Goal: Use online tool/utility: Utilize a website feature to perform a specific function

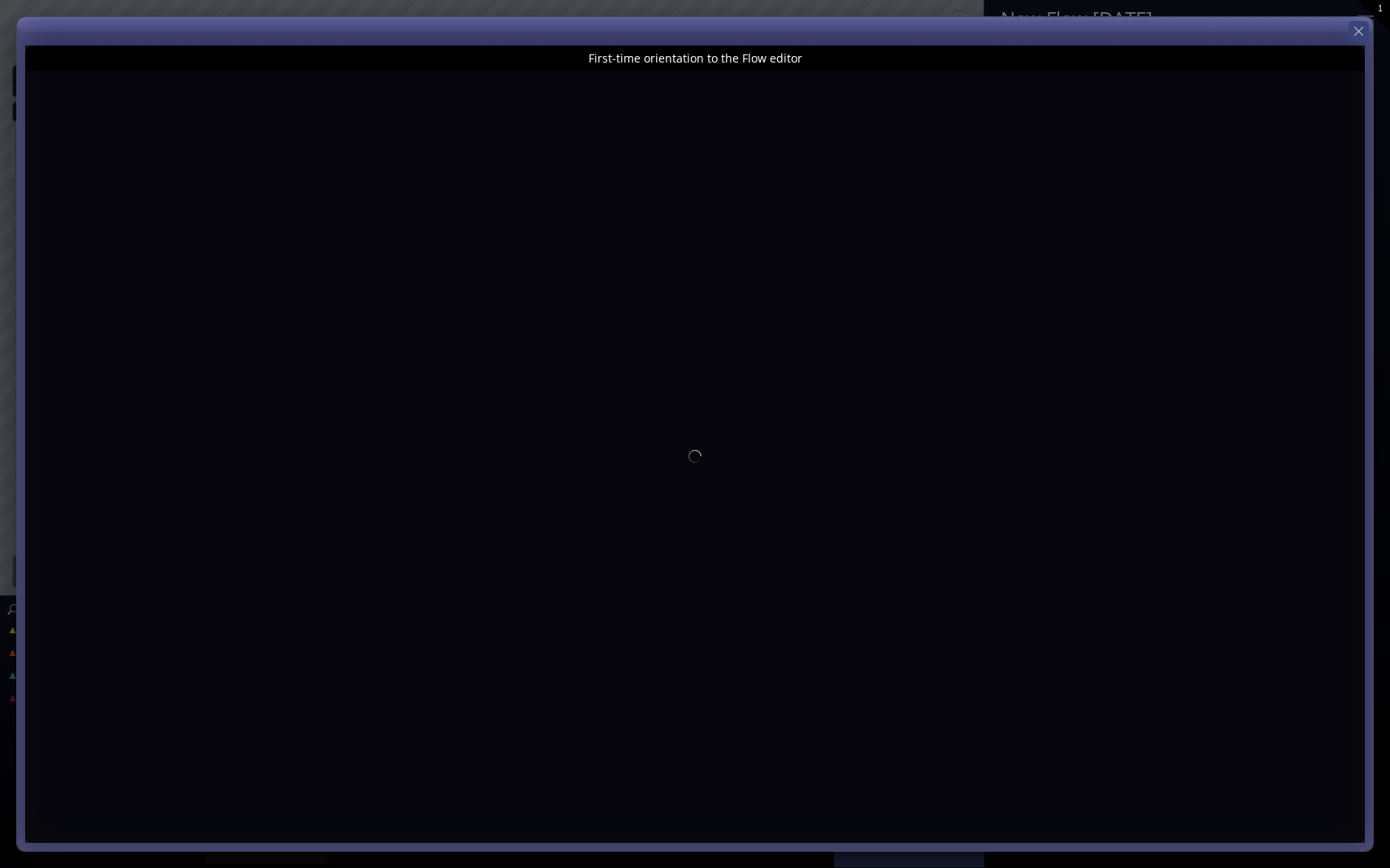
click at [1358, 31] on icon at bounding box center [1358, 30] width 9 height 9
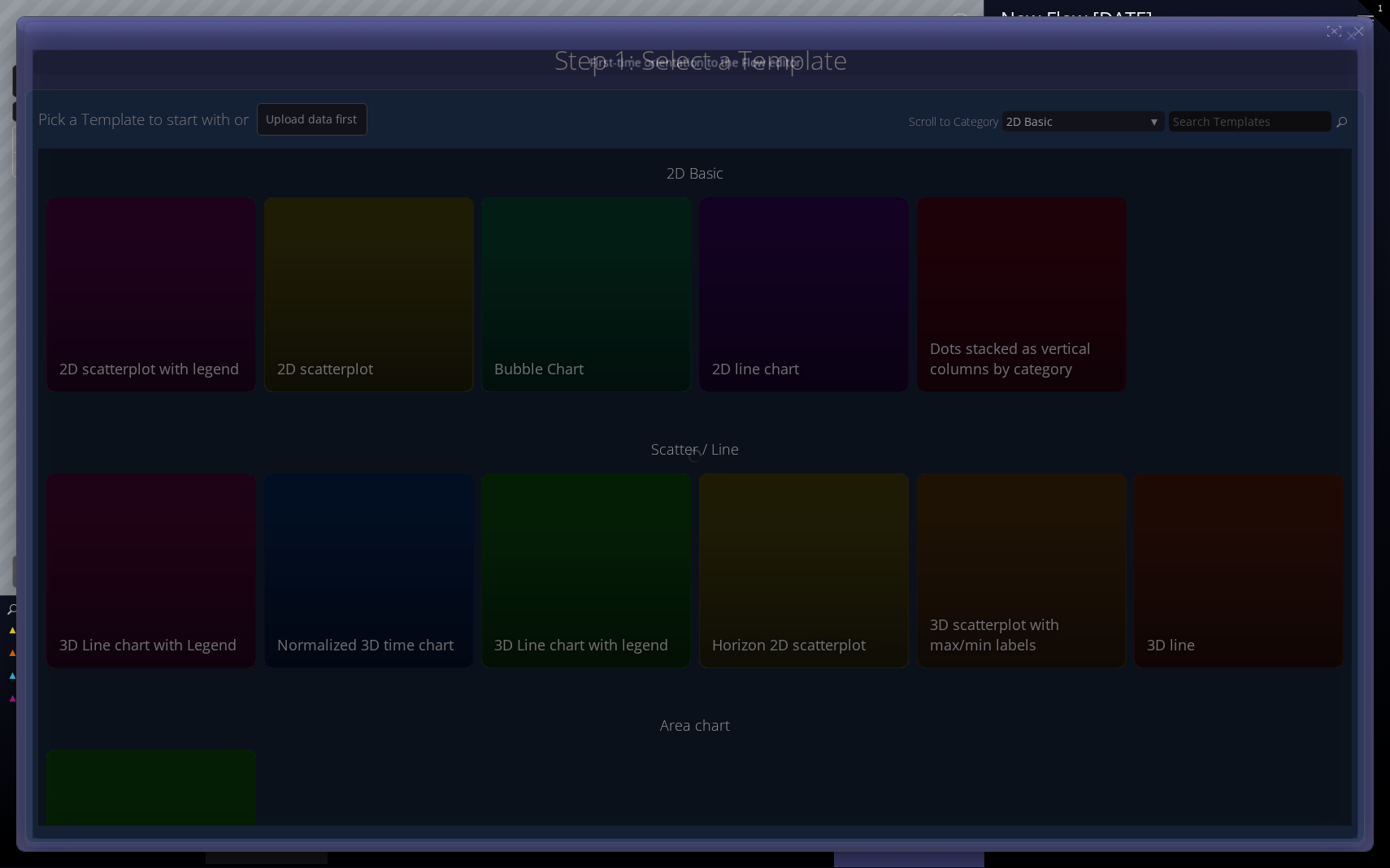
type input "Magic help"
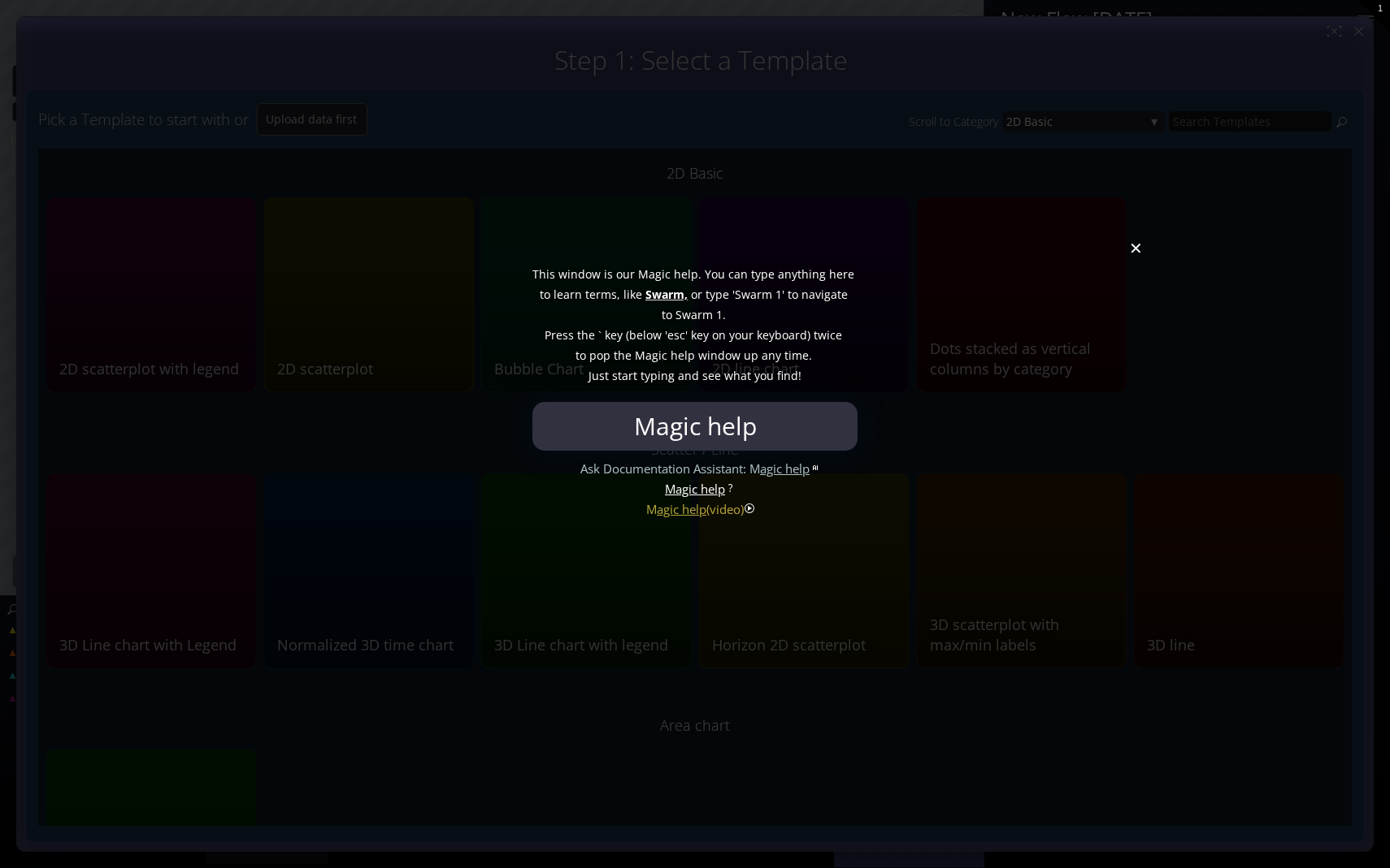
click at [1136, 254] on div at bounding box center [695, 434] width 1390 height 868
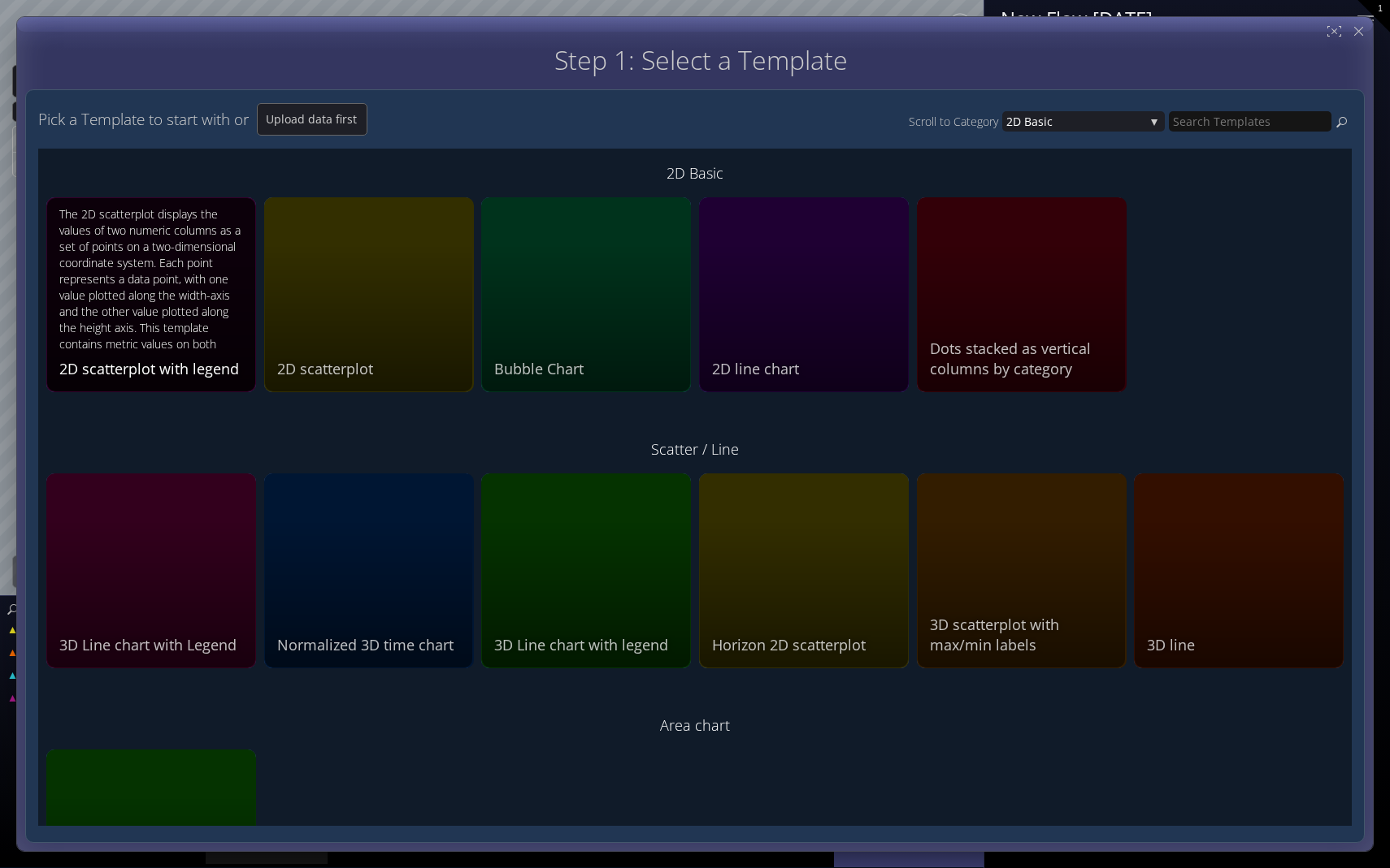
click at [99, 268] on div "The 2D scatterplot displays the values of two numeric columns as a set of point…" at bounding box center [153, 280] width 188 height 148
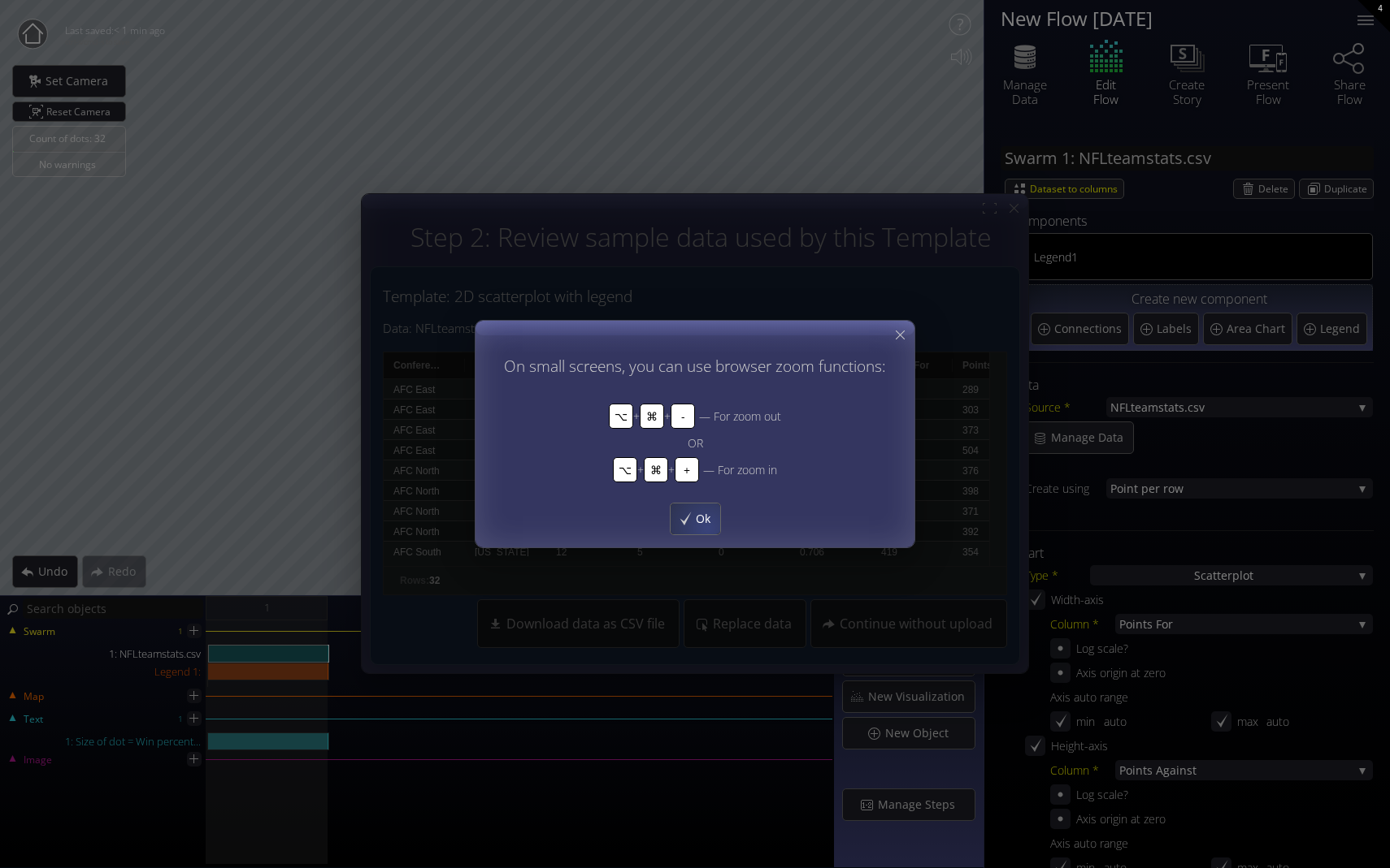
click at [706, 527] on div "Ok" at bounding box center [695, 519] width 50 height 31
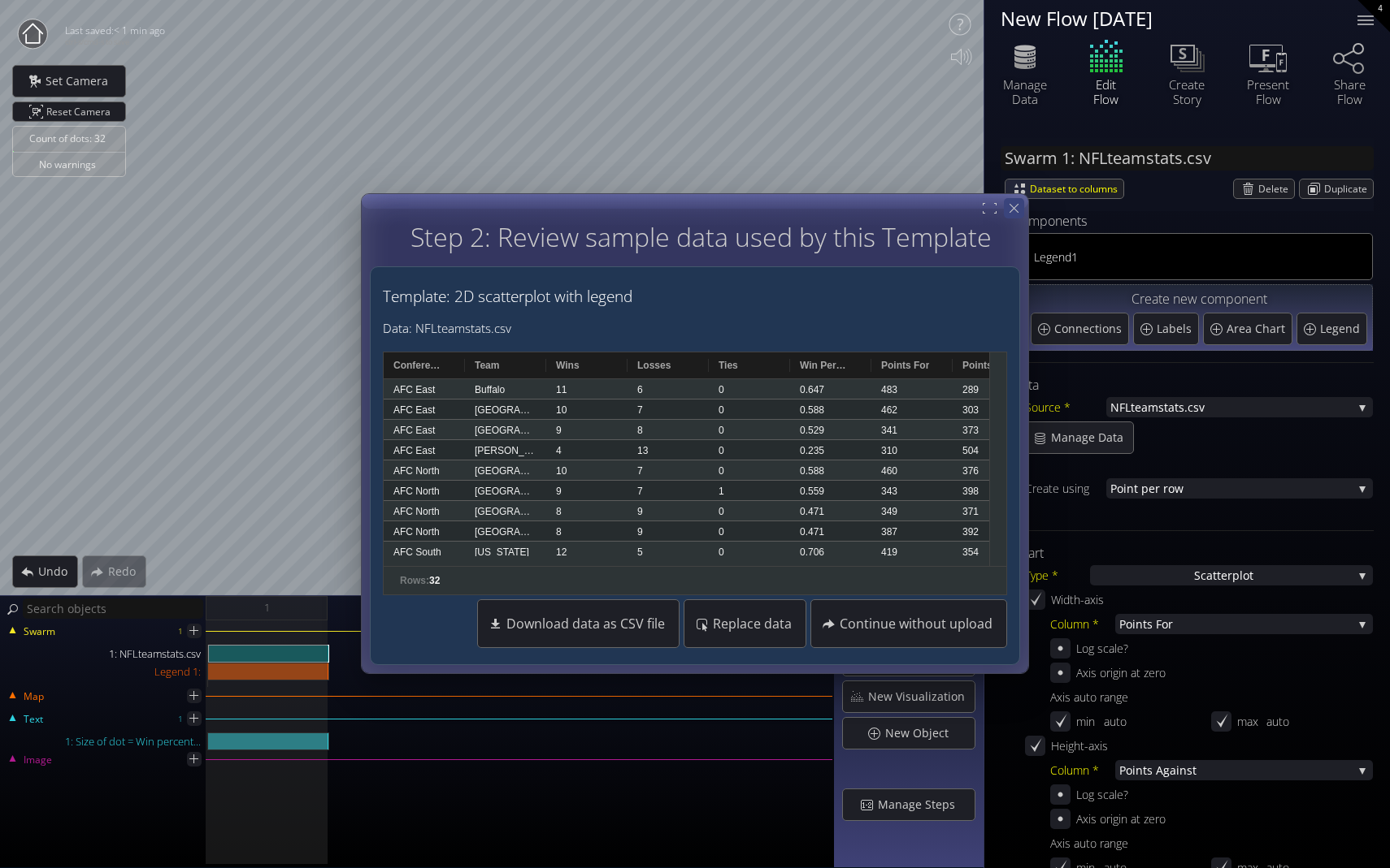
click at [1019, 207] on icon at bounding box center [1014, 209] width 16 height 16
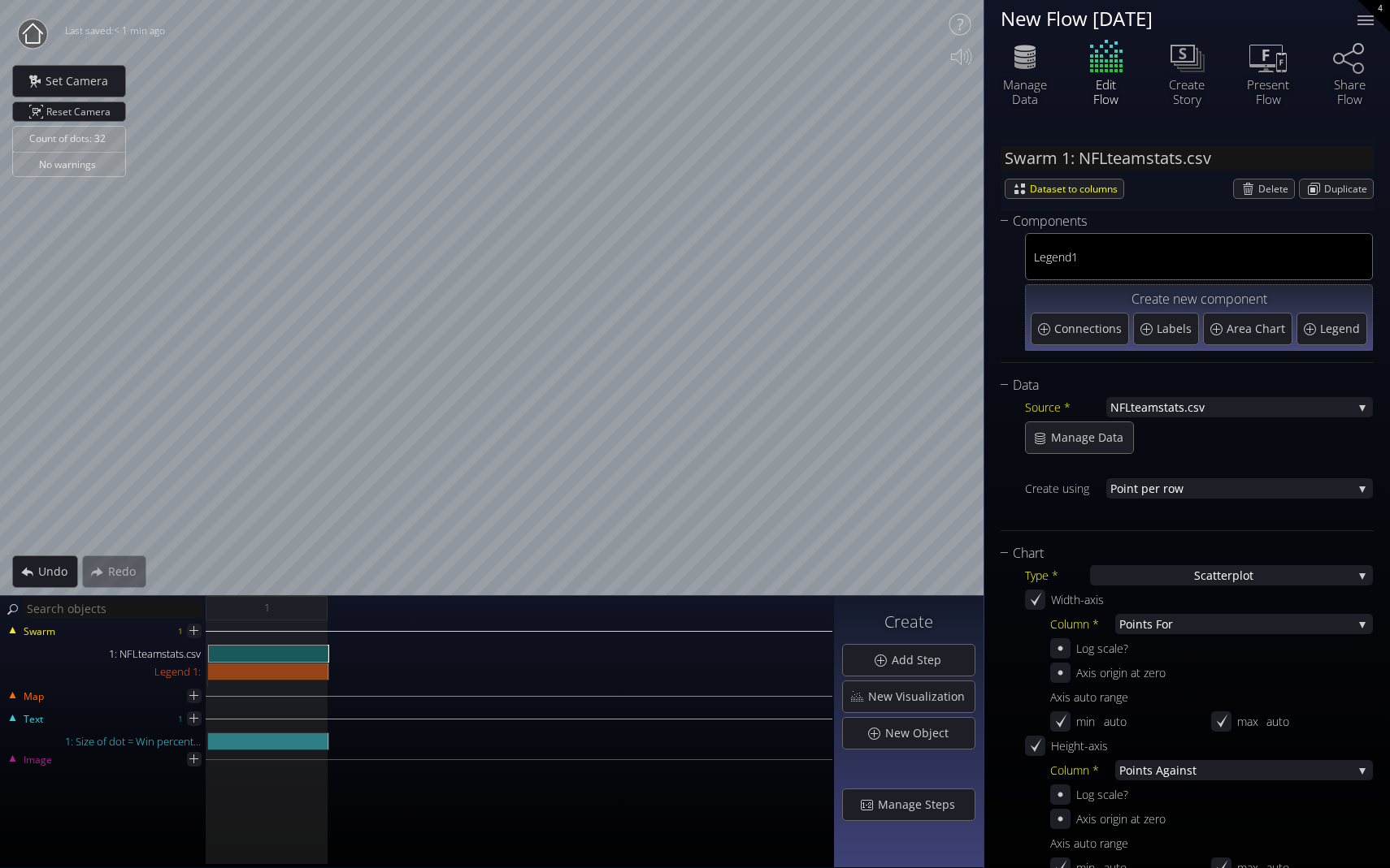
click at [1096, 80] on div "Edit Flow" at bounding box center [1106, 70] width 81 height 69
click at [1369, 21] on div at bounding box center [1365, 20] width 32 height 32
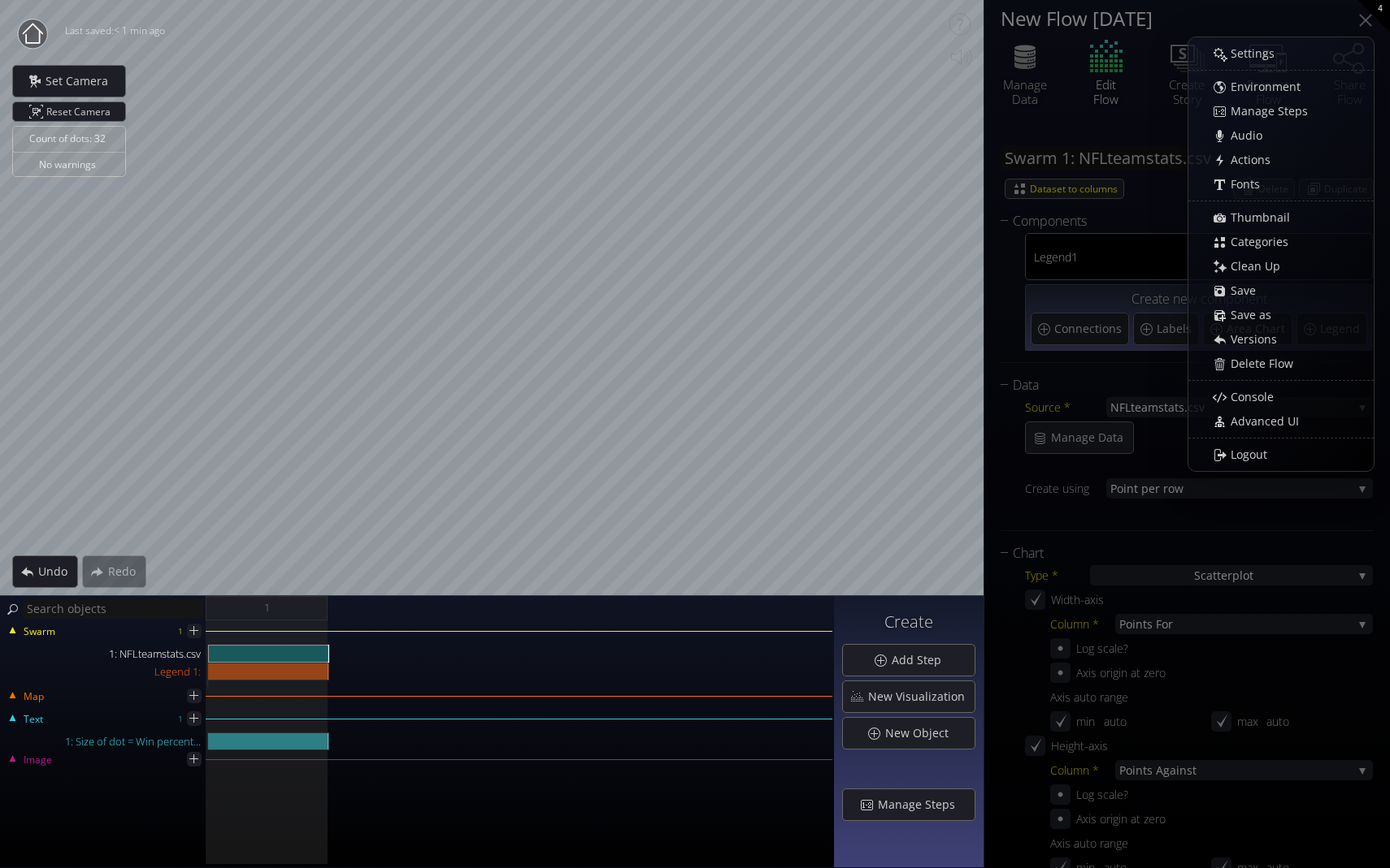
click at [1105, 65] on div "Edit Flow" at bounding box center [1106, 70] width 81 height 69
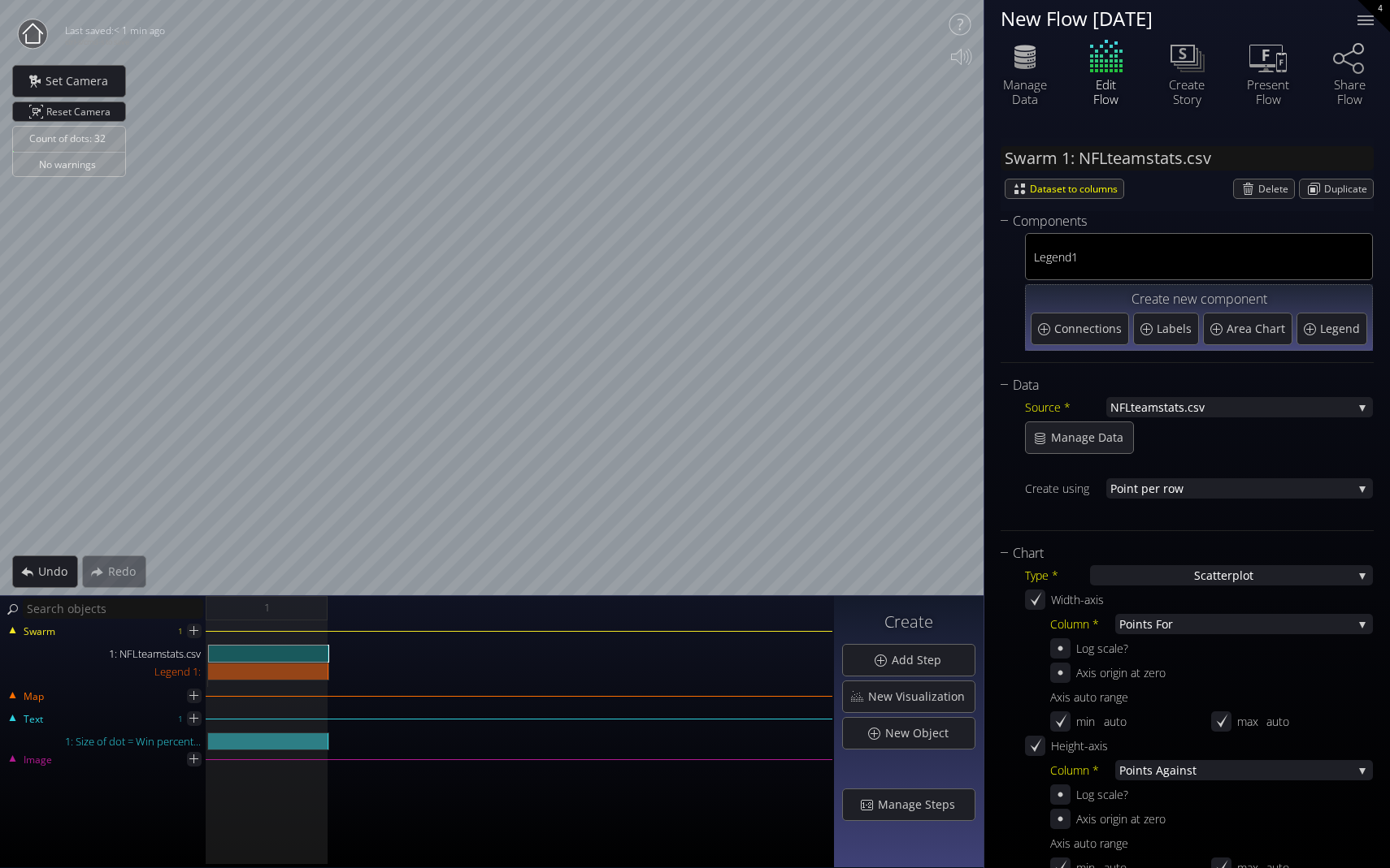
click at [1083, 74] on div "Edit Flow" at bounding box center [1106, 70] width 81 height 69
click at [1111, 65] on div "Edit Flow" at bounding box center [1106, 70] width 81 height 69
click at [37, 43] on icon at bounding box center [32, 32] width 21 height 21
click at [783, 21] on div at bounding box center [784, 18] width 39 height 39
click at [783, 21] on div at bounding box center [783, 17] width 32 height 32
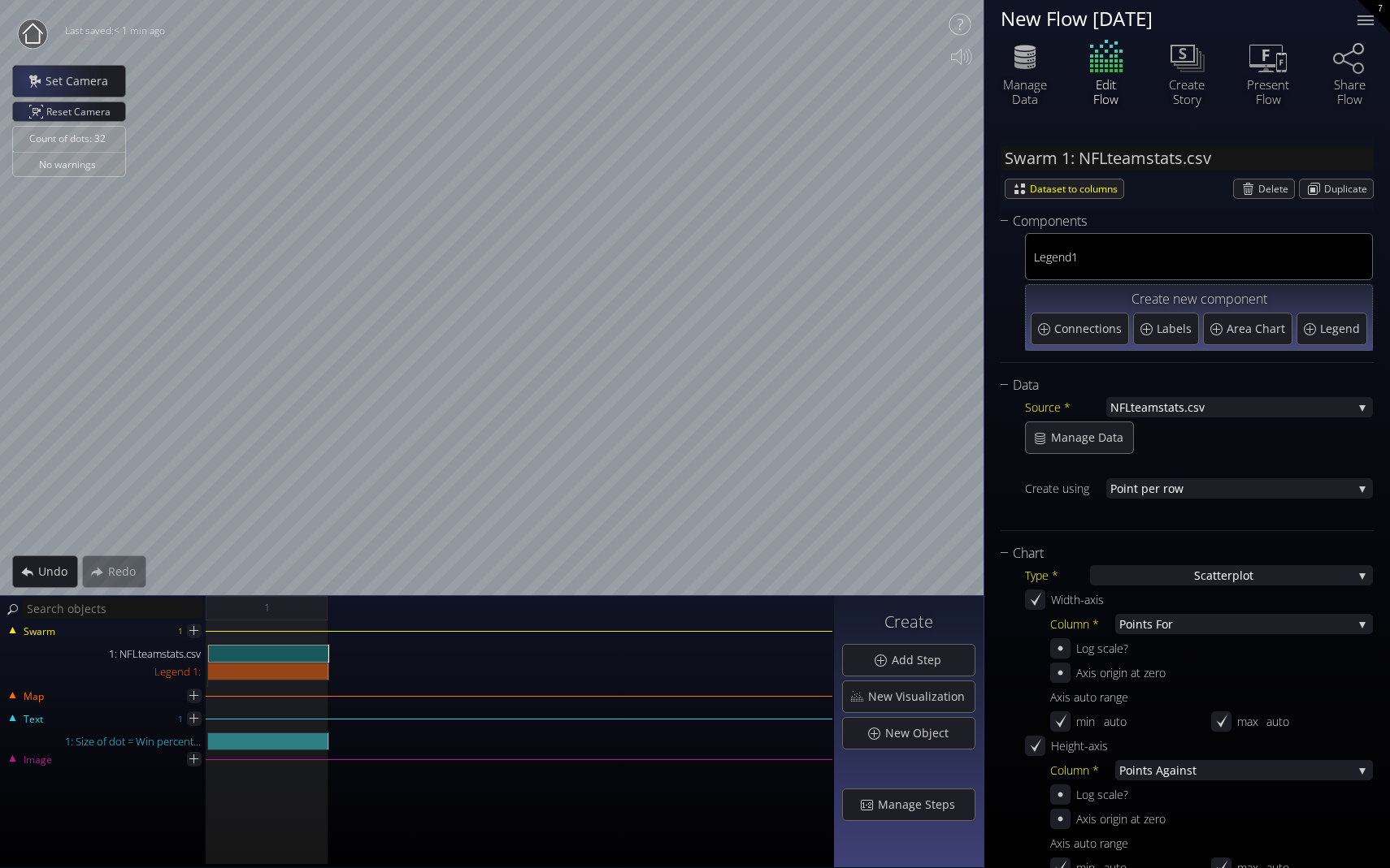
click at [26, 36] on icon at bounding box center [32, 32] width 21 height 21
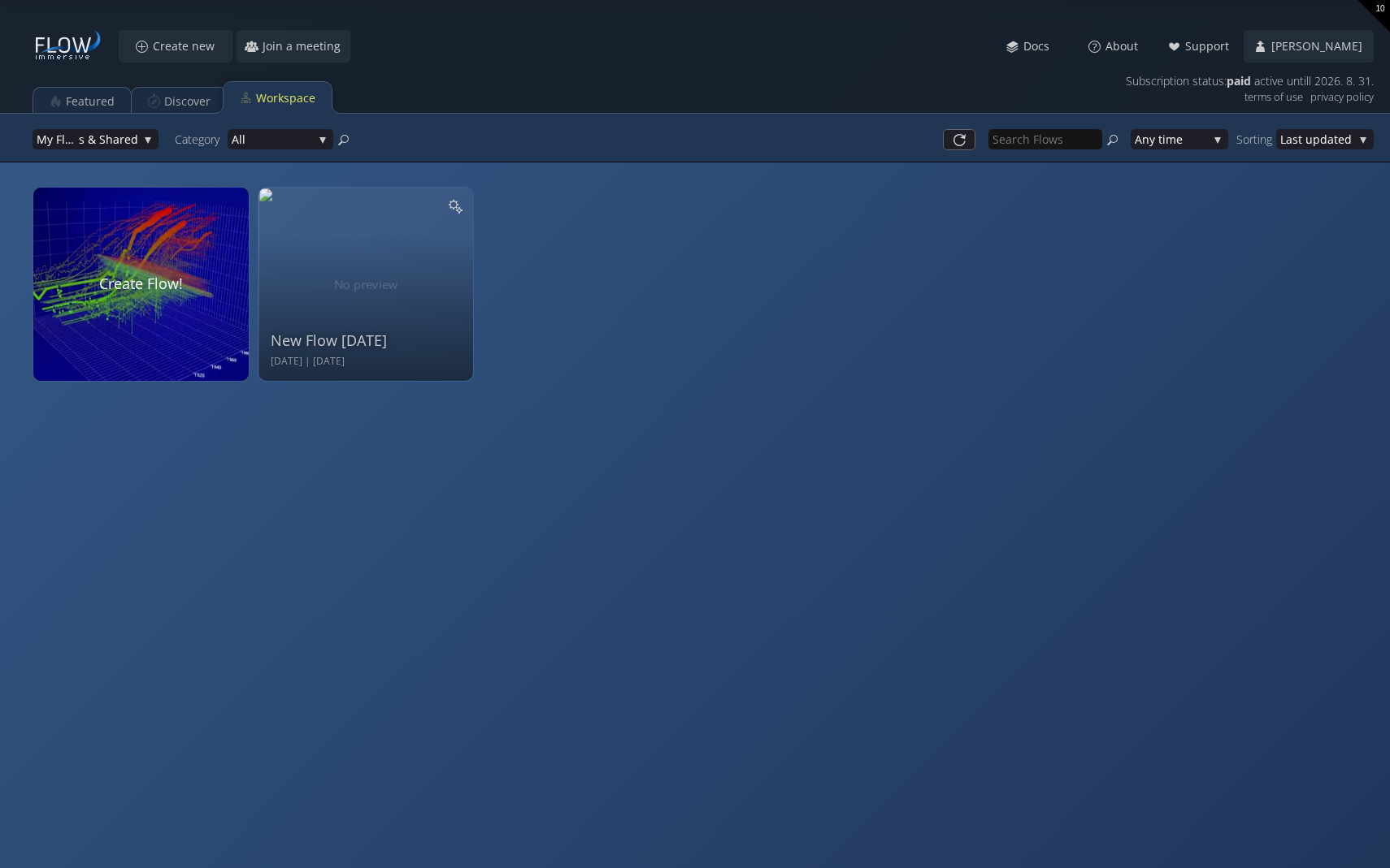
drag, startPoint x: 404, startPoint y: 273, endPoint x: 419, endPoint y: 283, distance: 18.0
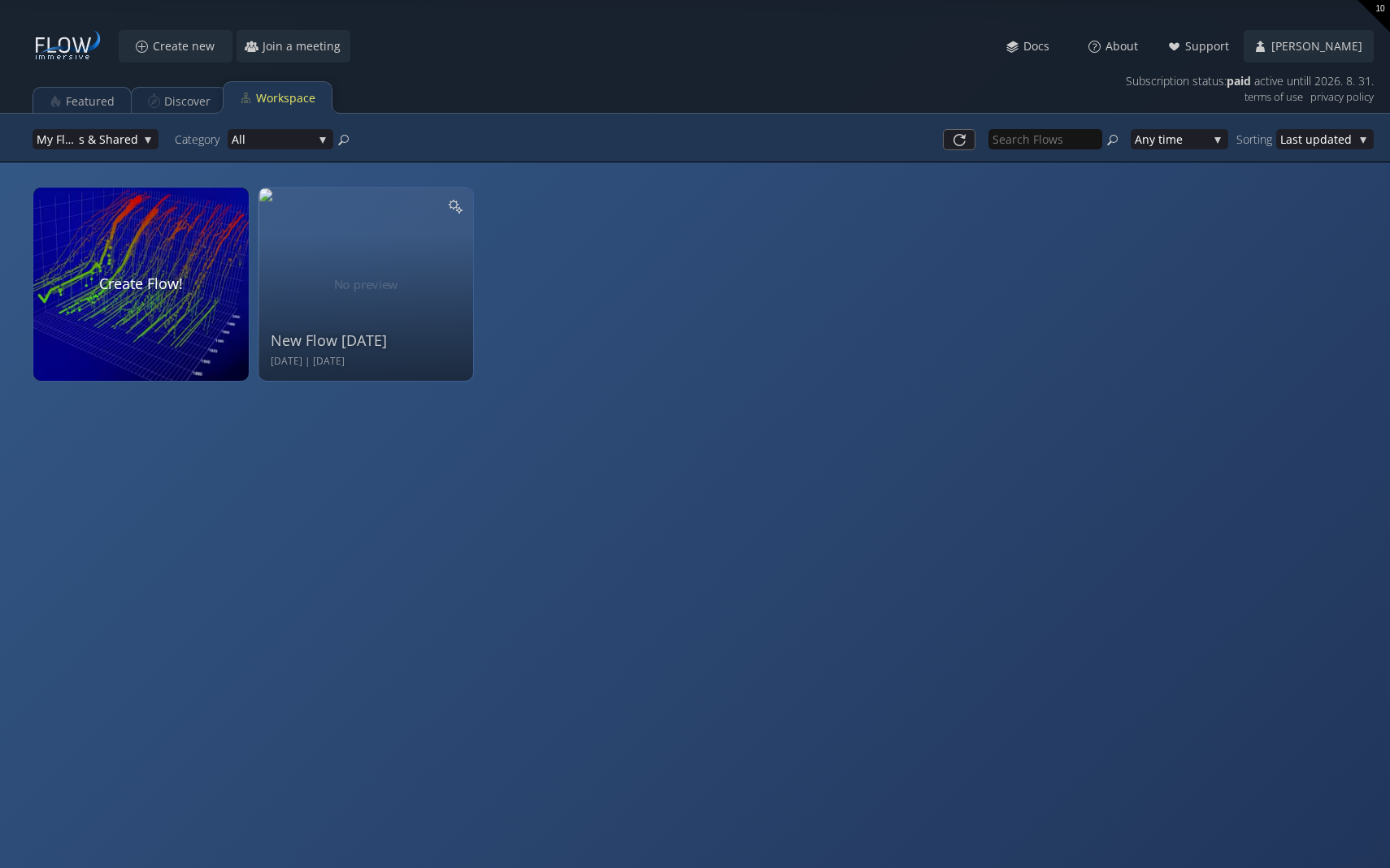
click at [419, 284] on div "New Flow [DATE] Sep 17 2025 | [DATE]" at bounding box center [368, 282] width 195 height 173
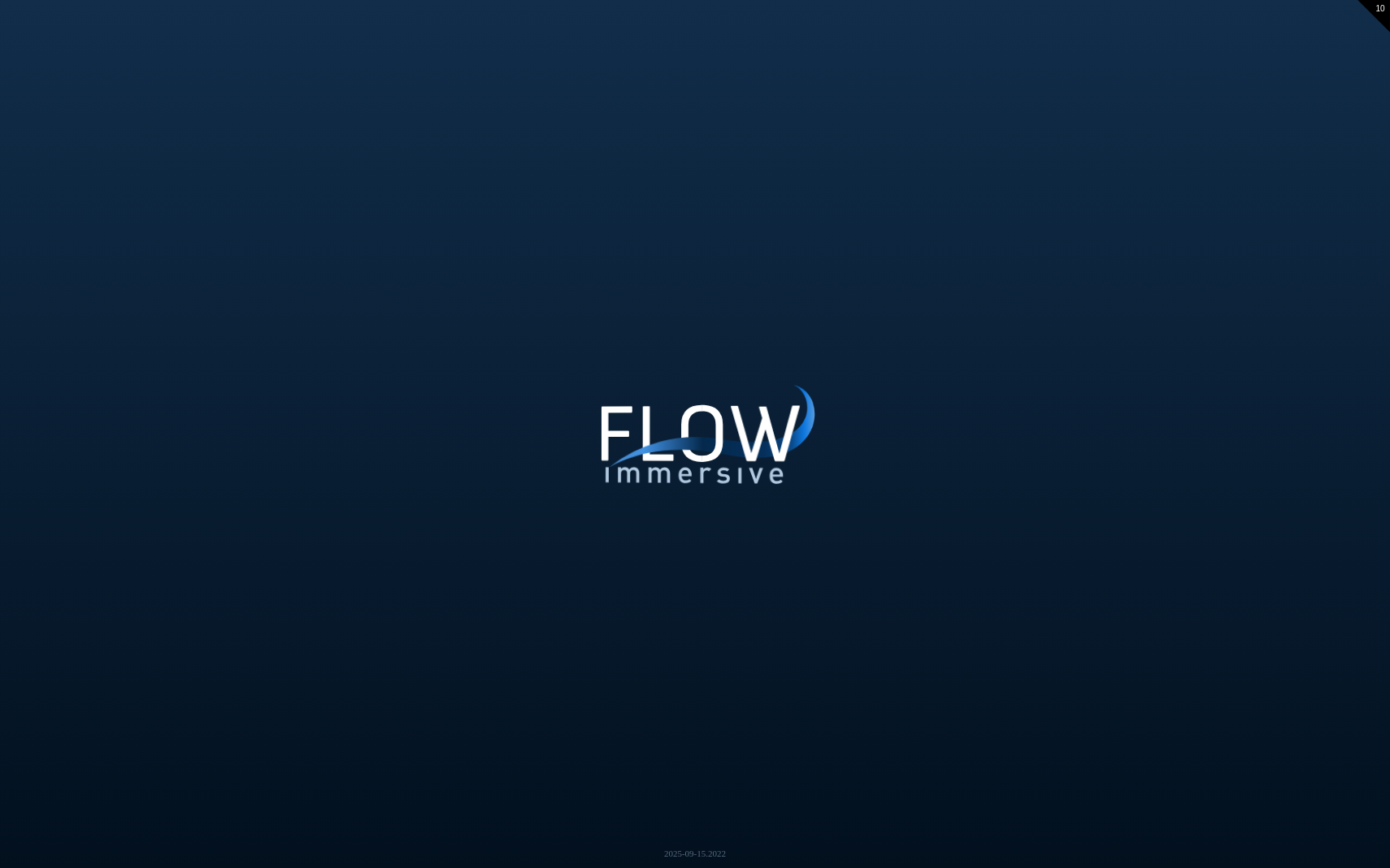
click at [654, 475] on div at bounding box center [654, 475] width 0 height 0
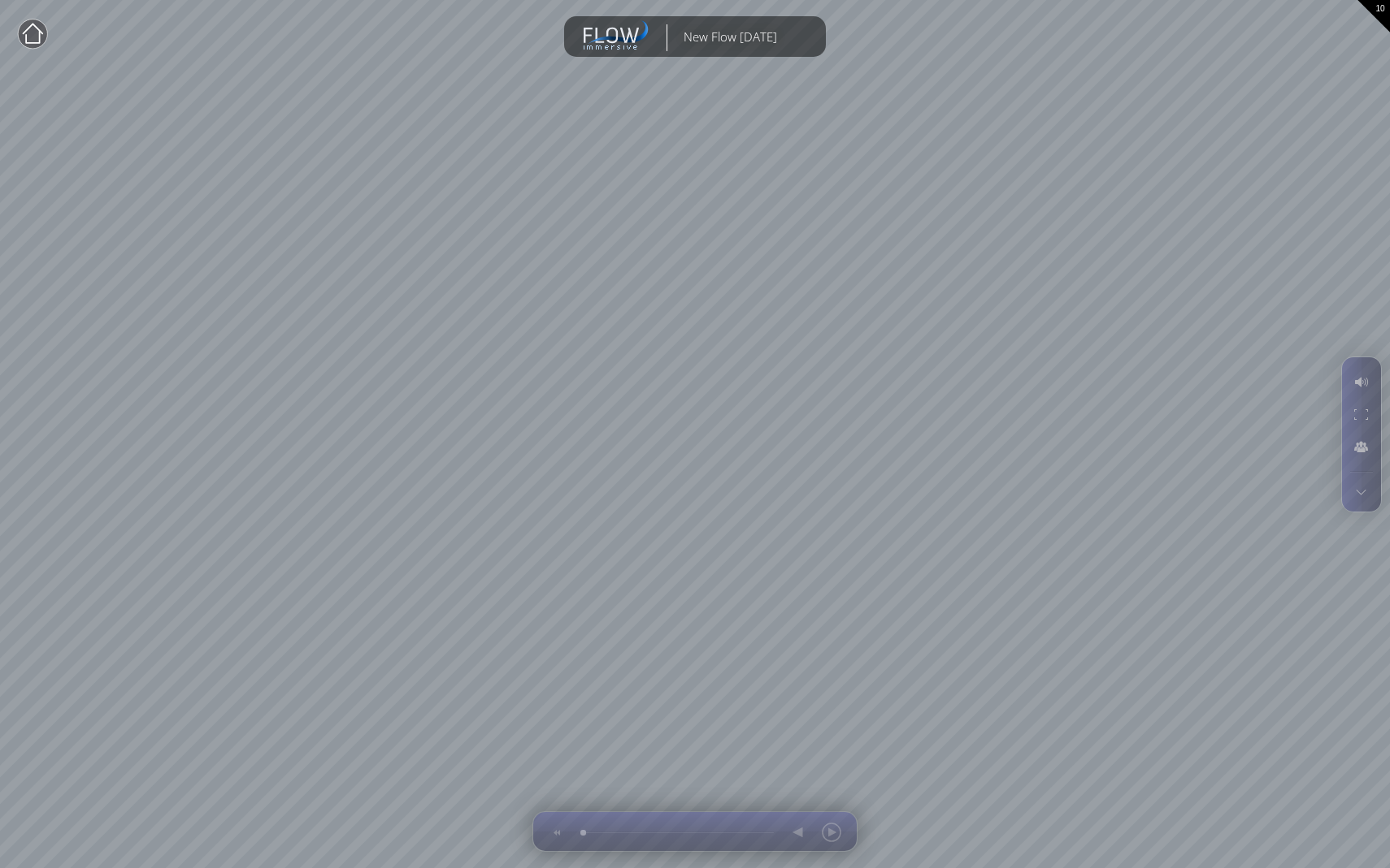
click at [34, 40] on circle at bounding box center [32, 34] width 29 height 29
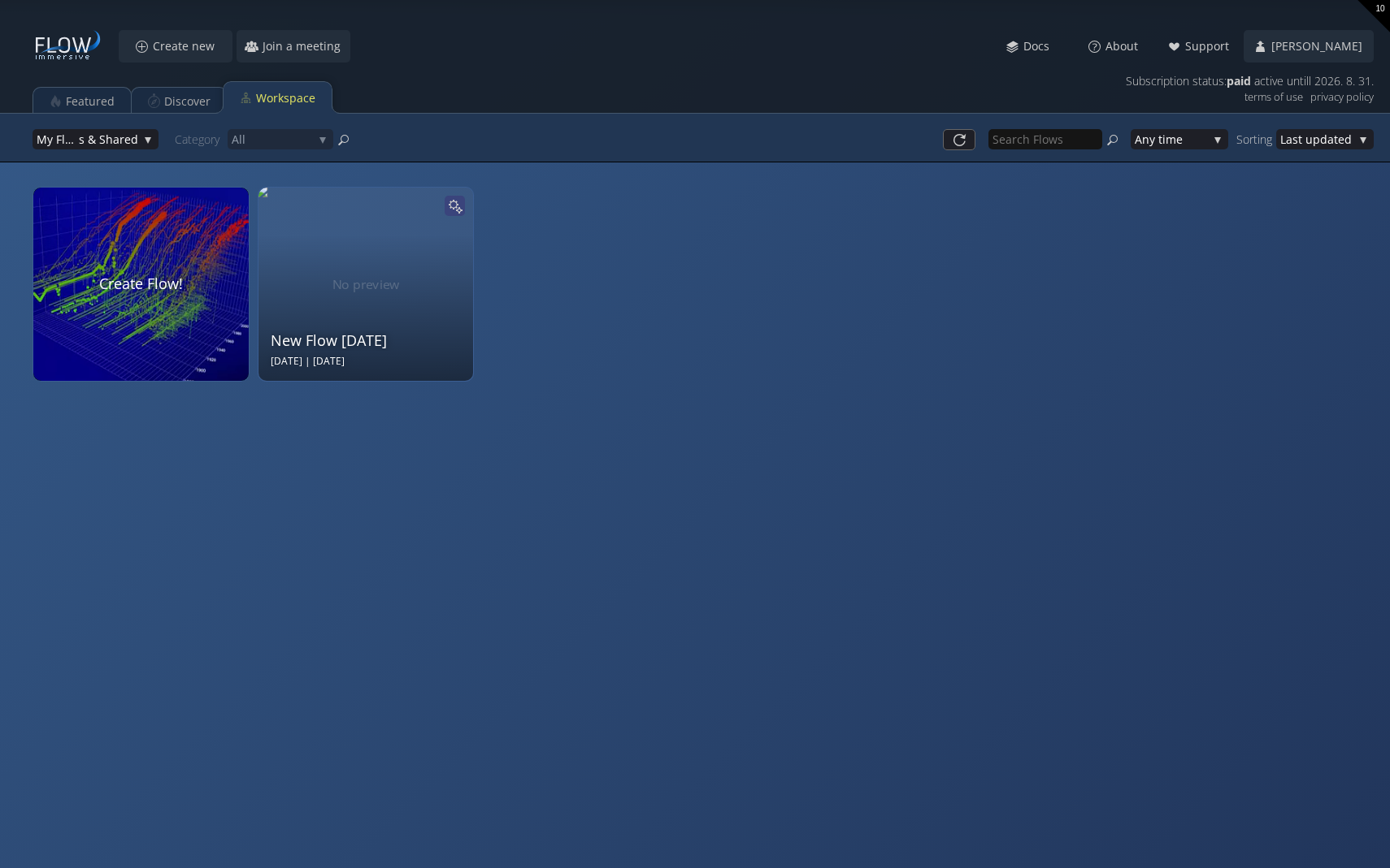
click at [453, 203] on icon at bounding box center [455, 206] width 16 height 16
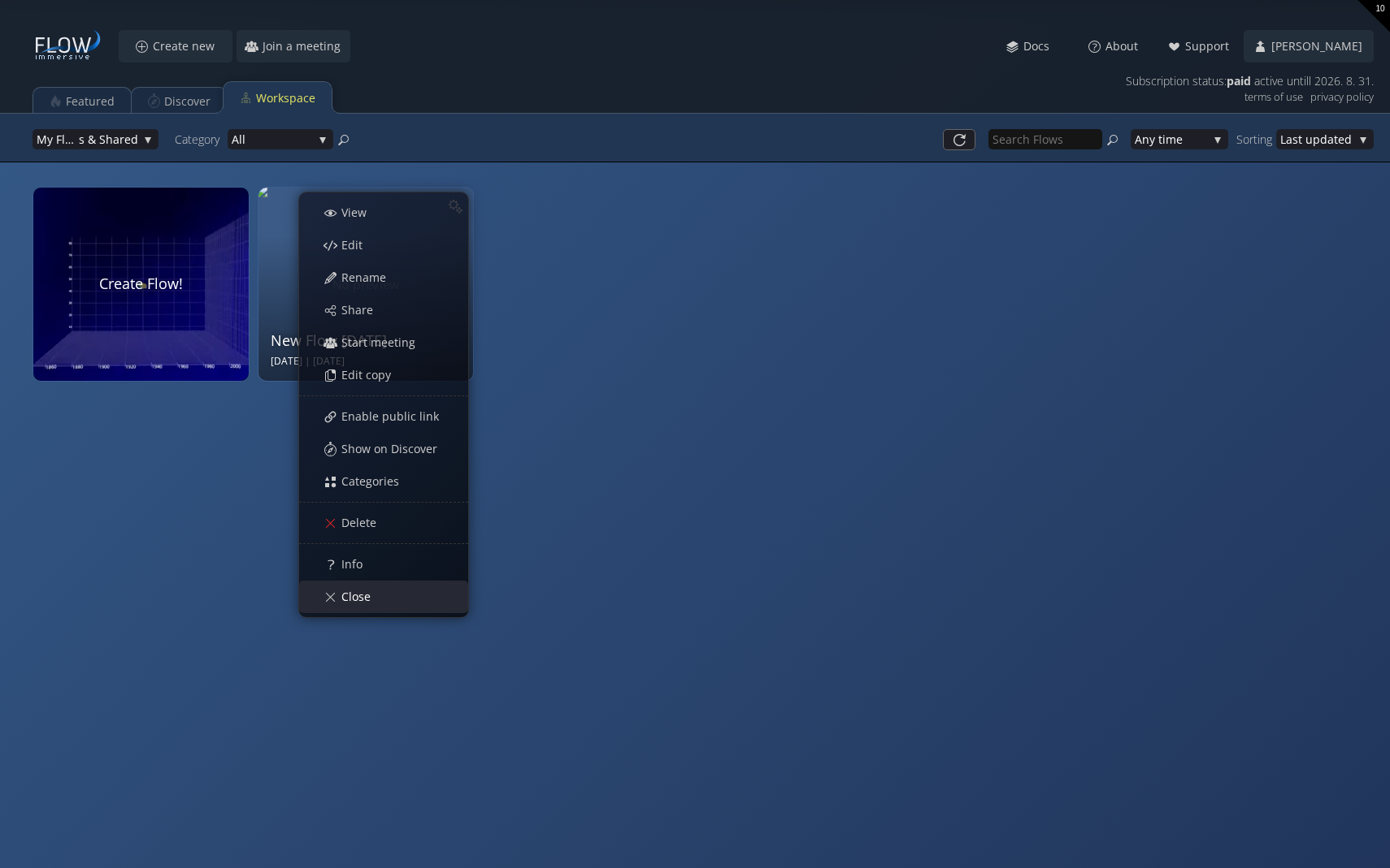
click at [373, 602] on span "Close" at bounding box center [360, 597] width 40 height 17
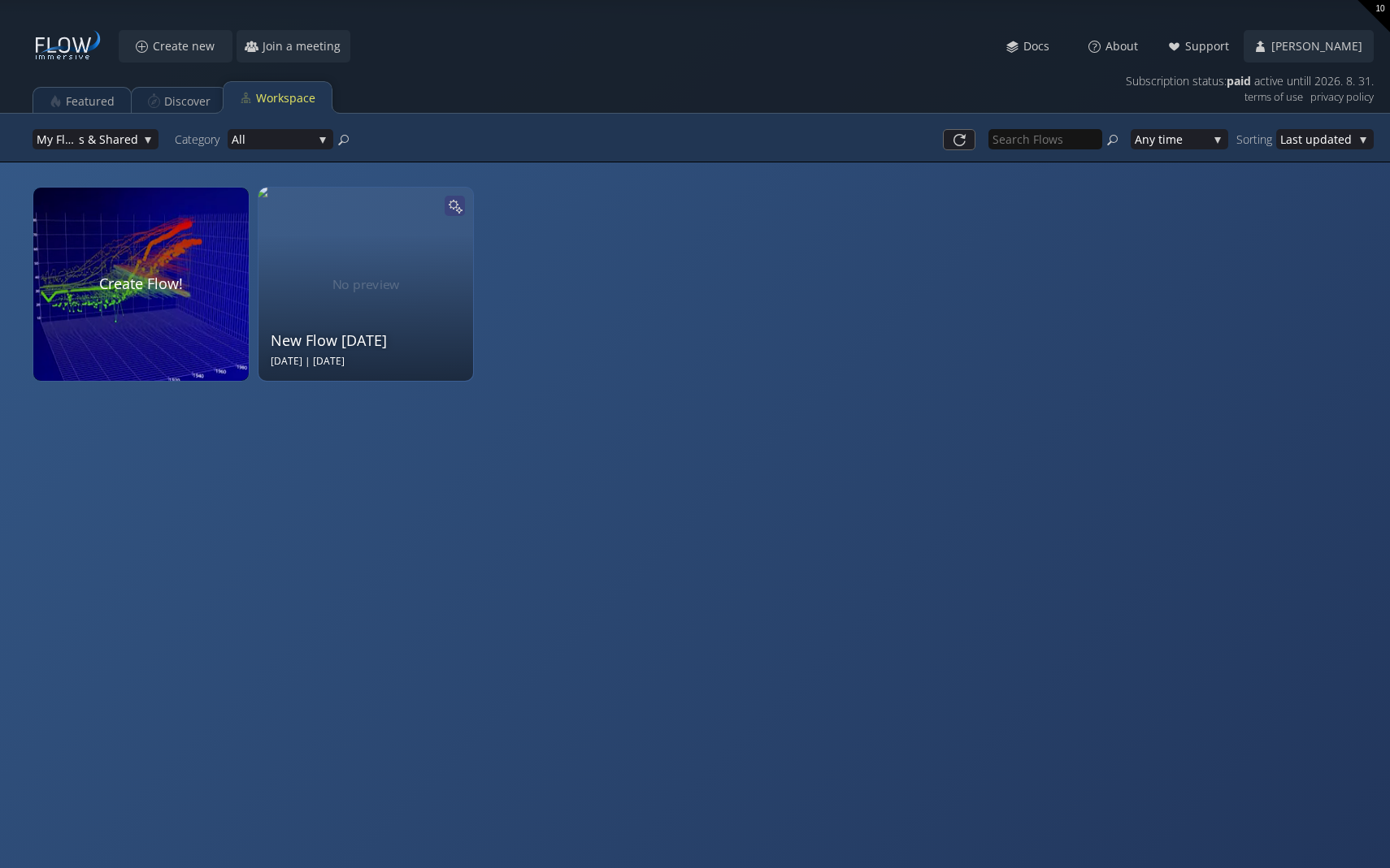
click at [459, 202] on icon at bounding box center [455, 206] width 16 height 16
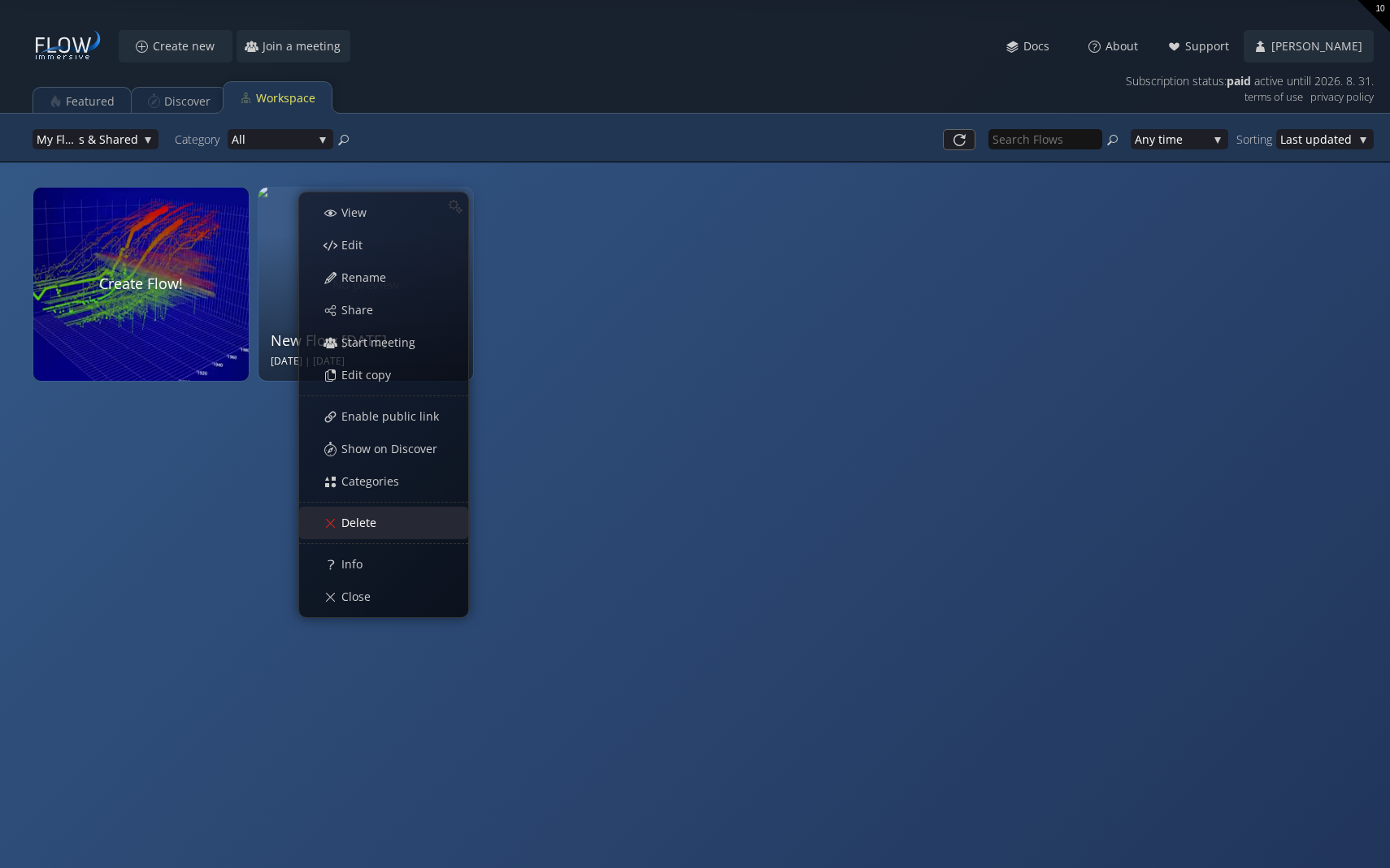
click at [375, 531] on div "Delete" at bounding box center [392, 523] width 151 height 31
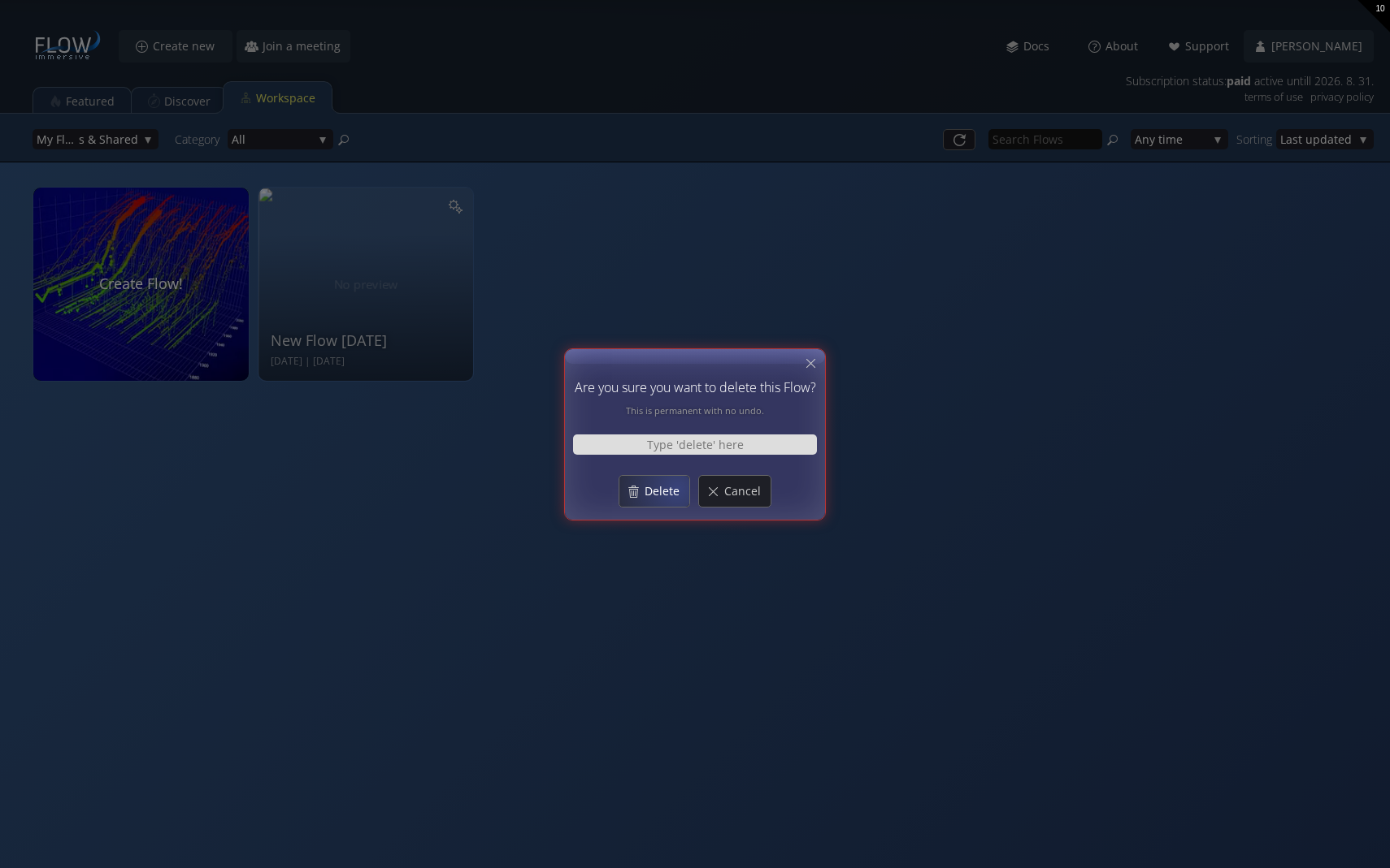
click at [678, 488] on span "Delete" at bounding box center [666, 491] width 46 height 17
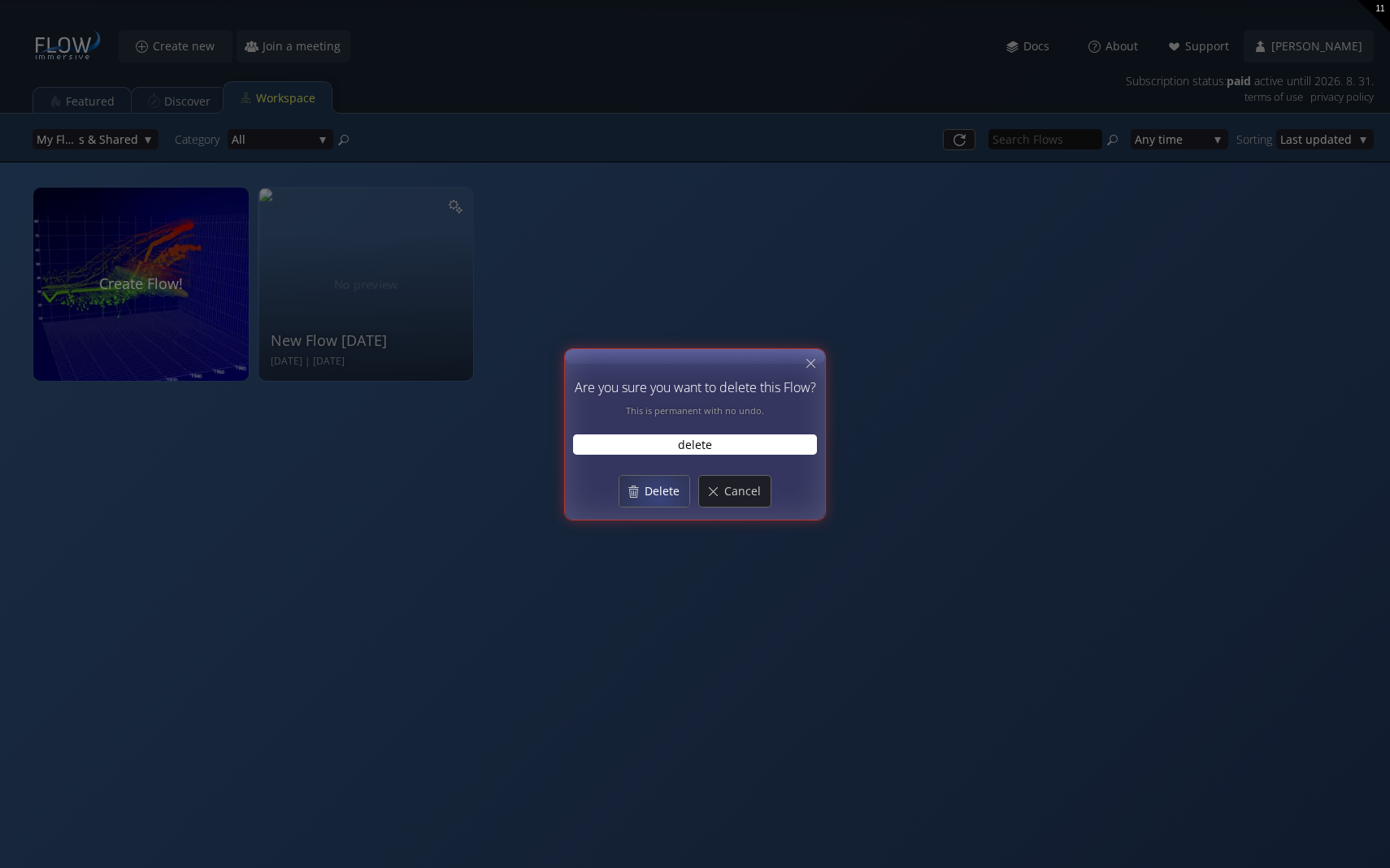
type input "delete"
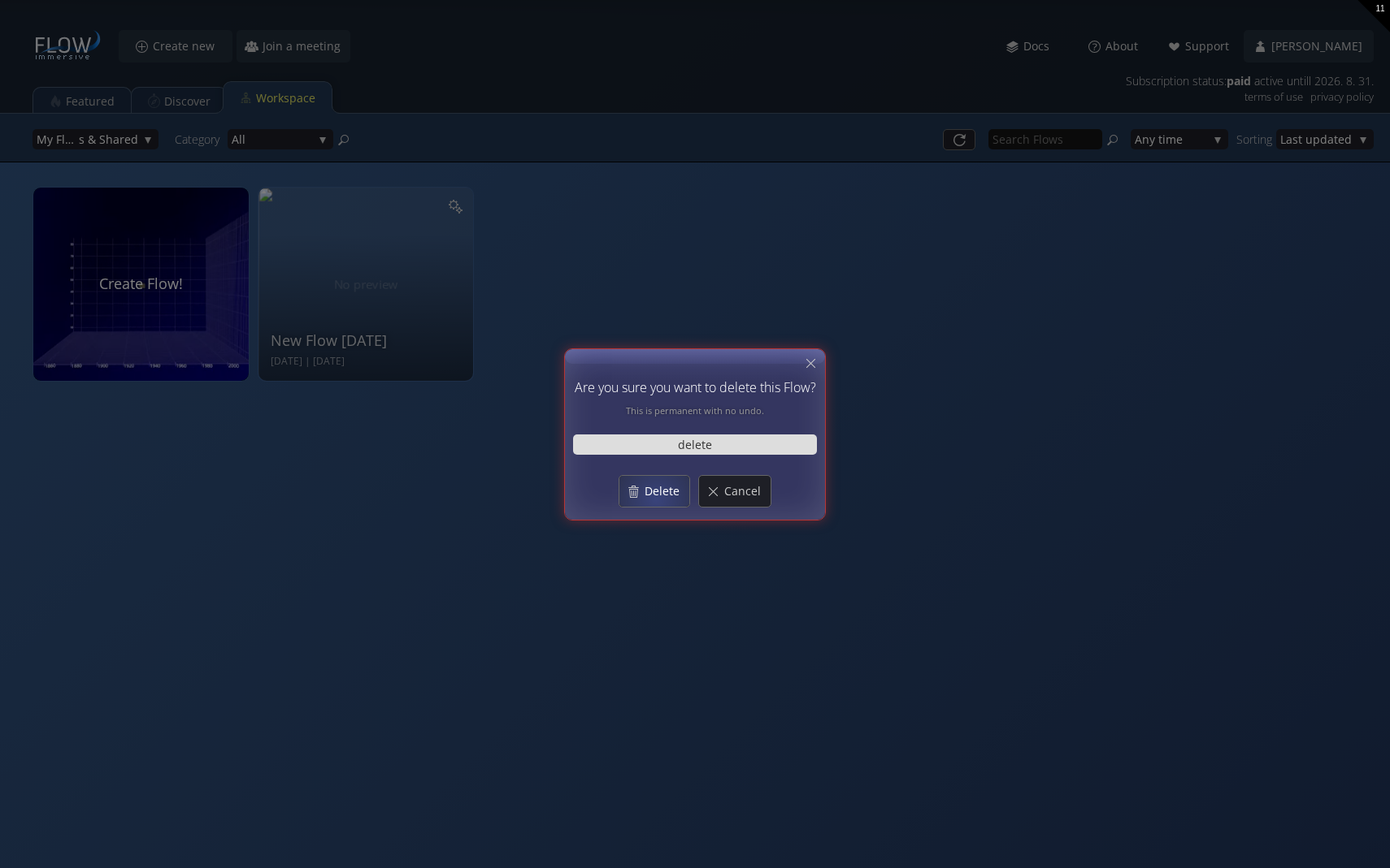
click at [655, 499] on span "Delete" at bounding box center [666, 491] width 46 height 17
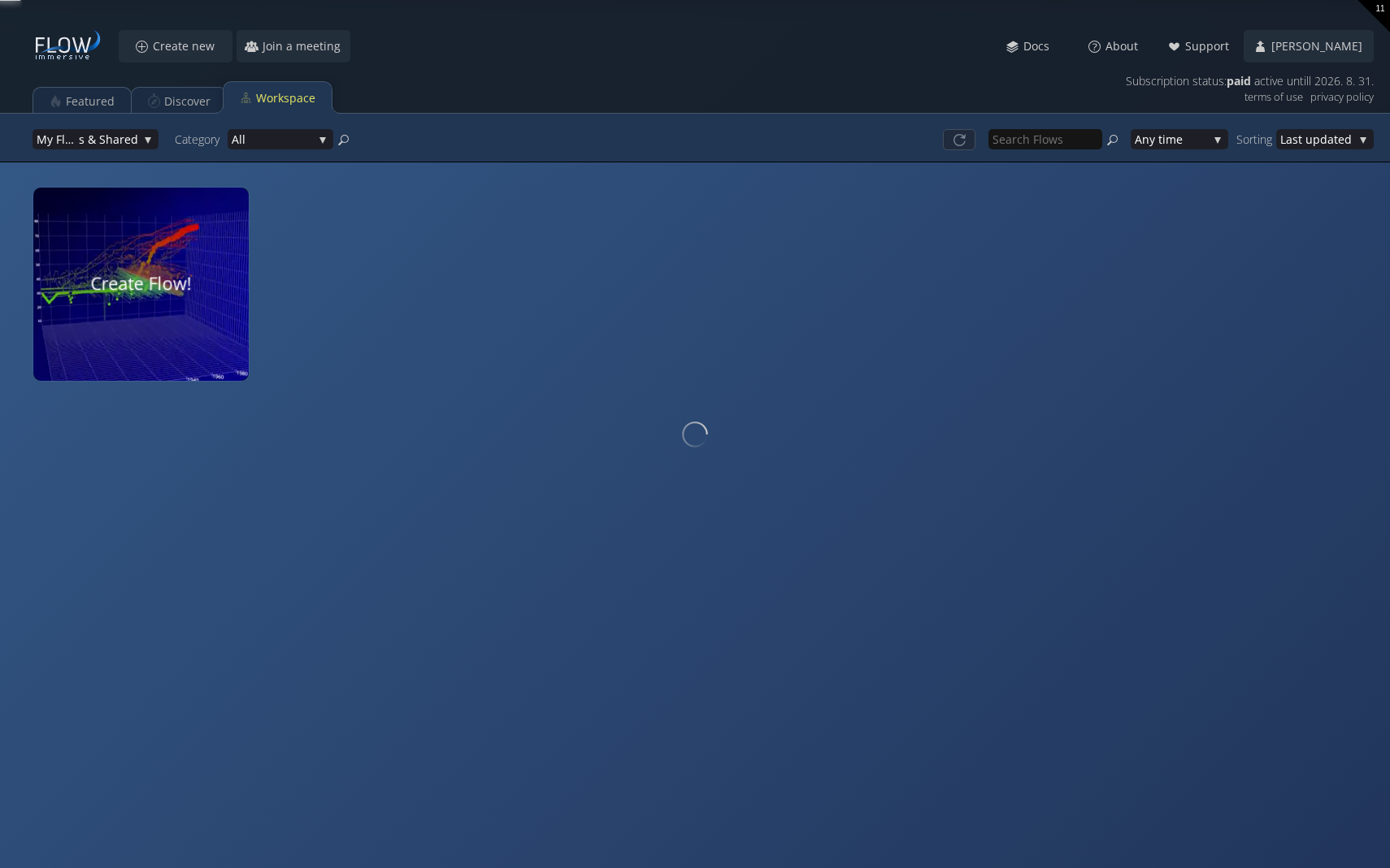
click at [172, 294] on div at bounding box center [140, 284] width 228 height 205
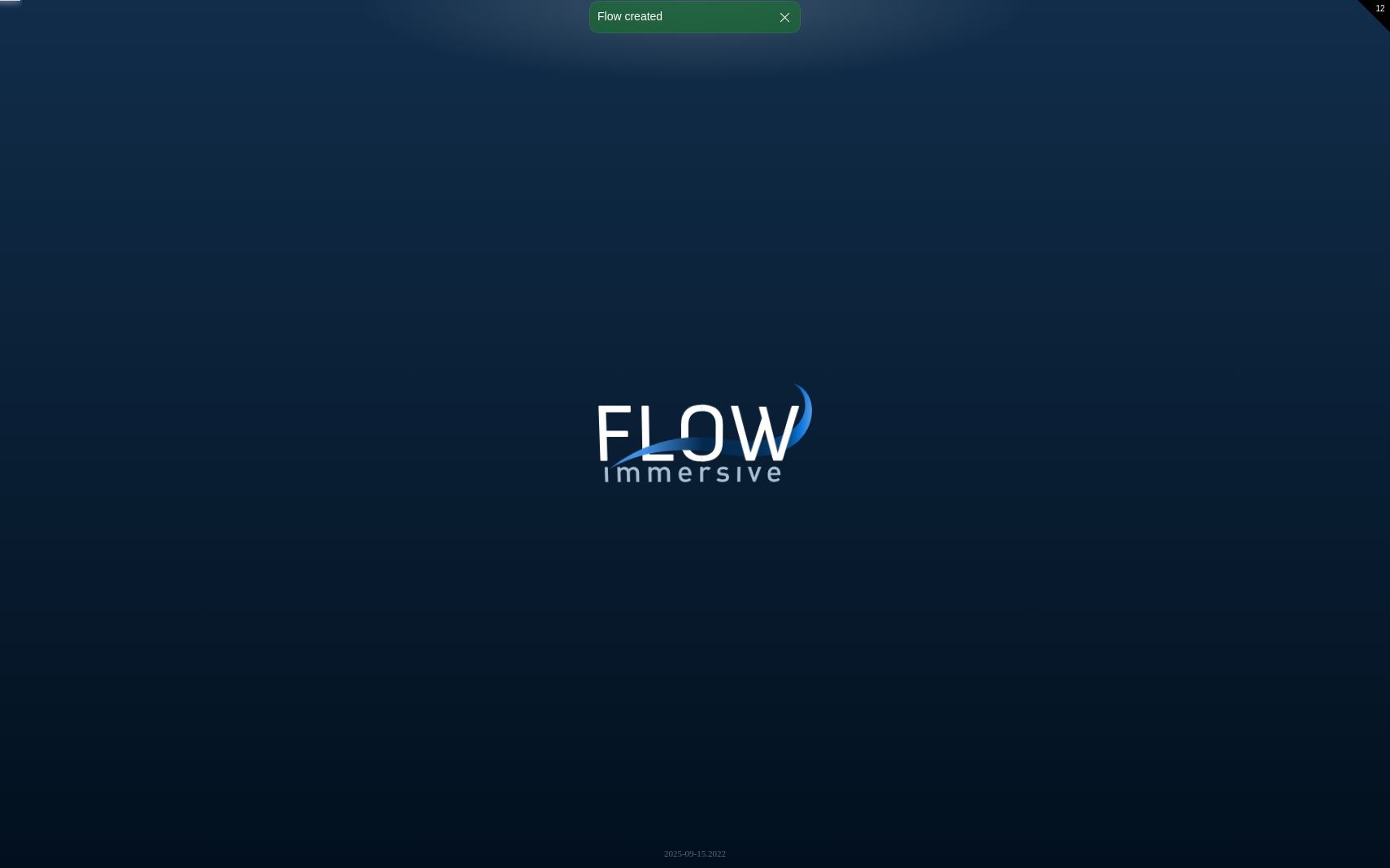
drag, startPoint x: 714, startPoint y: 486, endPoint x: 708, endPoint y: 620, distance: 134.1
click at [708, 620] on div "Loading may take a while. Please wait Give us a bit more time. Maybe this Flow …" at bounding box center [695, 434] width 1390 height 868
click at [726, 402] on icon at bounding box center [712, 434] width 237 height 114
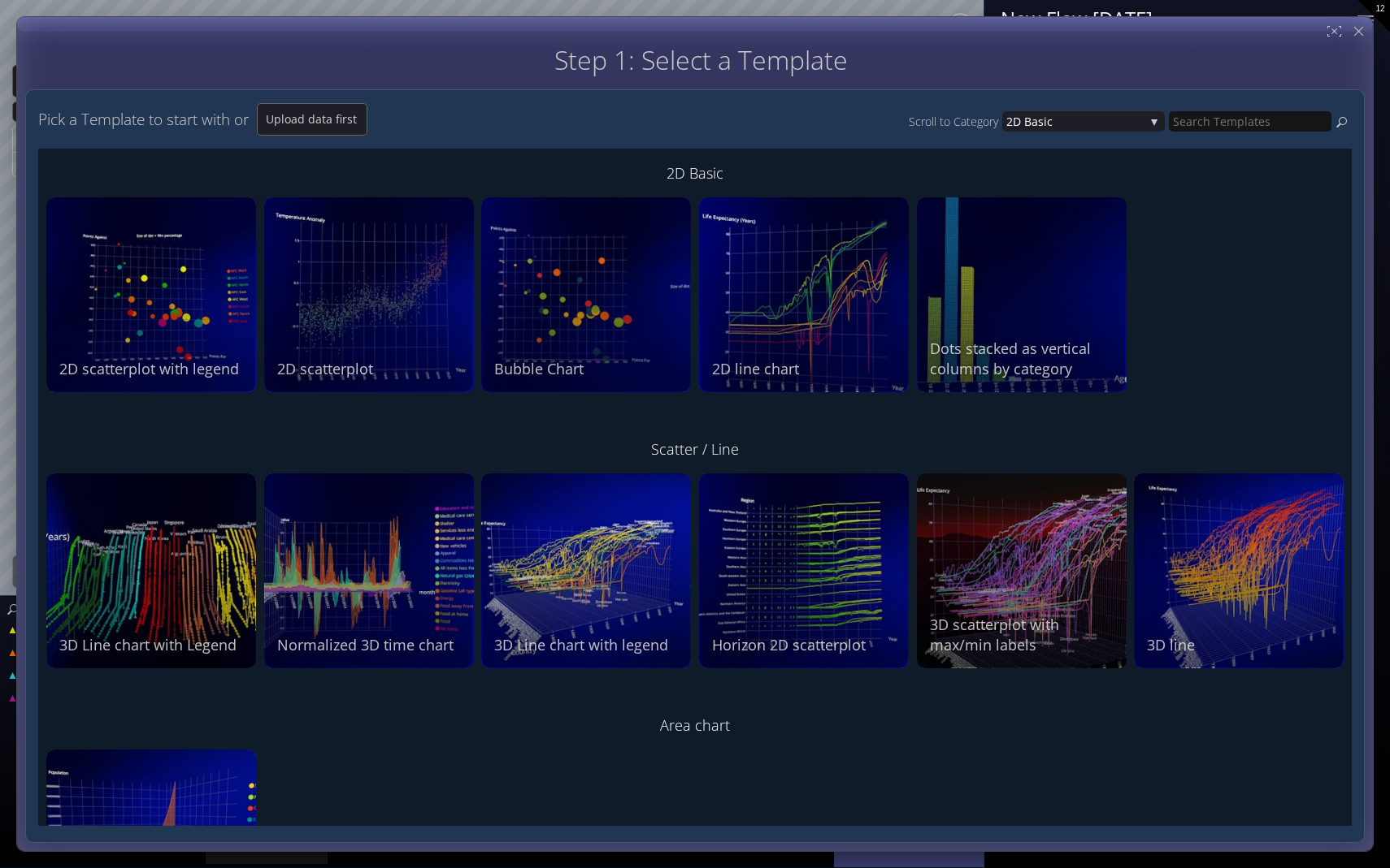
click at [215, 321] on div "The 2D scatterplot displays the values of two numeric columns as a set of point…" at bounding box center [153, 280] width 188 height 148
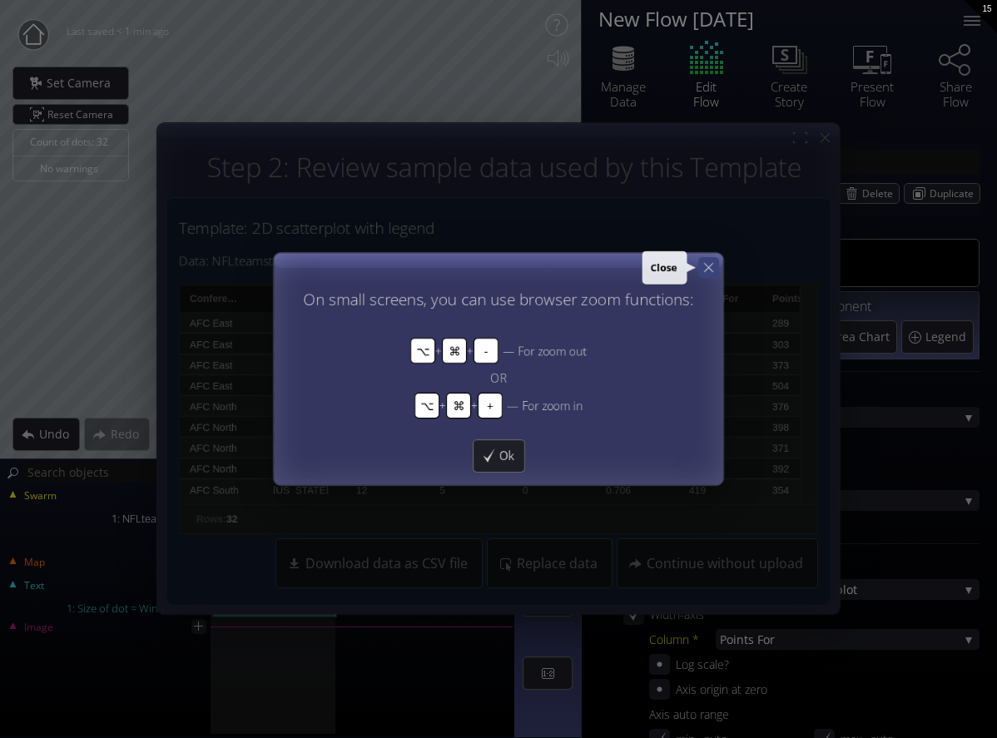
click at [702, 265] on icon at bounding box center [709, 268] width 16 height 16
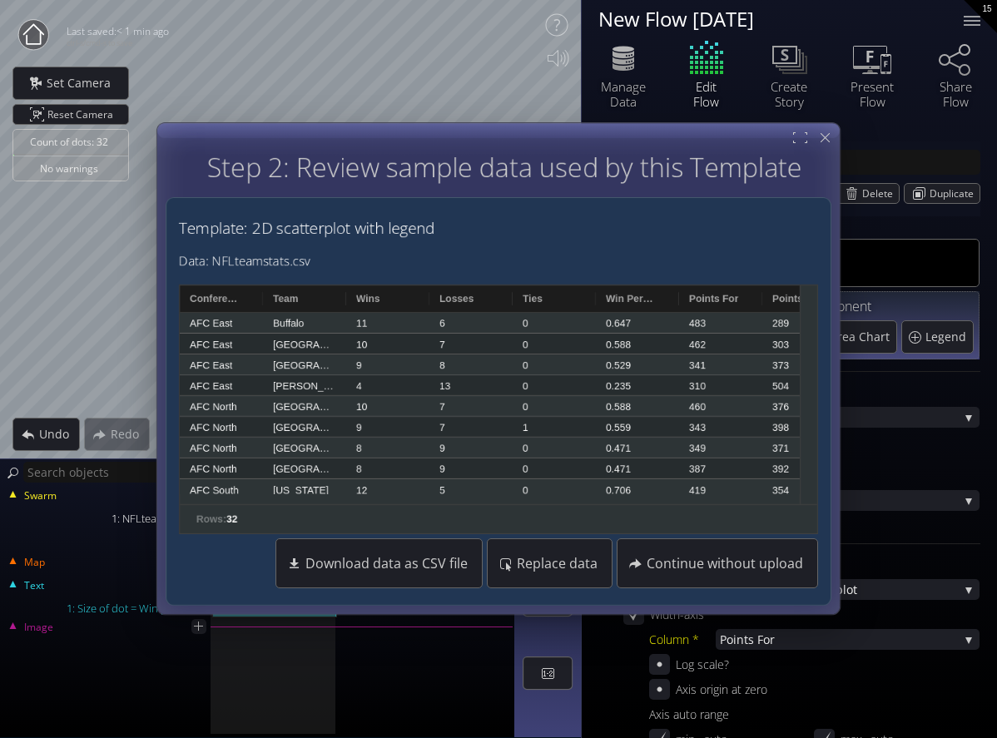
drag, startPoint x: 706, startPoint y: 154, endPoint x: 639, endPoint y: 243, distance: 111.2
click at [638, 245] on div "Step 1: Select a Template Step 2: Review sample data used by this Template Pick…" at bounding box center [499, 378] width 666 height 453
click at [680, 163] on span "Step 2: Review sample data used by this Template" at bounding box center [504, 167] width 595 height 36
click at [820, 142] on icon at bounding box center [825, 138] width 14 height 14
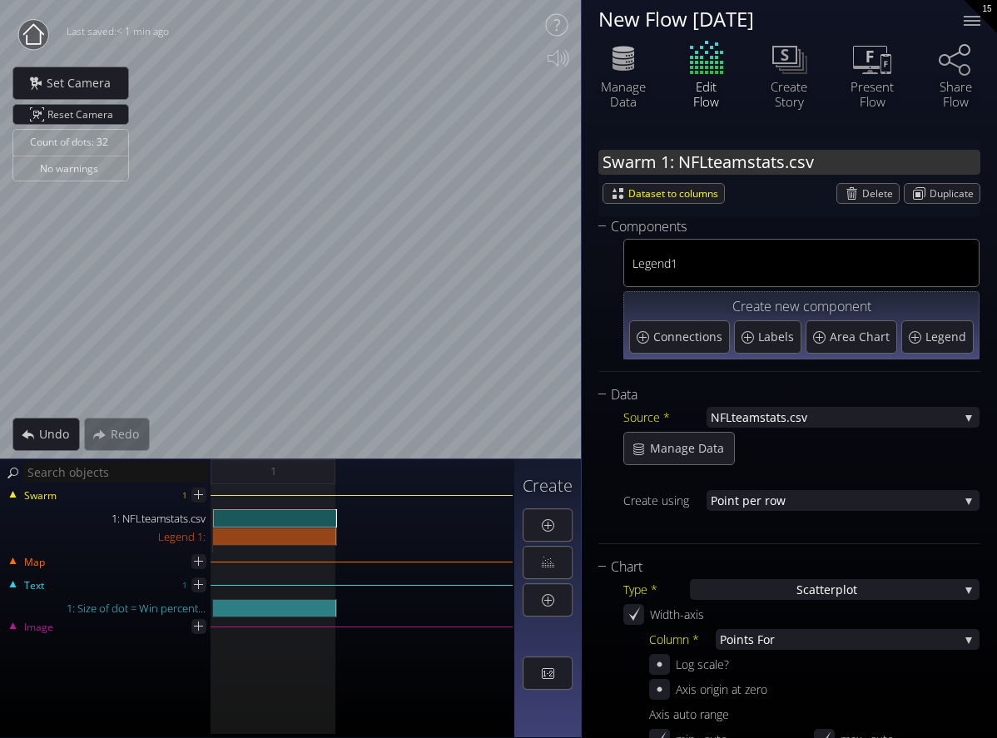
click at [785, 165] on input "Swarm 1: NFLteamstats.csv" at bounding box center [789, 162] width 382 height 25
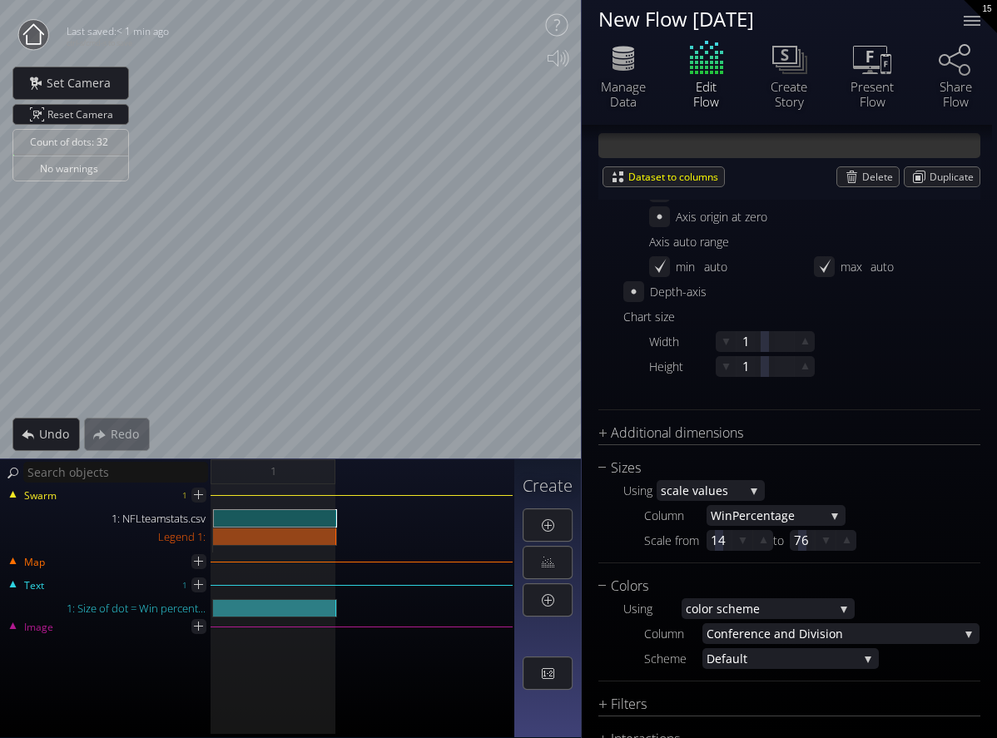
scroll to position [618, 0]
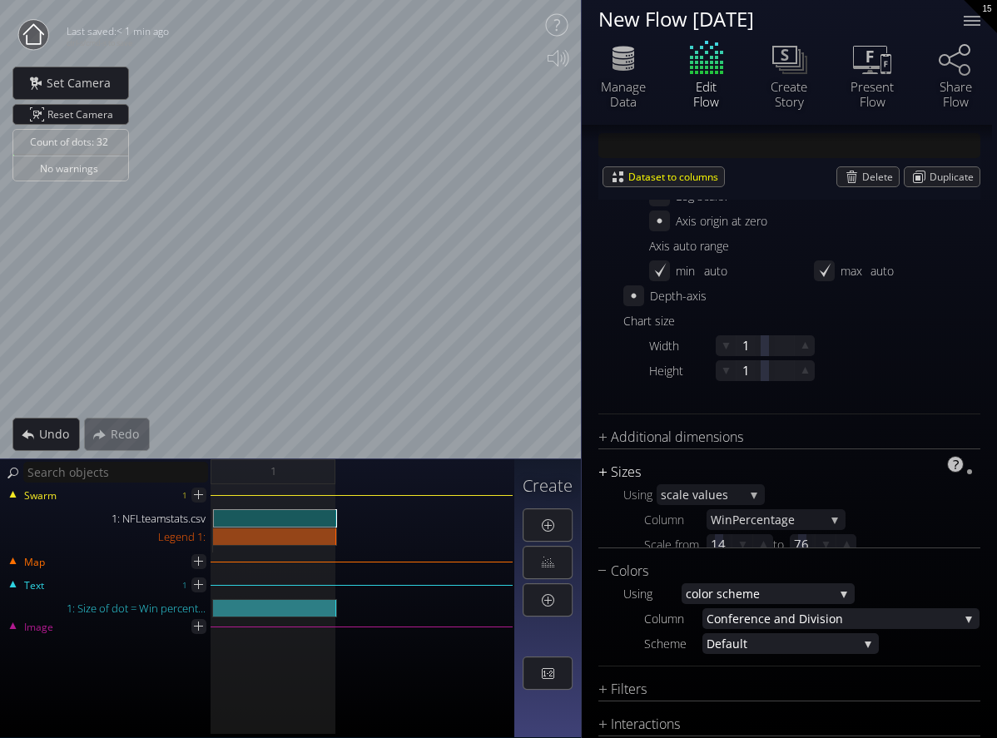
click at [844, 478] on div "Sizes" at bounding box center [778, 472] width 361 height 21
type input "Swarm 1: NFLteamstats.csv"
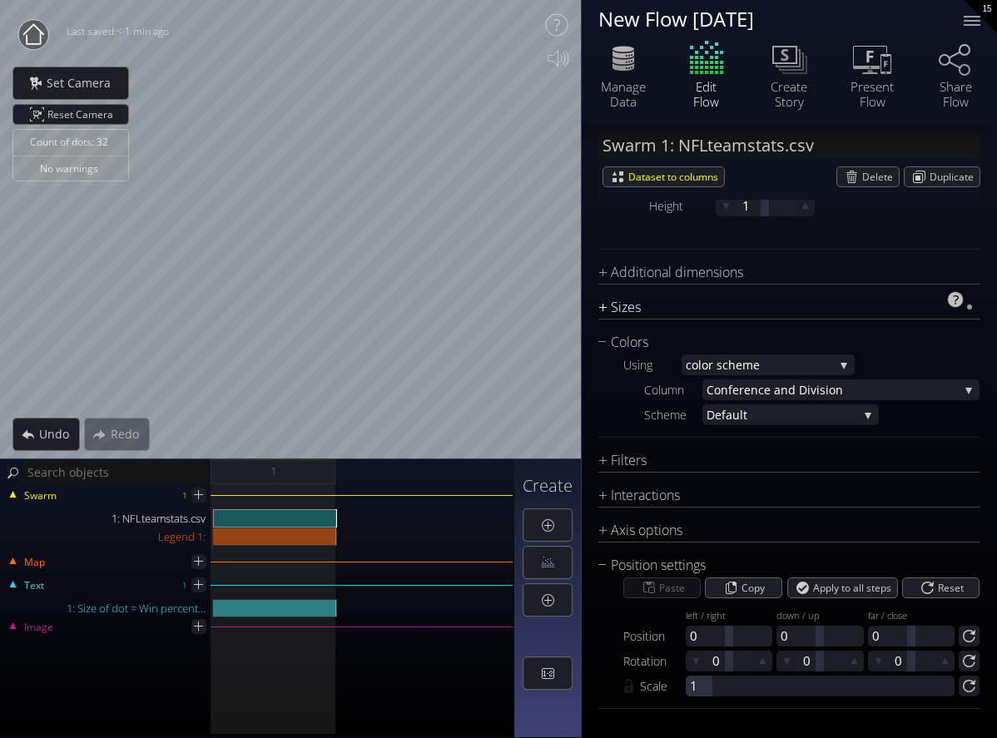
scroll to position [780, 0]
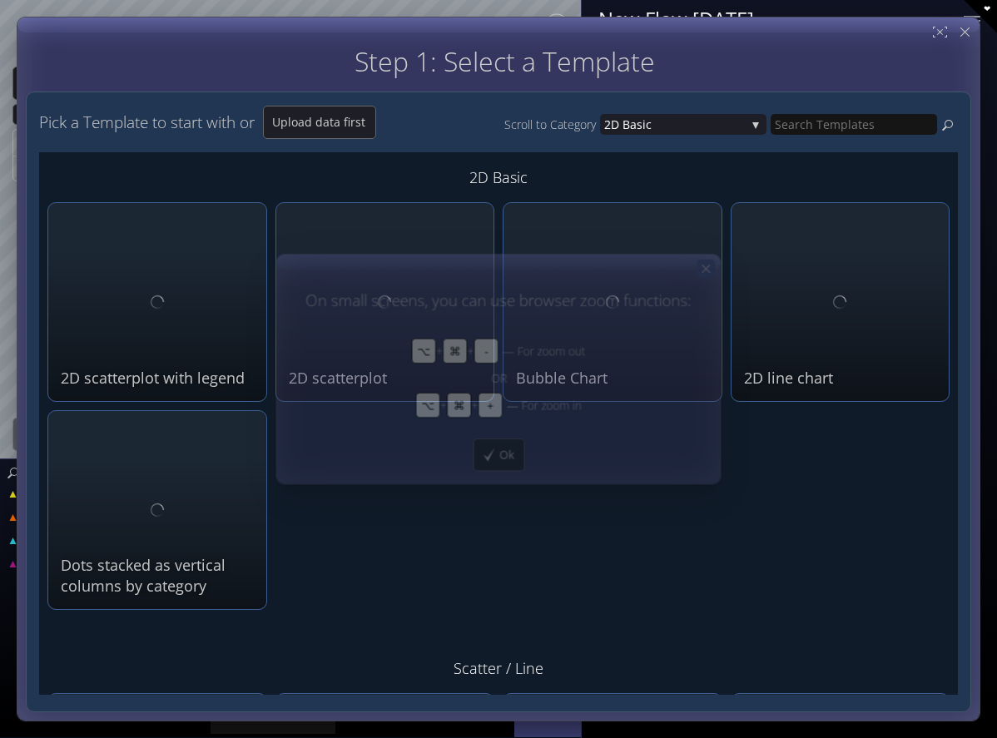
click at [714, 261] on div at bounding box center [705, 269] width 18 height 18
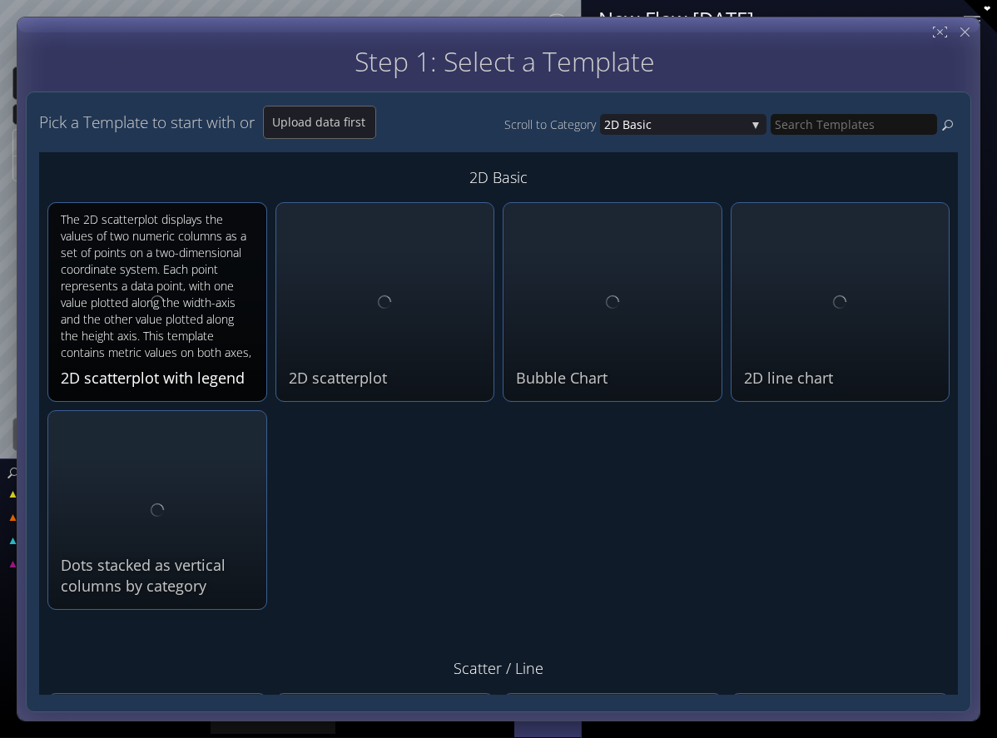
click at [216, 337] on div "The 2D scatterplot displays the values of two numeric columns as a set of point…" at bounding box center [159, 287] width 197 height 152
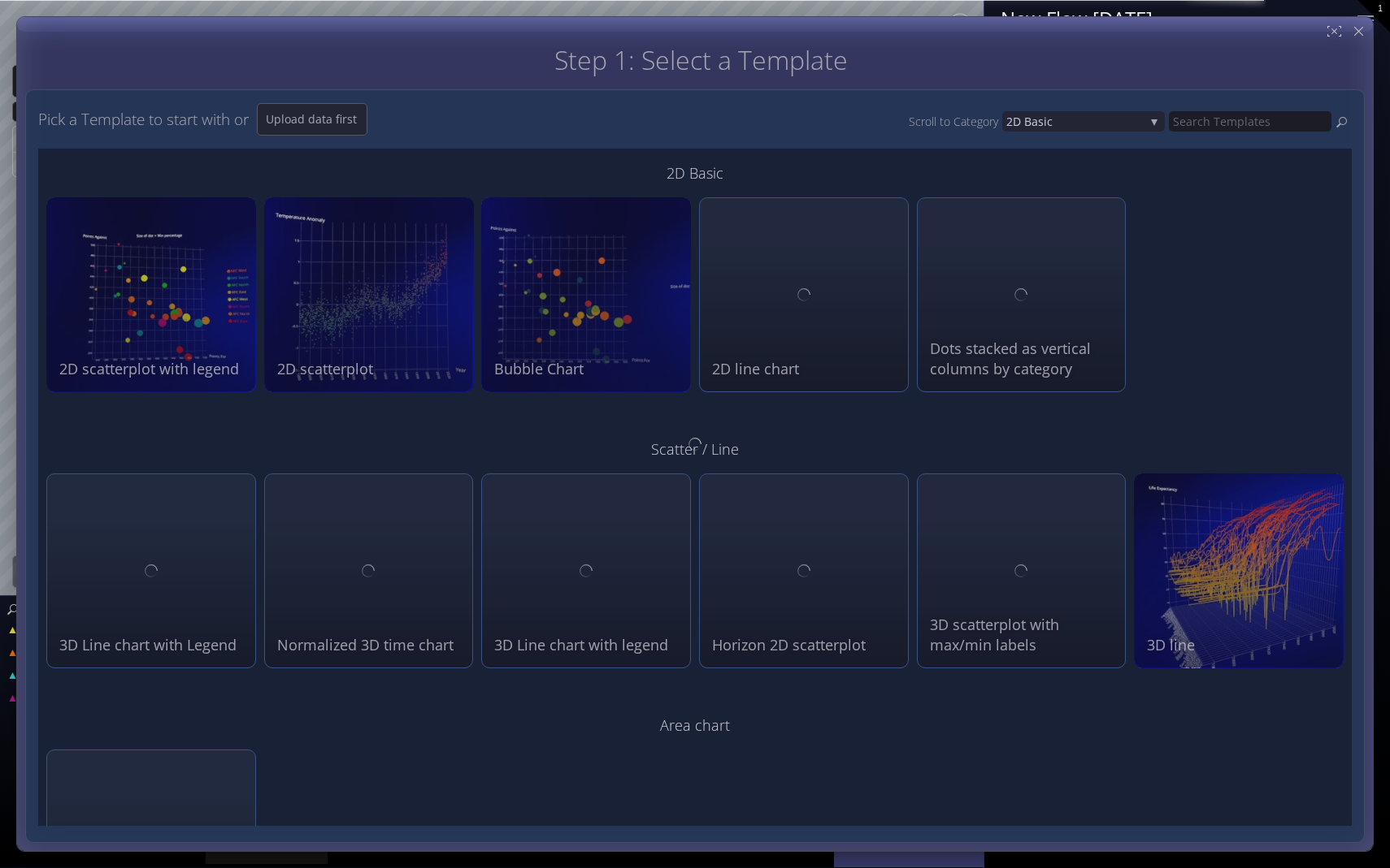
click at [140, 326] on div at bounding box center [695, 444] width 1339 height 798
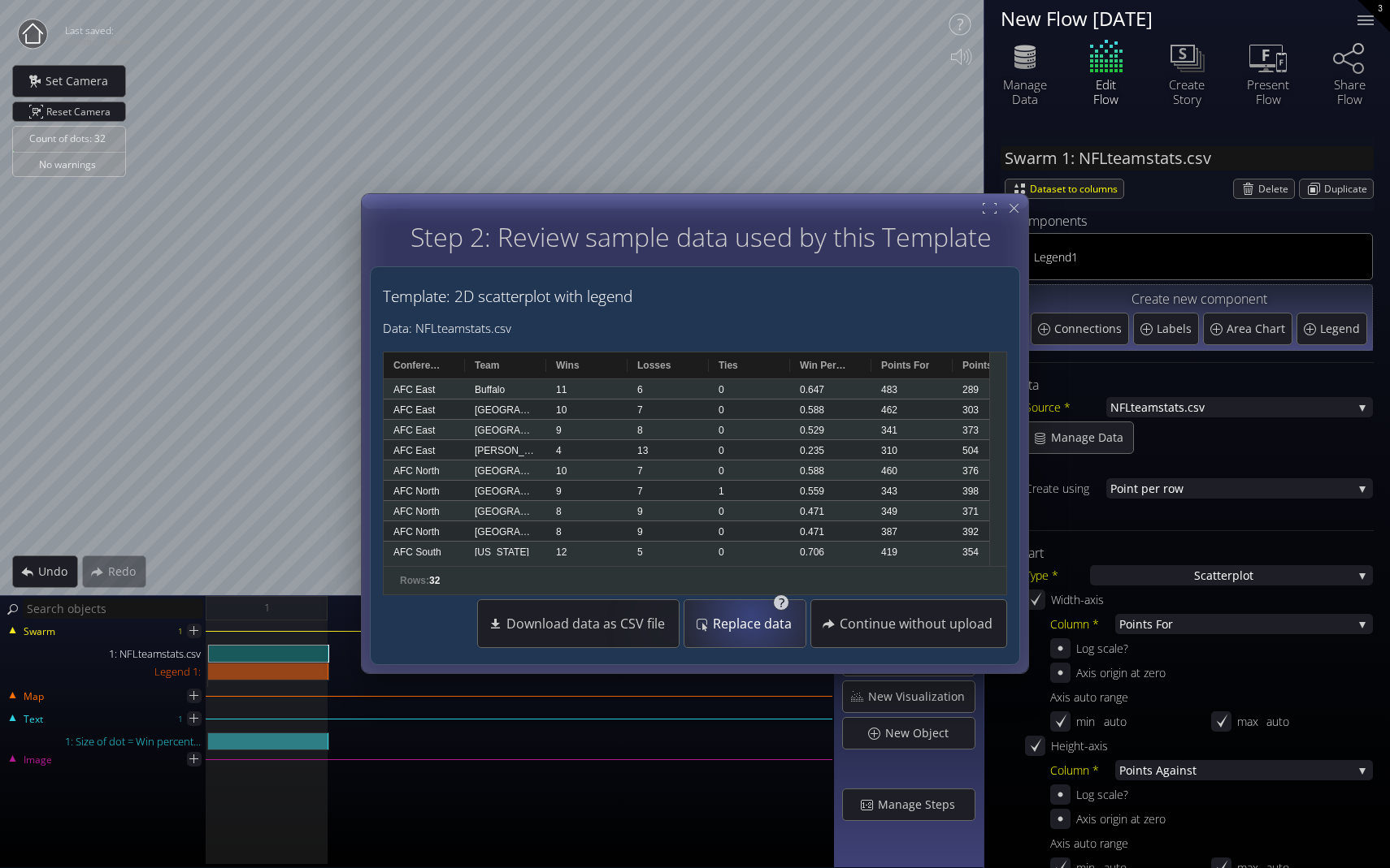
click at [756, 617] on span "Replace data" at bounding box center [757, 625] width 90 height 17
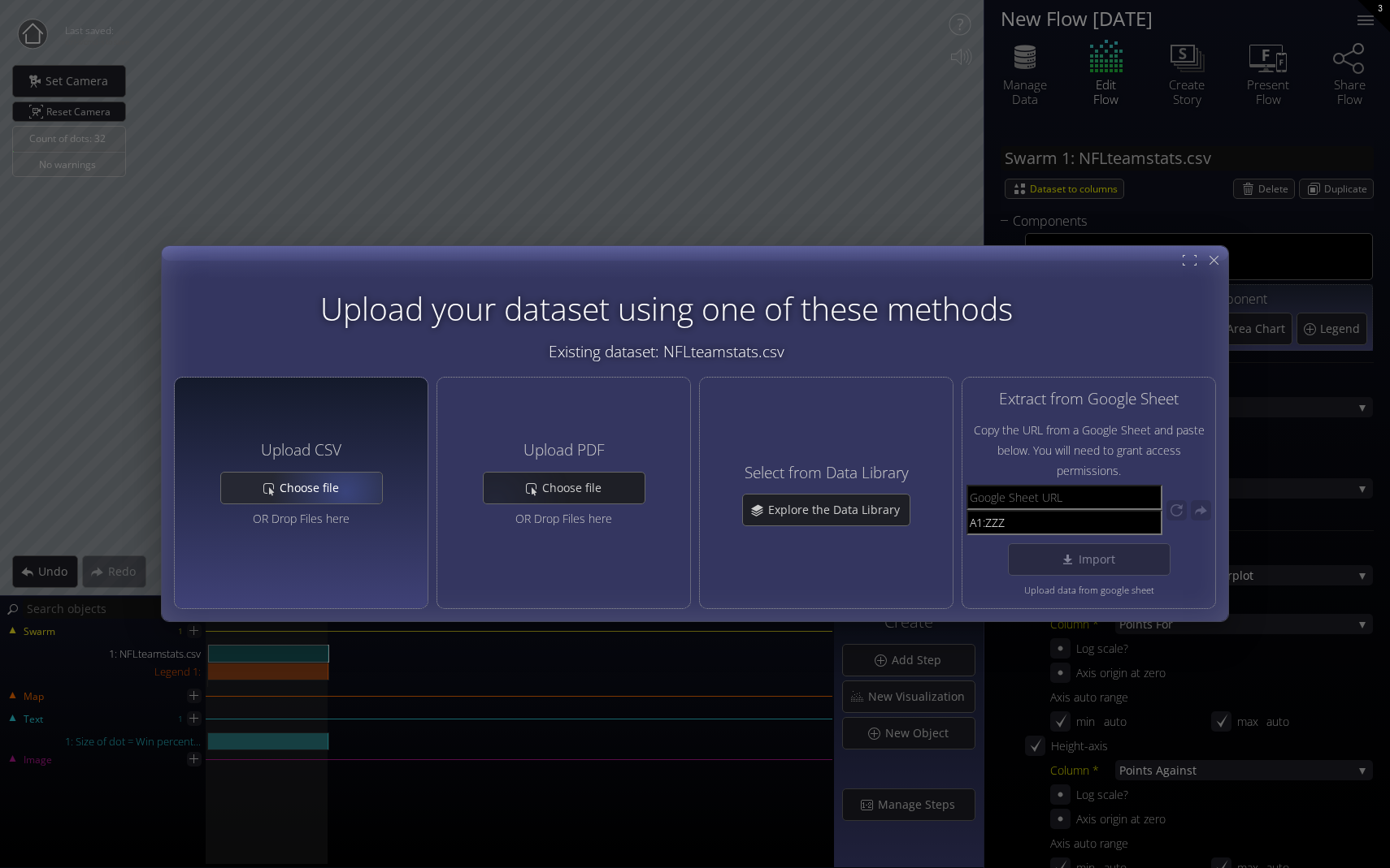
click at [342, 490] on span "Choose file" at bounding box center [314, 488] width 70 height 17
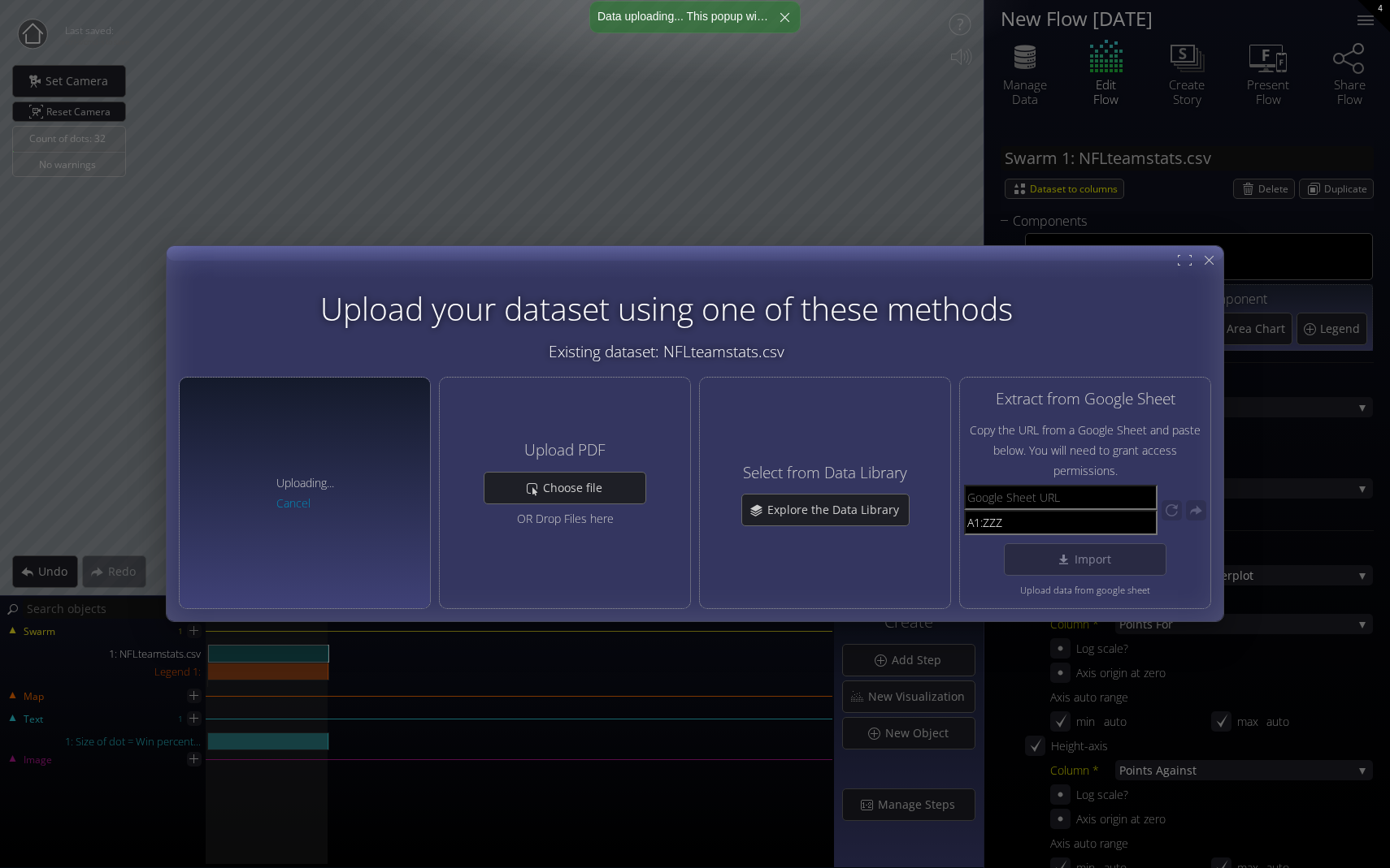
type input "Swarm 1: DataSet1_Top_20_Happiest_Countries_2017_2023_with_coords.csv"
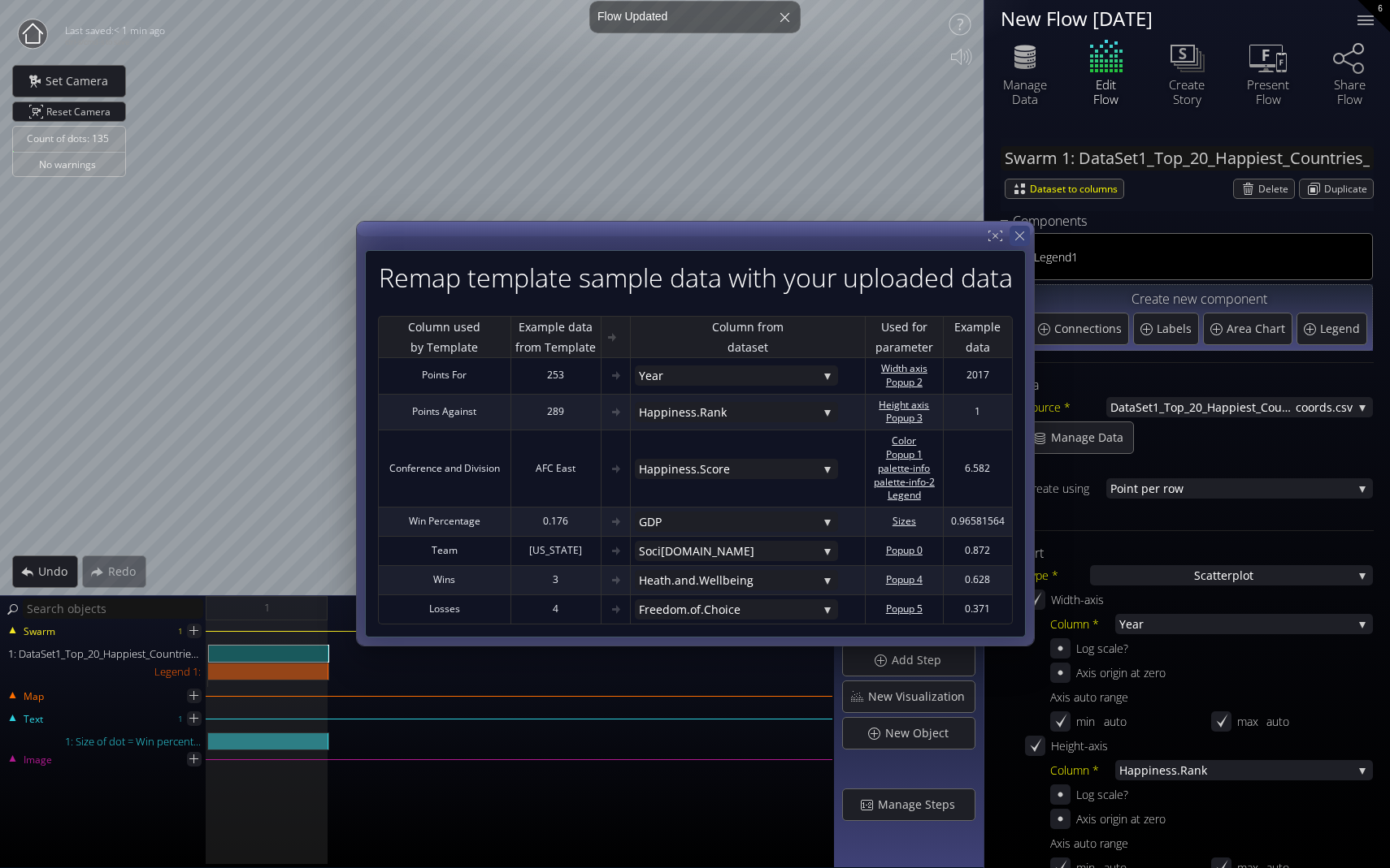
click at [973, 239] on icon at bounding box center [1020, 236] width 16 height 16
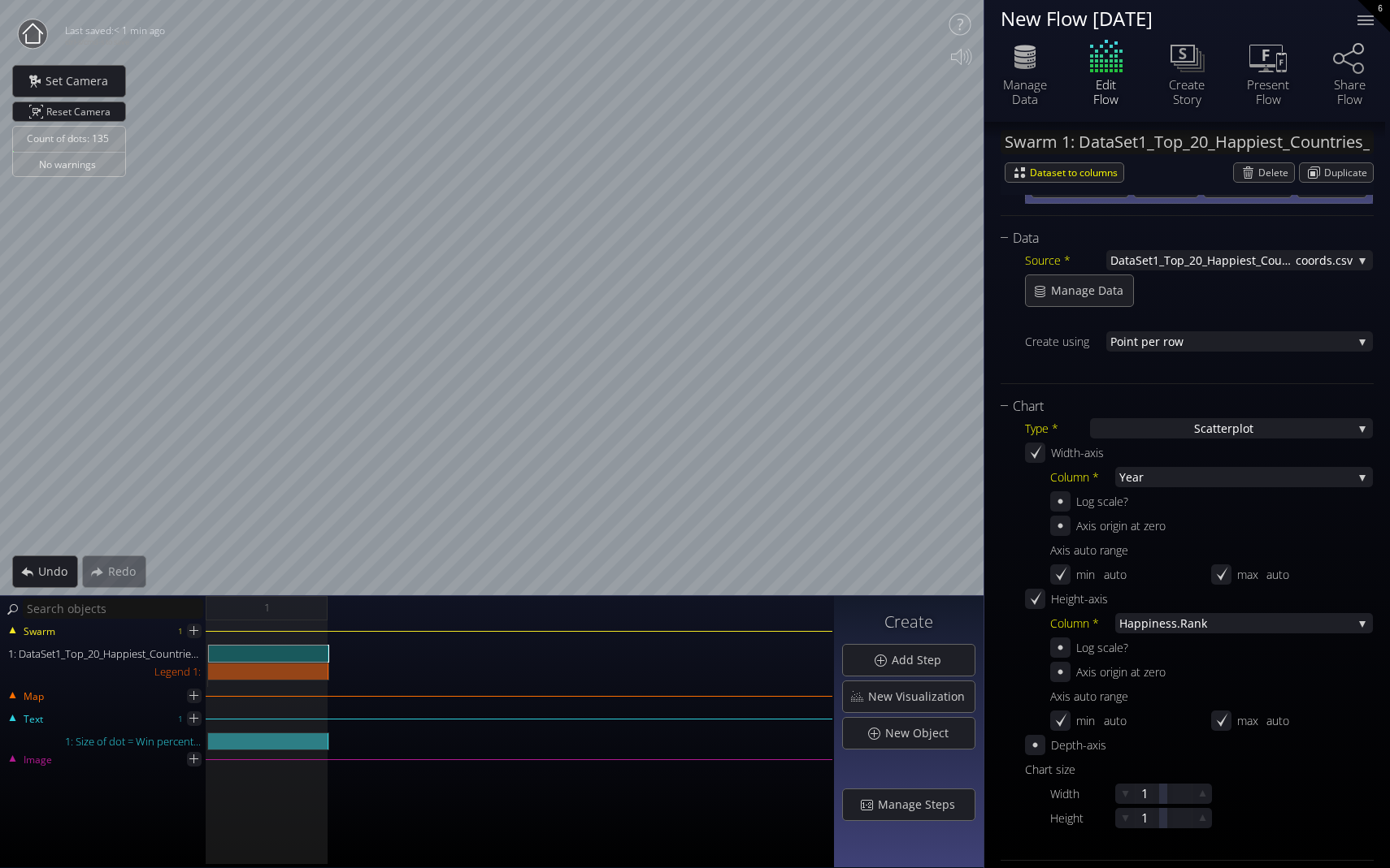
scroll to position [143, 0]
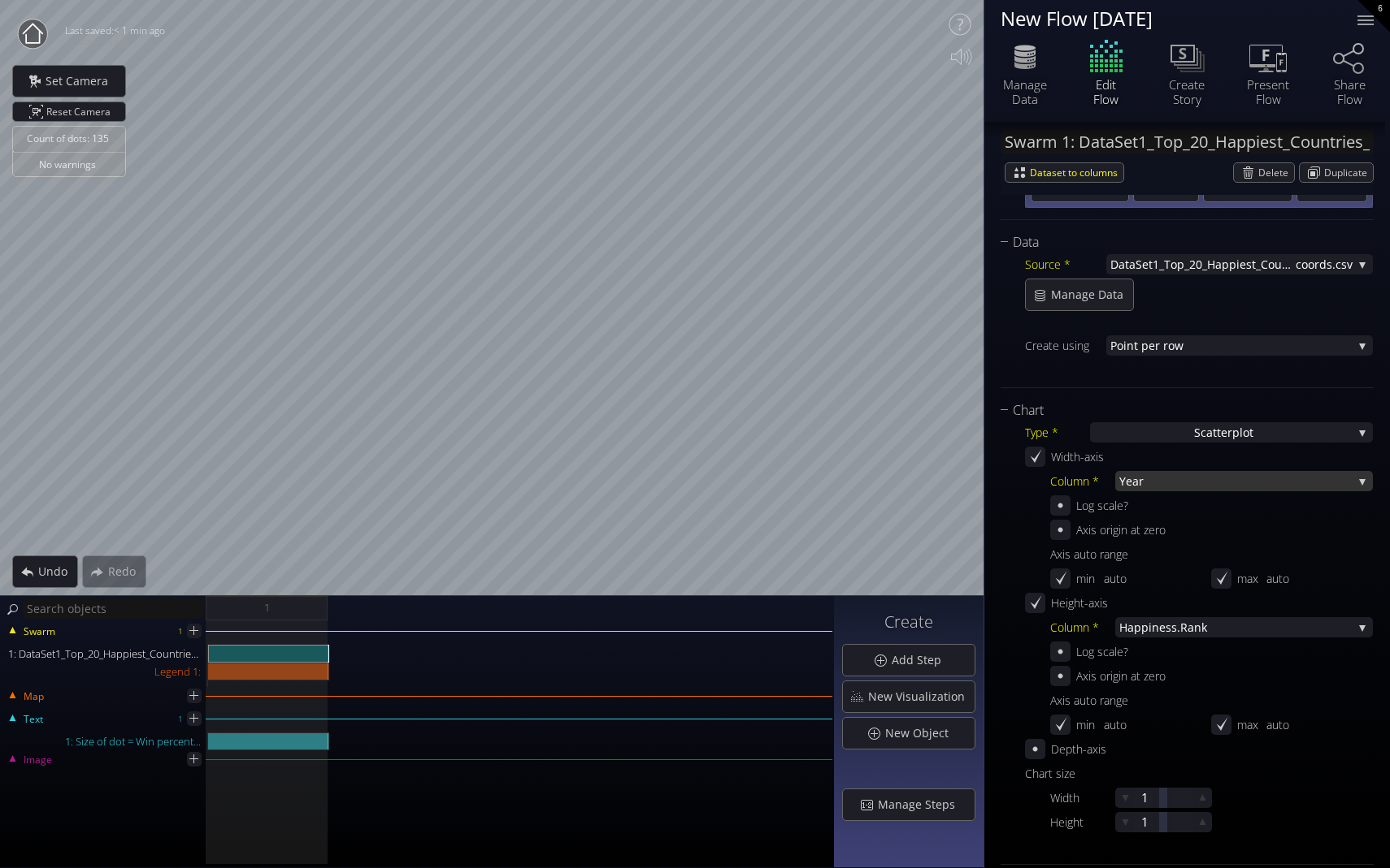
click at [973, 476] on span "Year" at bounding box center [1236, 481] width 233 height 21
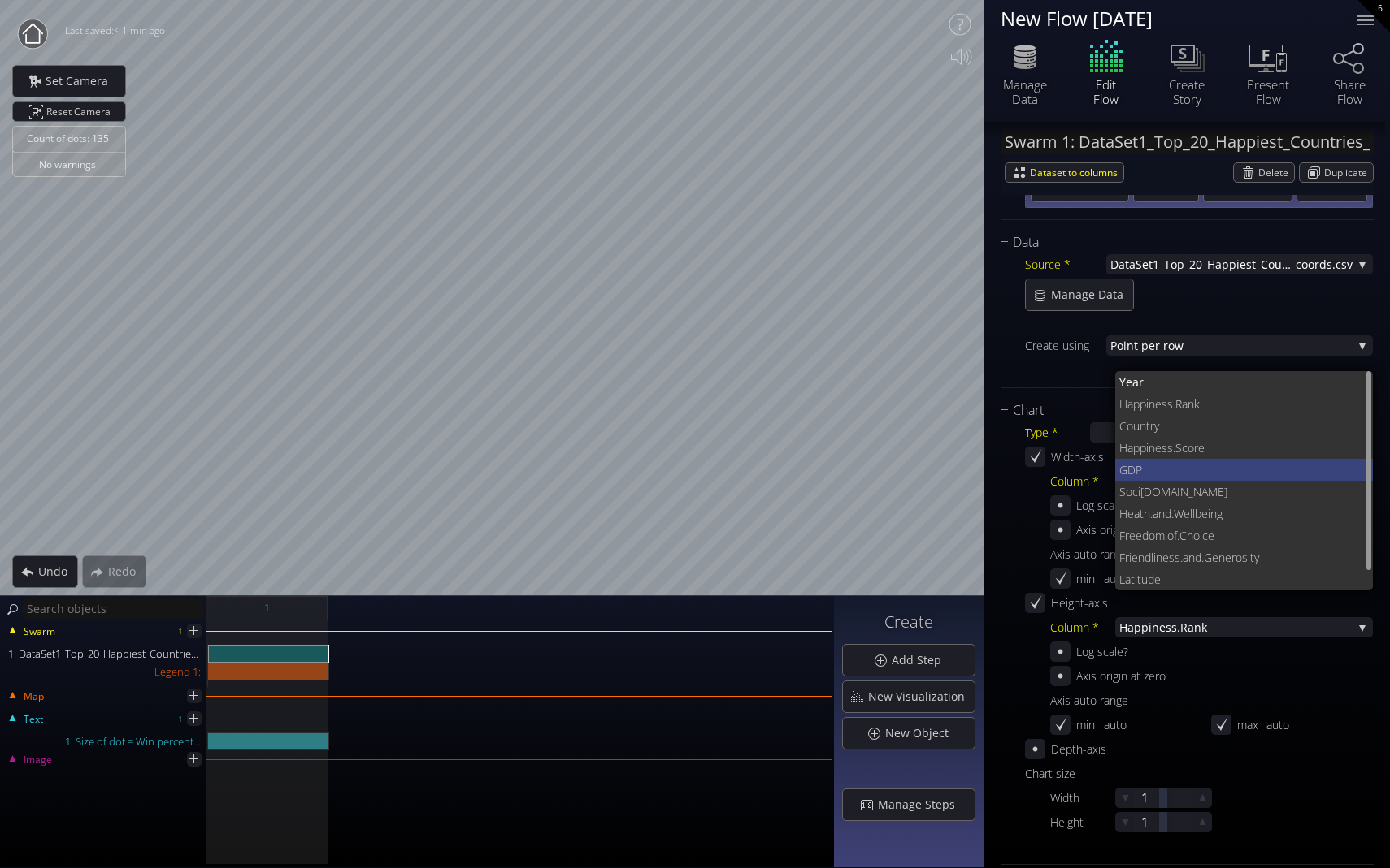
click at [973, 469] on span "GDP" at bounding box center [1240, 470] width 241 height 21
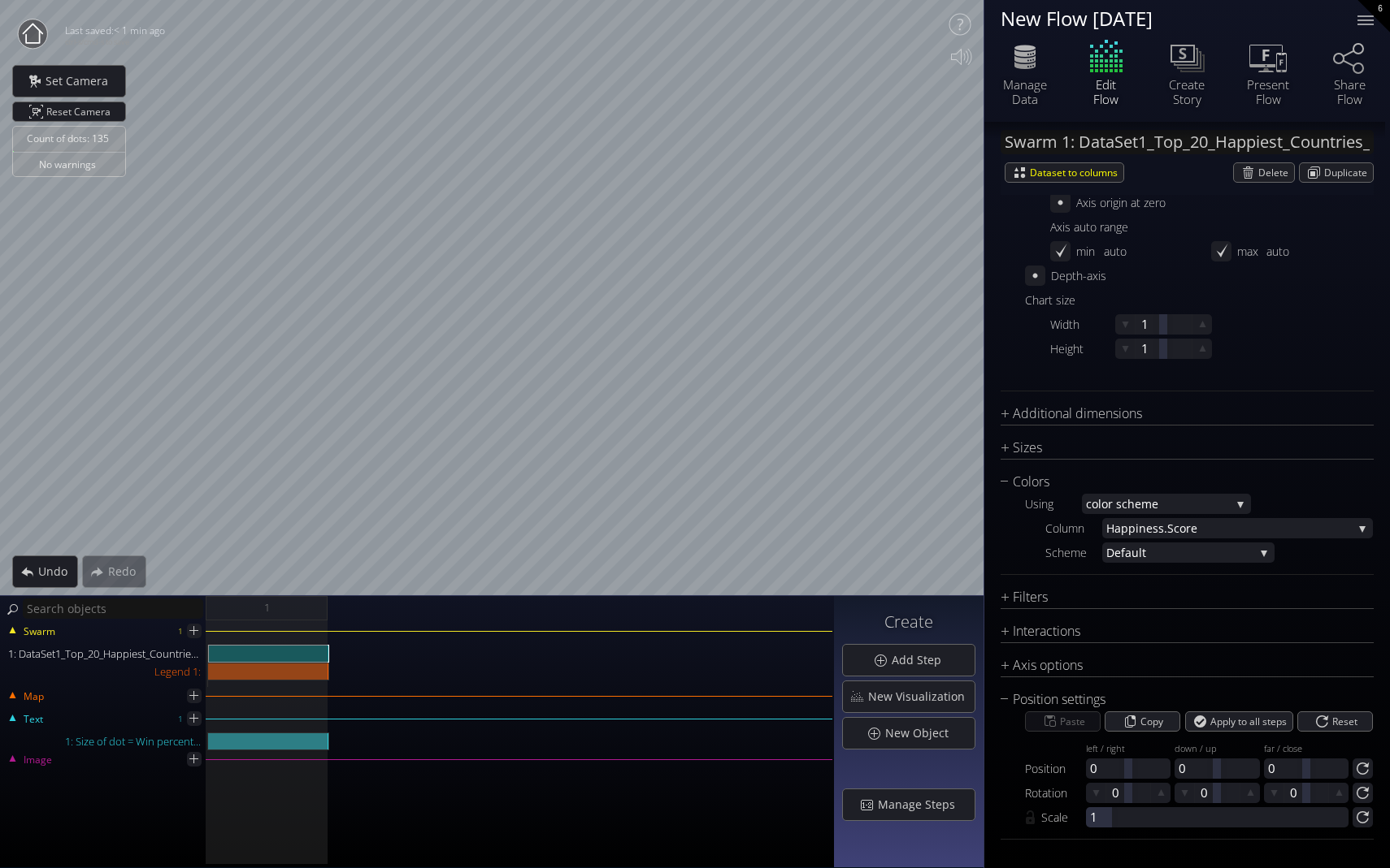
scroll to position [0, 0]
click at [973, 599] on div "Filters" at bounding box center [1176, 598] width 353 height 21
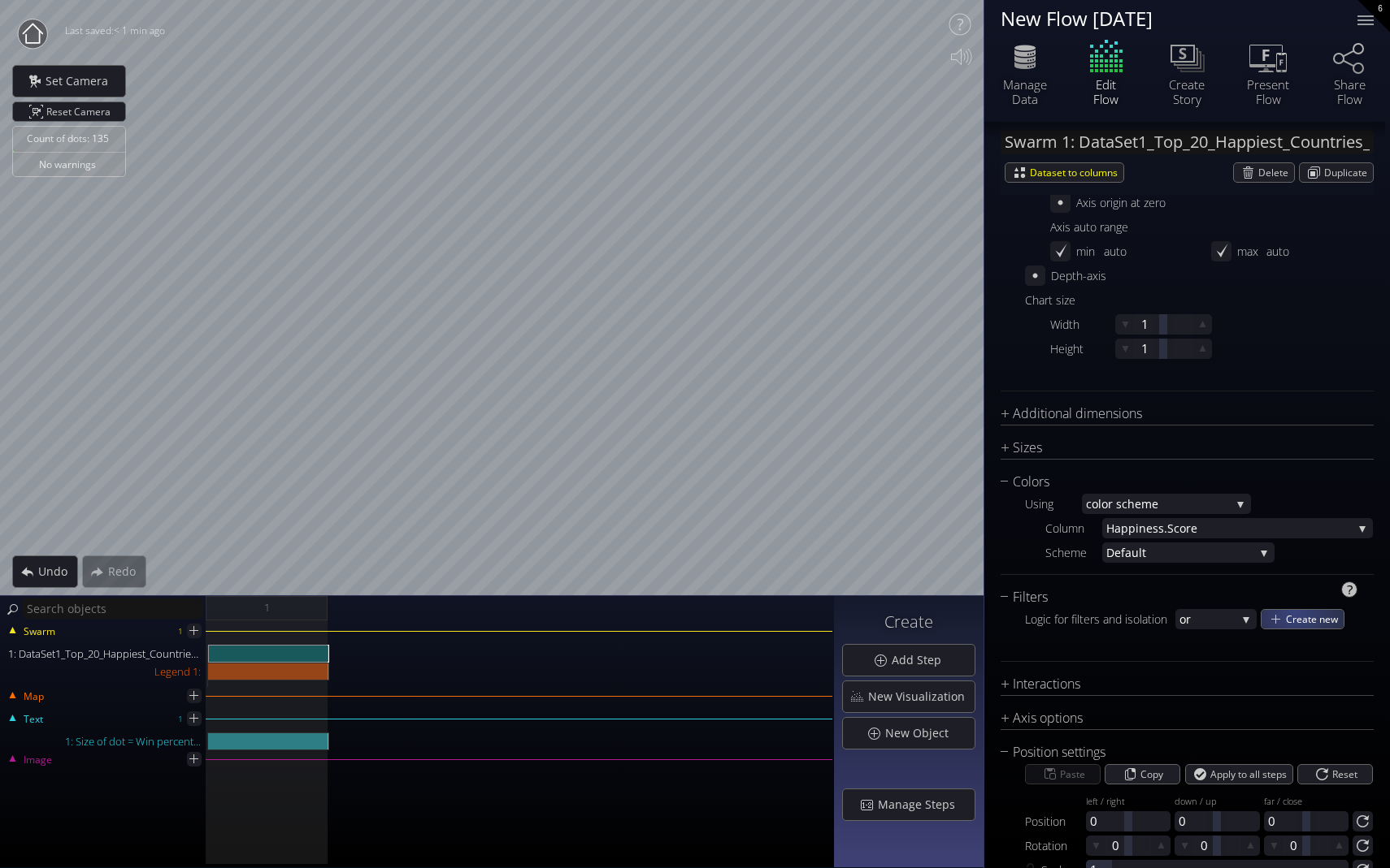
click at [973, 612] on span "Create new" at bounding box center [1314, 619] width 58 height 19
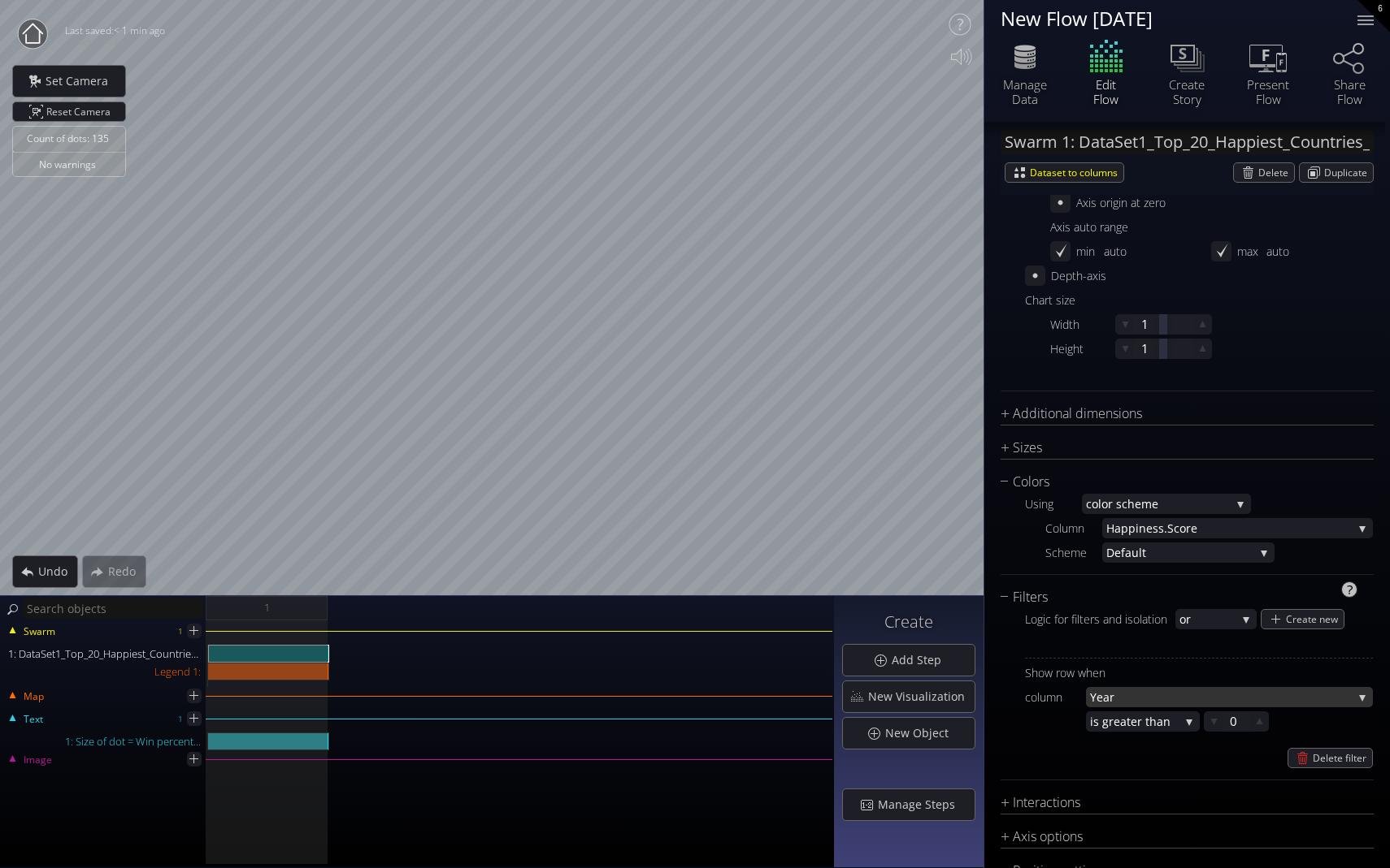
click at [973, 691] on span "Year" at bounding box center [1221, 697] width 263 height 21
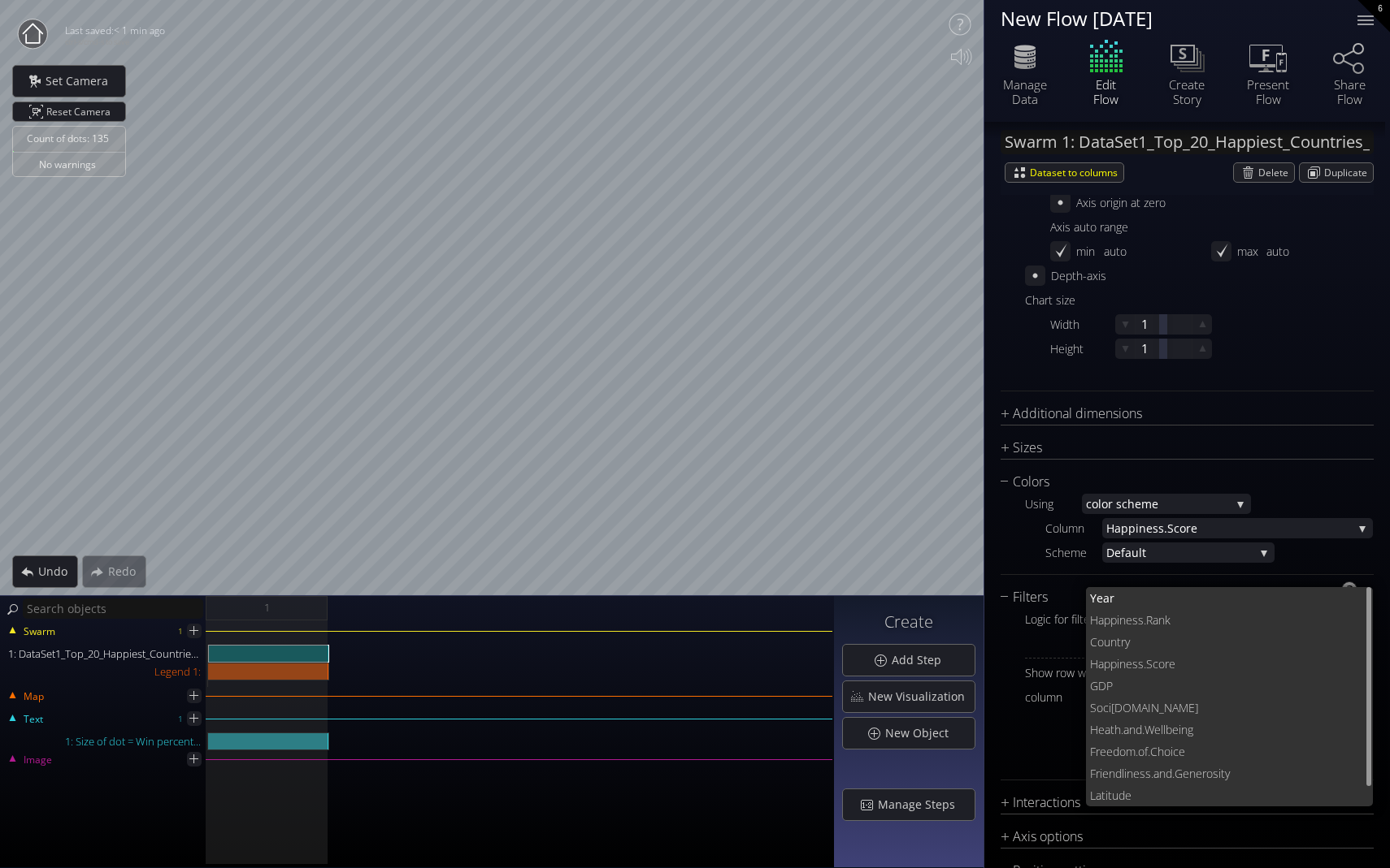
click at [973, 720] on div "Delete filter" at bounding box center [1199, 758] width 348 height 21
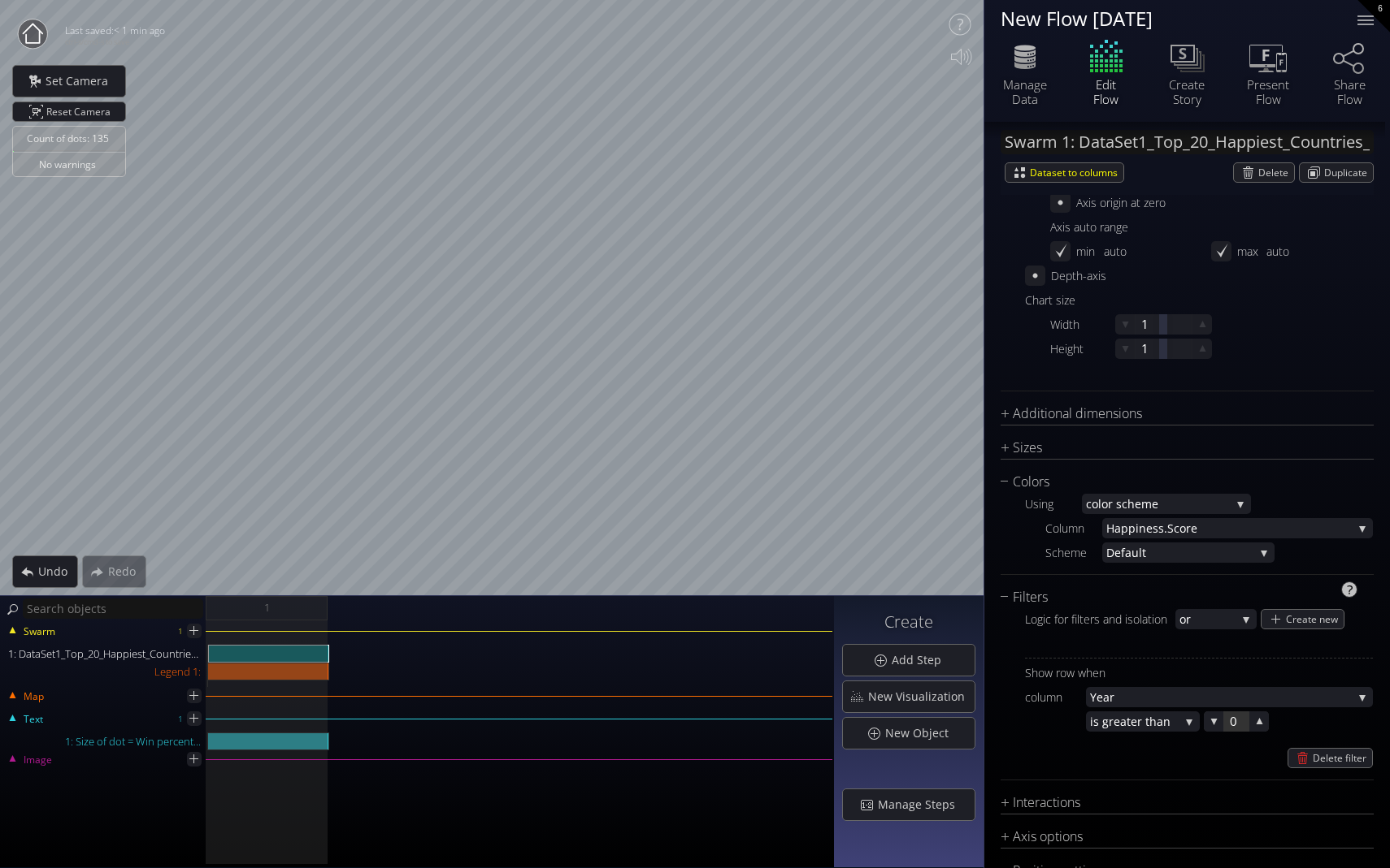
click at [973, 720] on div at bounding box center [1236, 722] width 24 height 21
type input "0"
click at [973, 720] on div "Show row when column Year Year [PERSON_NAME].Rank Coun try [PERSON_NAME].Score …" at bounding box center [1199, 713] width 348 height 110
click at [973, 719] on div at bounding box center [1236, 722] width 24 height 21
click at [0, 0] on input "0" at bounding box center [0, 0] width 0 height 0
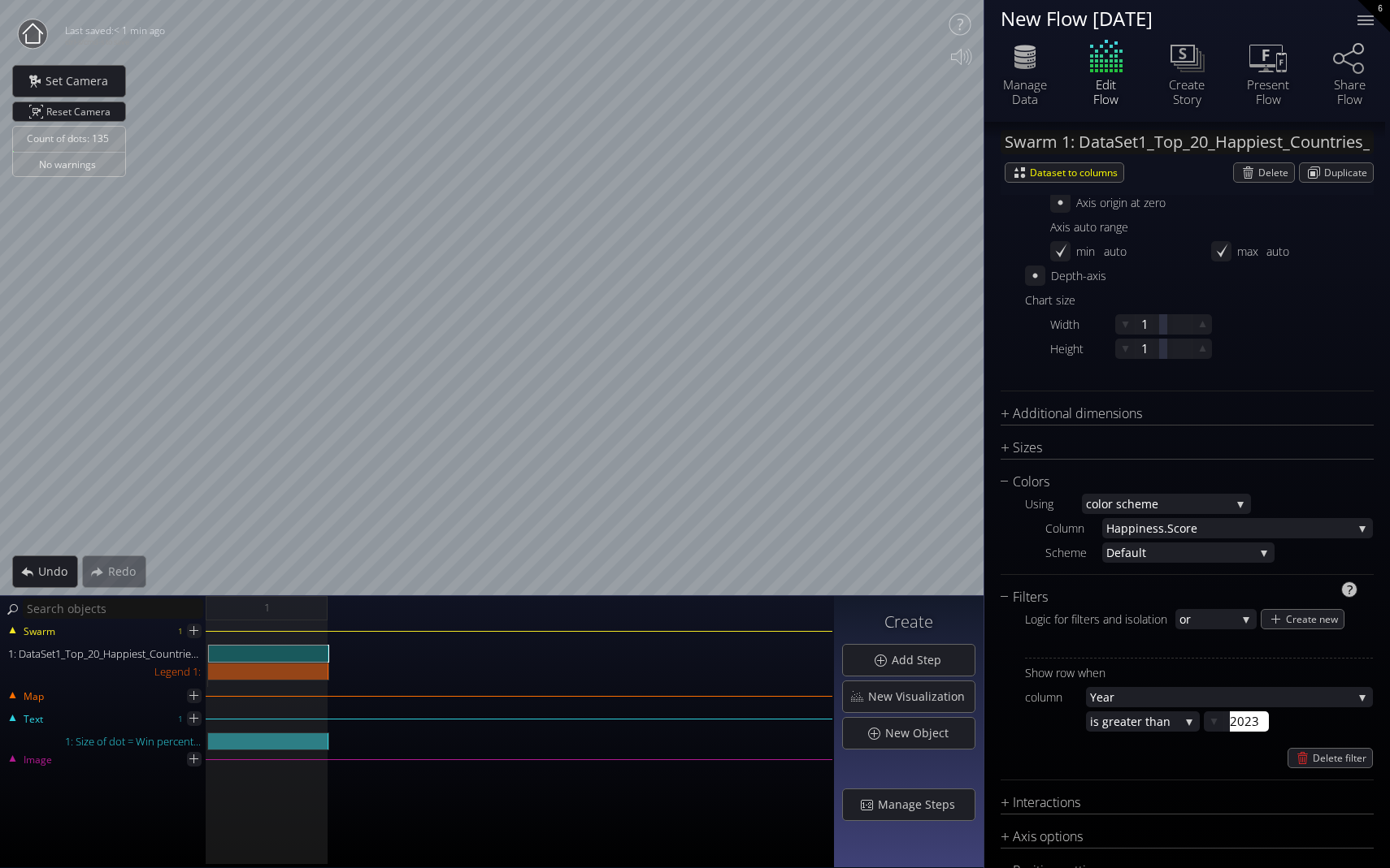
click at [973, 720] on div "Filters Logic for filters and isolation or or and Create new Show row when colu…" at bounding box center [1187, 684] width 373 height 193
click at [973, 718] on div at bounding box center [1236, 722] width 24 height 21
click at [973, 720] on input "2023" at bounding box center [1262, 722] width 65 height 21
click at [973, 720] on div "Delete filter" at bounding box center [1199, 758] width 348 height 21
click at [973, 720] on div at bounding box center [1236, 722] width 24 height 21
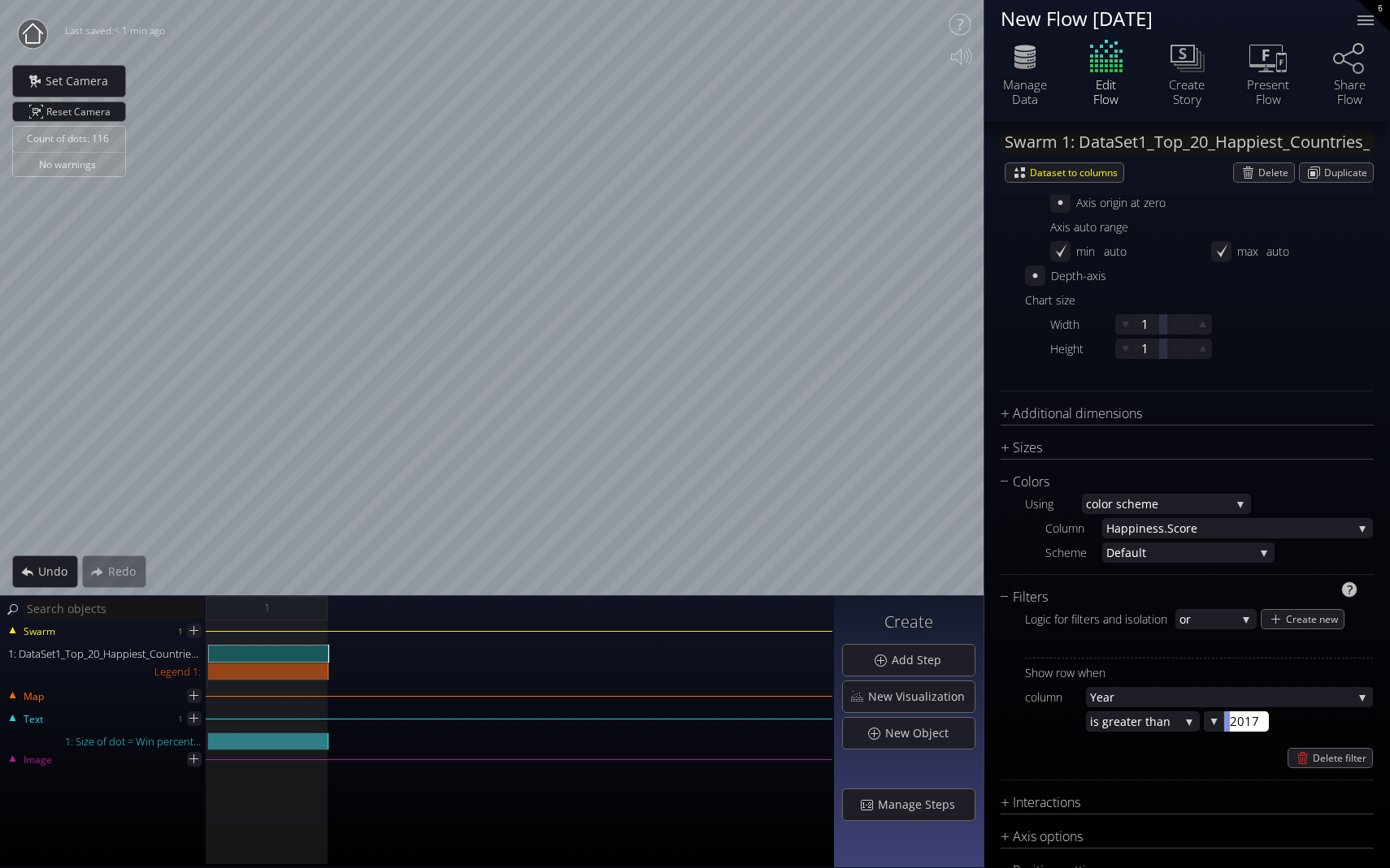
click at [973, 720] on input "2017" at bounding box center [1262, 722] width 65 height 21
click at [973, 720] on div "Delete filter" at bounding box center [1199, 758] width 348 height 21
click at [973, 720] on div at bounding box center [1236, 722] width 24 height 21
click at [973, 720] on input "2012" at bounding box center [1262, 722] width 65 height 21
click at [973, 720] on div "Delete filter" at bounding box center [1199, 758] width 348 height 21
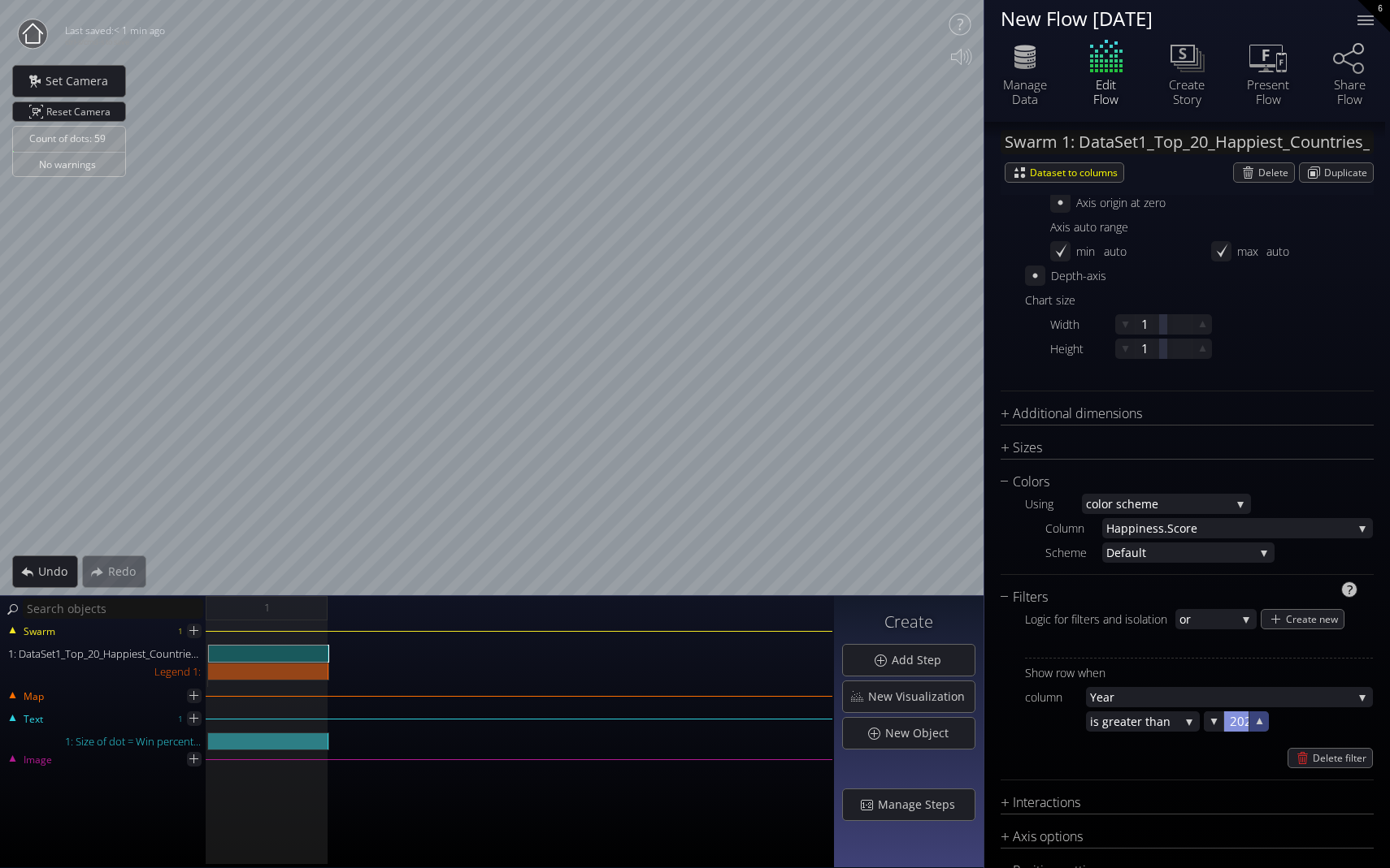
click at [973, 720] on icon at bounding box center [1259, 722] width 7 height 7
click at [973, 720] on div "Show row when column Year Year [PERSON_NAME].Rank Coun try [PERSON_NAME].Score …" at bounding box center [1199, 713] width 348 height 110
click at [973, 720] on span "eater than" at bounding box center [1146, 722] width 65 height 21
click at [973, 720] on span "s equal to" at bounding box center [1139, 744] width 95 height 21
click at [973, 720] on div at bounding box center [1236, 722] width 24 height 21
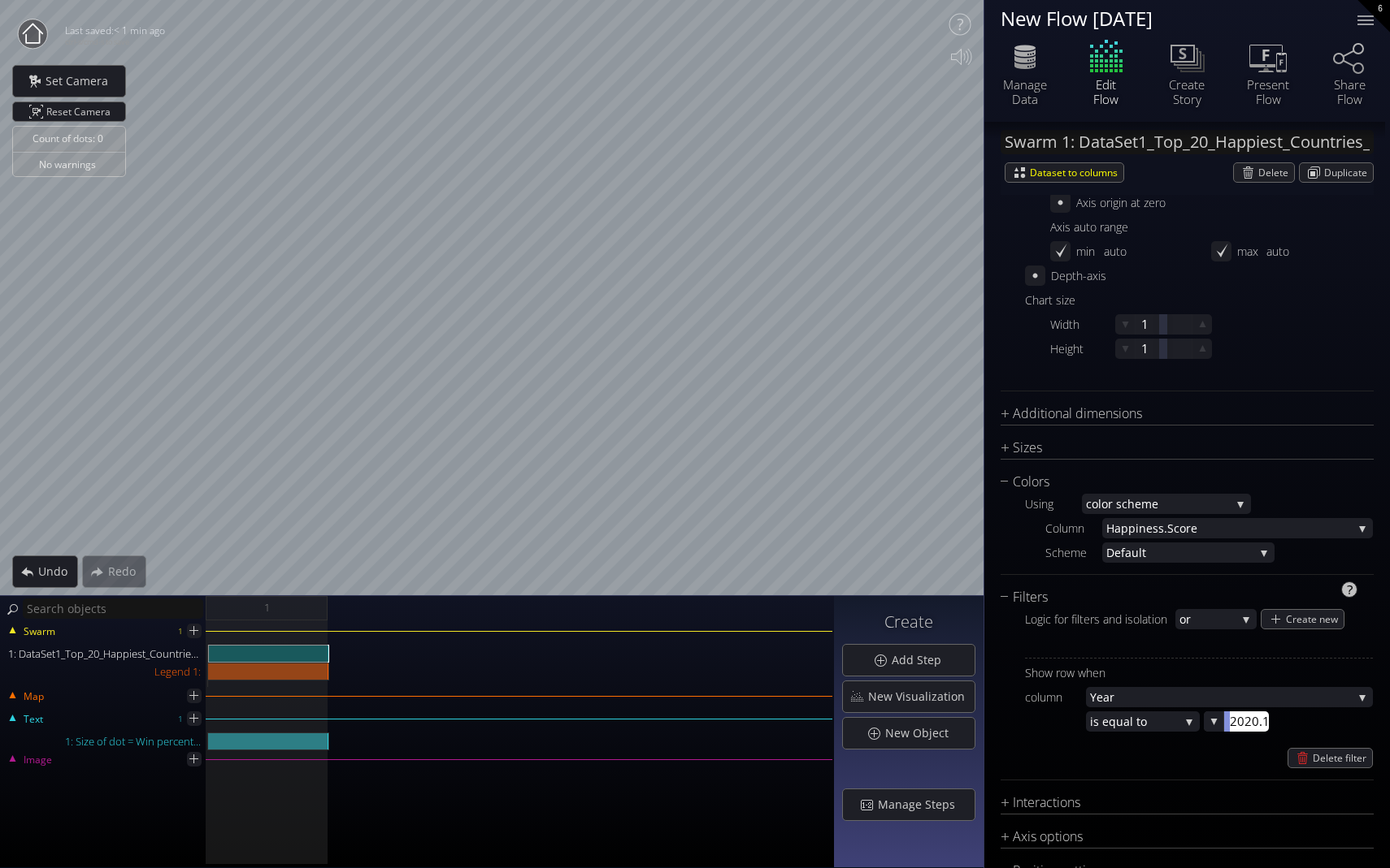
click at [973, 720] on input "2020.1" at bounding box center [1262, 722] width 65 height 21
click at [973, 720] on div "Delete filter" at bounding box center [1199, 758] width 348 height 21
click at [973, 720] on icon at bounding box center [1259, 722] width 16 height 16
click at [973, 720] on div at bounding box center [1236, 722] width 24 height 21
click at [973, 720] on input "2020.1" at bounding box center [1262, 722] width 65 height 21
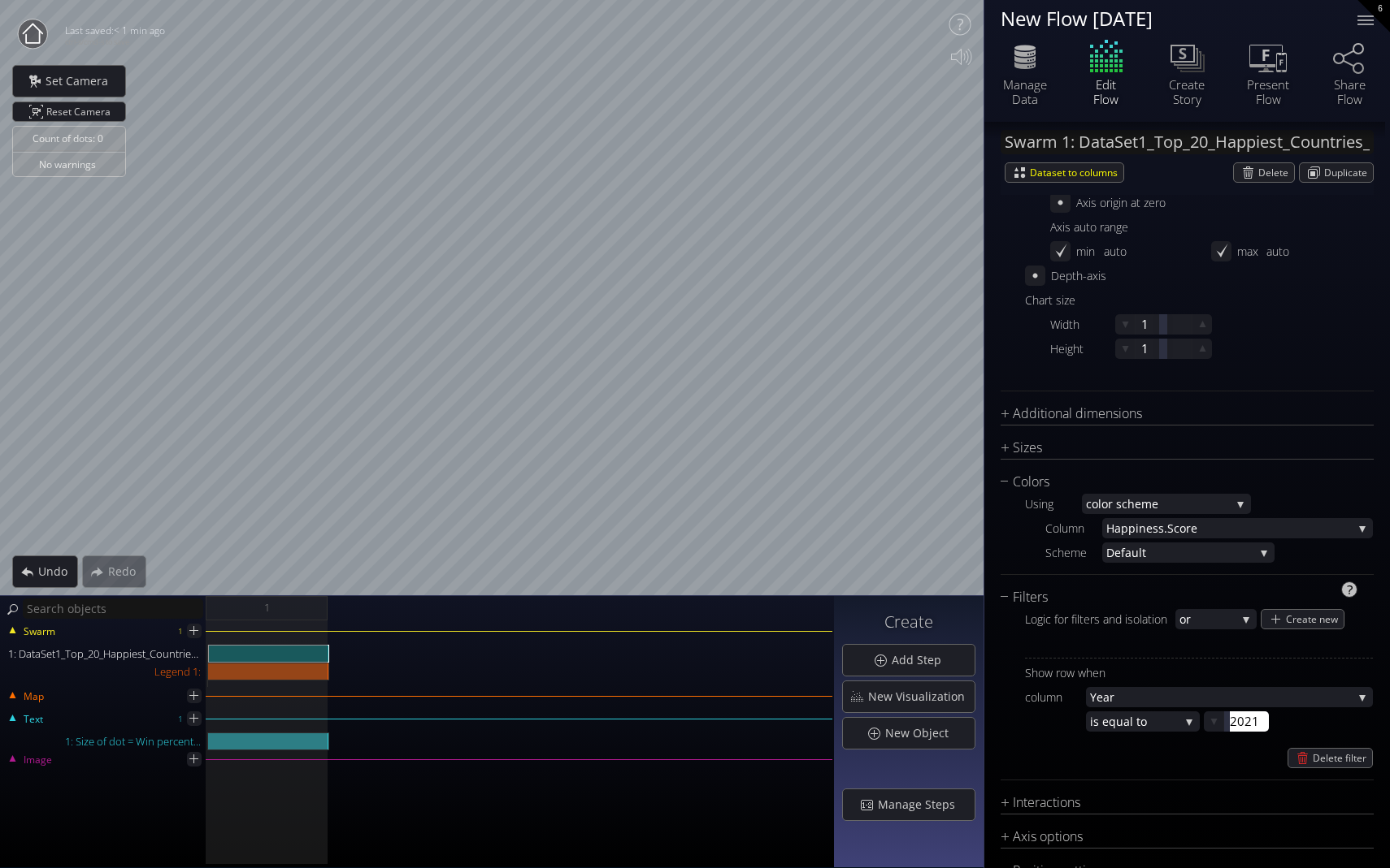
click at [973, 720] on div "Filters Logic for filters and isolation or or and Create new Show row when colu…" at bounding box center [1187, 684] width 373 height 193
click at [973, 715] on div at bounding box center [1236, 722] width 24 height 21
click at [973, 720] on input "2021" at bounding box center [1262, 722] width 65 height 21
click at [973, 720] on div "Delete filter" at bounding box center [1199, 758] width 348 height 21
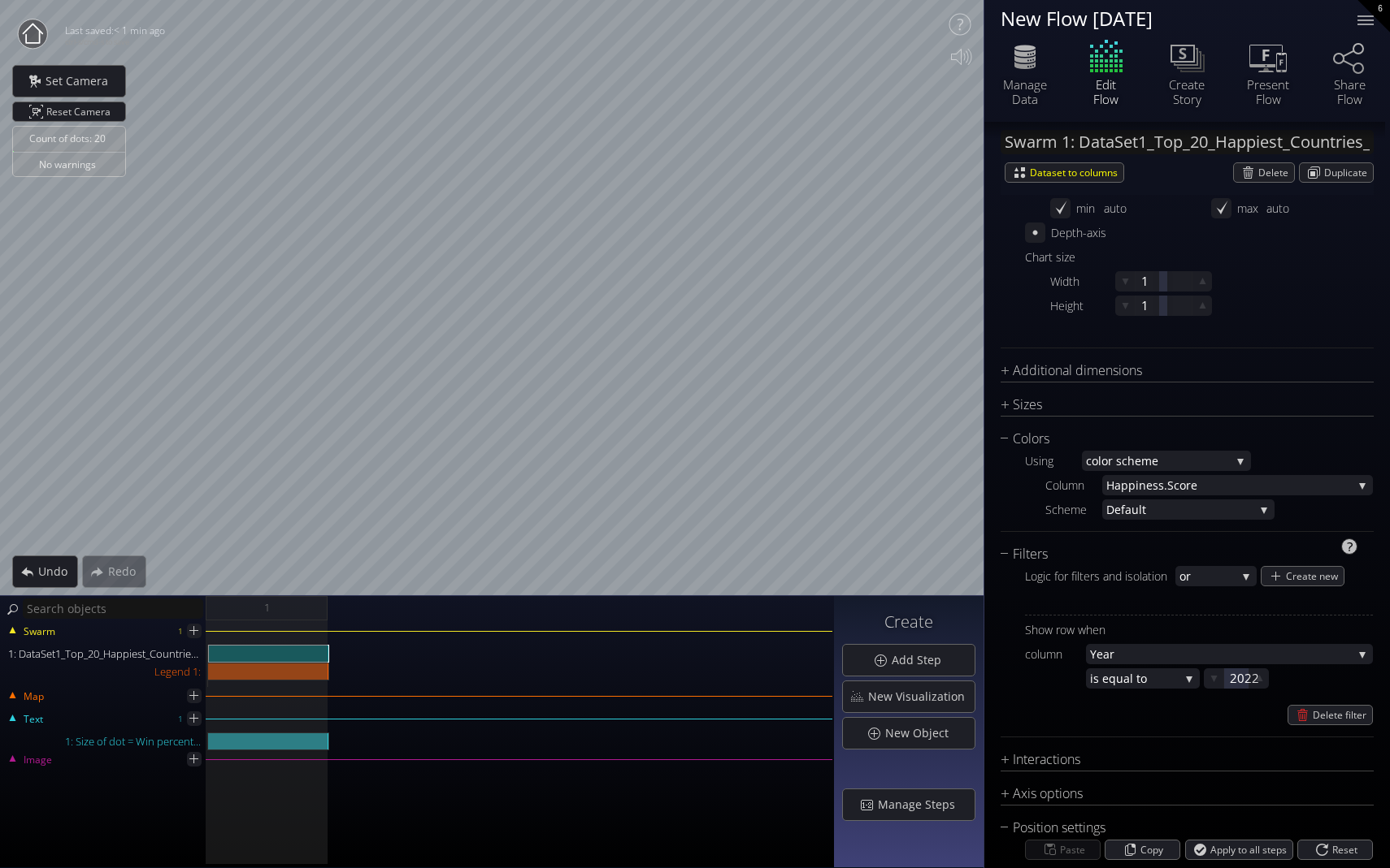
scroll to position [733, 0]
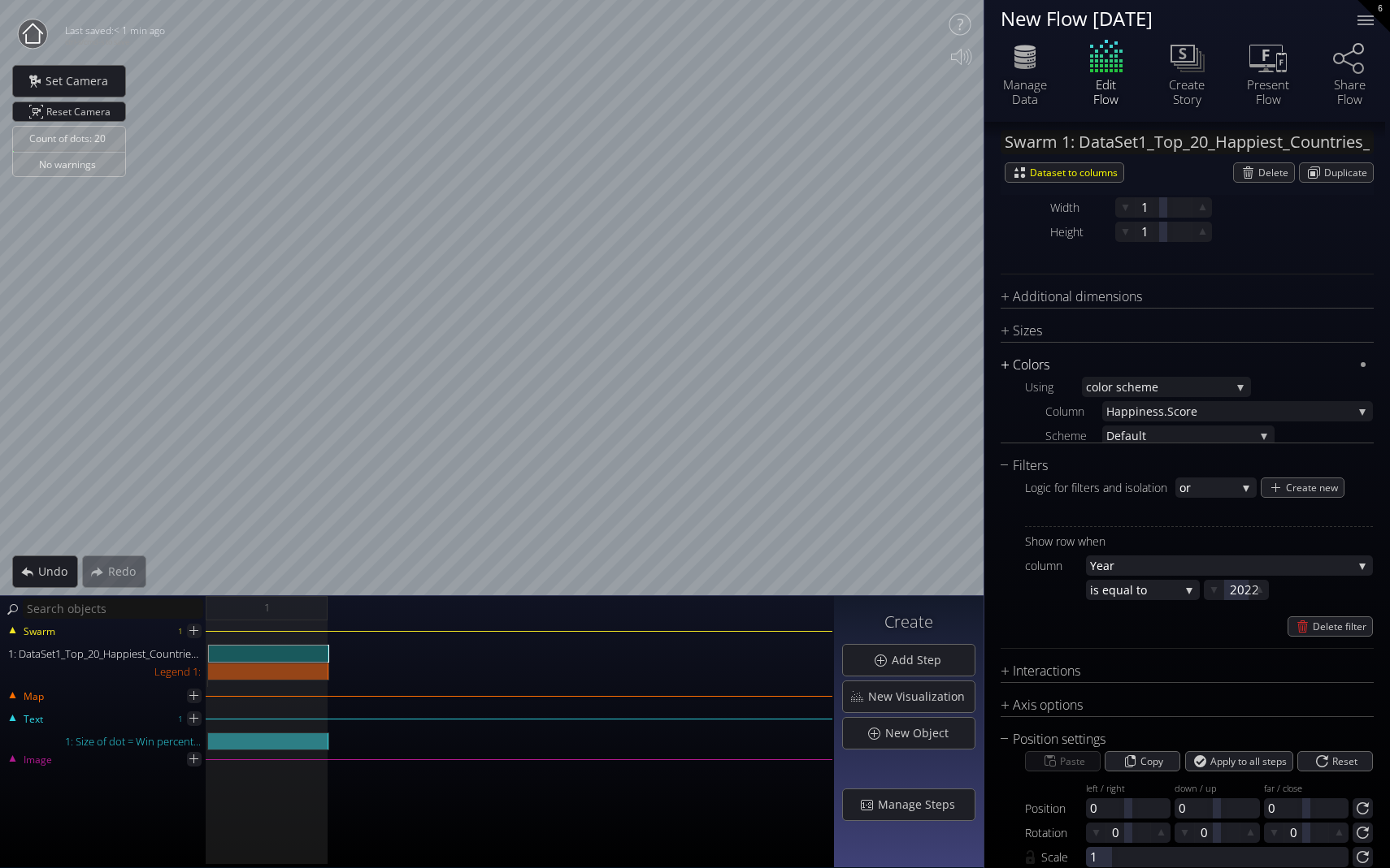
click at [973, 364] on div "Colors" at bounding box center [1176, 365] width 353 height 21
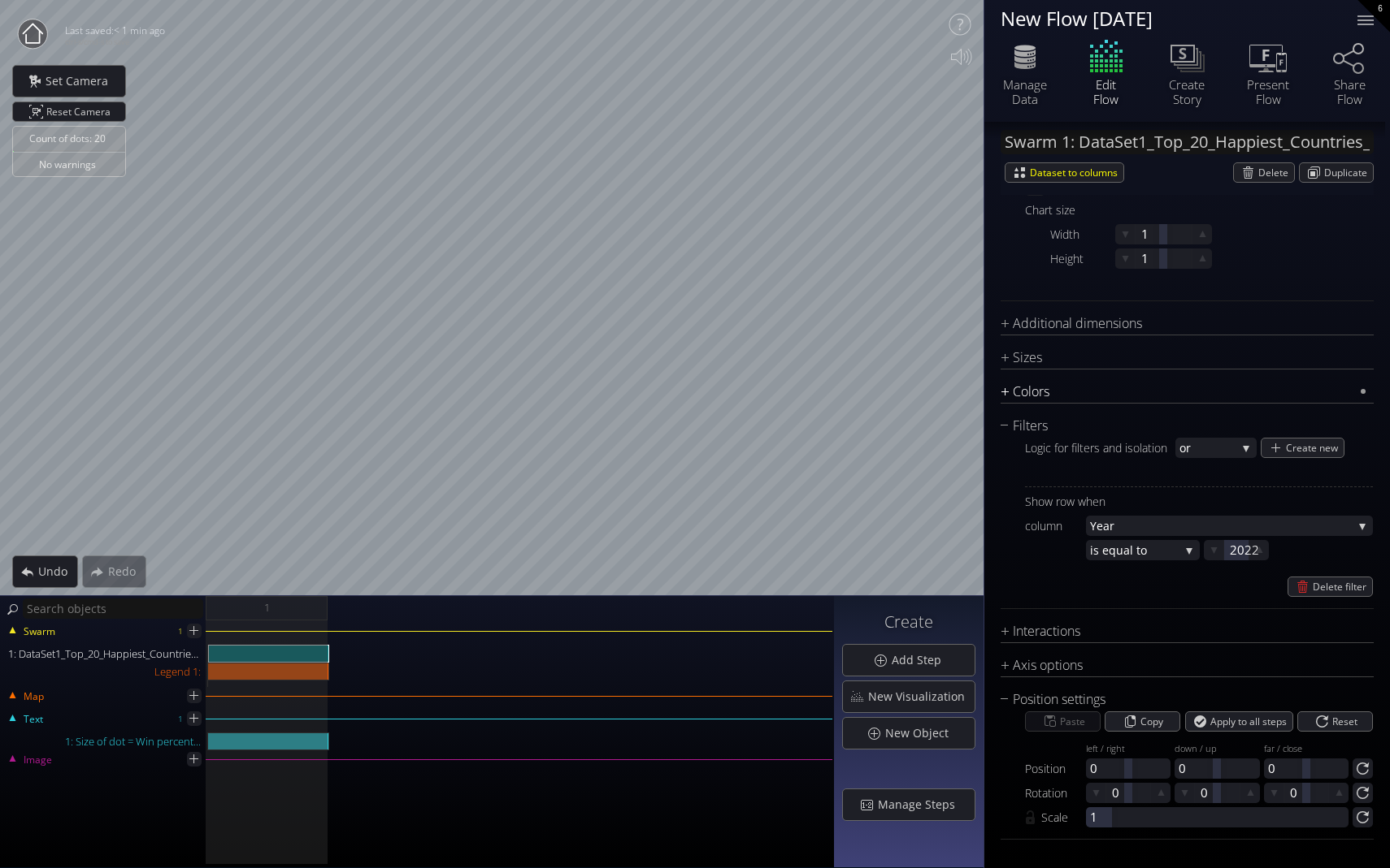
scroll to position [707, 0]
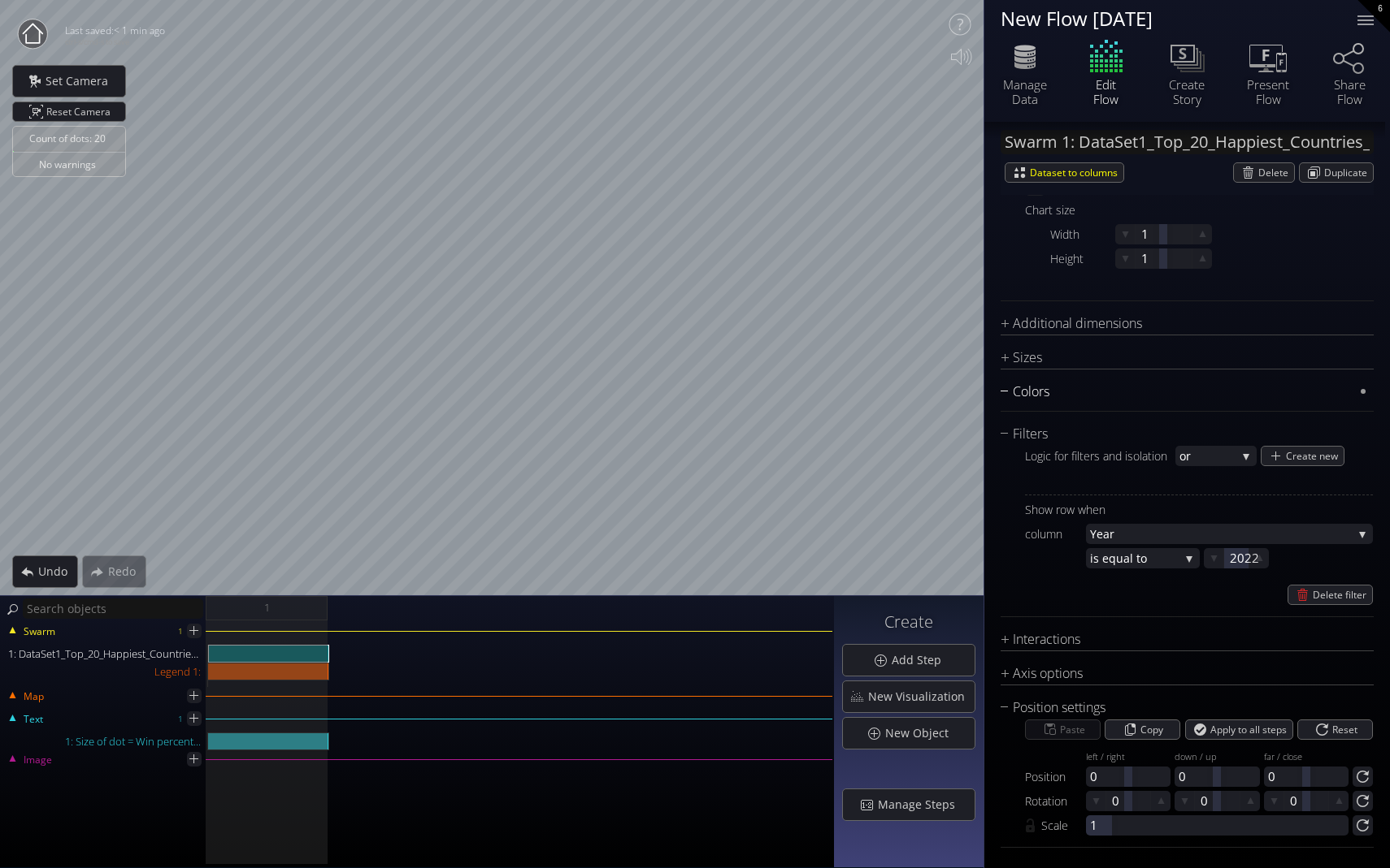
click at [973, 392] on div "Colors" at bounding box center [1176, 392] width 353 height 21
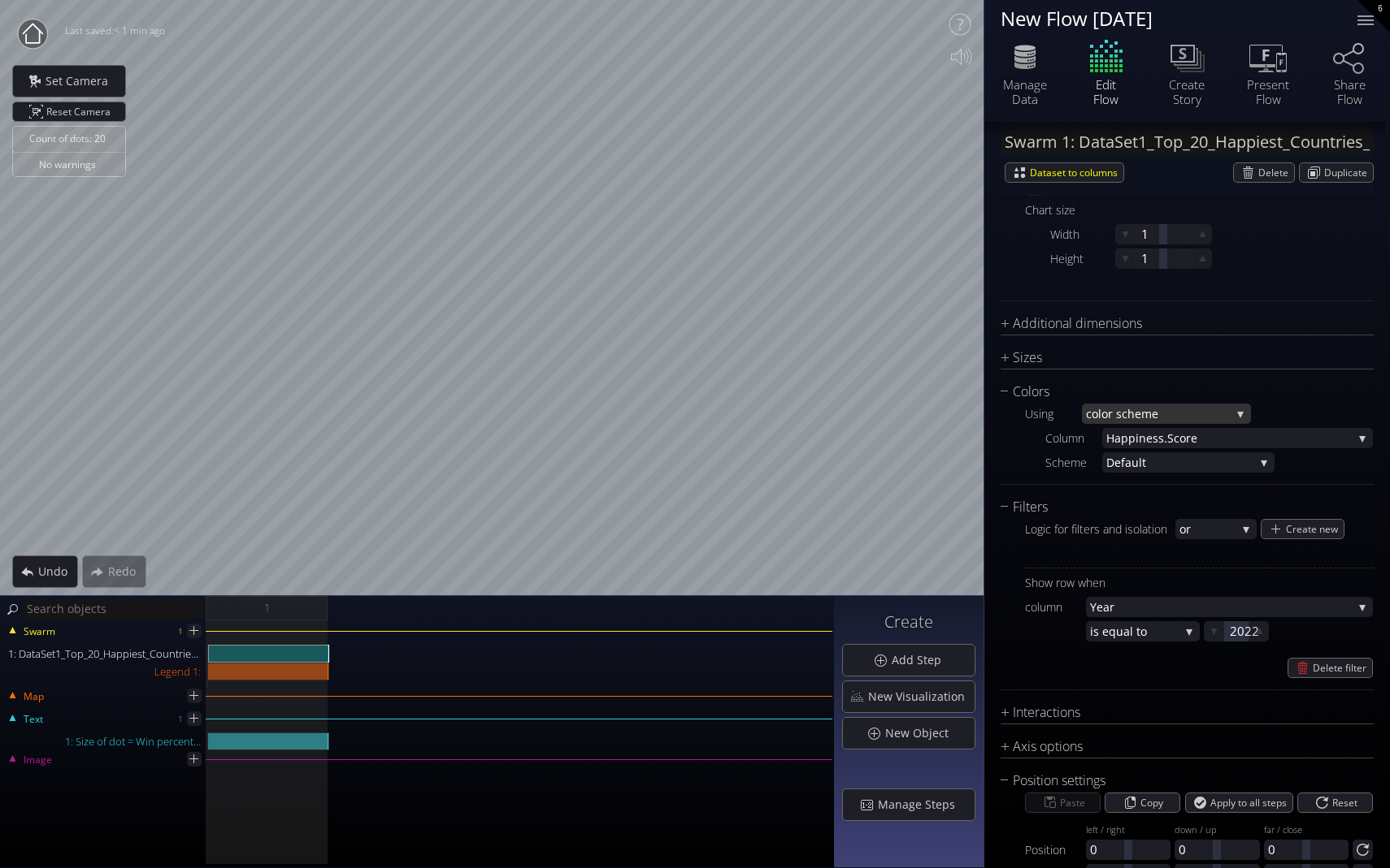
click at [973, 411] on span "lor scheme" at bounding box center [1164, 414] width 133 height 21
click at [973, 444] on div "Using co lor scheme fixed grad ient scale co lor scheme by hex values in column…" at bounding box center [1187, 437] width 373 height 70
click at [973, 408] on div "co lor scheme" at bounding box center [1165, 410] width 169 height 21
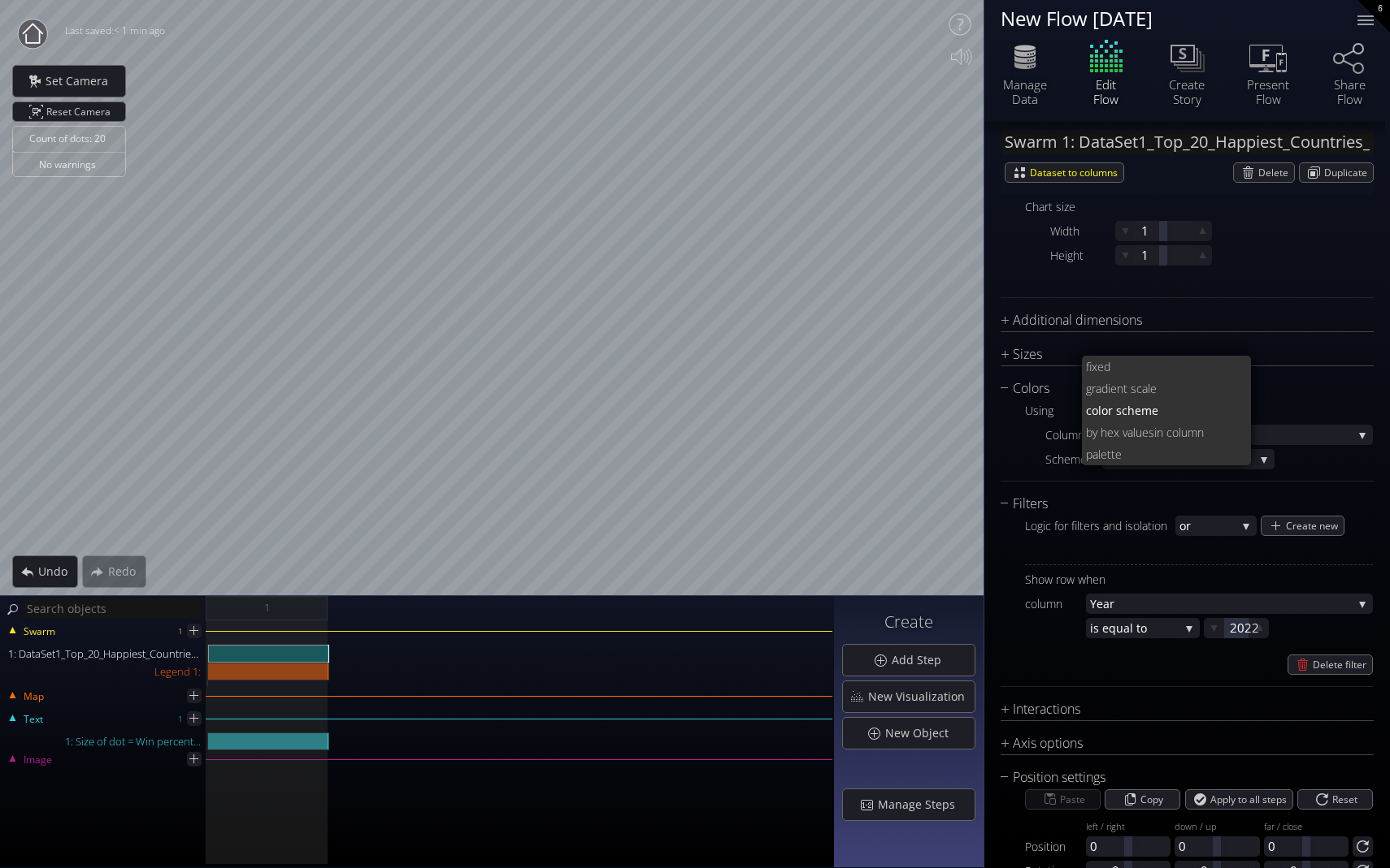
click at [973, 442] on div "Using co lor scheme fixed grad ient scale co lor scheme by hex values in column…" at bounding box center [1199, 434] width 348 height 69
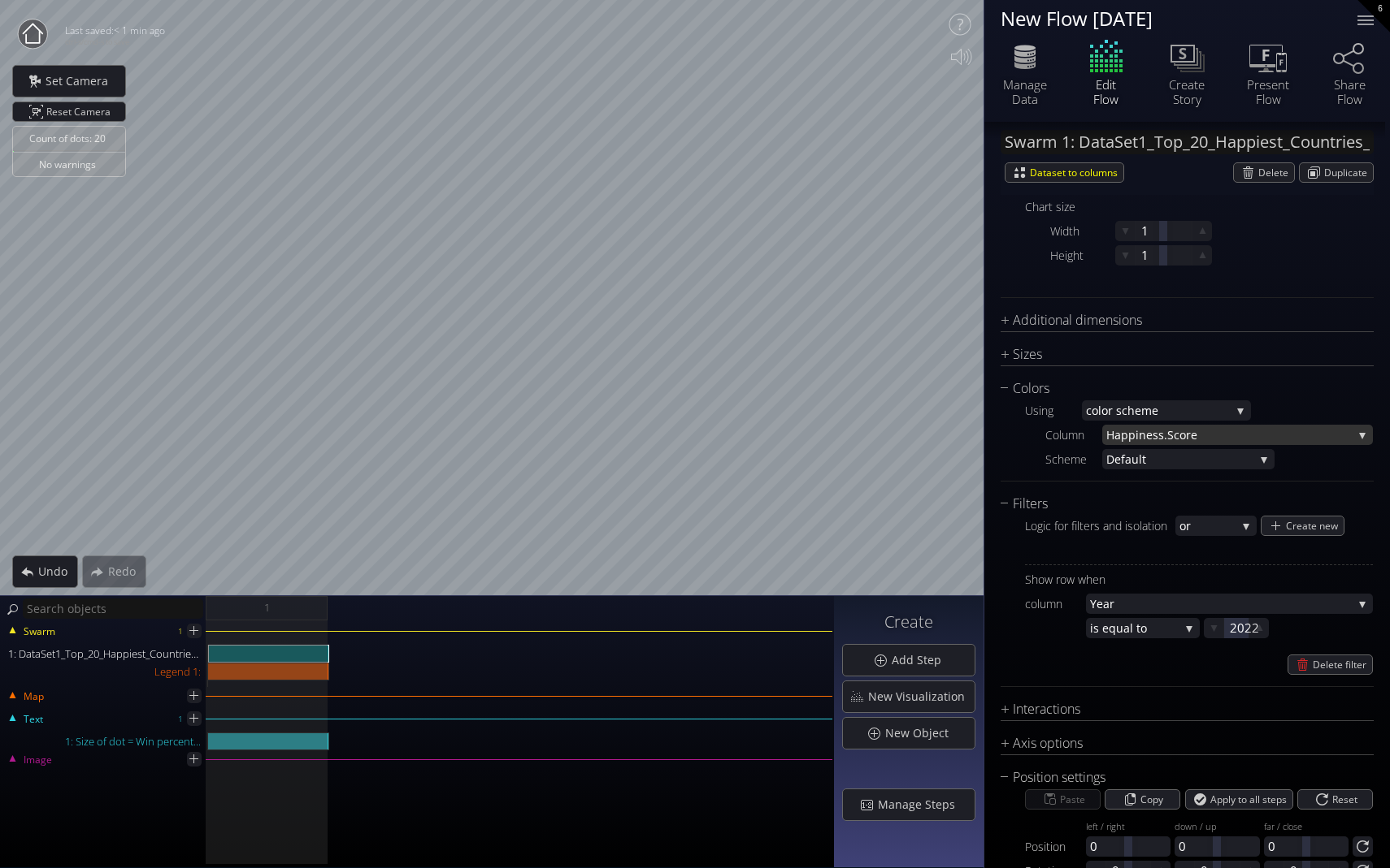
click at [973, 426] on span "ness.Score" at bounding box center [1245, 434] width 214 height 21
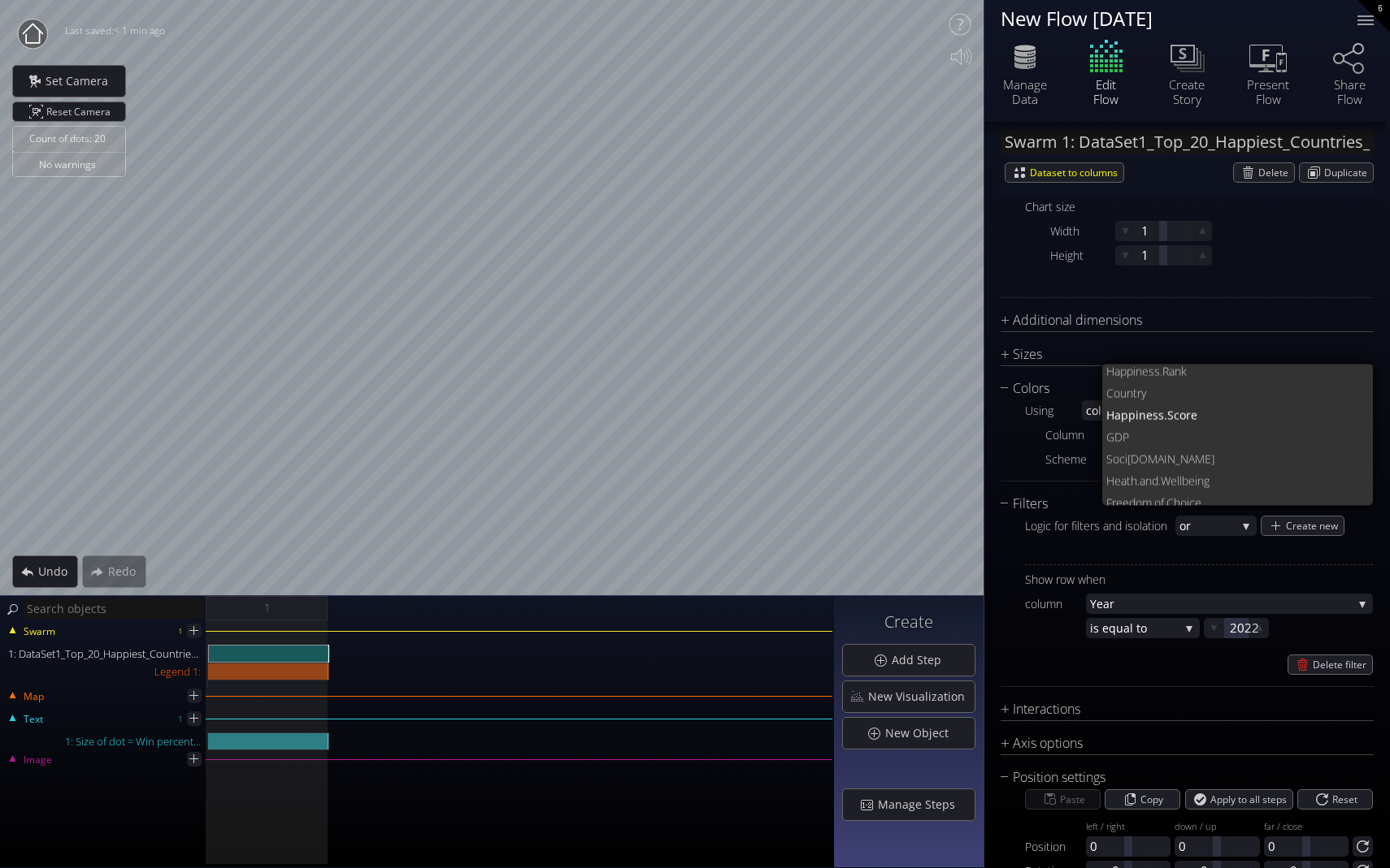
click at [973, 457] on div "Using co lor scheme fixed grad ient scale co lor scheme by hex values in column…" at bounding box center [1187, 434] width 373 height 70
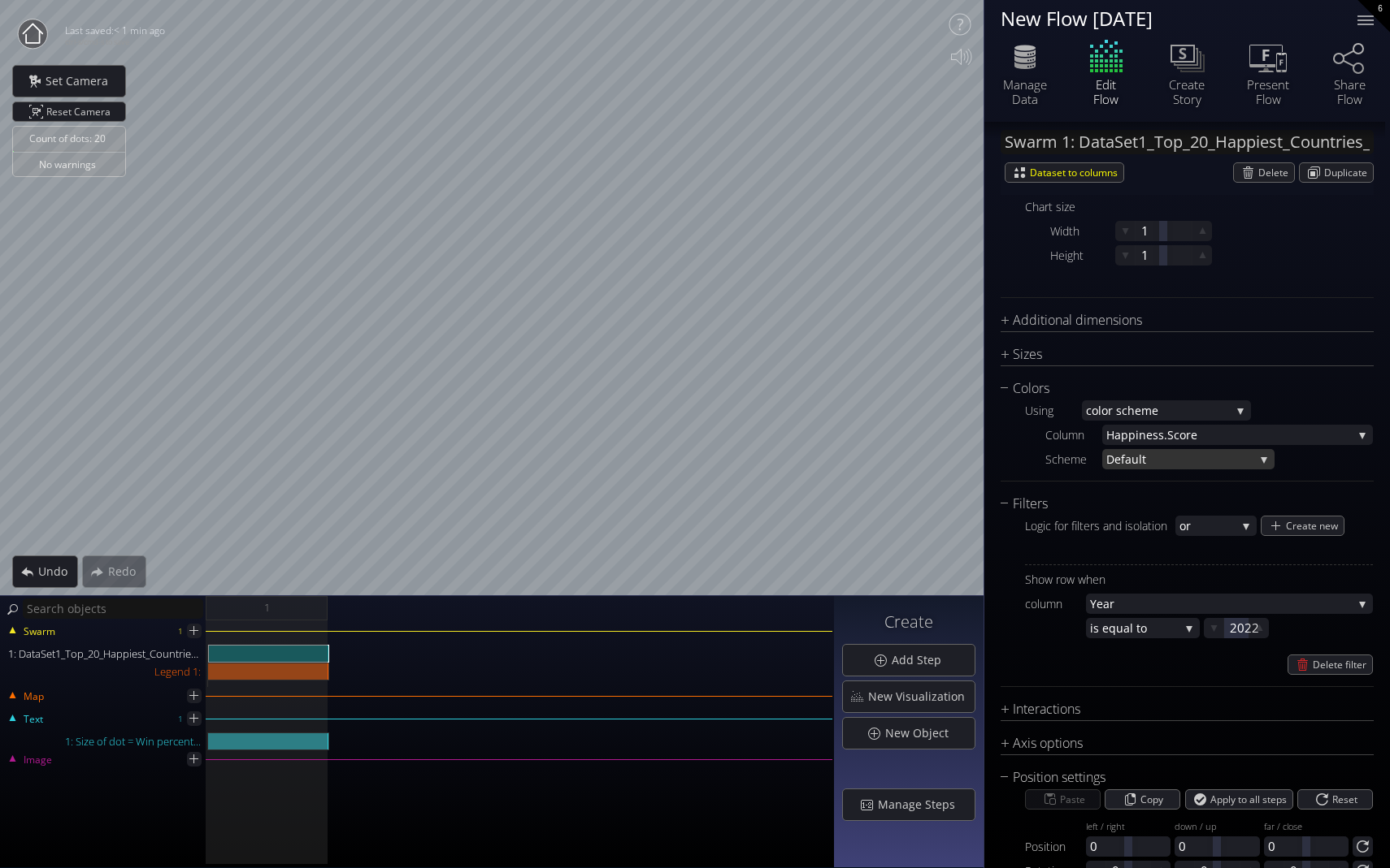
click at [973, 455] on span "ult" at bounding box center [1193, 459] width 123 height 21
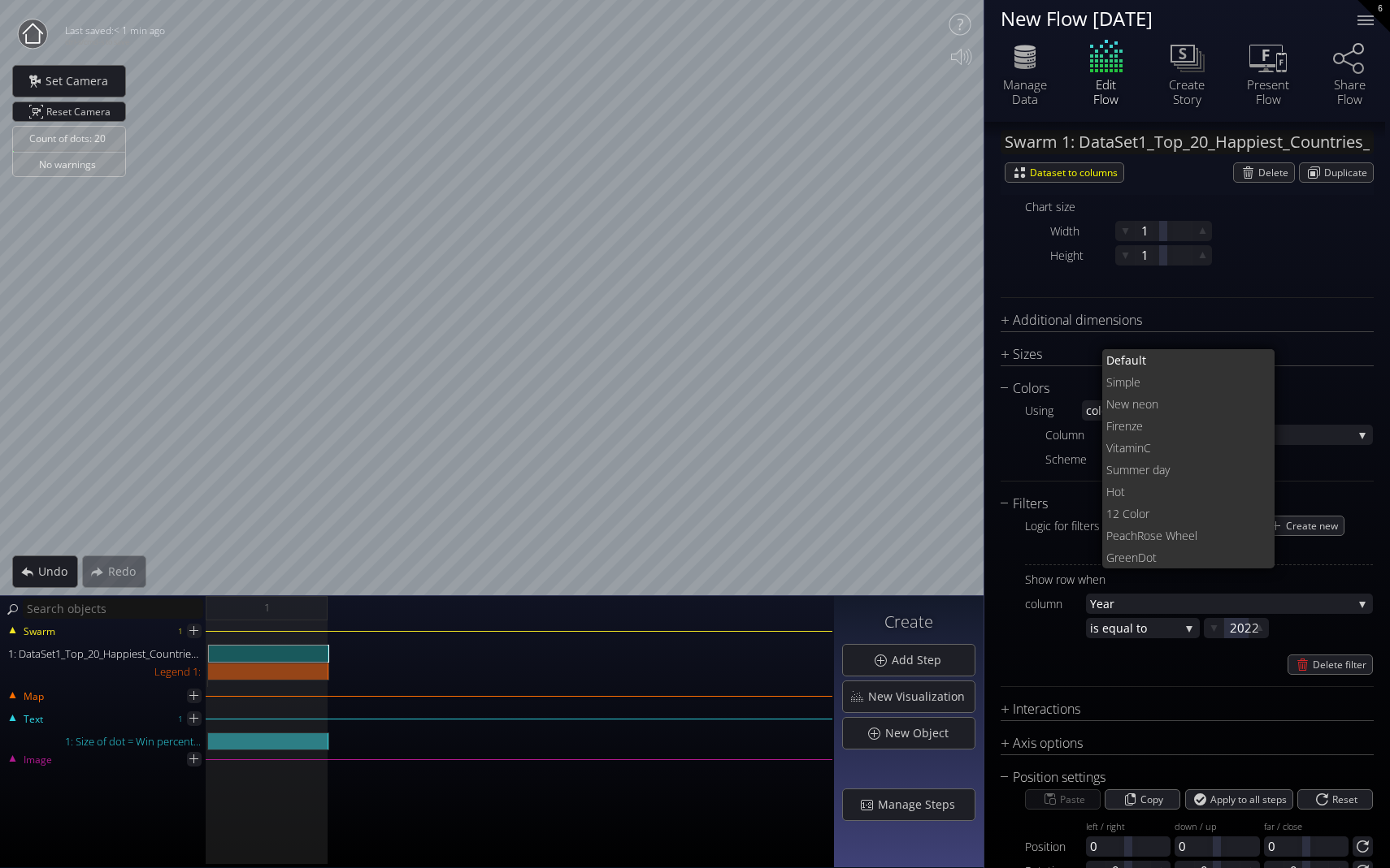
click at [973, 455] on div "Using co lor scheme fixed grad ient scale co lor scheme by hex values in column…" at bounding box center [1199, 434] width 348 height 69
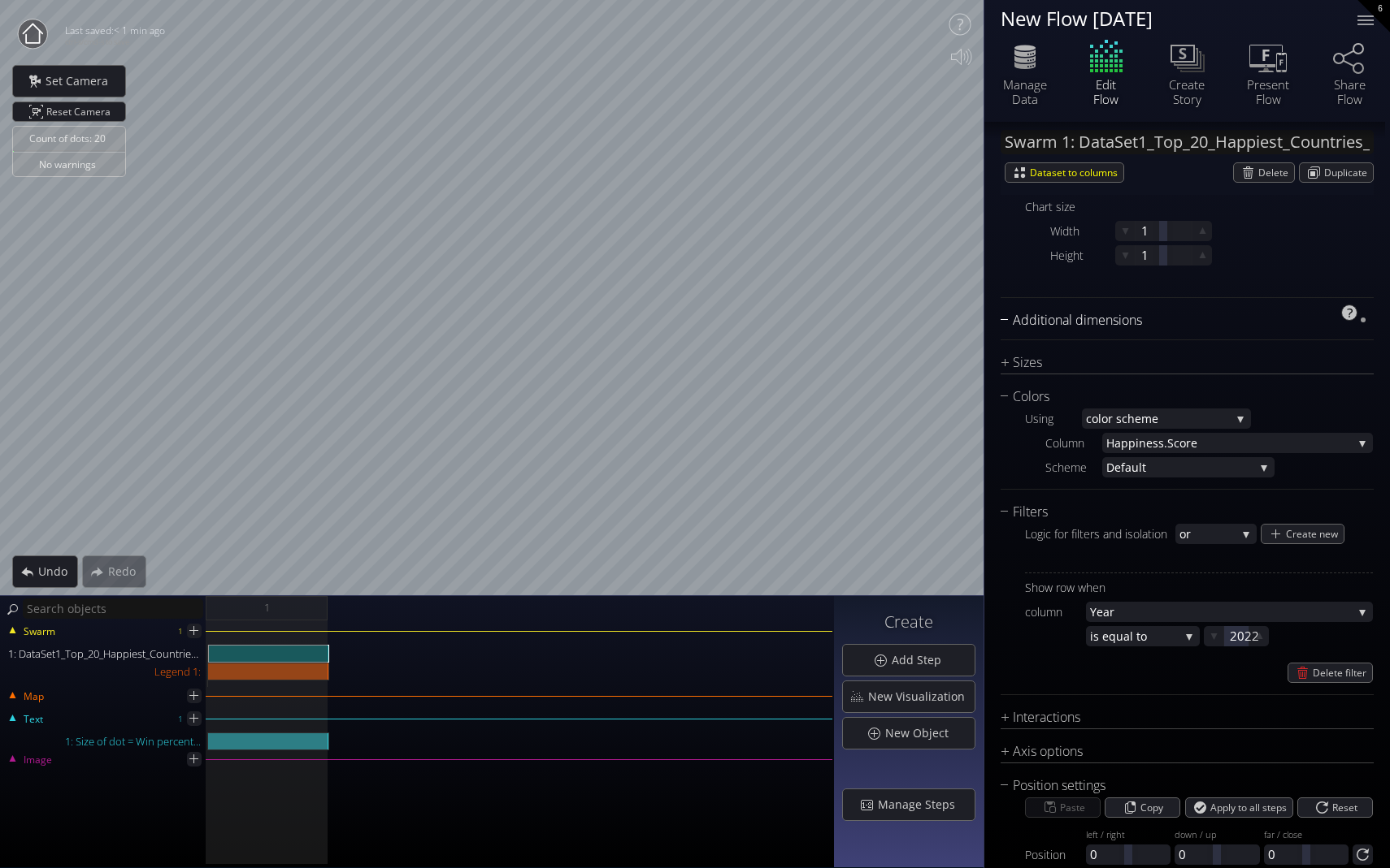
click at [973, 319] on div "Additional dimensions" at bounding box center [1176, 320] width 353 height 21
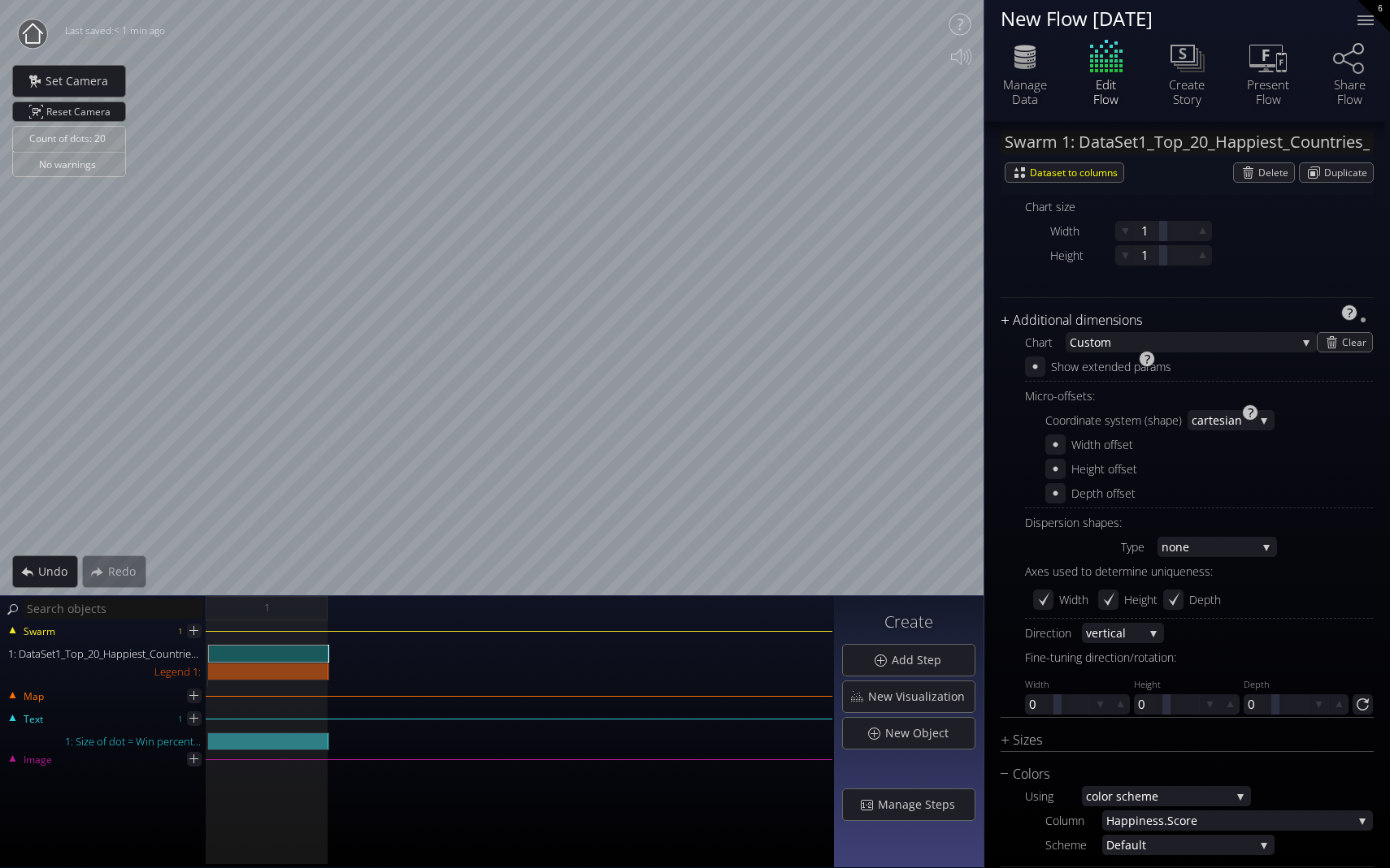
click at [973, 317] on div "Additional dimensions" at bounding box center [1176, 320] width 353 height 21
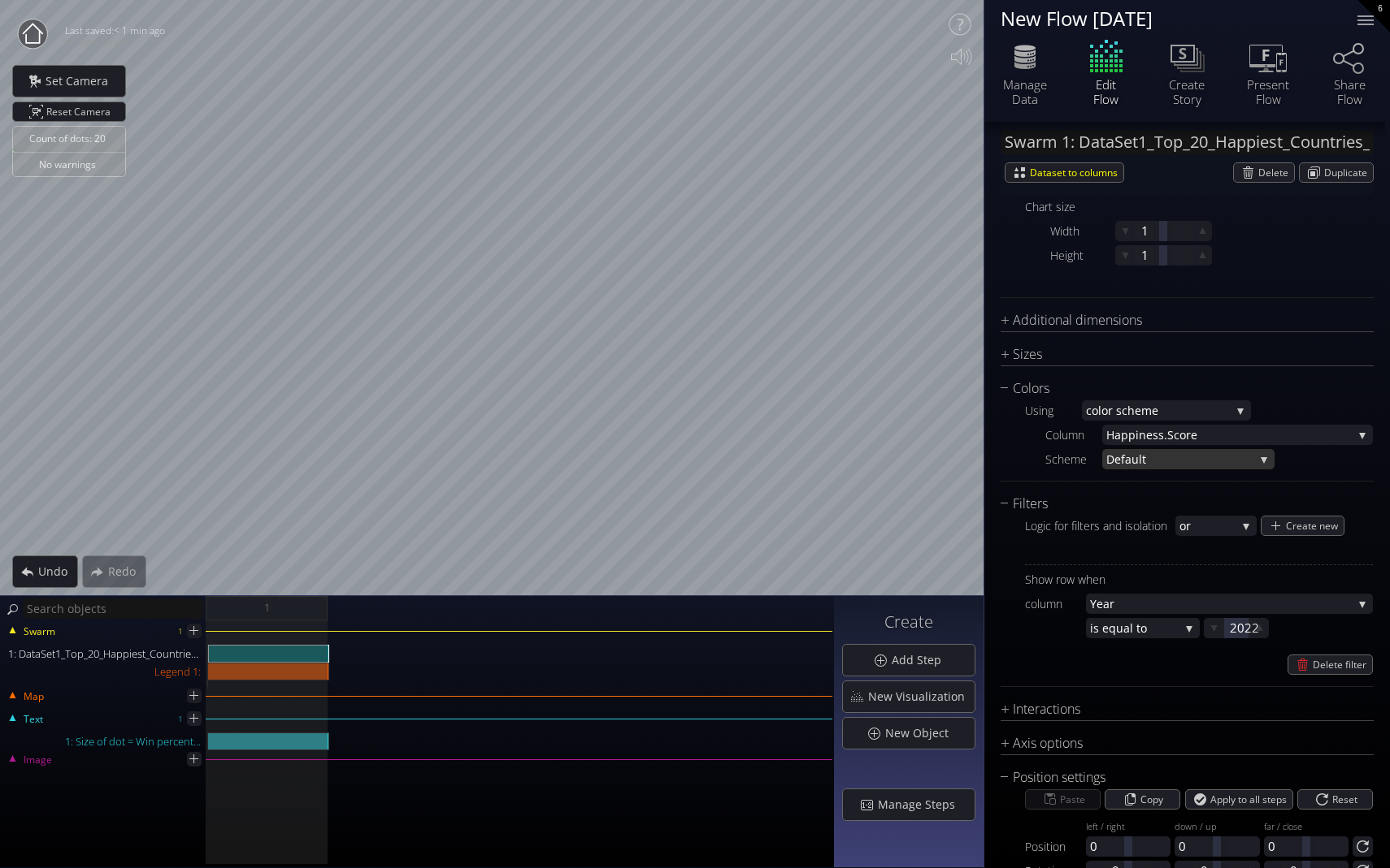
click at [973, 461] on span "ult" at bounding box center [1193, 459] width 123 height 21
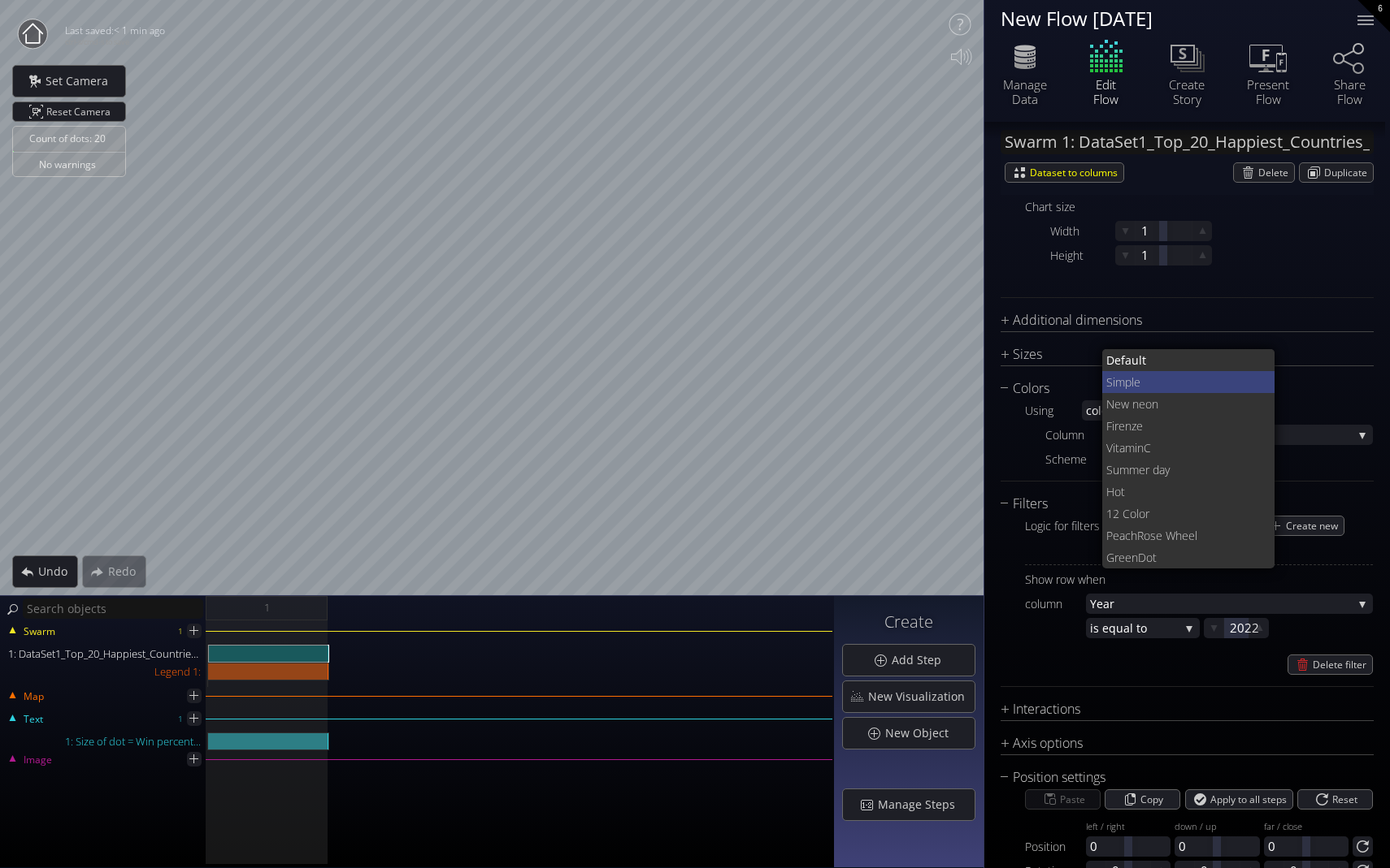
click at [973, 380] on span "mple" at bounding box center [1189, 382] width 147 height 21
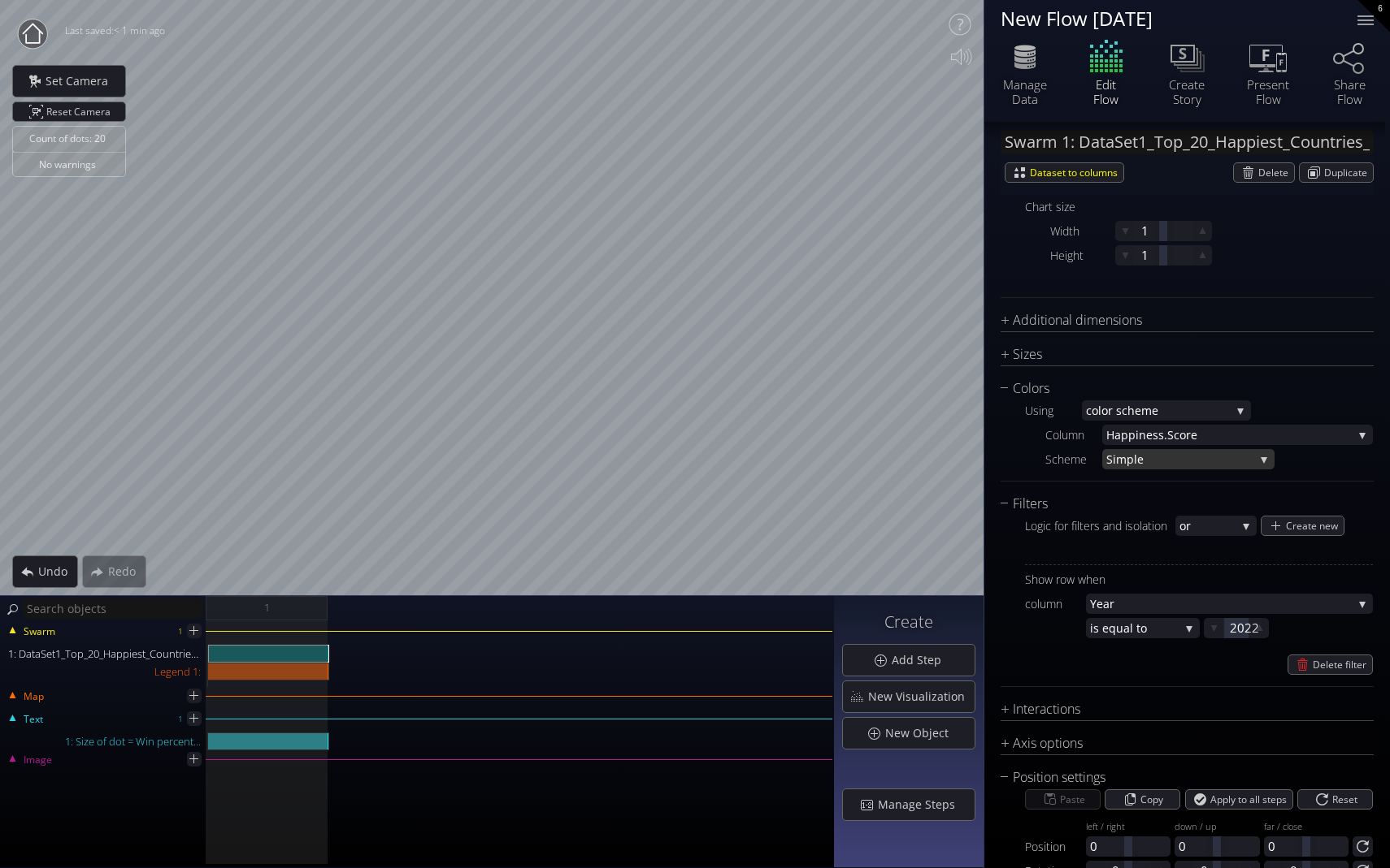
click at [973, 463] on span "mple" at bounding box center [1184, 459] width 138 height 21
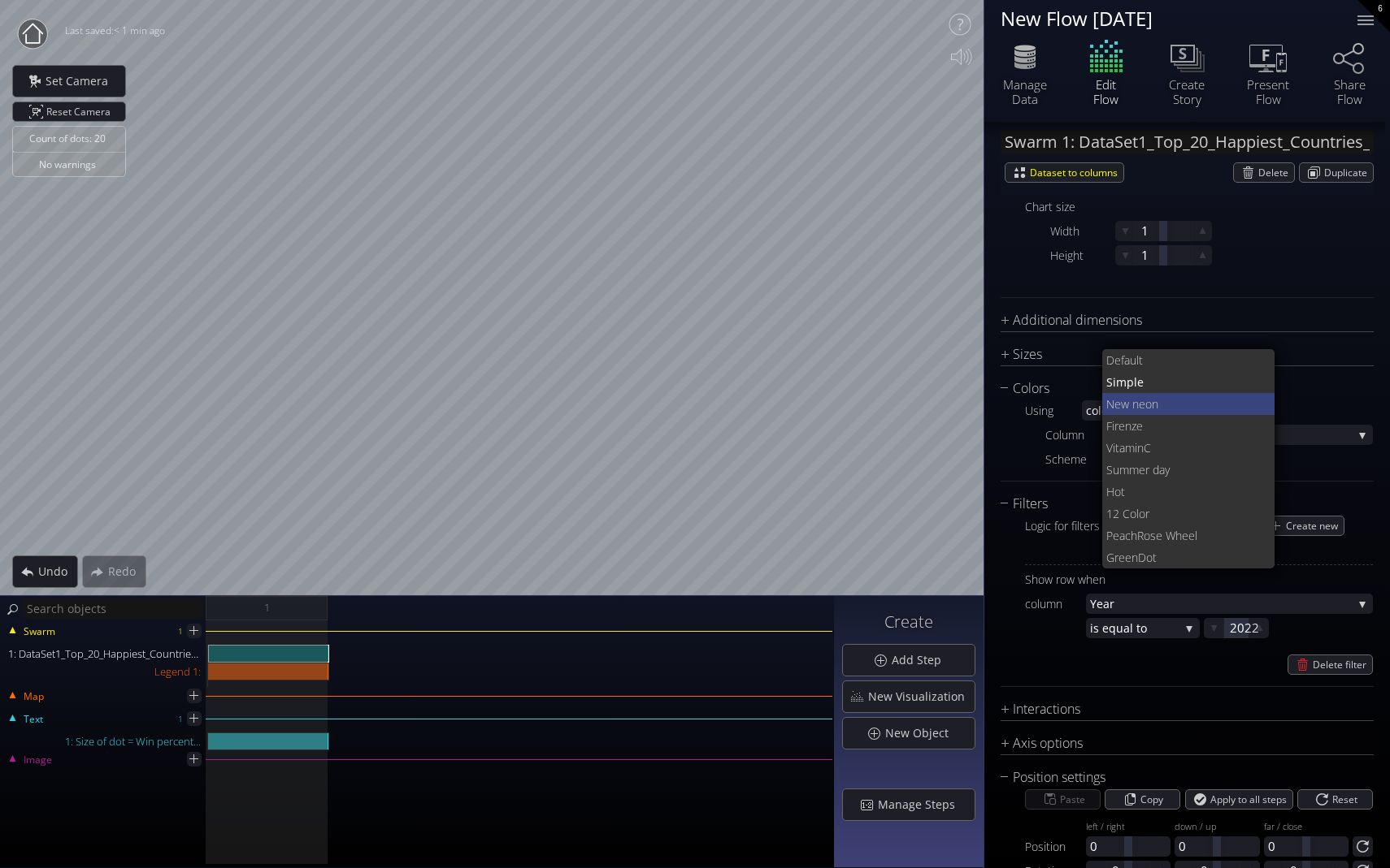
click at [973, 404] on span "on" at bounding box center [1203, 404] width 117 height 21
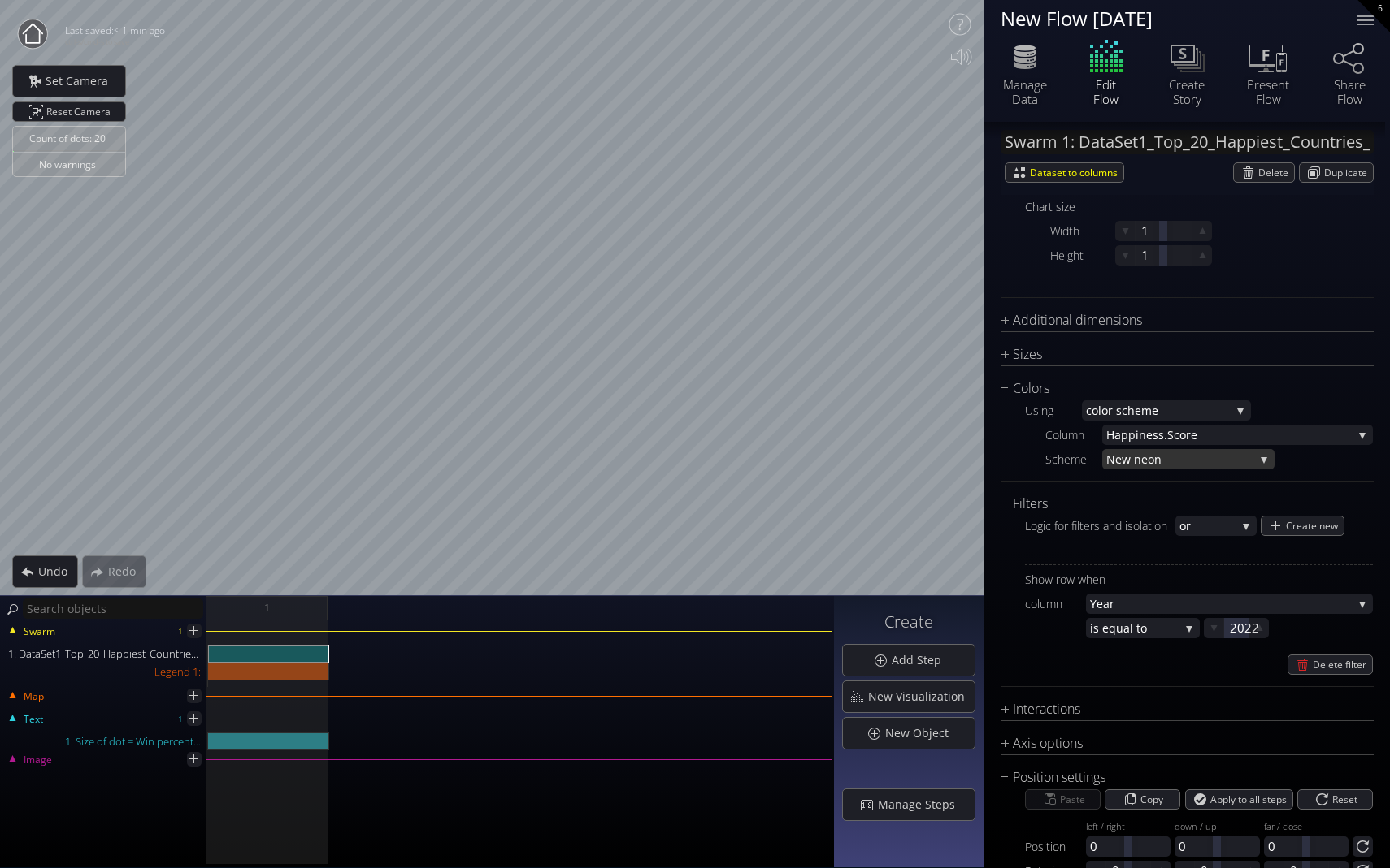
click at [973, 457] on span "New ne" at bounding box center [1126, 459] width 41 height 21
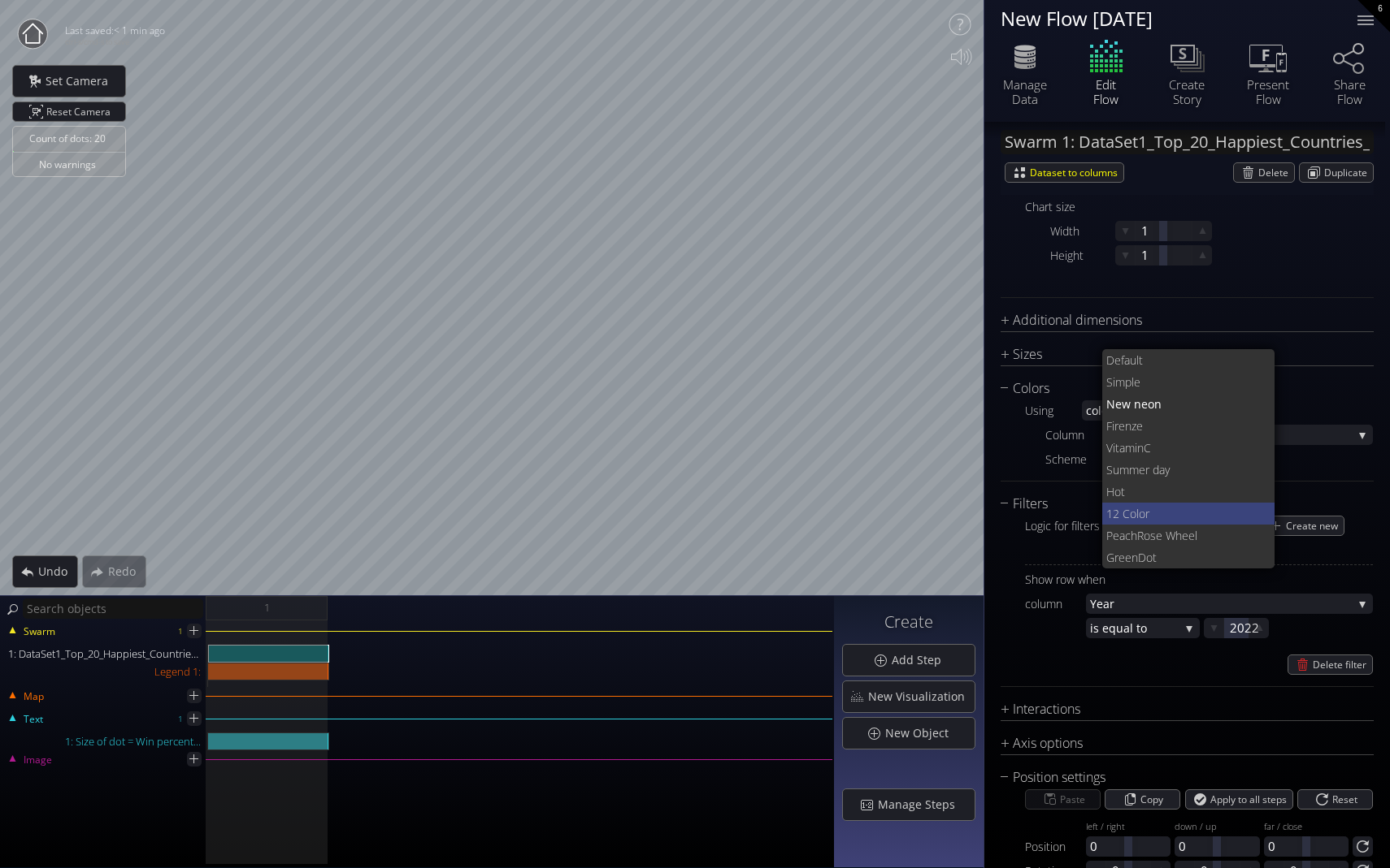
click at [973, 516] on span "or" at bounding box center [1200, 514] width 123 height 21
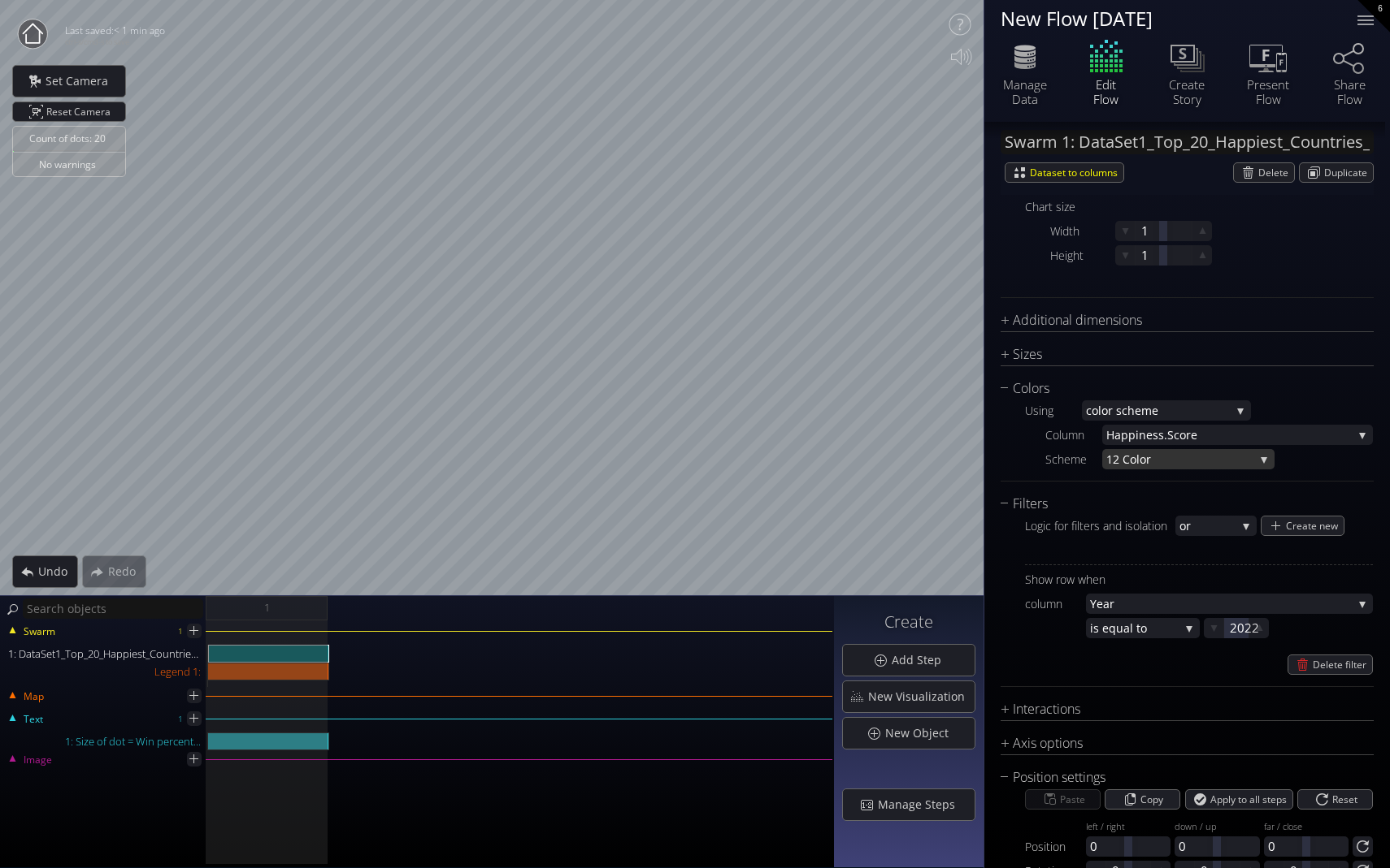
click at [973, 464] on span "12 Col" at bounding box center [1122, 459] width 33 height 21
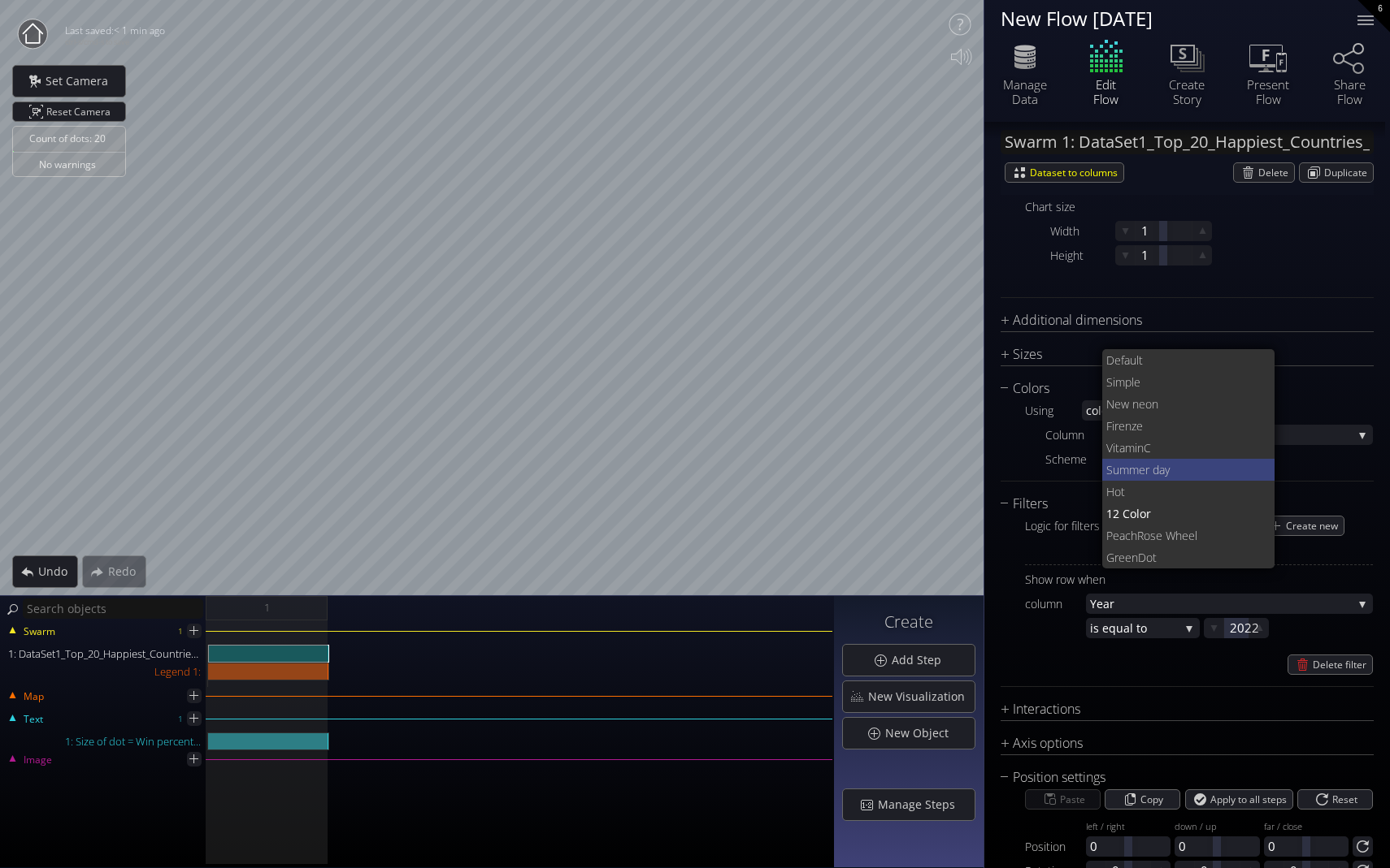
scroll to position [0, 0]
click at [973, 559] on span "GreenD" at bounding box center [1125, 558] width 40 height 21
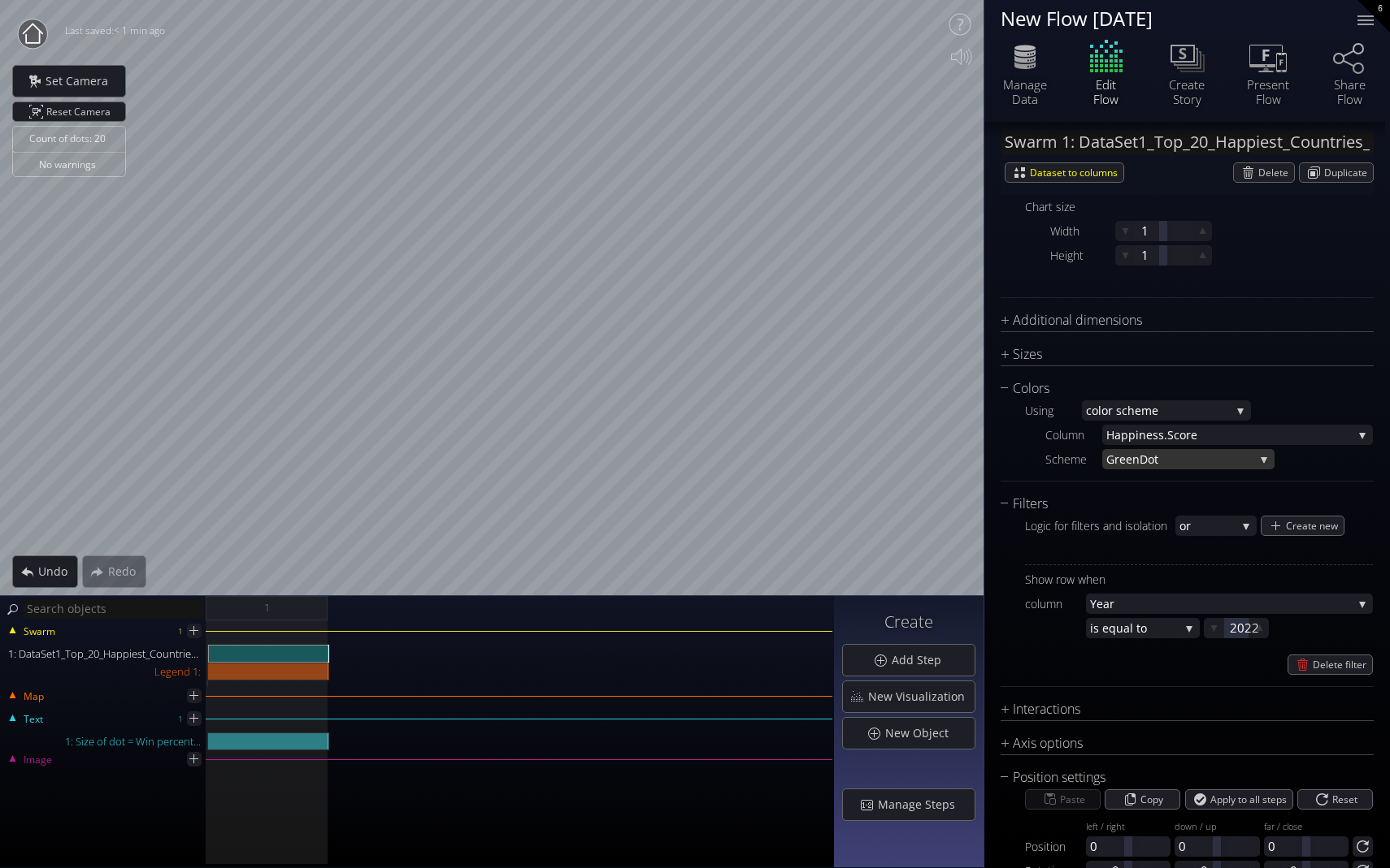
click at [973, 464] on span "ot" at bounding box center [1200, 459] width 106 height 21
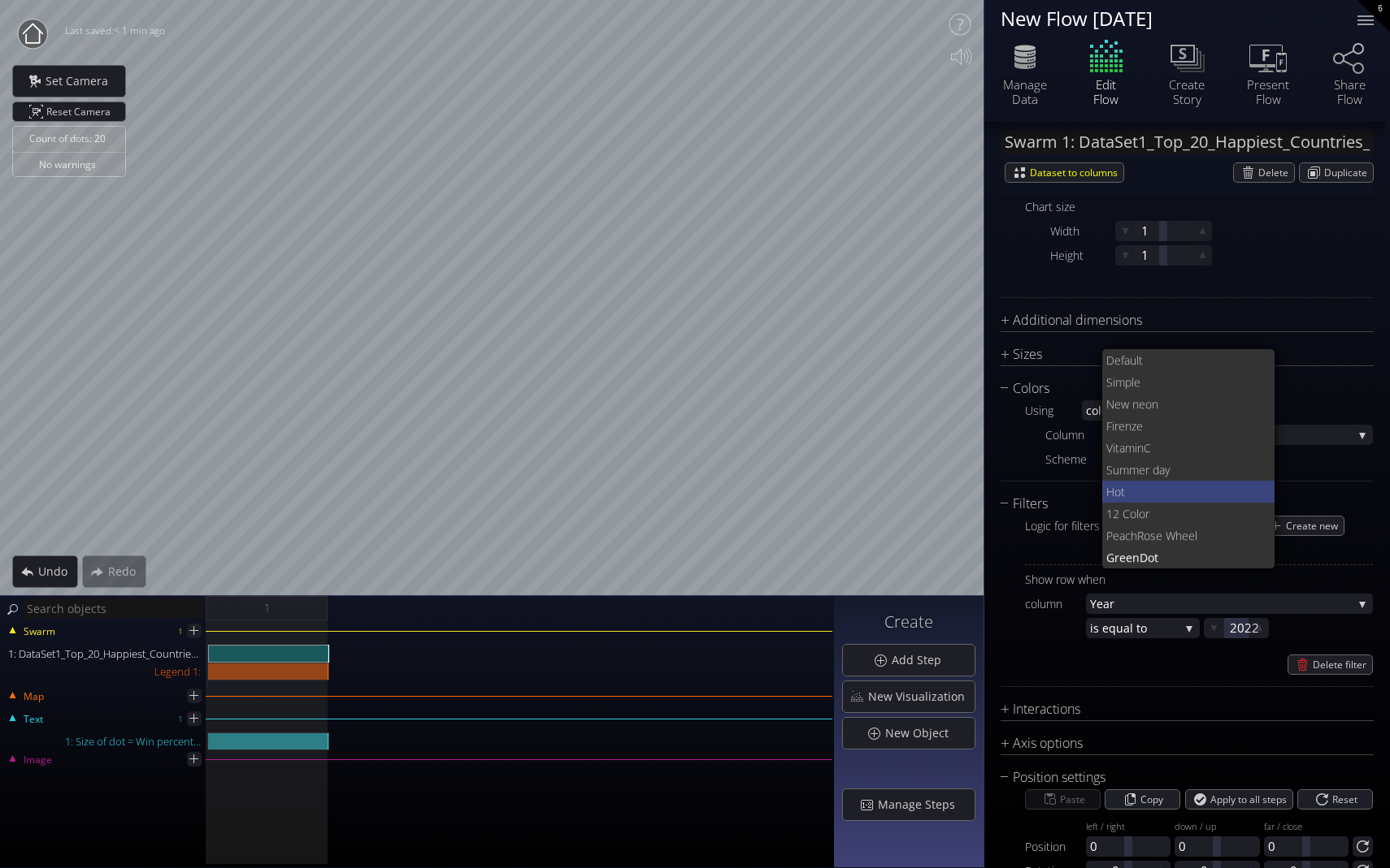
click at [973, 487] on span "Hot" at bounding box center [1184, 492] width 156 height 21
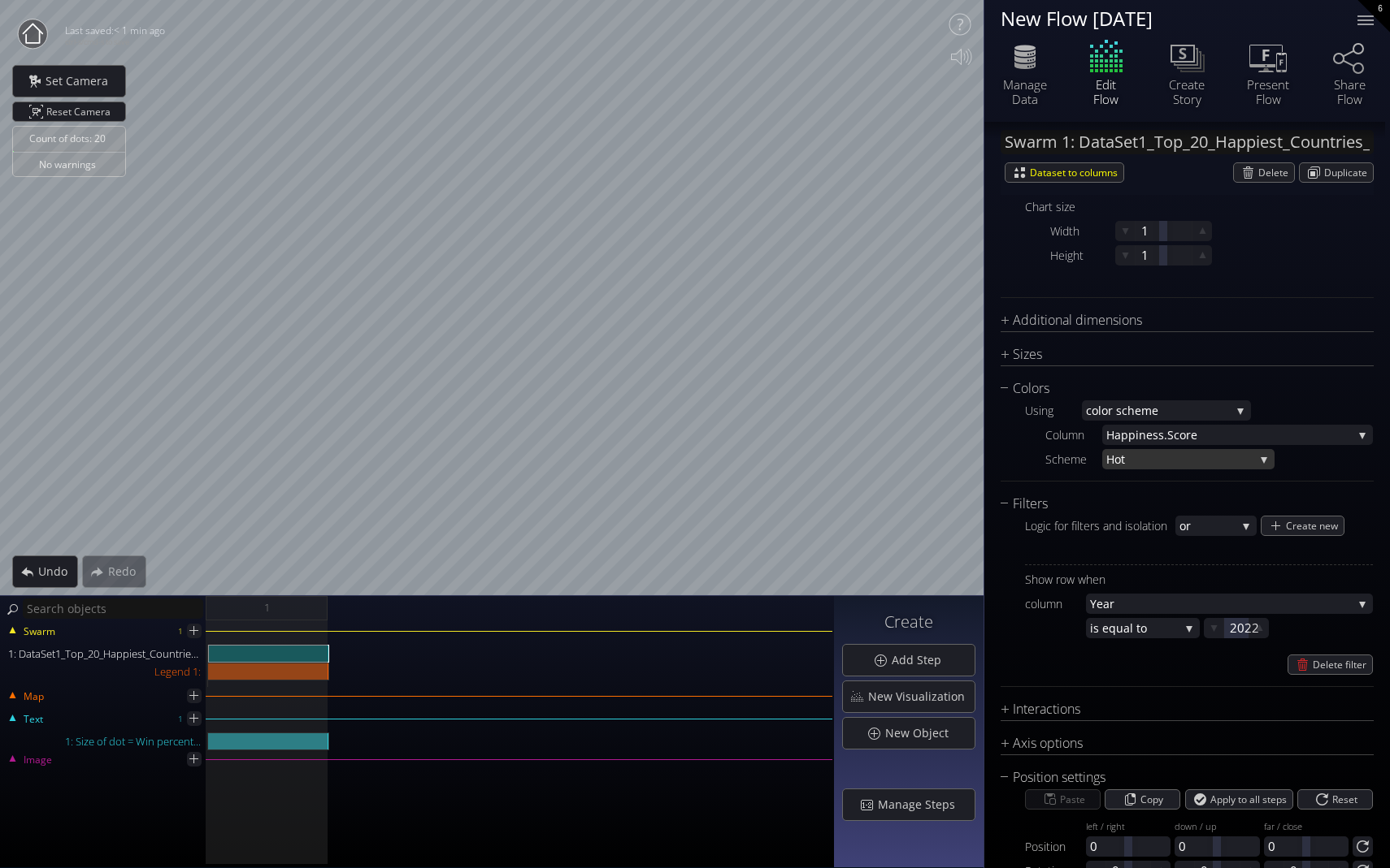
click at [973, 457] on span "Hot" at bounding box center [1179, 459] width 147 height 21
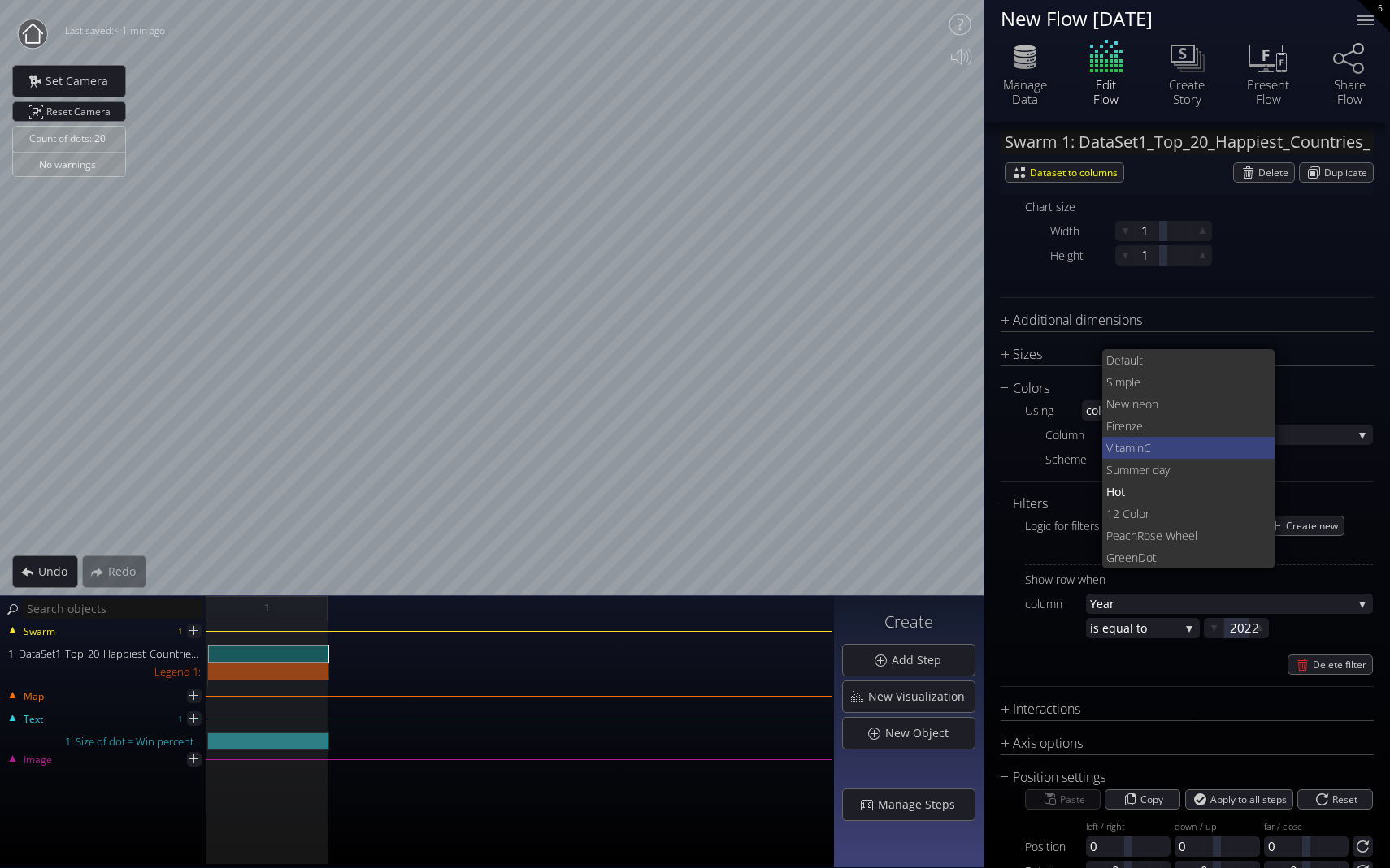
click at [973, 448] on span "Vitamin" at bounding box center [1124, 448] width 37 height 21
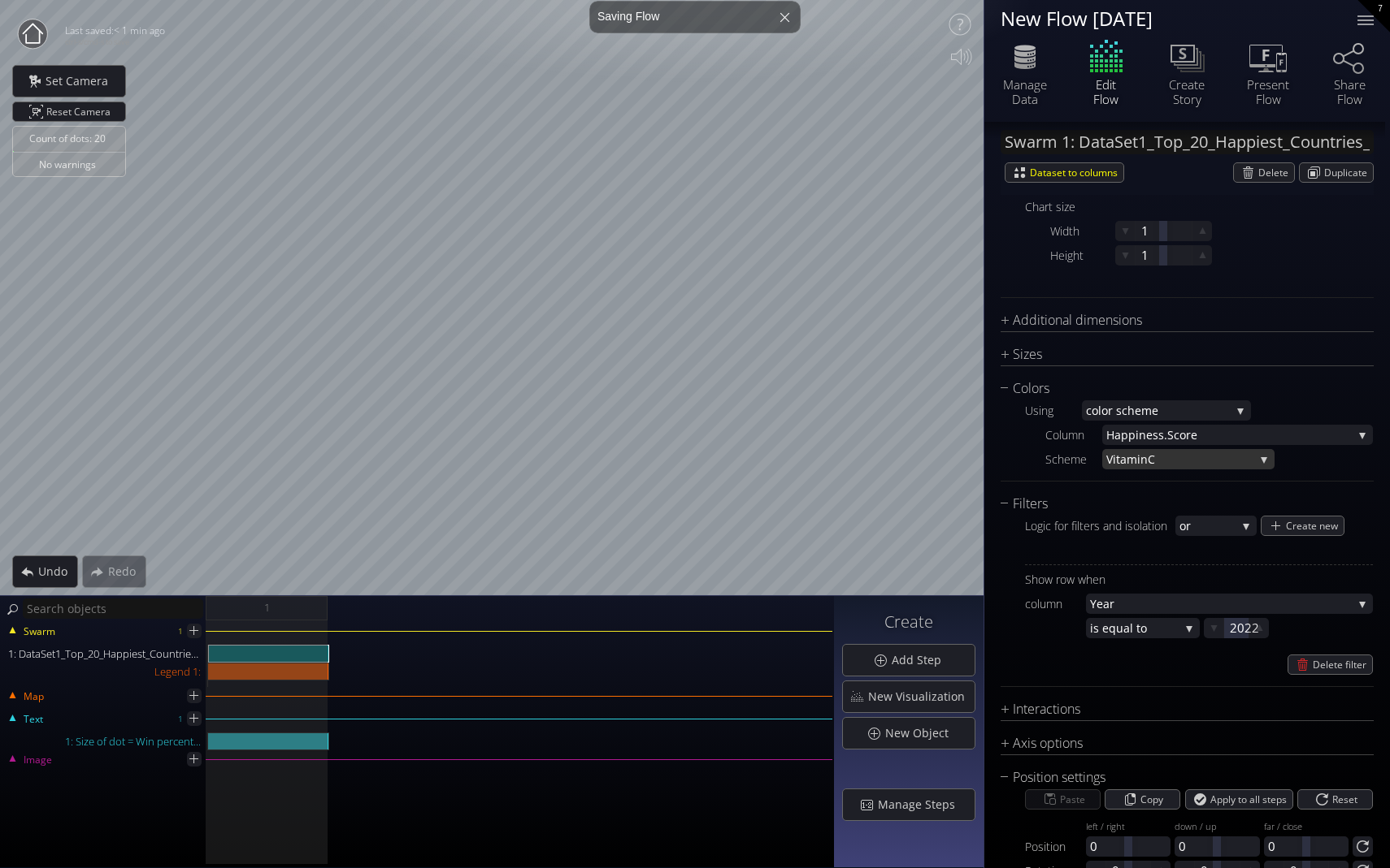
click at [973, 462] on span "Vitamin" at bounding box center [1126, 459] width 41 height 21
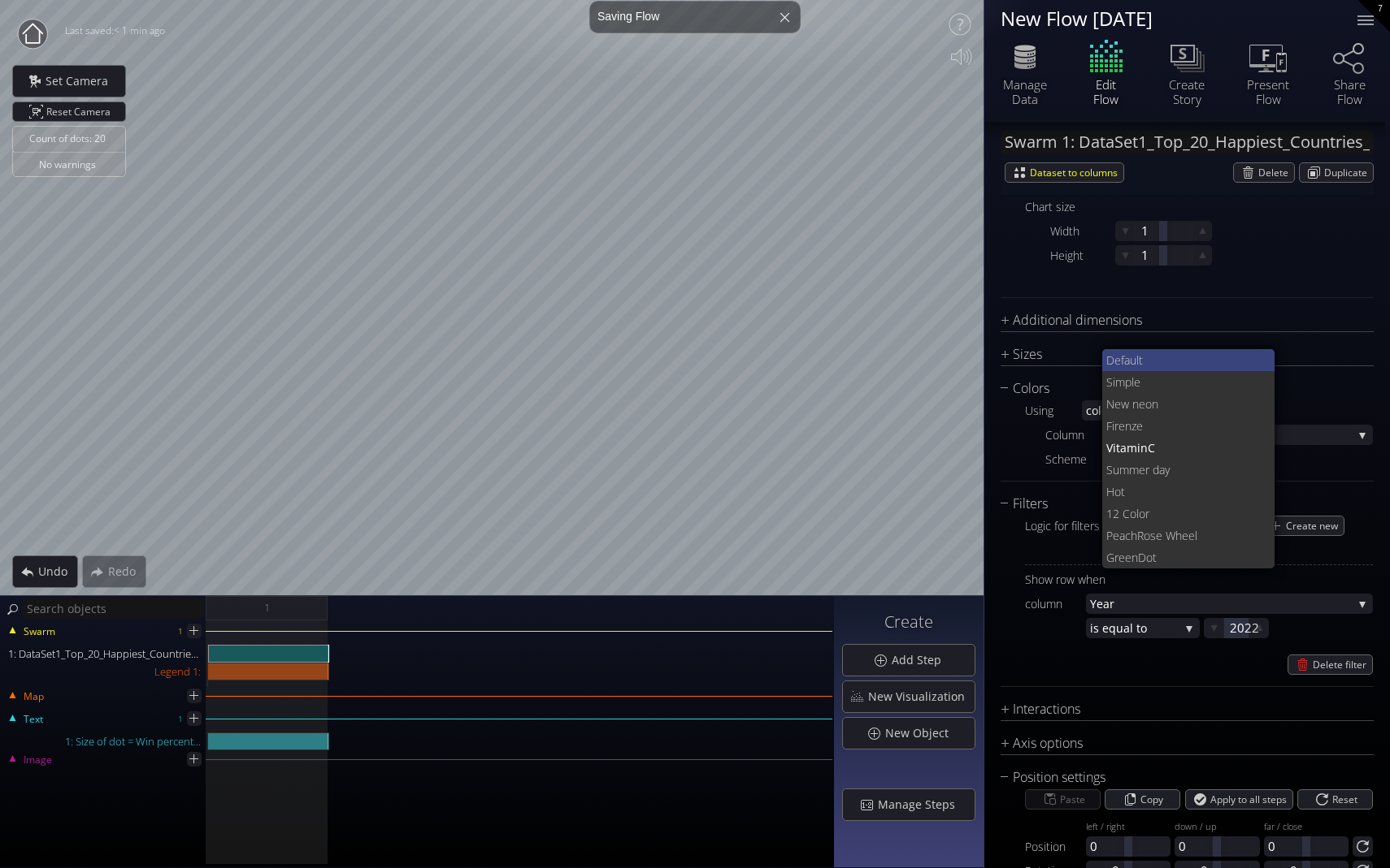
click at [973, 351] on span "ult" at bounding box center [1197, 360] width 133 height 21
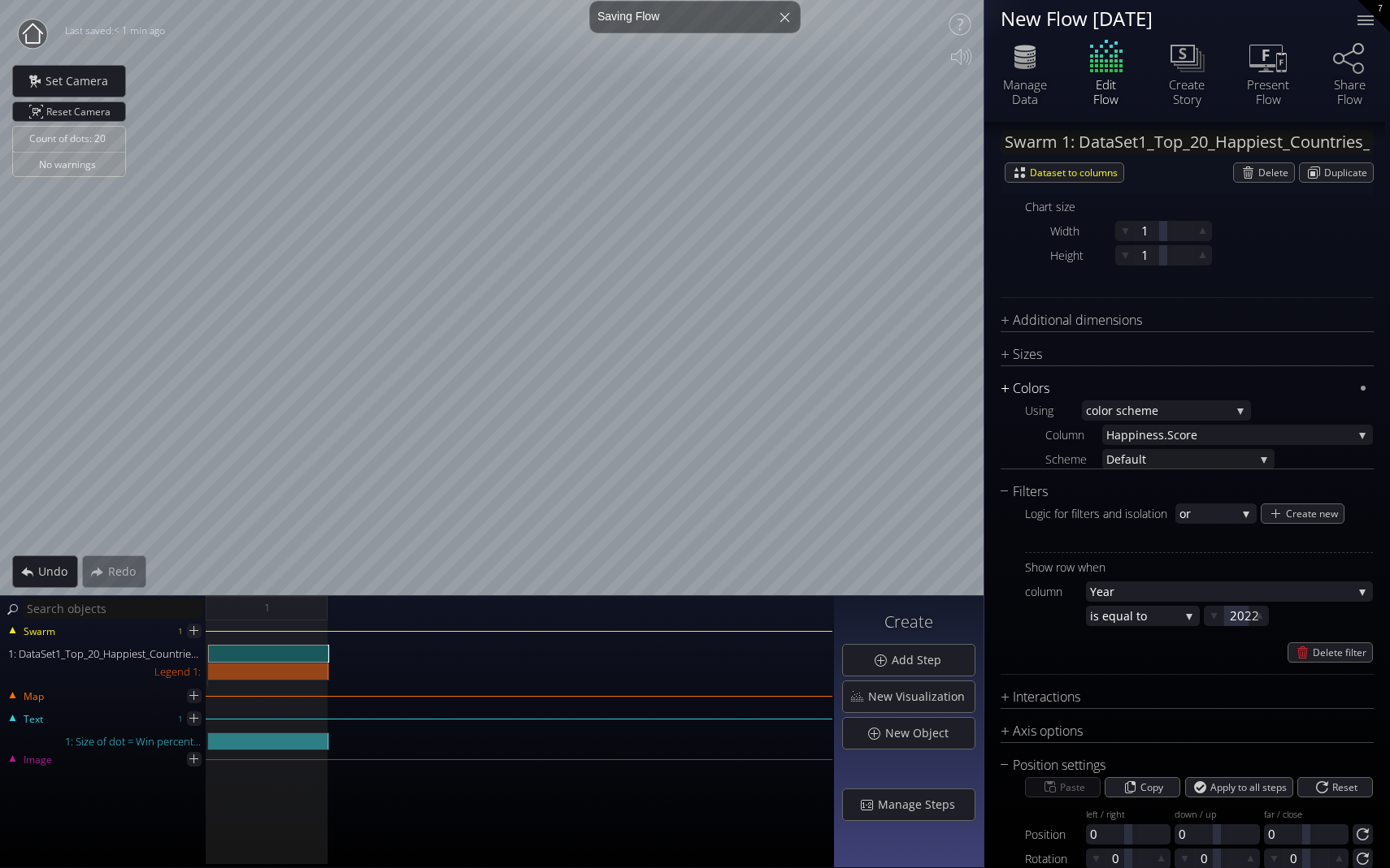
click at [973, 390] on div "Colors" at bounding box center [1176, 389] width 353 height 21
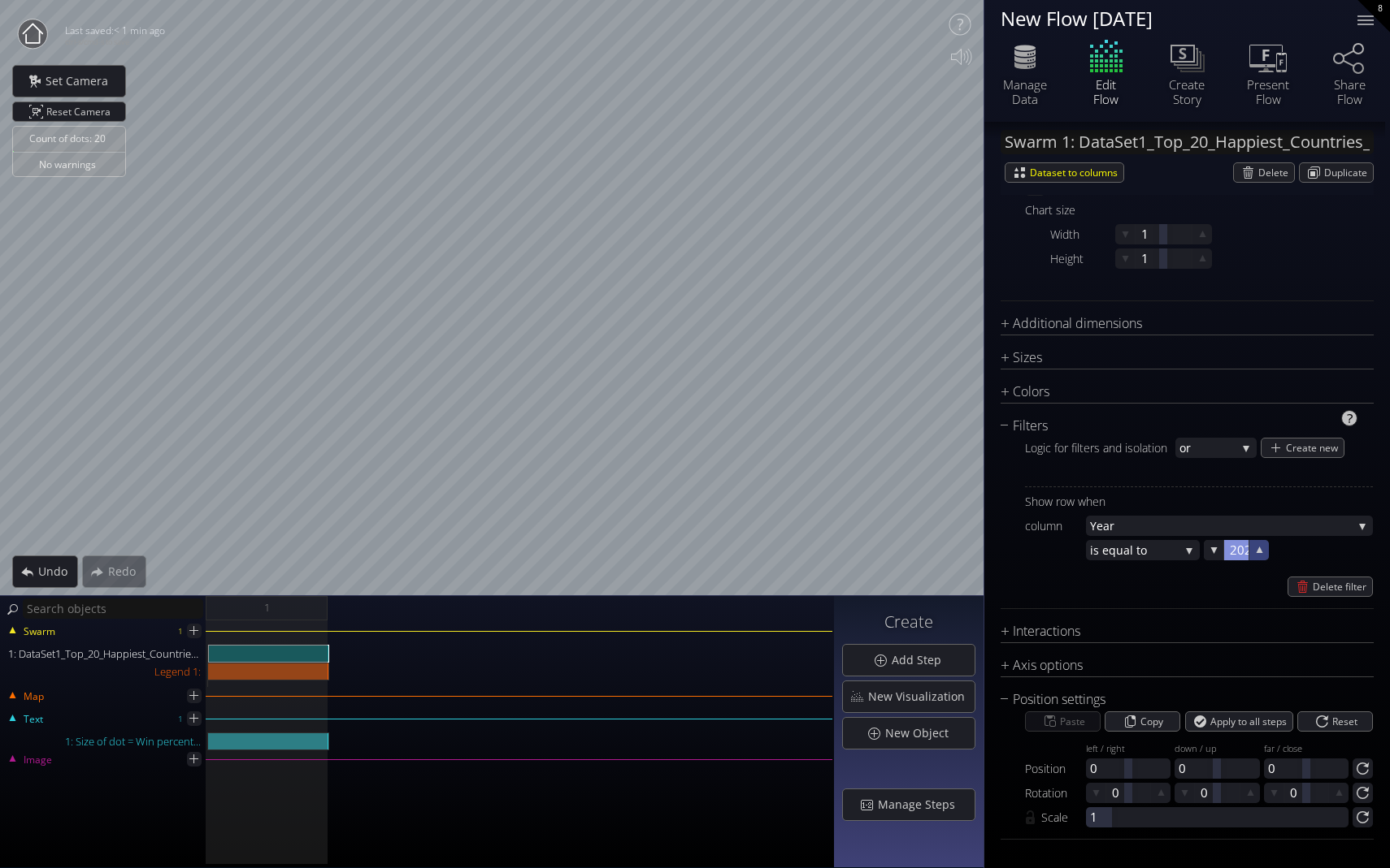
click at [973, 551] on icon at bounding box center [1259, 550] width 7 height 7
click at [973, 549] on div at bounding box center [1236, 550] width 24 height 21
click at [973, 572] on div "Show row when column Year Year [PERSON_NAME].Rank Coun try [PERSON_NAME].Score …" at bounding box center [1199, 541] width 348 height 110
click at [973, 552] on icon at bounding box center [1259, 550] width 7 height 7
click at [973, 552] on icon at bounding box center [1259, 550] width 6 height 6
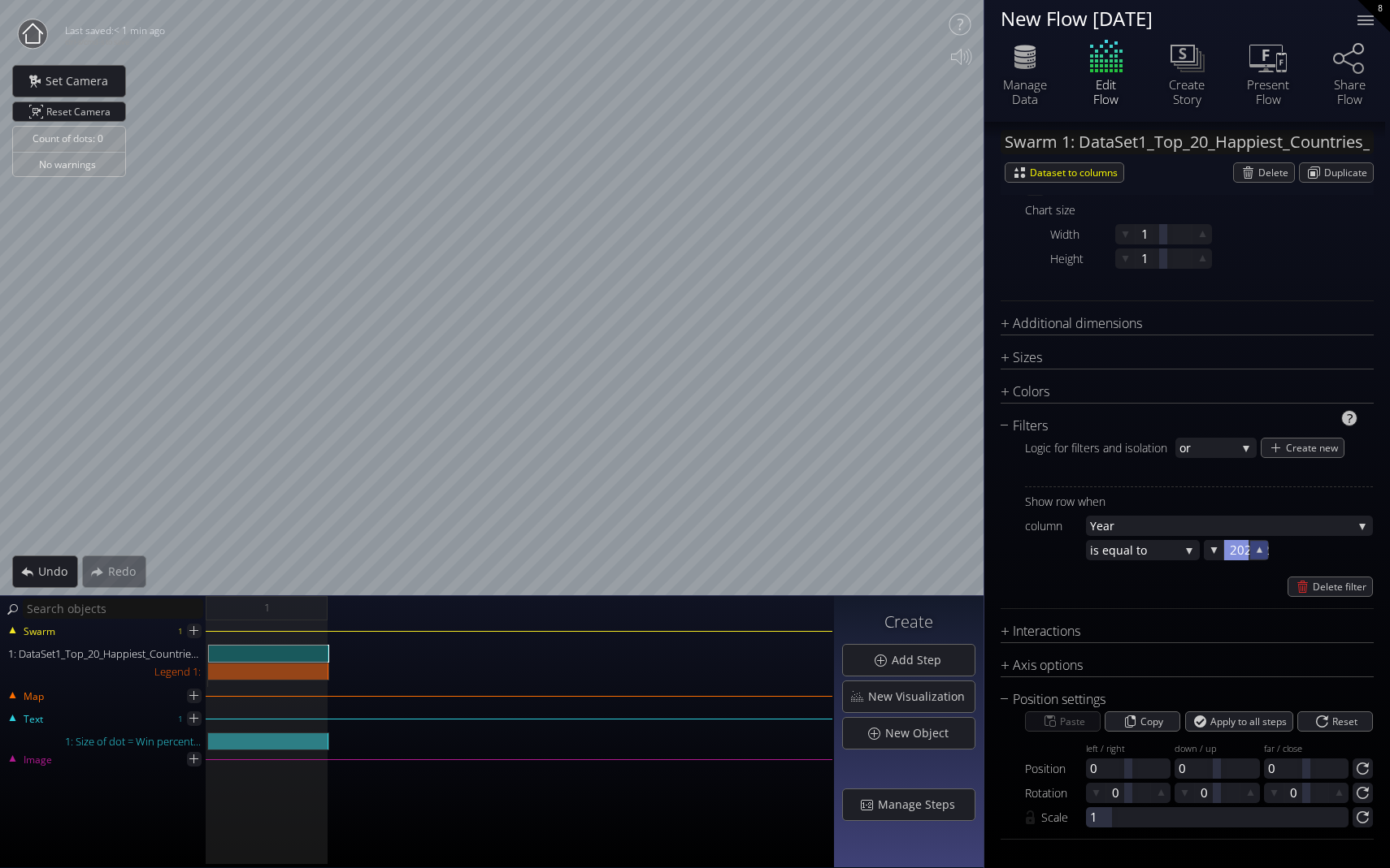
click at [973, 552] on icon at bounding box center [1259, 550] width 6 height 6
click at [973, 552] on icon at bounding box center [1259, 550] width 7 height 7
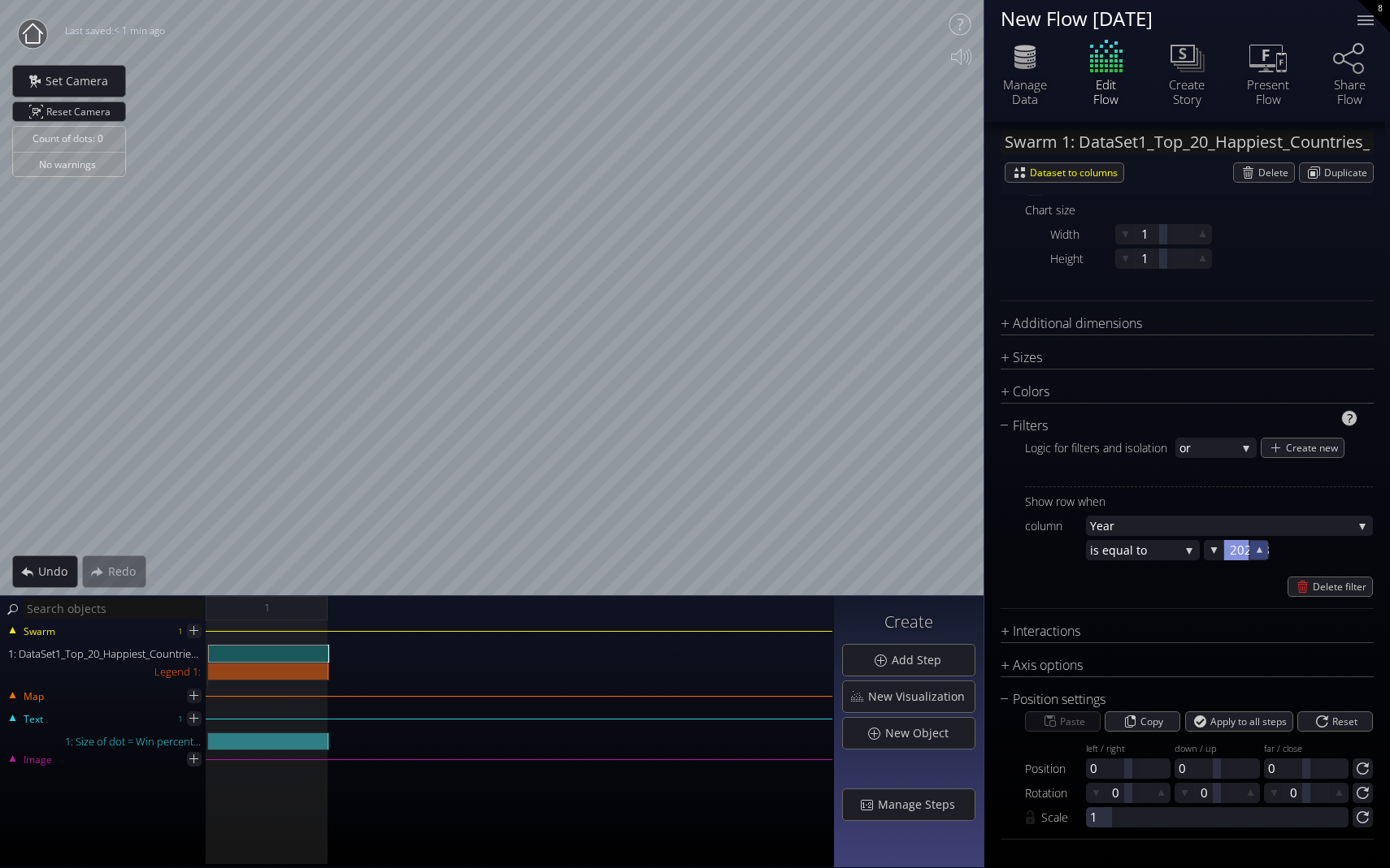
click at [973, 552] on icon at bounding box center [1259, 550] width 6 height 6
click at [973, 551] on div at bounding box center [1236, 550] width 24 height 21
click at [973, 580] on div "Delete filter" at bounding box center [1199, 587] width 348 height 21
click at [973, 554] on icon at bounding box center [1259, 551] width 14 height 14
click at [973, 548] on div at bounding box center [1236, 550] width 24 height 21
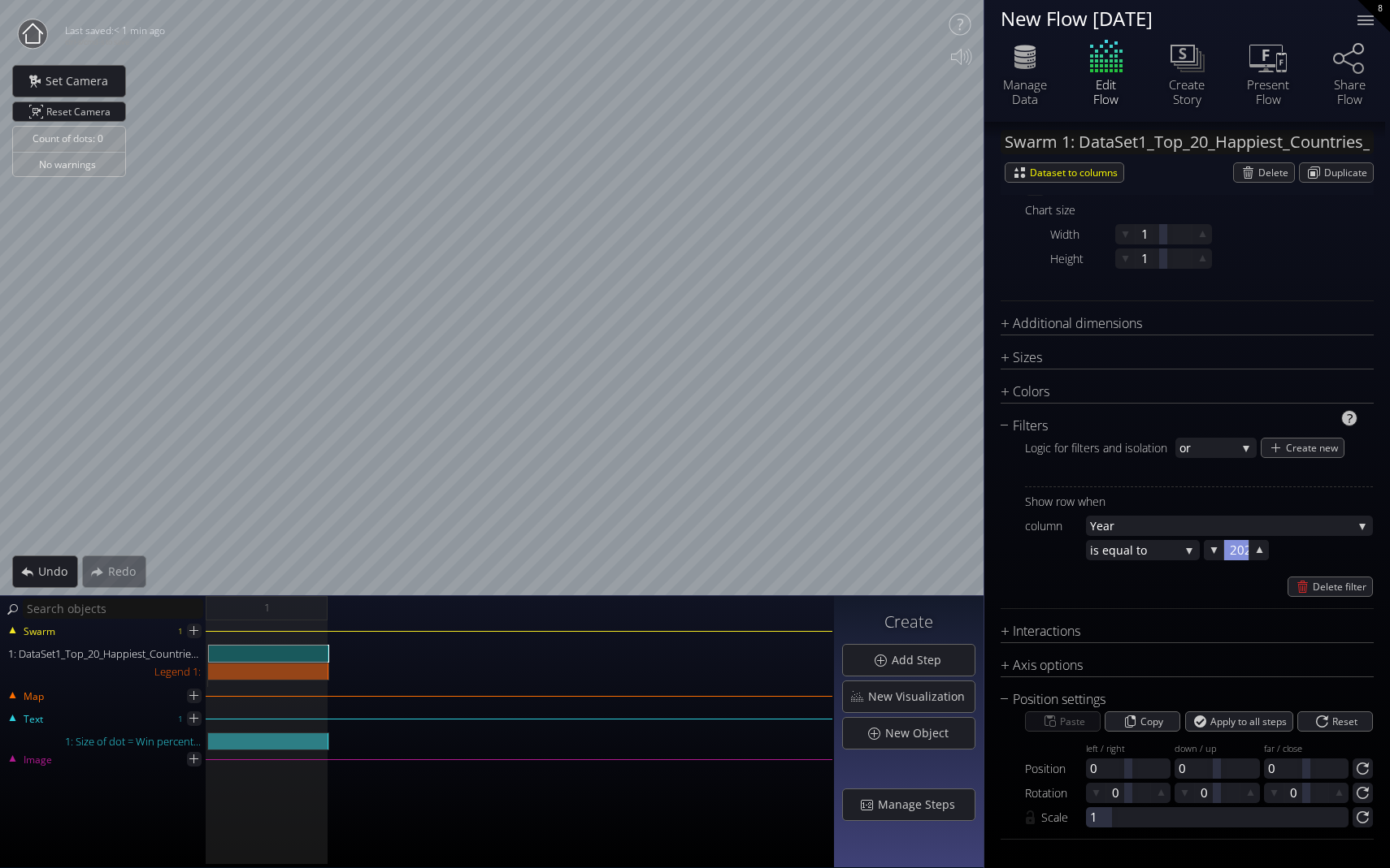
type input "2023"
click at [973, 573] on div "Show row when column Year Year [PERSON_NAME].Rank Coun try [PERSON_NAME].Score …" at bounding box center [1199, 541] width 348 height 110
click at [973, 397] on div "Colors" at bounding box center [1176, 392] width 353 height 21
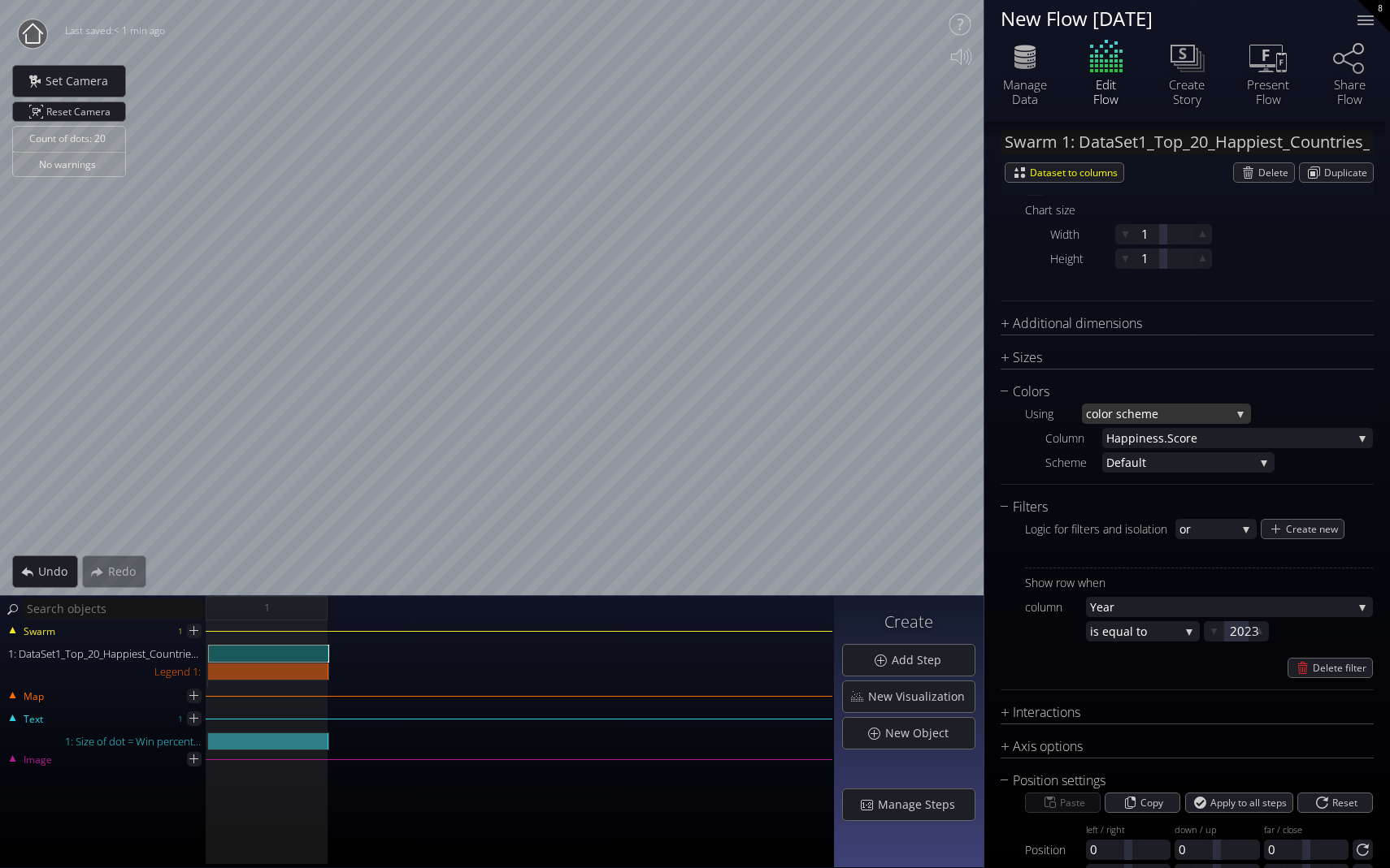
click at [973, 423] on span "lor scheme" at bounding box center [1164, 414] width 133 height 21
click at [973, 363] on span "fixed" at bounding box center [1162, 370] width 152 height 21
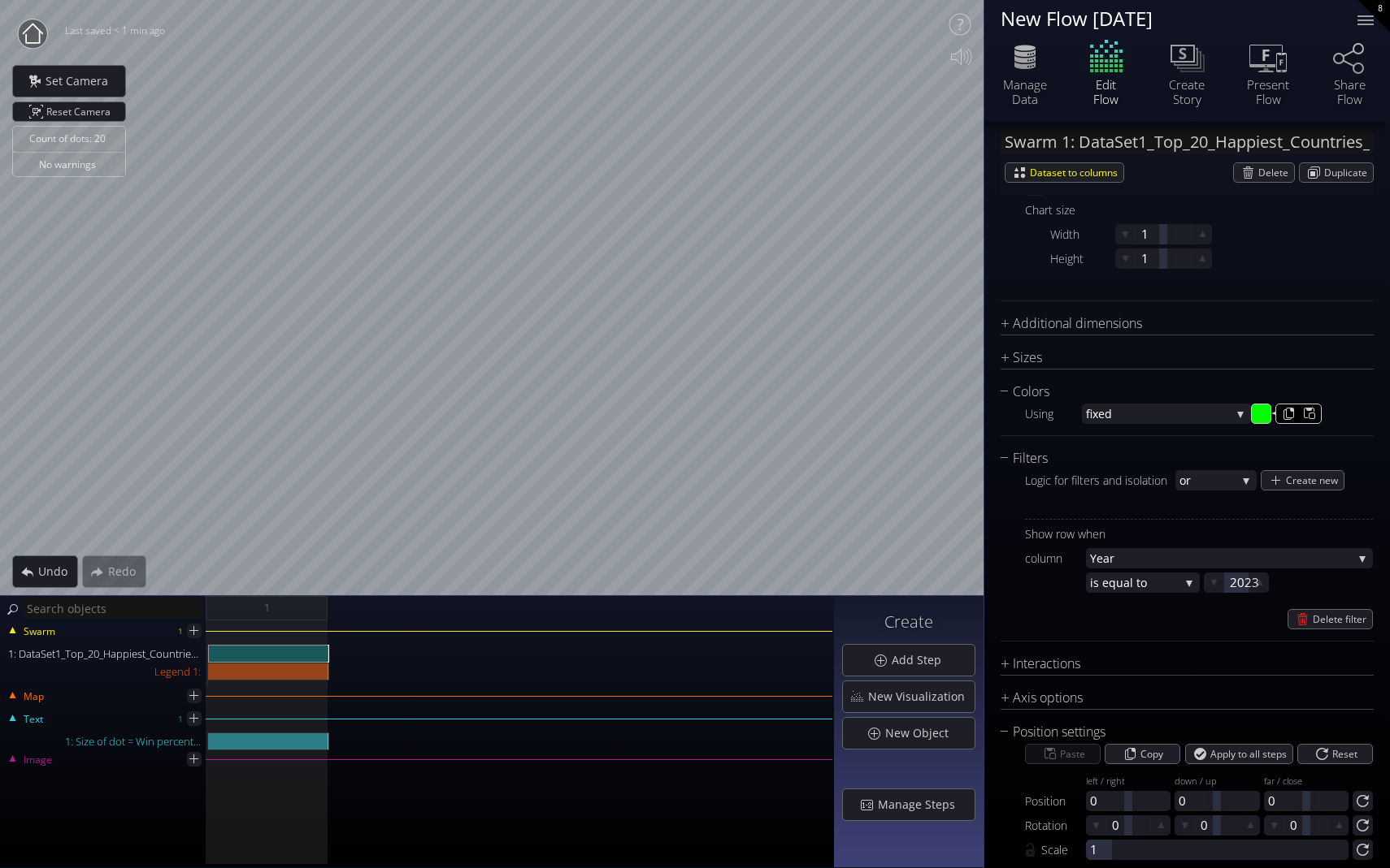
click at [973, 407] on input "#00ff00" at bounding box center [1261, 414] width 21 height 21
type input "#ff2600"
click at [973, 419] on input "#ff2600" at bounding box center [1261, 414] width 21 height 21
click at [973, 407] on span "fixed" at bounding box center [1158, 414] width 145 height 21
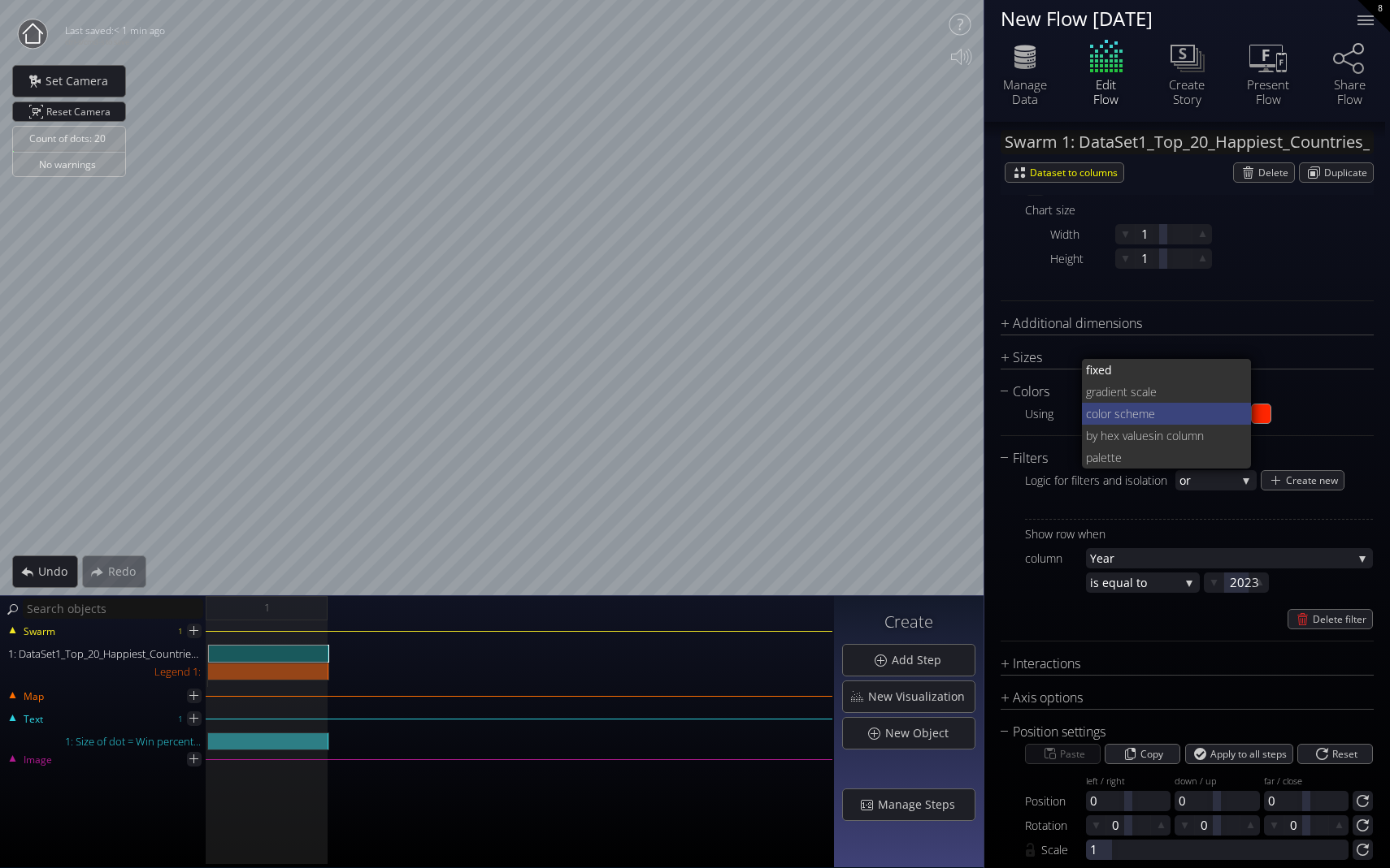
click at [973, 412] on span "lor scheme" at bounding box center [1168, 414] width 141 height 21
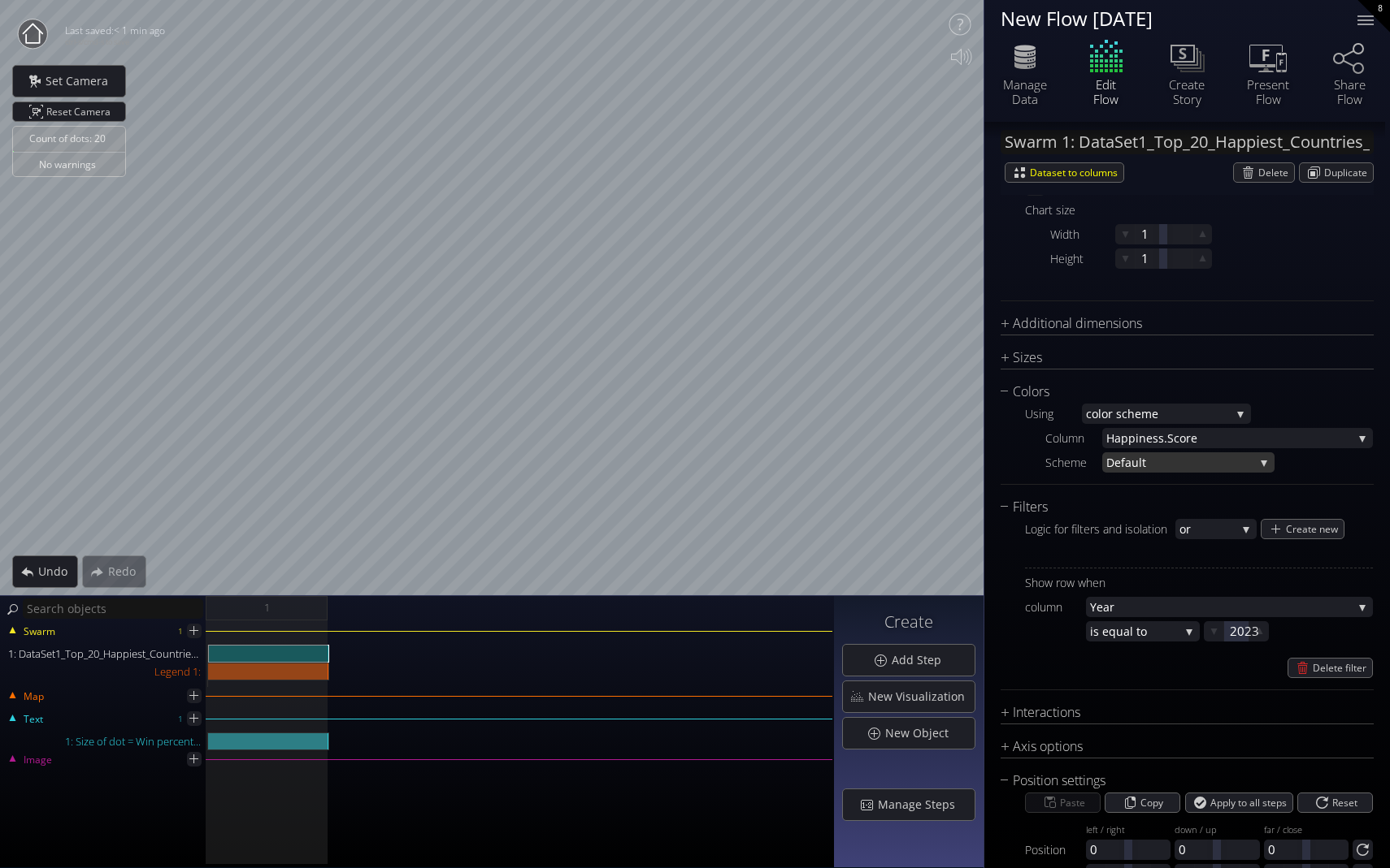
click at [973, 464] on span "ult" at bounding box center [1193, 462] width 123 height 21
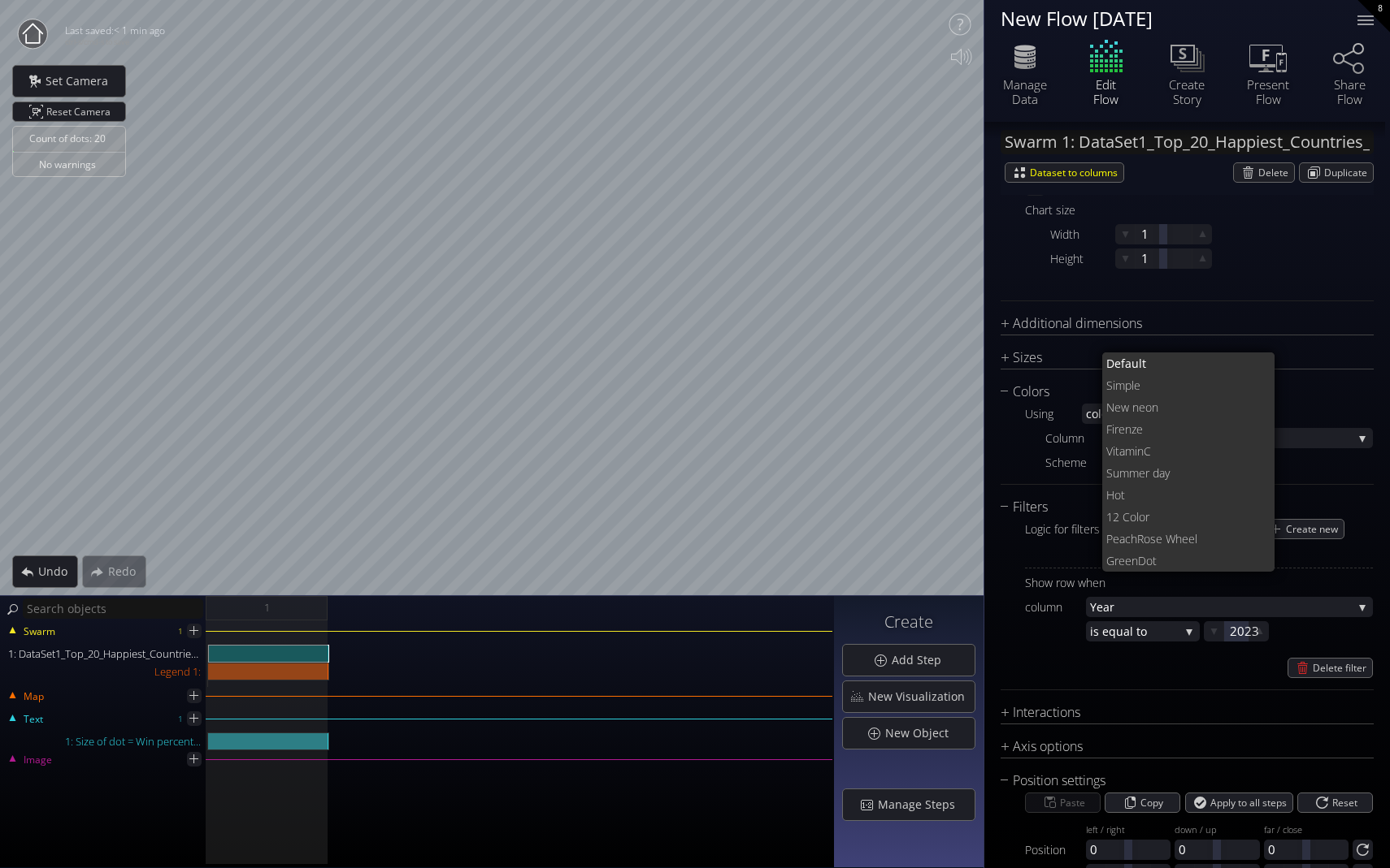
click at [973, 475] on div "Colors Using co lor scheme fixed grad ient scale co lor scheme by hex values in…" at bounding box center [1187, 434] width 373 height 103
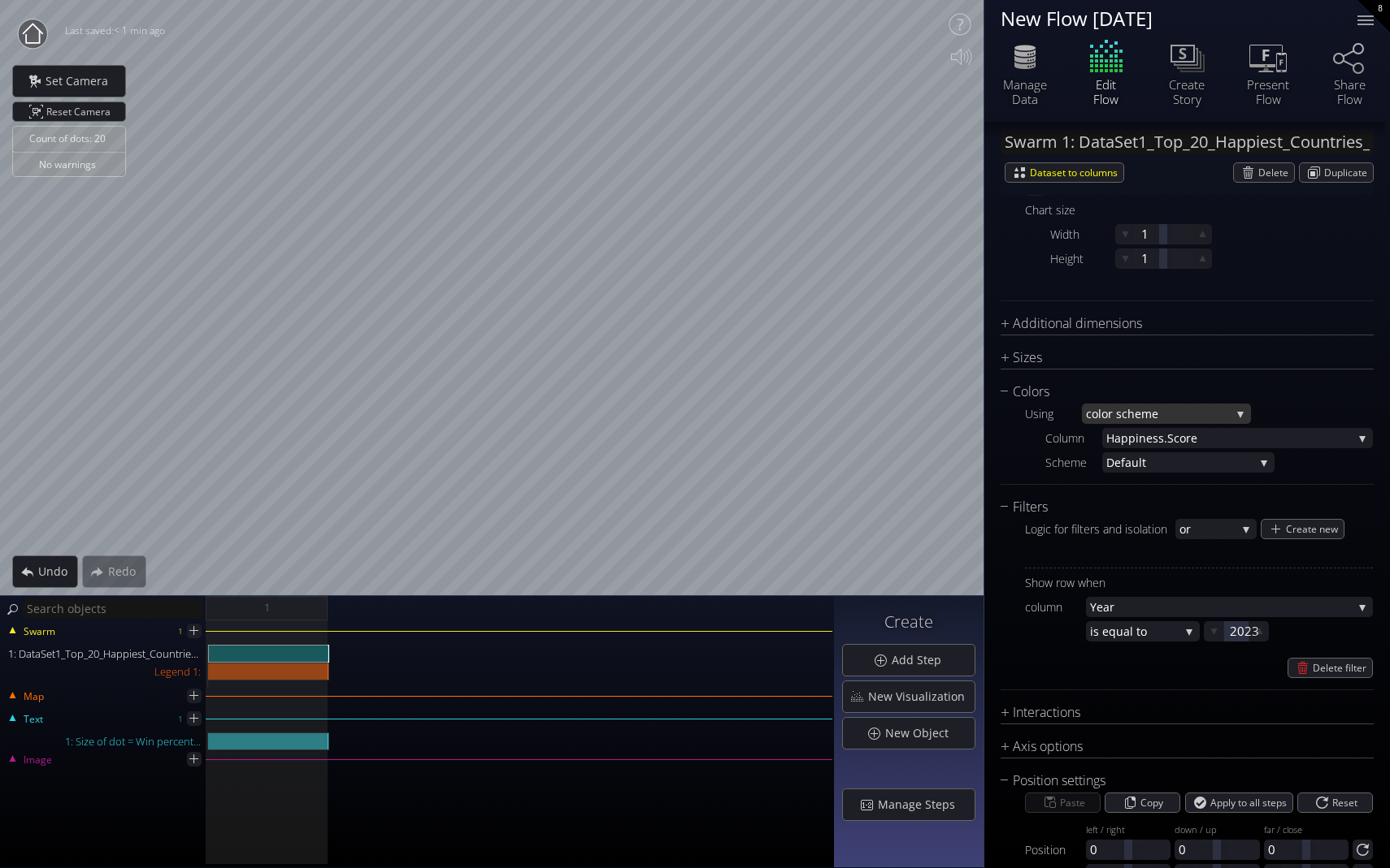
click at [973, 414] on span "lor scheme" at bounding box center [1164, 414] width 133 height 21
click at [973, 393] on span "ient scale" at bounding box center [1173, 392] width 131 height 21
click at [973, 464] on input "#ff2600" at bounding box center [1110, 463] width 21 height 21
click at [973, 460] on div "Scale from #ff2600 to #9e75d7" at bounding box center [1208, 462] width 327 height 21
click at [973, 465] on input "#9e75d7" at bounding box center [1148, 463] width 21 height 21
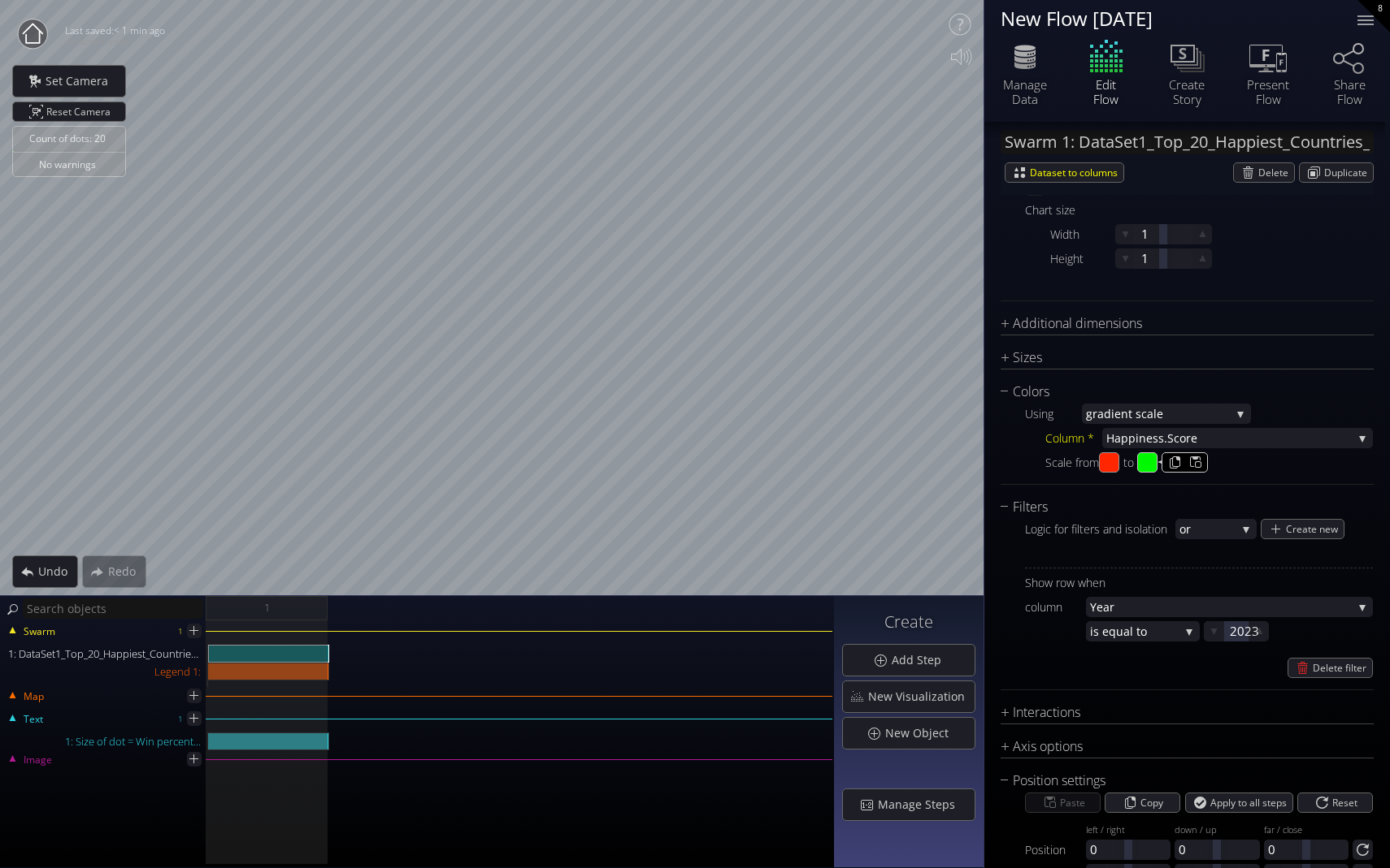
click at [973, 459] on input "#00f900" at bounding box center [1148, 463] width 21 height 21
click at [973, 464] on input "#0433ff" at bounding box center [1148, 463] width 21 height 21
type input "#00f900"
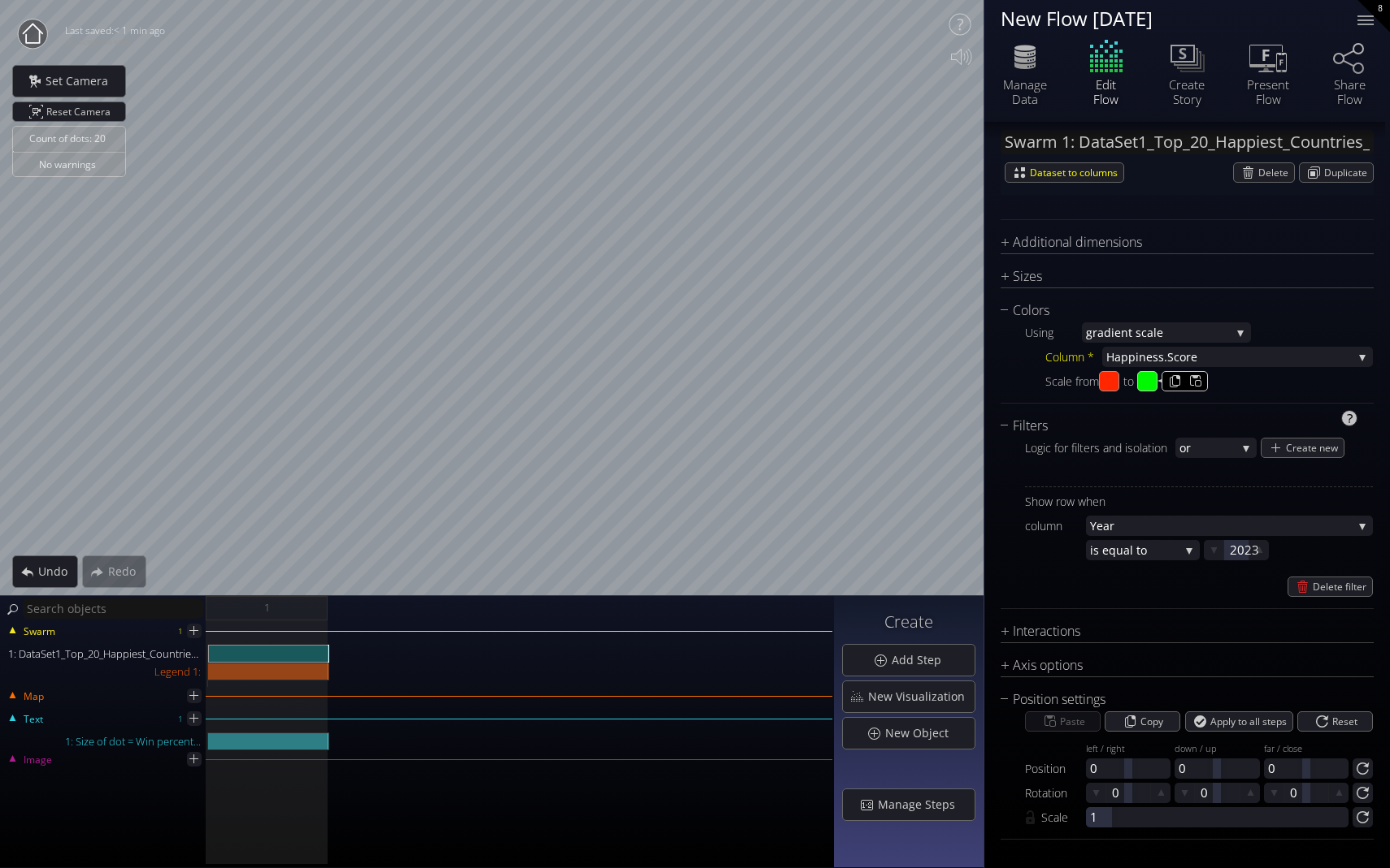
scroll to position [765, 0]
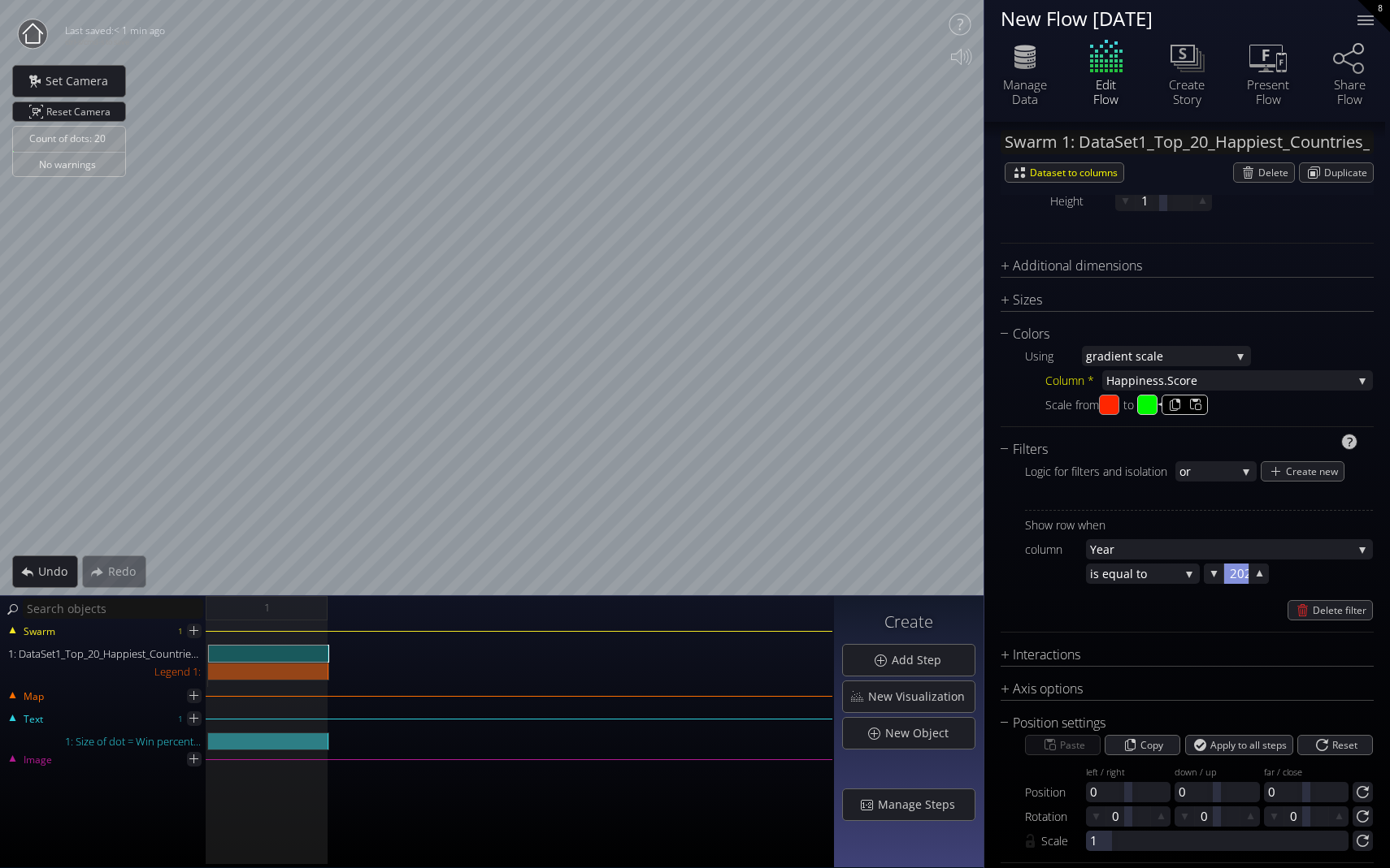
click at [973, 578] on div at bounding box center [1236, 573] width 24 height 21
click at [973, 573] on input "2023" at bounding box center [1262, 573] width 65 height 21
click at [973, 606] on div "Delete filter" at bounding box center [1199, 610] width 348 height 21
click at [973, 576] on icon at bounding box center [1259, 574] width 14 height 14
click at [973, 573] on div at bounding box center [1236, 573] width 24 height 21
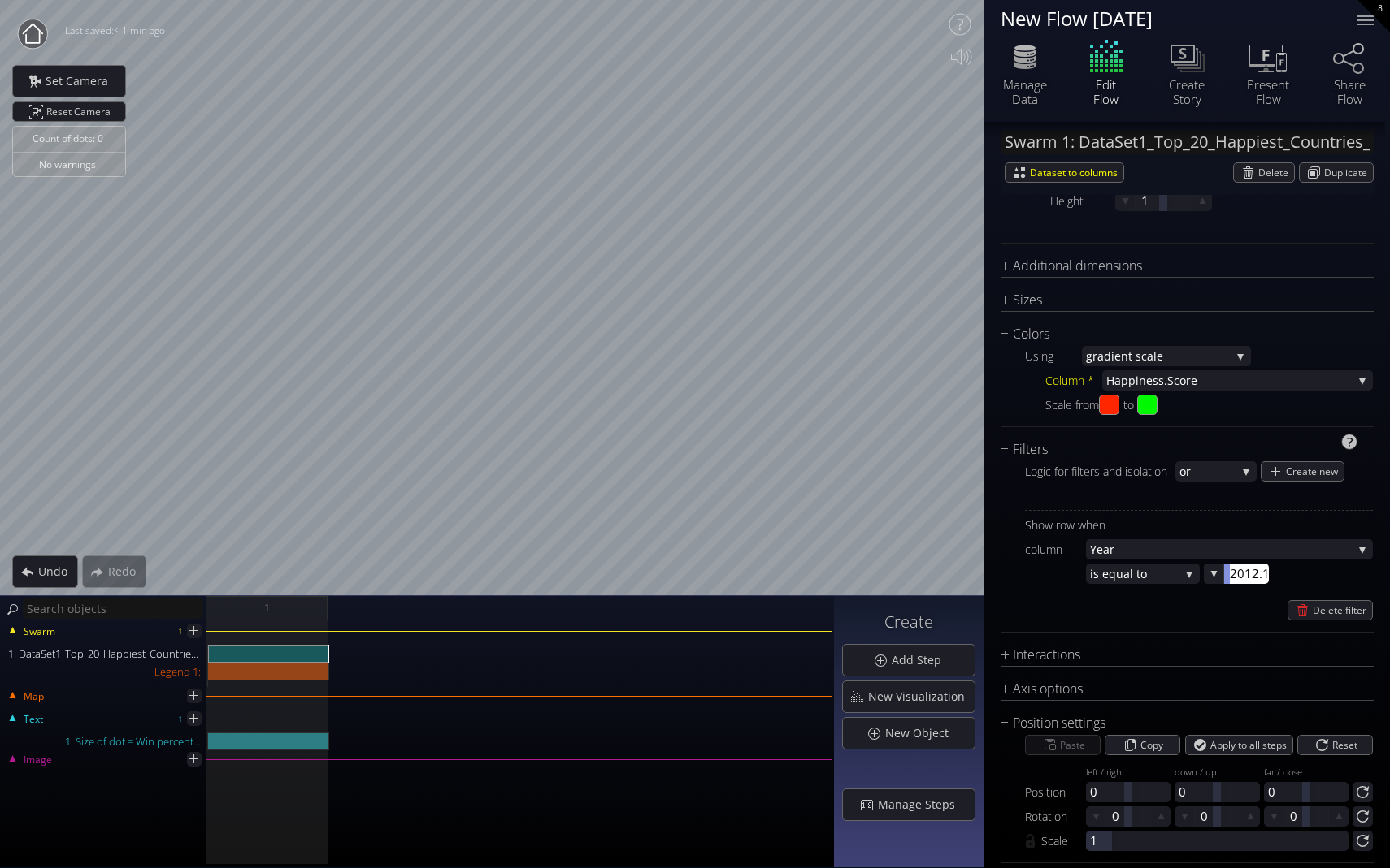
click at [973, 573] on input "2012.1" at bounding box center [1262, 573] width 65 height 21
type input "2017"
click at [973, 596] on div "Show row when column Year Year [PERSON_NAME].Rank Coun try [PERSON_NAME].Score …" at bounding box center [1199, 565] width 348 height 110
click at [973, 401] on input "#ff2600" at bounding box center [1110, 405] width 21 height 21
type input "#00f900"
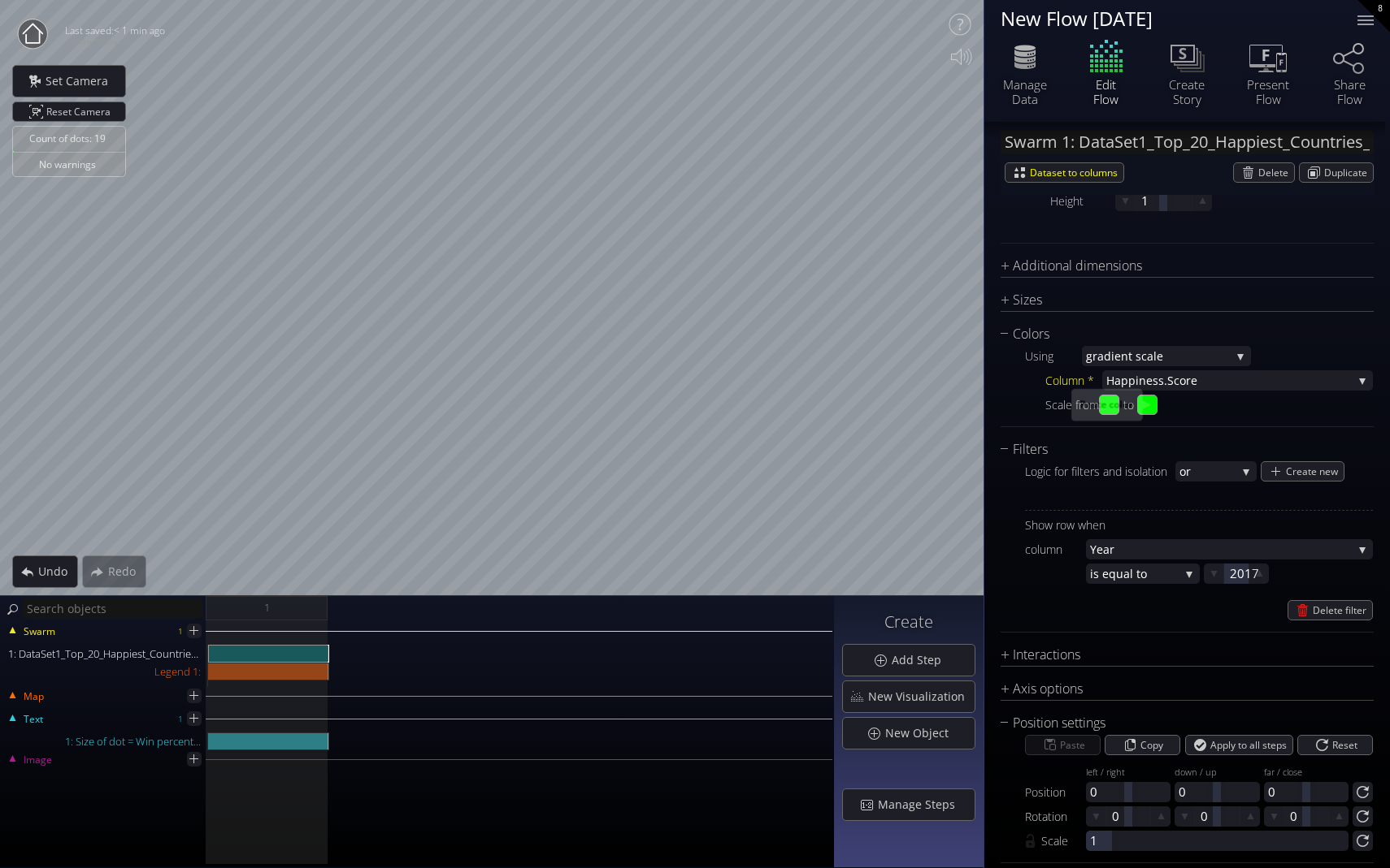
click at [973, 397] on div "Scale from #00f900 to #00f900" at bounding box center [1208, 404] width 327 height 21
click at [973, 407] on input "#00f900" at bounding box center [1148, 405] width 21 height 21
click at [973, 405] on input "#ff2600" at bounding box center [1148, 405] width 21 height 21
type input "#00f900"
click at [973, 398] on input "#00f900" at bounding box center [1110, 405] width 21 height 21
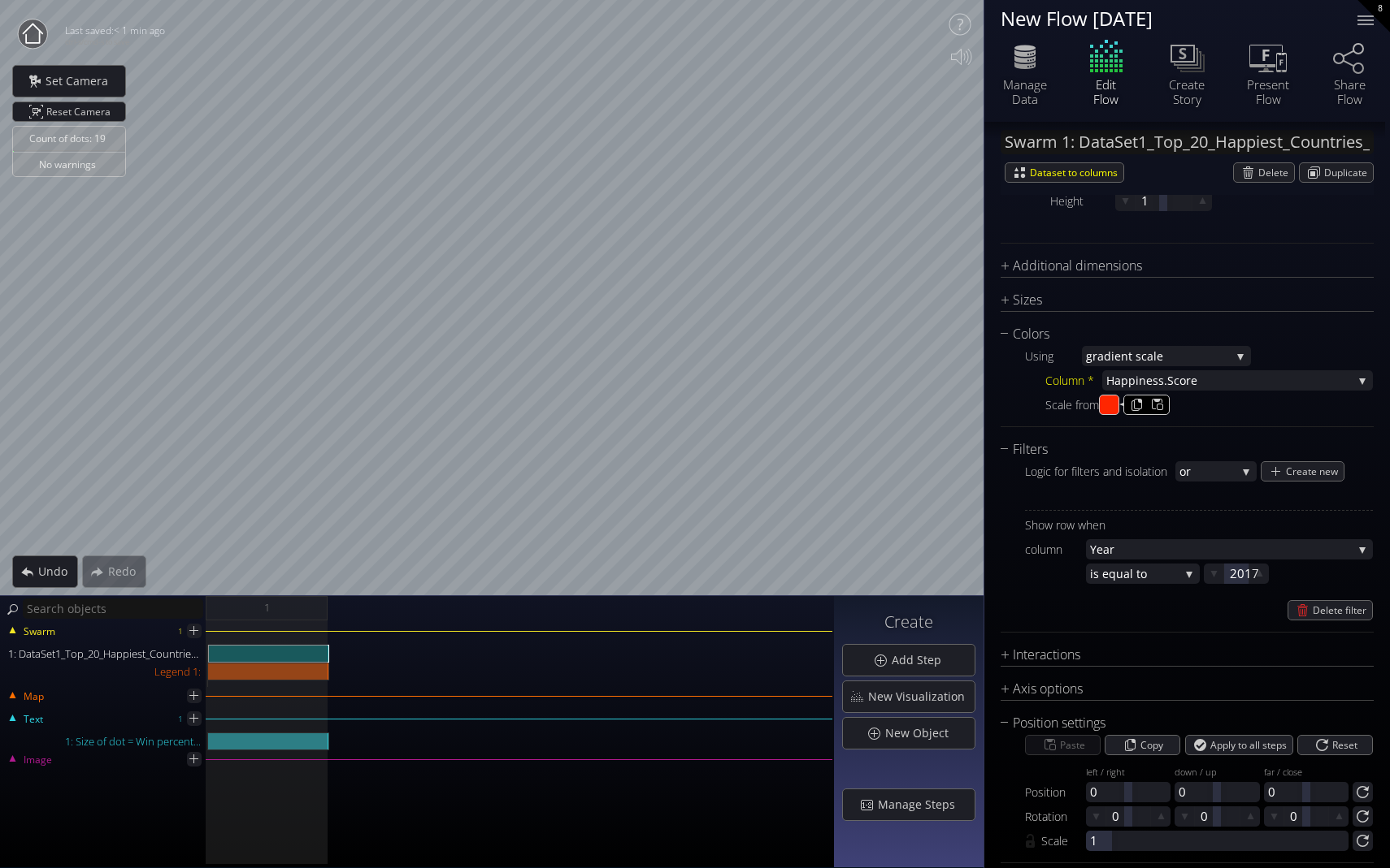
click at [973, 405] on div "Using grad ient scale fixed grad ient scale co lor scheme by hex values in colu…" at bounding box center [1187, 380] width 373 height 70
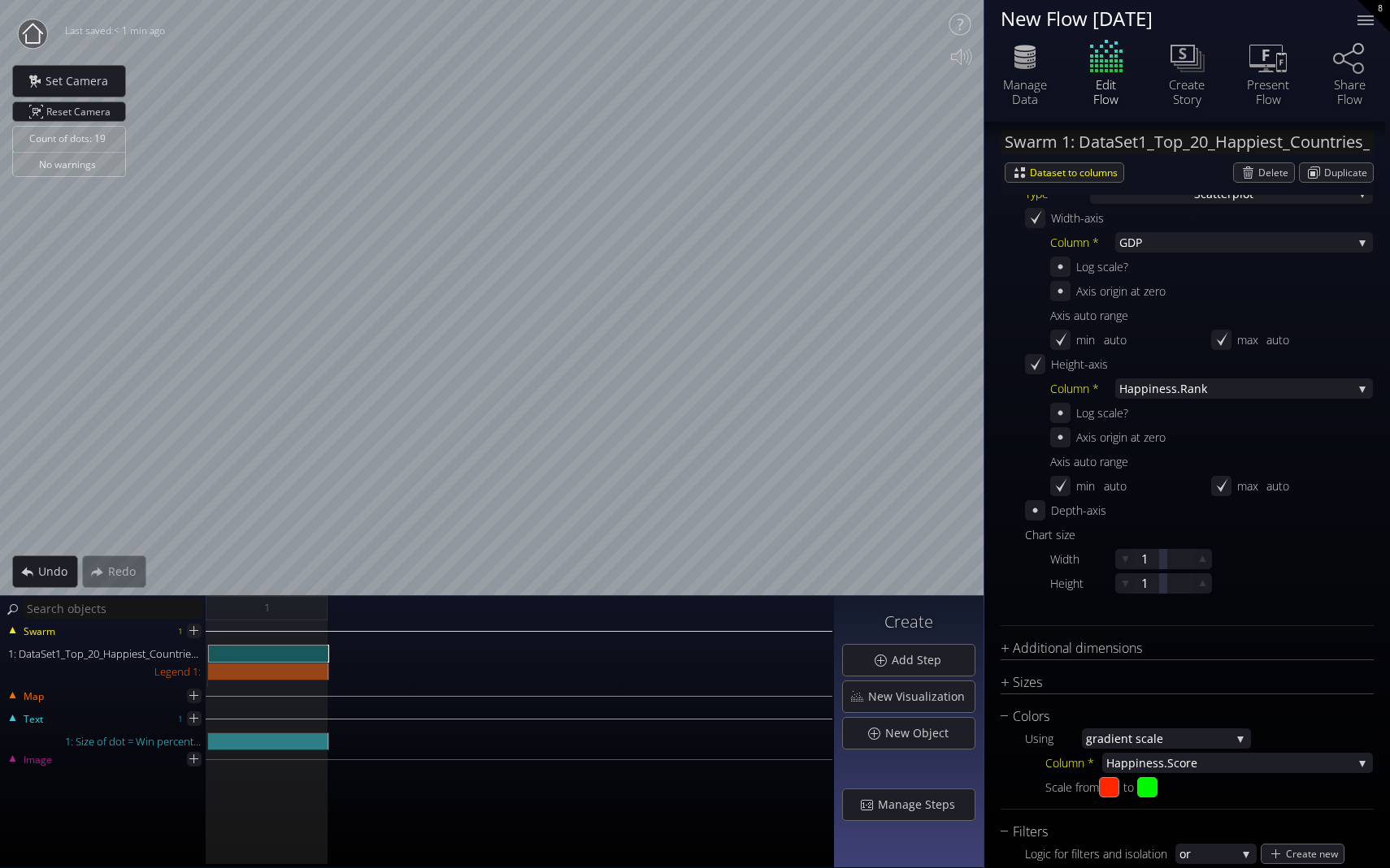
scroll to position [525, 0]
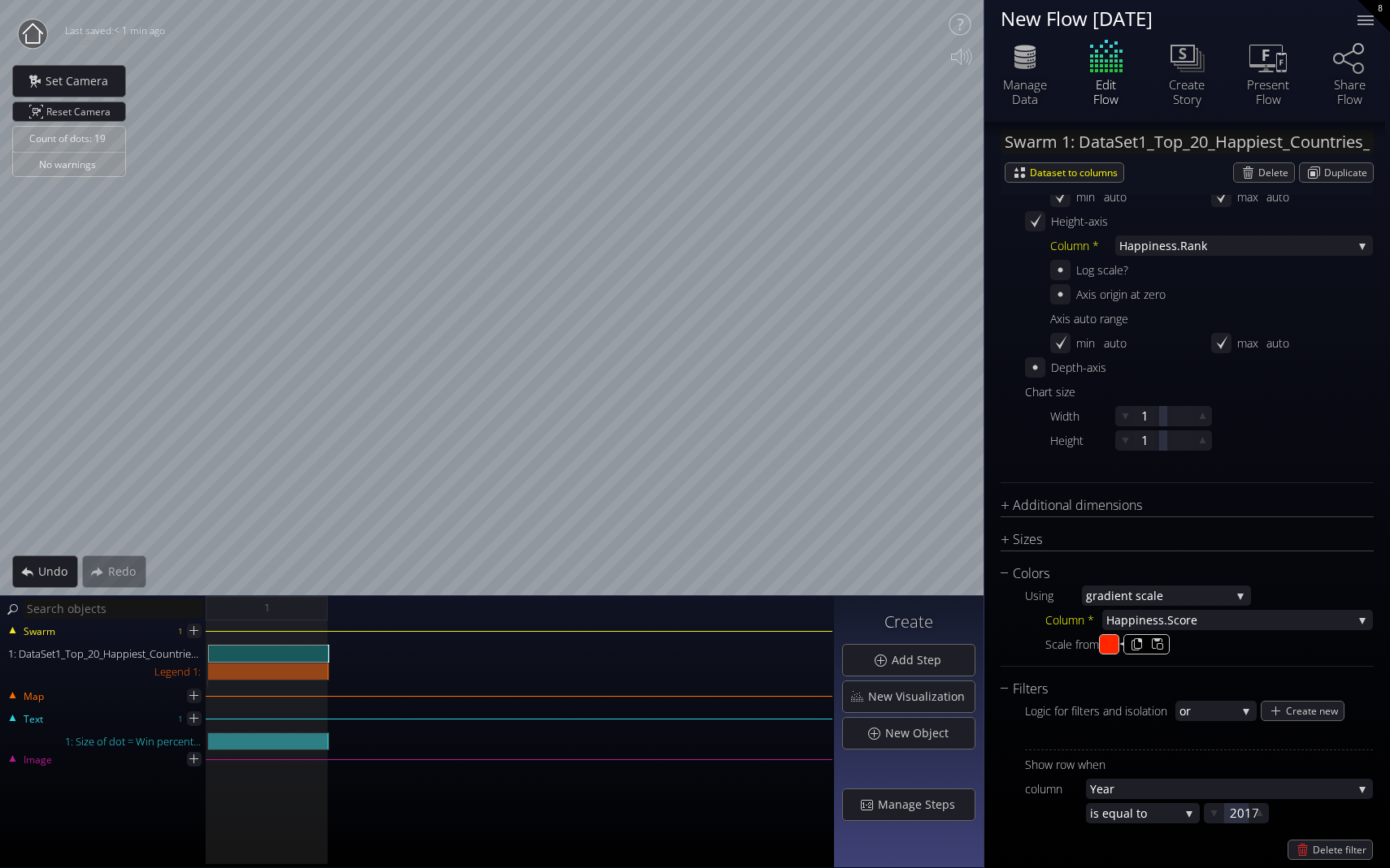
click at [973, 641] on input "#ff2600" at bounding box center [1110, 645] width 21 height 21
type input "#00f900"
click at [973, 636] on div "Scale from #00f900 to #00f900" at bounding box center [1208, 644] width 327 height 21
click at [973, 634] on div "Column * [PERSON_NAME].Score Year [PERSON_NAME].Rank [PERSON_NAME].Score GDP So…" at bounding box center [1208, 633] width 327 height 45
click at [973, 642] on input "#00f900" at bounding box center [1148, 645] width 21 height 21
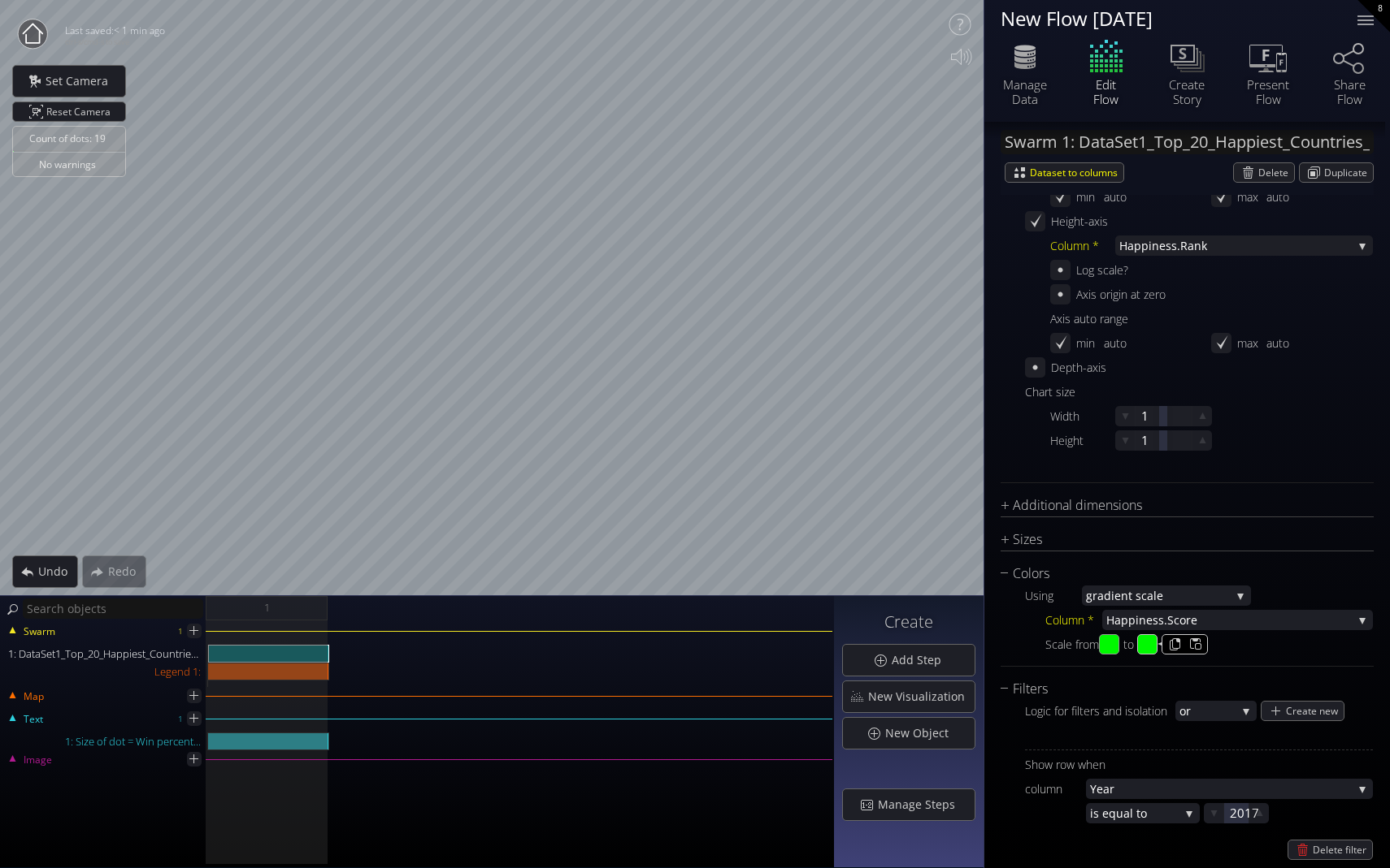
type input "#ff2600"
click at [973, 651] on input "#00f900" at bounding box center [1110, 645] width 21 height 21
type input "#ff2600"
click at [973, 645] on div "Scale from #ff2600 to #ff2600" at bounding box center [1208, 644] width 327 height 21
click at [973, 645] on input "#ff2600" at bounding box center [1148, 645] width 21 height 21
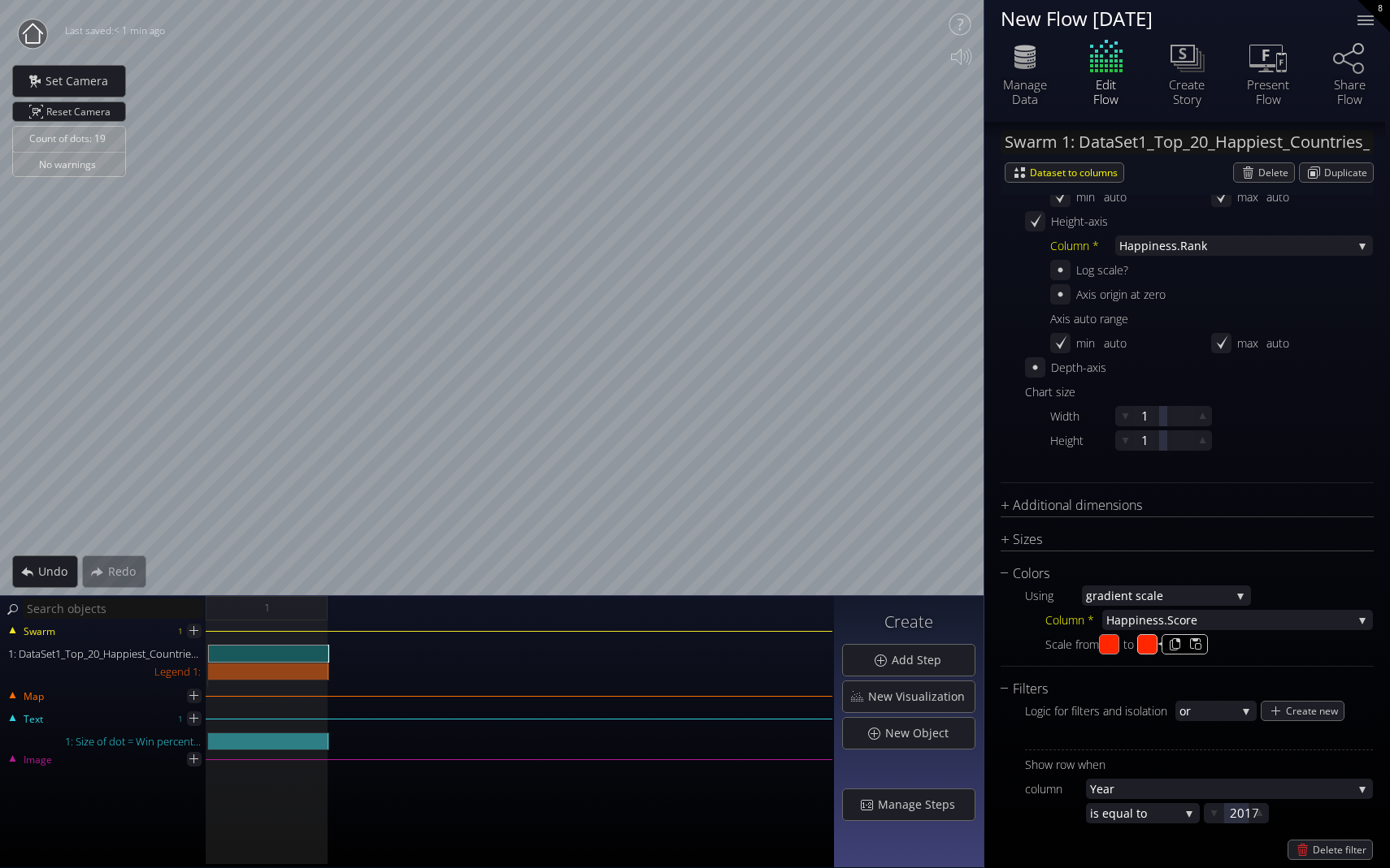
type input "#00f900"
click at [973, 325] on div "Count of dots: 19 No warnings Close Calibrate to floor or table Close Tap anywh…" at bounding box center [695, 434] width 1390 height 868
click at [973, 535] on div "Sizes" at bounding box center [1176, 540] width 353 height 21
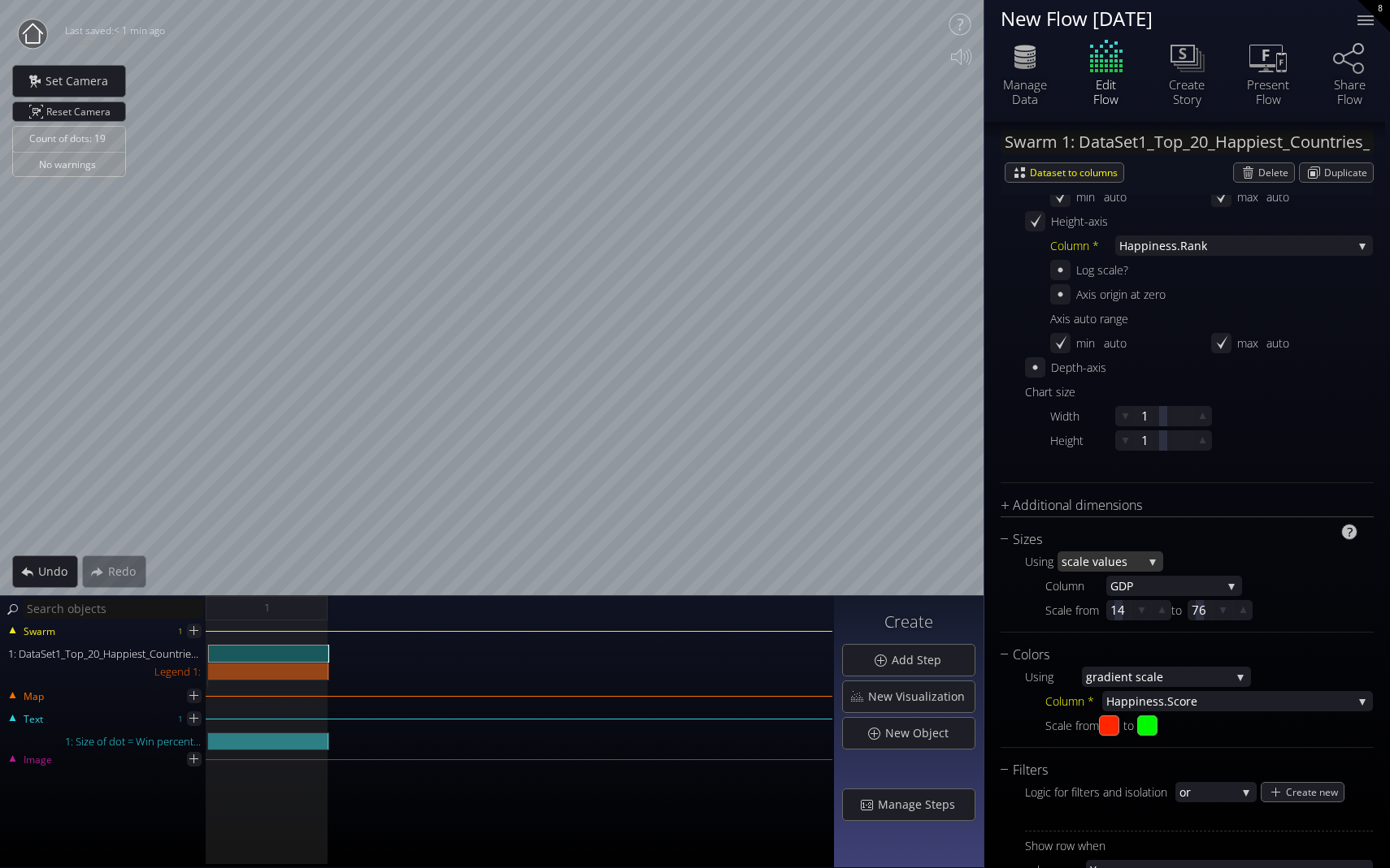
click at [973, 562] on span "ale values" at bounding box center [1108, 561] width 70 height 21
click at [973, 588] on div "Using sc ale values fixed sc ale values area scale colu mn in data Column GDP Y…" at bounding box center [1187, 587] width 373 height 75
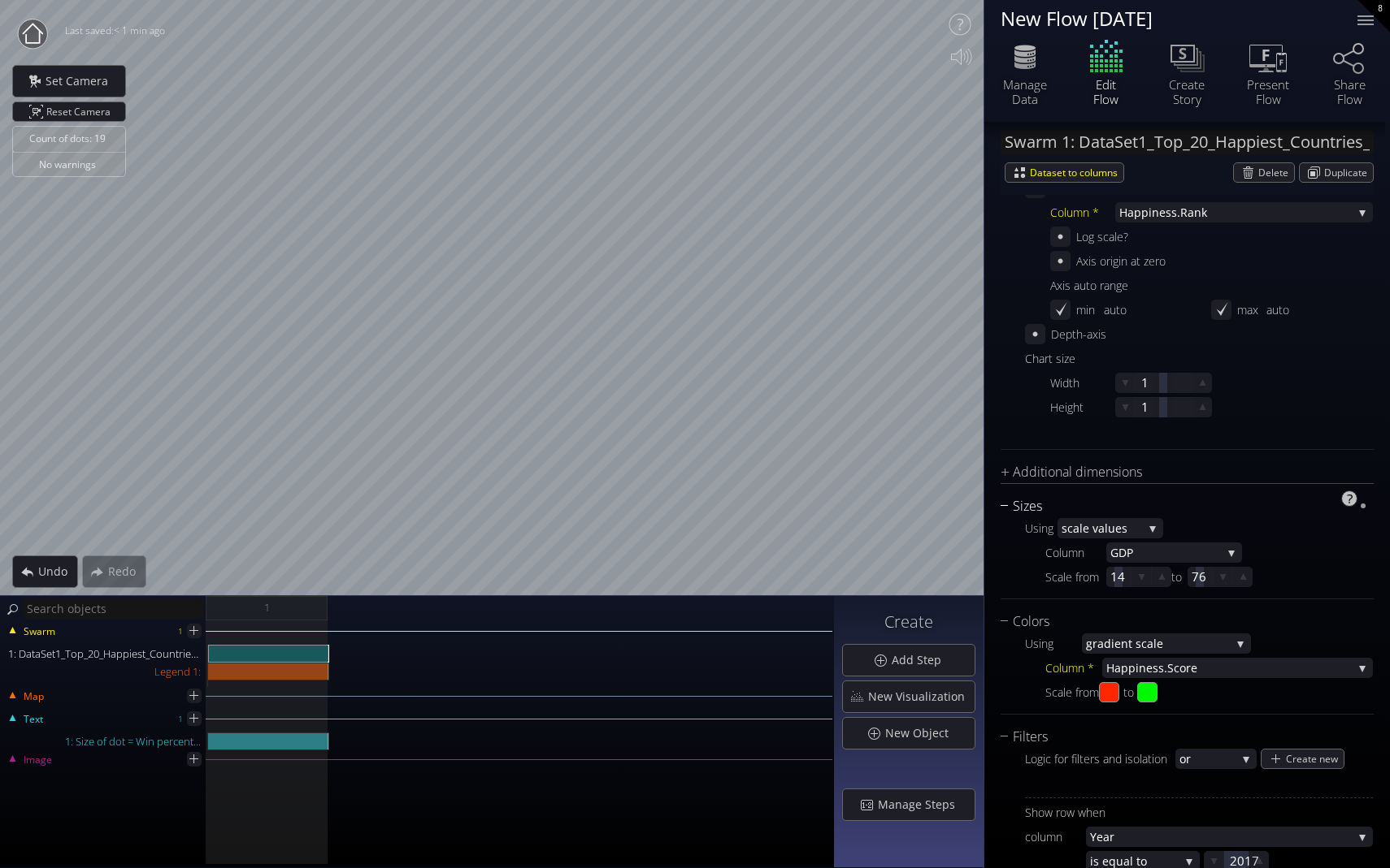
click at [973, 511] on div "Sizes" at bounding box center [1176, 506] width 353 height 21
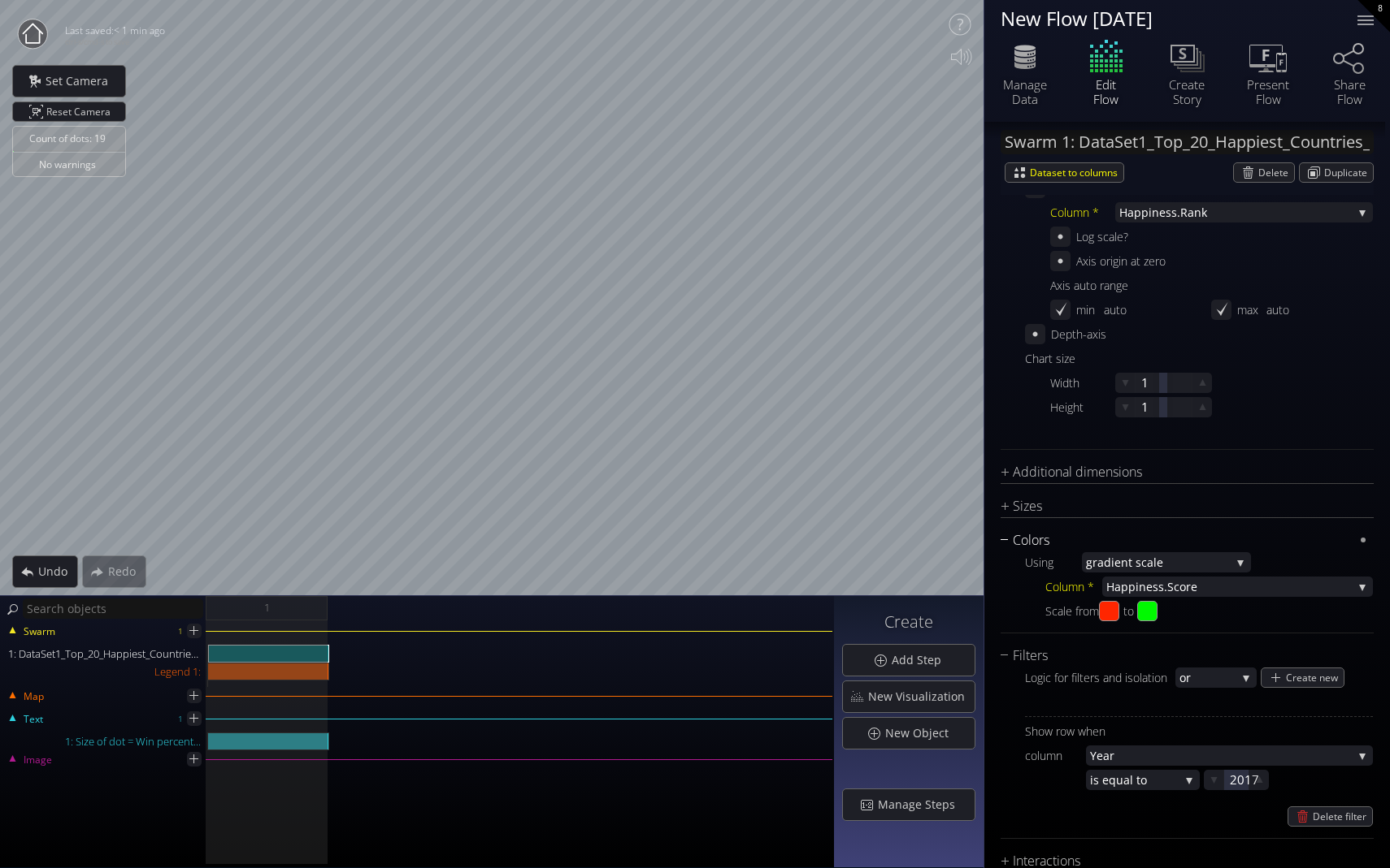
click at [973, 539] on div "Colors" at bounding box center [1176, 540] width 353 height 21
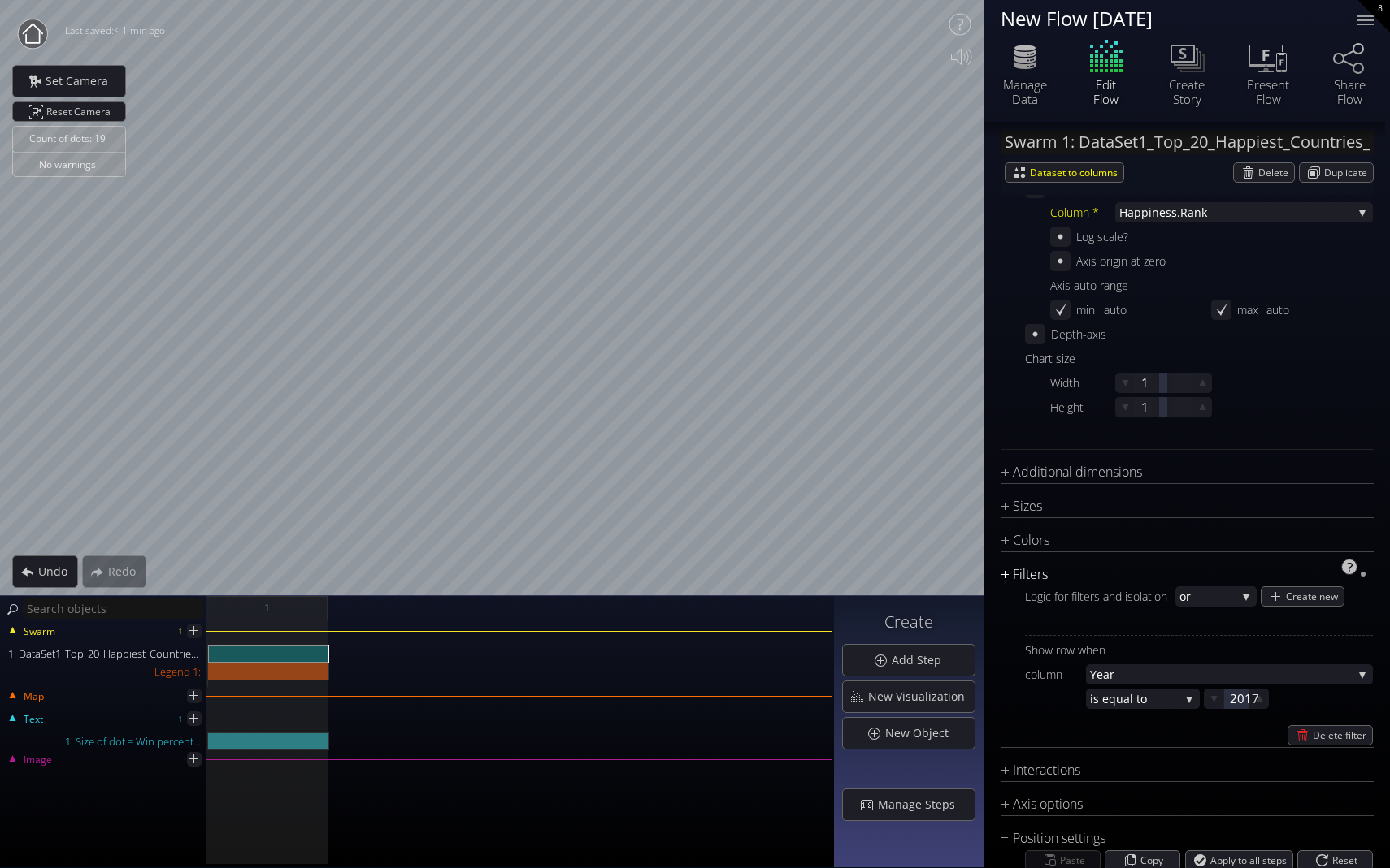
click at [973, 572] on div "Filters" at bounding box center [1176, 574] width 353 height 21
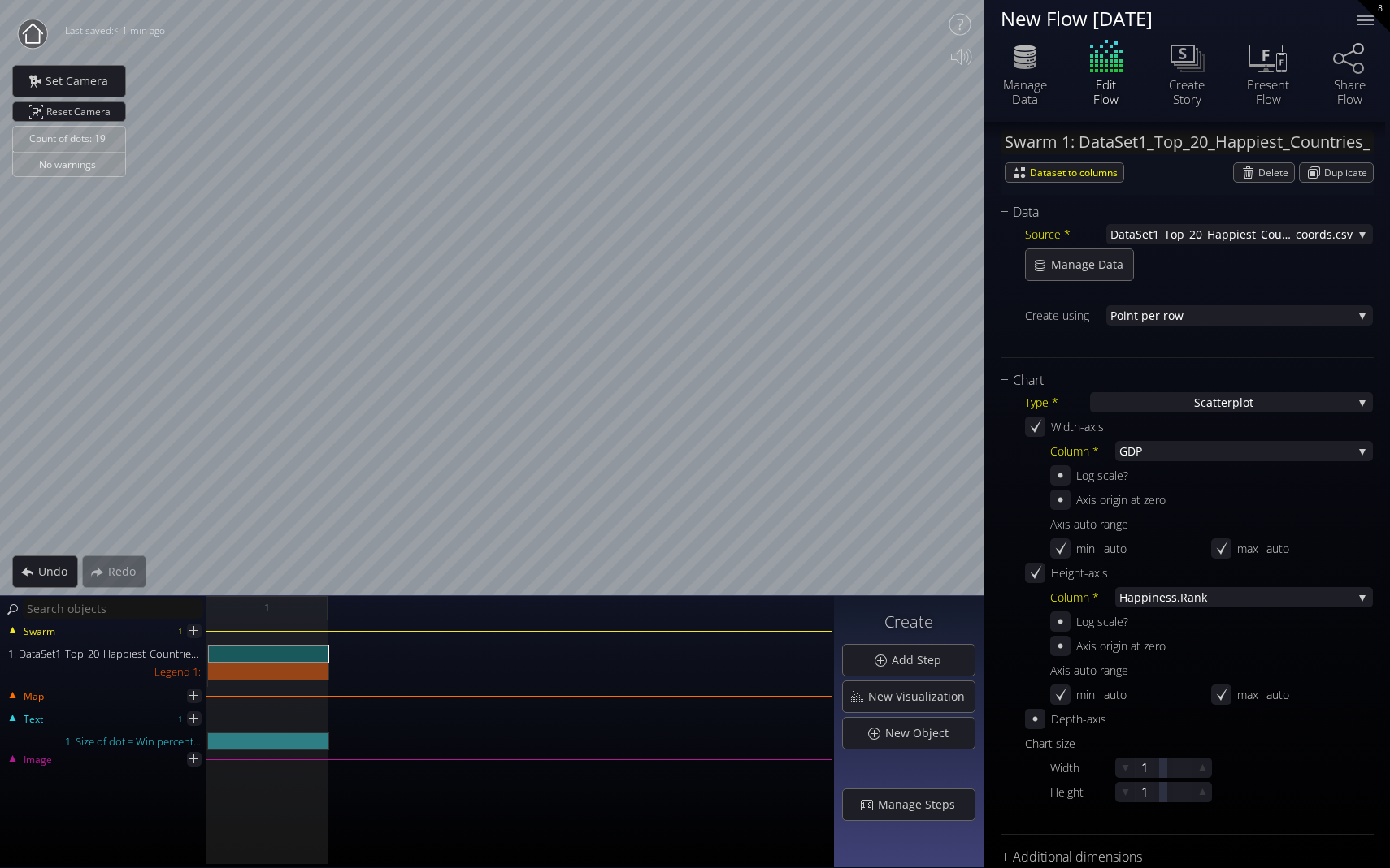
scroll to position [163, 0]
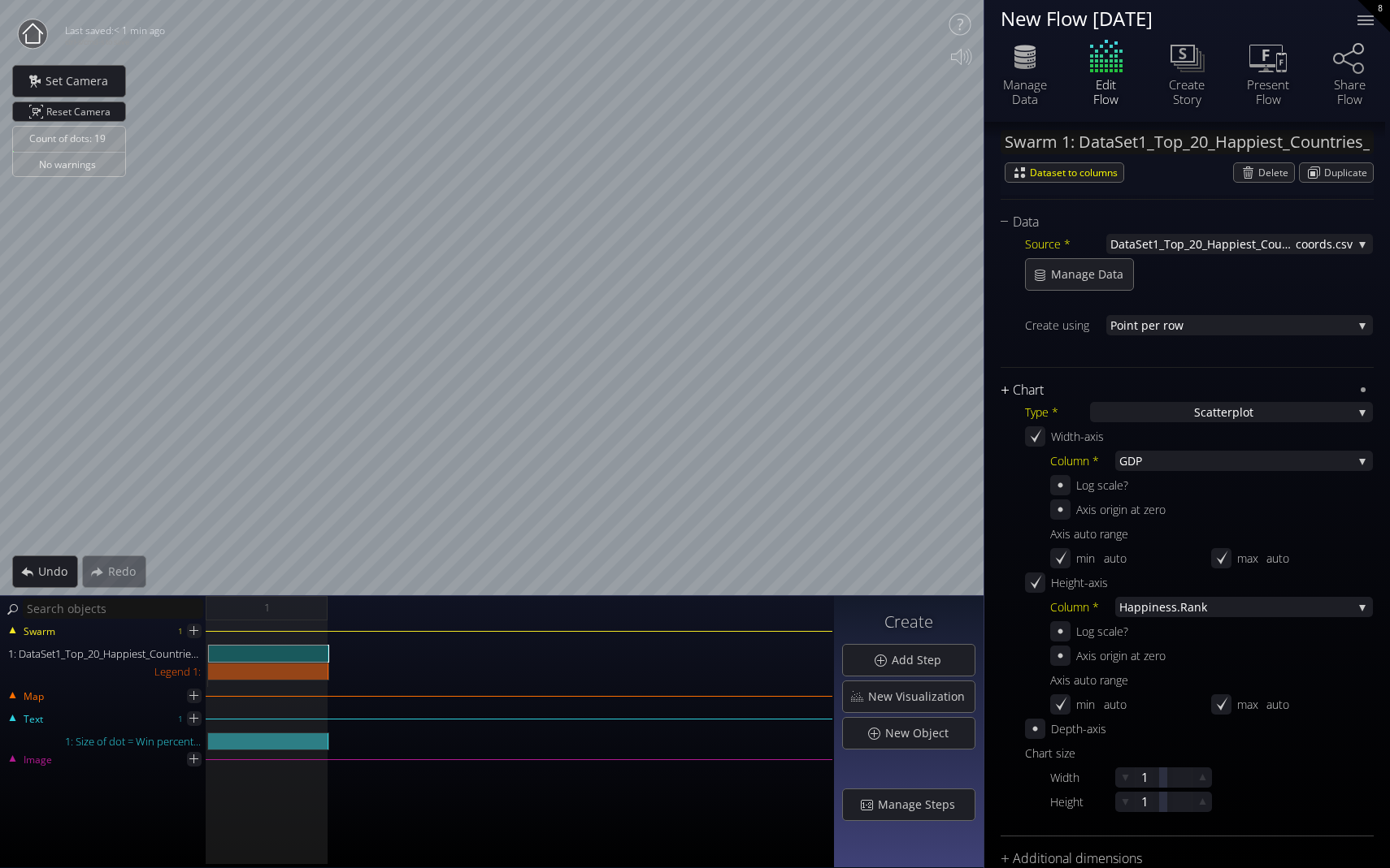
click at [973, 383] on div "Chart" at bounding box center [1176, 390] width 353 height 21
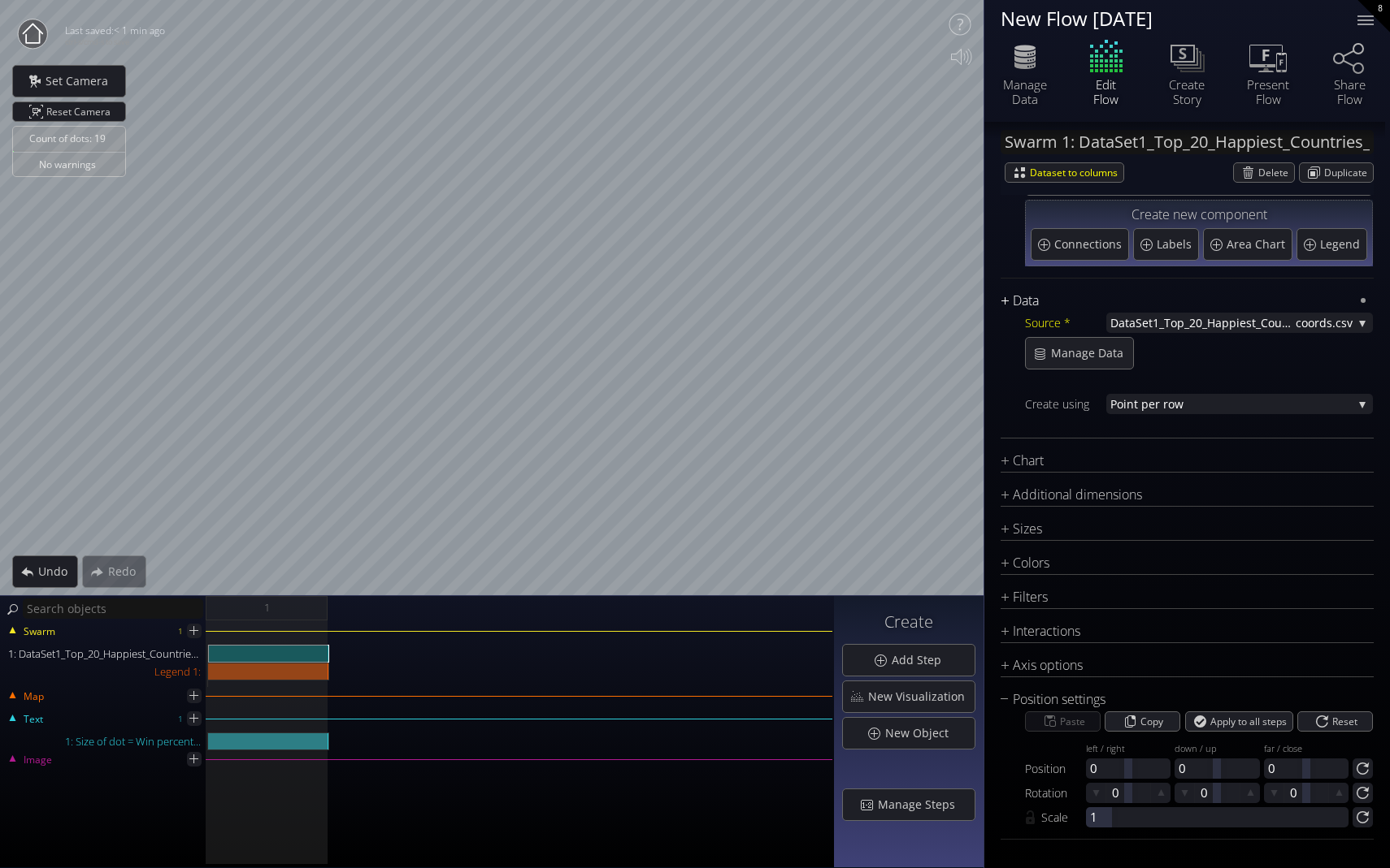
scroll to position [28, 0]
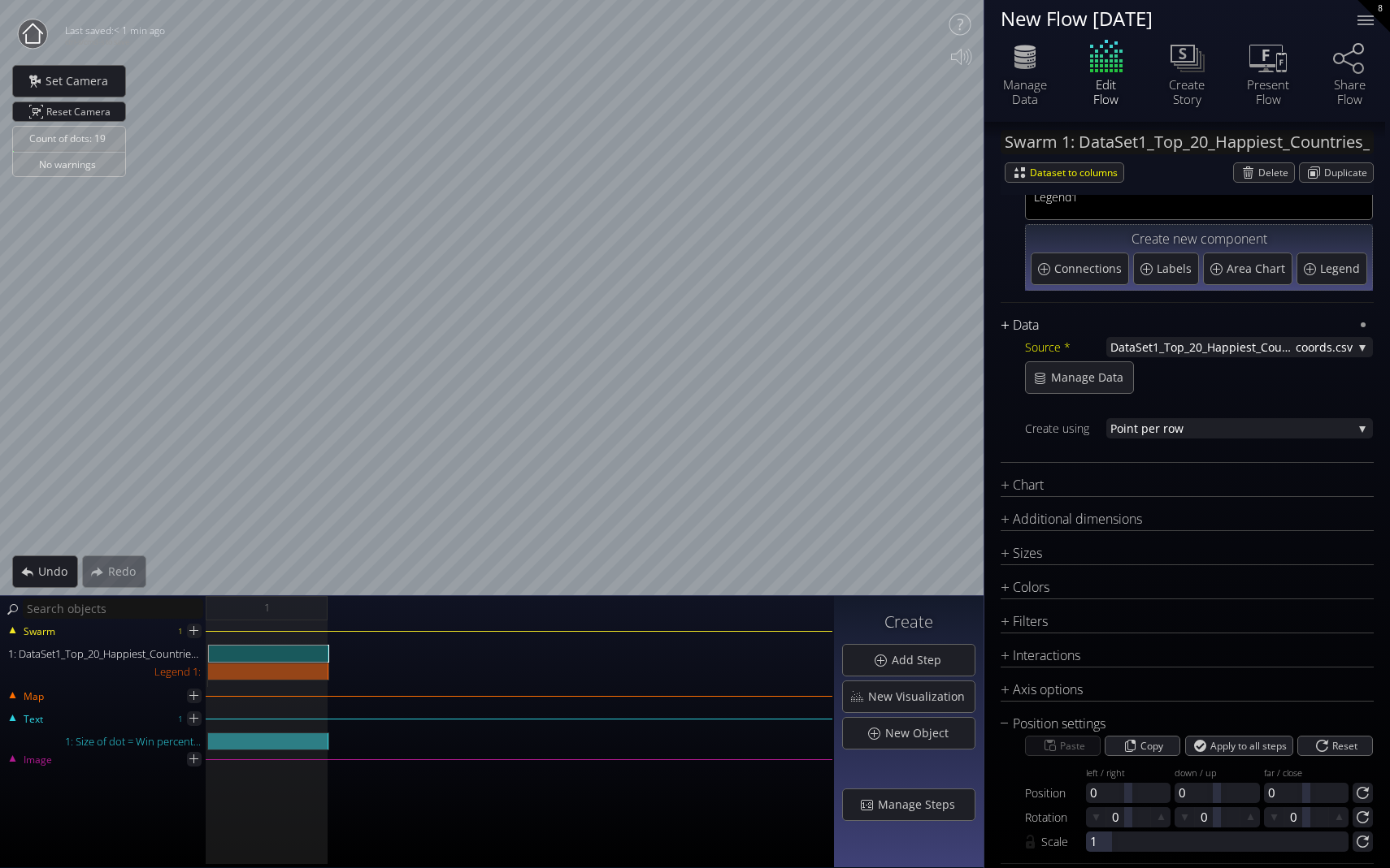
click at [973, 287] on div "Swarm 1: DataSet1_Top_20_Happiest_Countries_2017_2023_with_coords.csv Dataset t…" at bounding box center [1187, 477] width 373 height 799
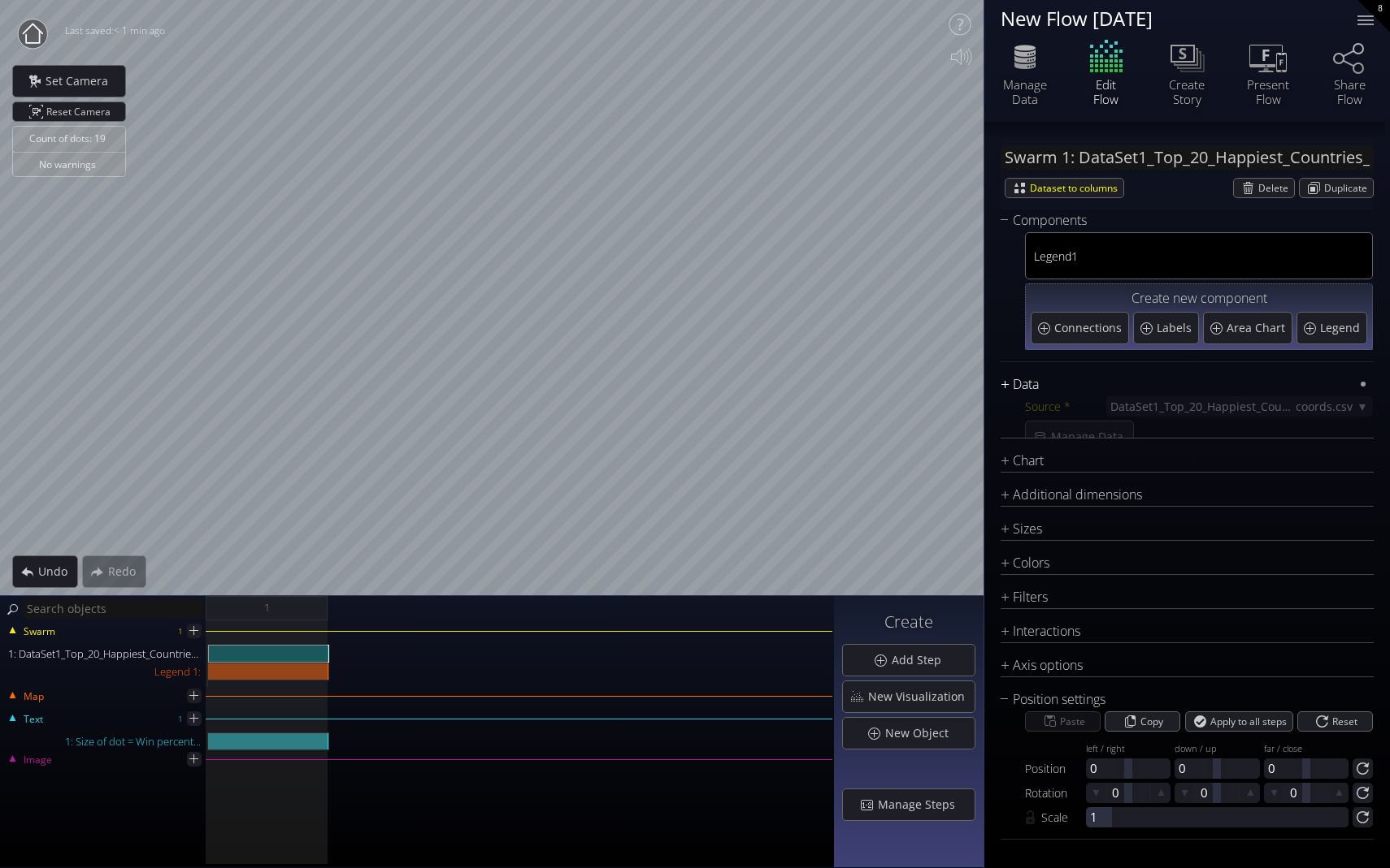
scroll to position [0, 0]
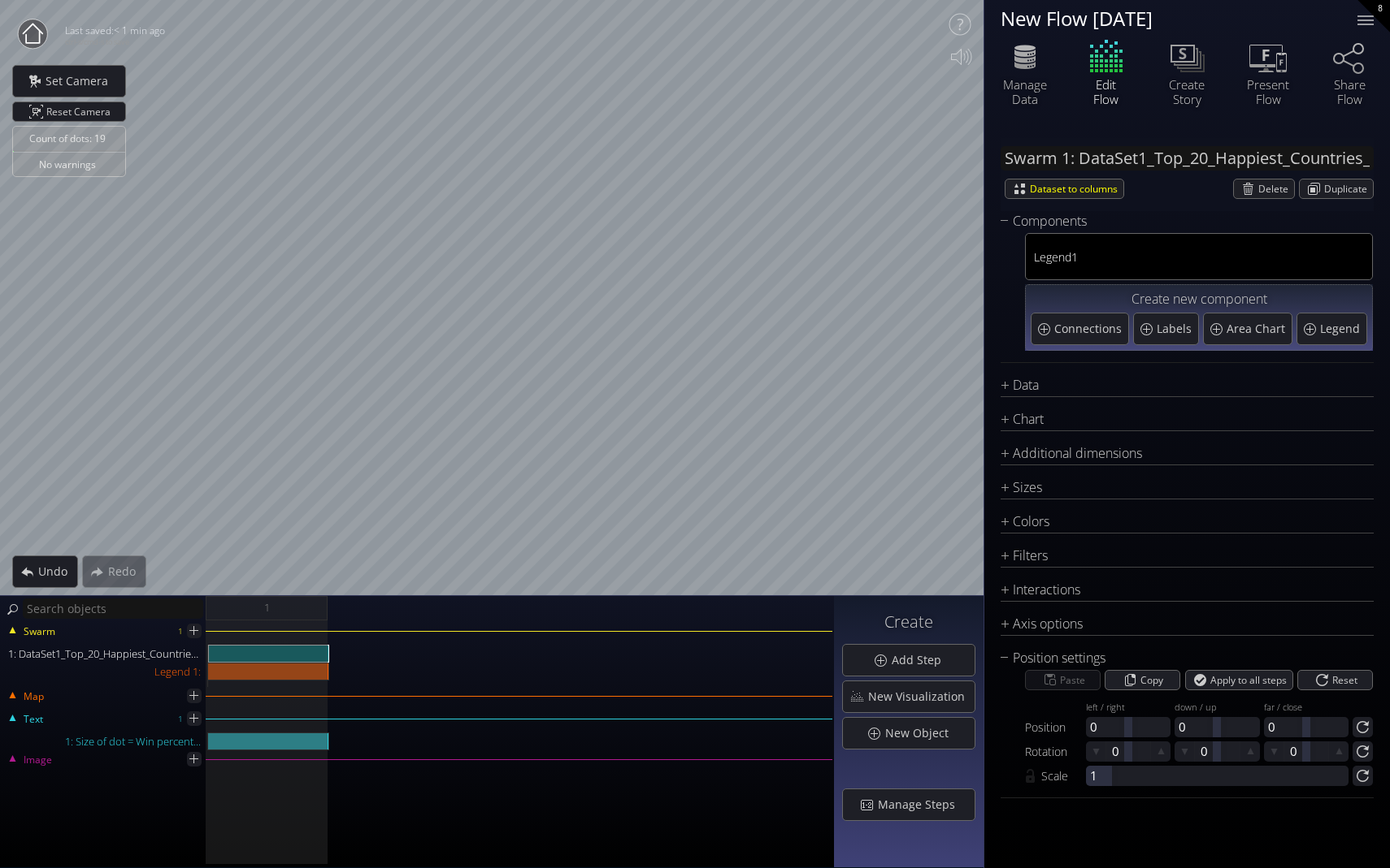
click at [973, 327] on div "Legend 1 Create new component Connections Labels Area Chart Legend" at bounding box center [1187, 293] width 373 height 123
click at [973, 659] on div "Position settings" at bounding box center [1176, 658] width 353 height 21
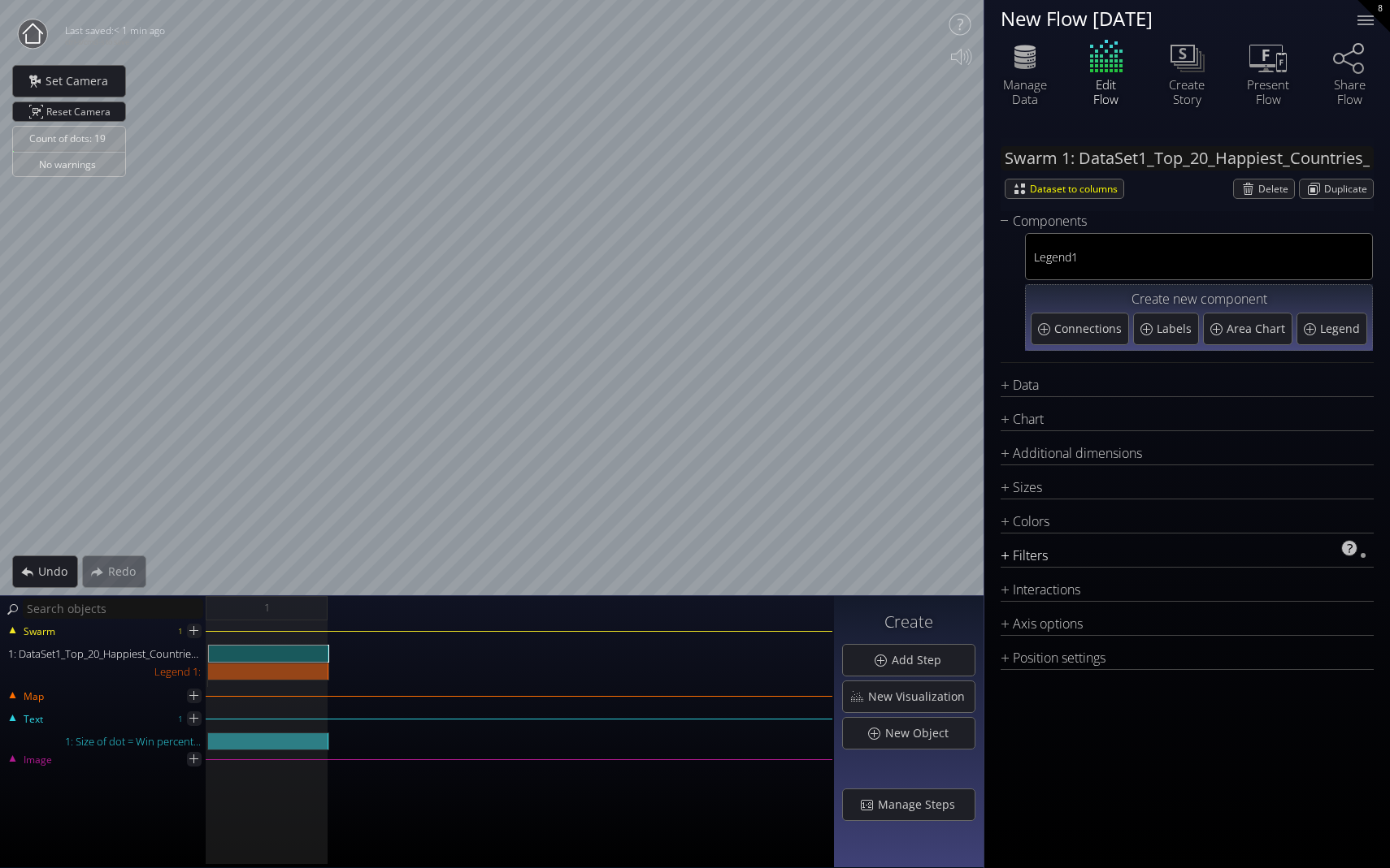
click at [973, 560] on div "Filters" at bounding box center [1176, 556] width 353 height 21
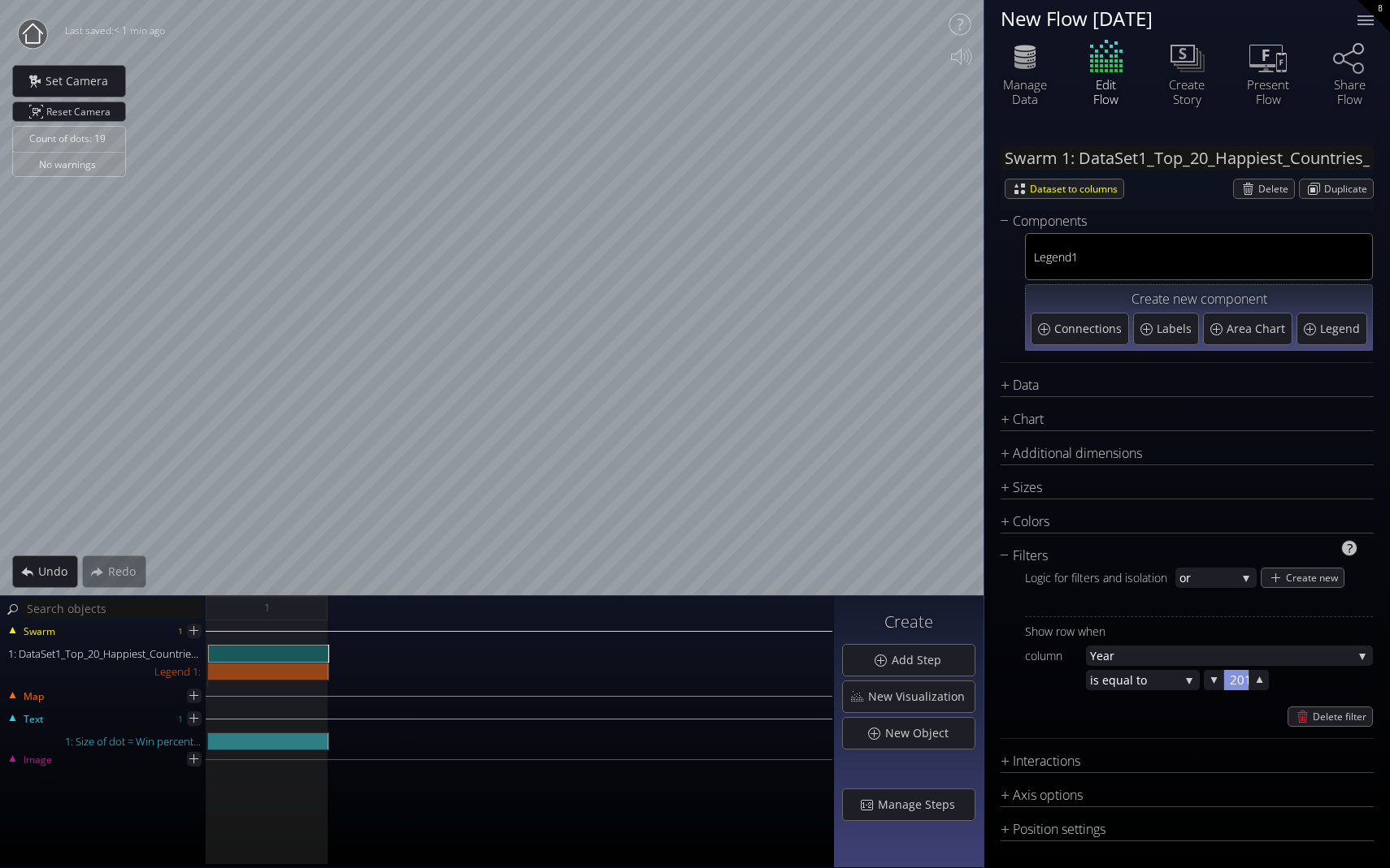
click at [973, 676] on div at bounding box center [1236, 680] width 24 height 21
click at [973, 681] on input "2017" at bounding box center [1262, 680] width 65 height 21
type input "2"
click at [973, 708] on div "Delete filter" at bounding box center [1199, 717] width 348 height 21
click at [973, 682] on div "2017" at bounding box center [1236, 680] width 65 height 21
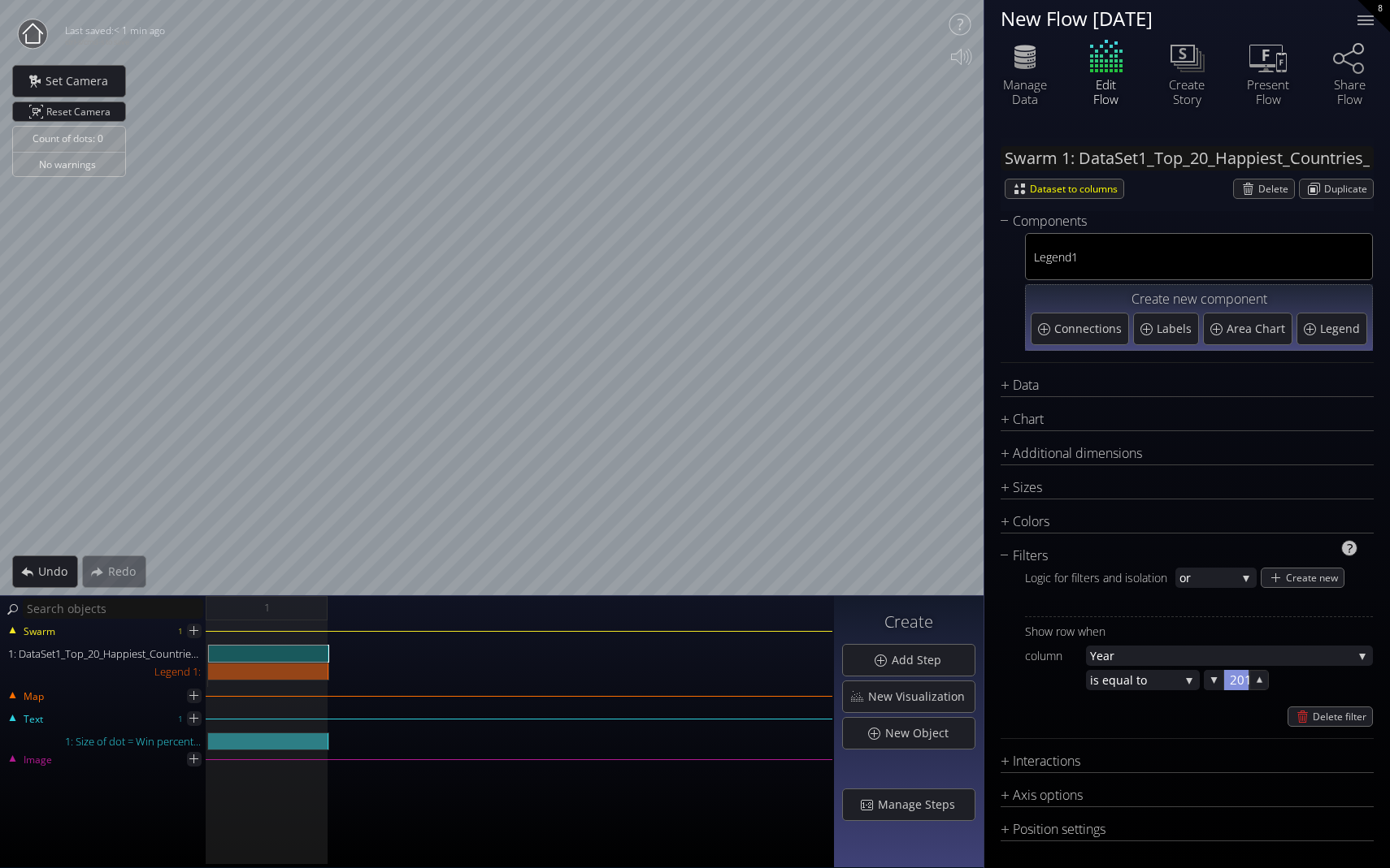
click at [973, 684] on div at bounding box center [1236, 680] width 24 height 21
type input "2017.1"
click at [973, 685] on icon at bounding box center [1214, 681] width 16 height 16
click at [973, 680] on span "s equal to" at bounding box center [1136, 680] width 86 height 21
click at [973, 639] on span "is between" at bounding box center [1139, 637] width 98 height 21
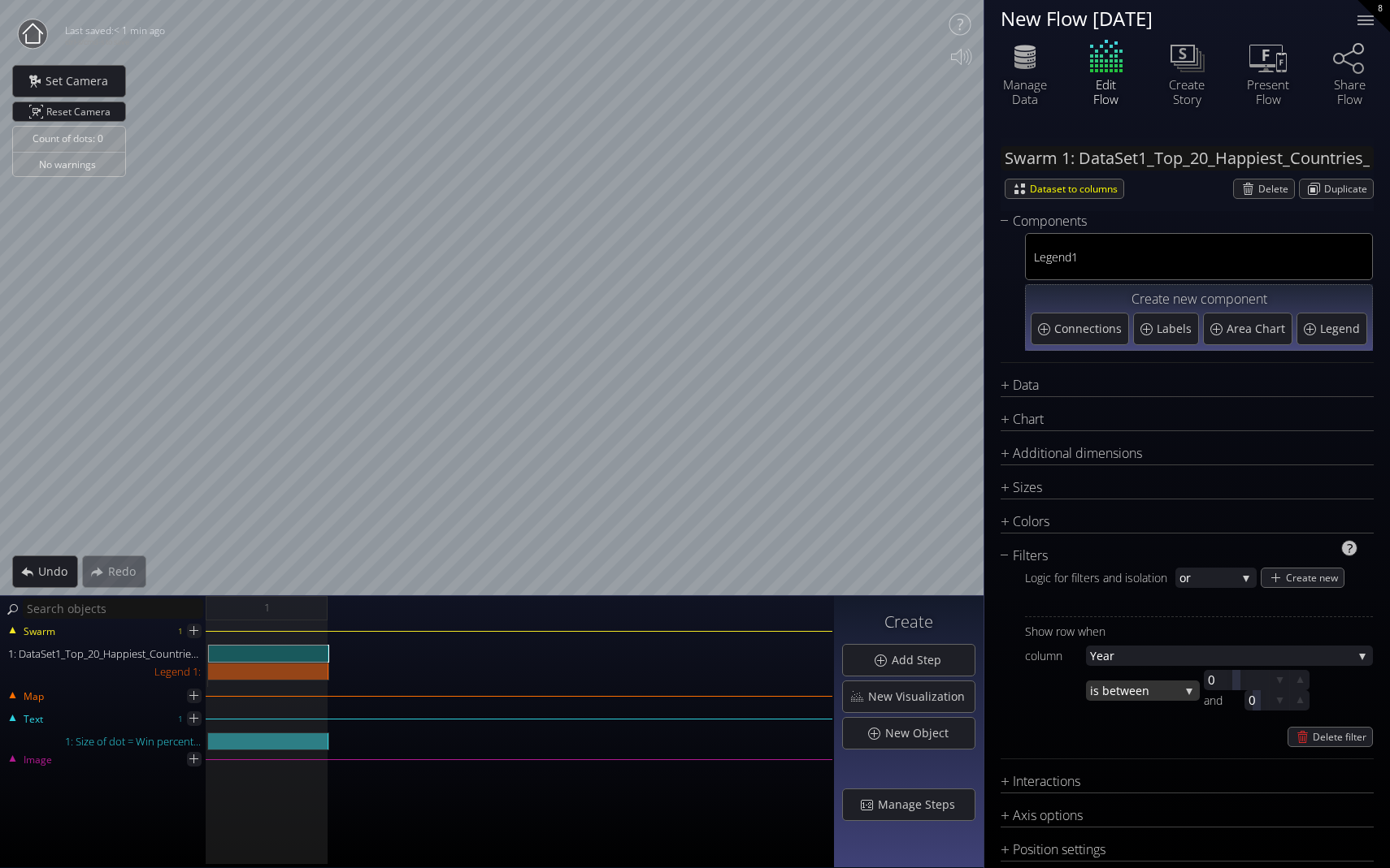
click at [973, 694] on span "is between" at bounding box center [1135, 690] width 90 height 21
click at [973, 689] on span "is gr" at bounding box center [1101, 690] width 21 height 21
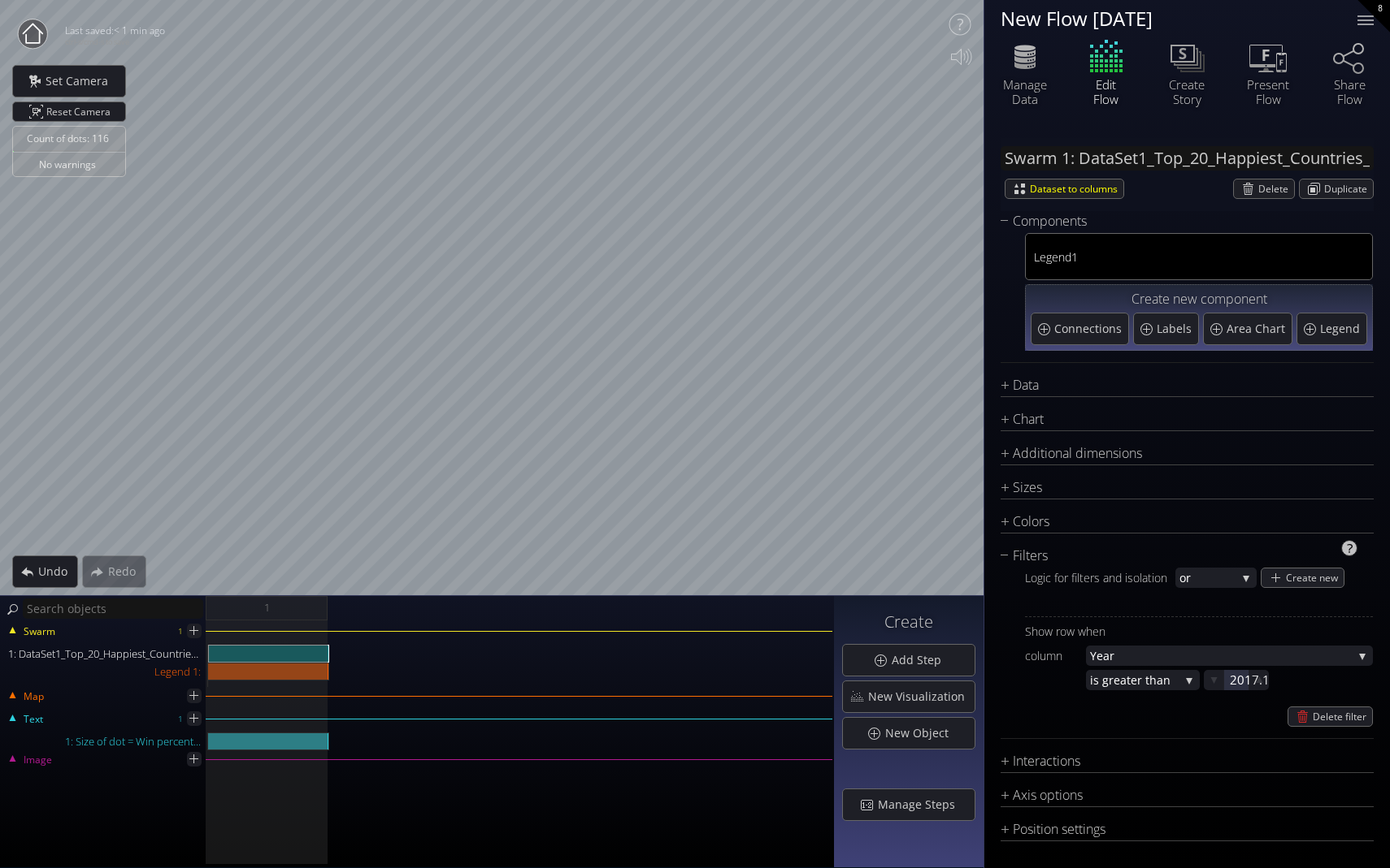
click at [973, 693] on div "Show row when column Year Year [PERSON_NAME].Rank Coun try [PERSON_NAME].Score …" at bounding box center [1199, 672] width 348 height 110
click at [973, 684] on icon at bounding box center [1214, 681] width 14 height 14
click at [973, 681] on span "eater than" at bounding box center [1146, 680] width 65 height 21
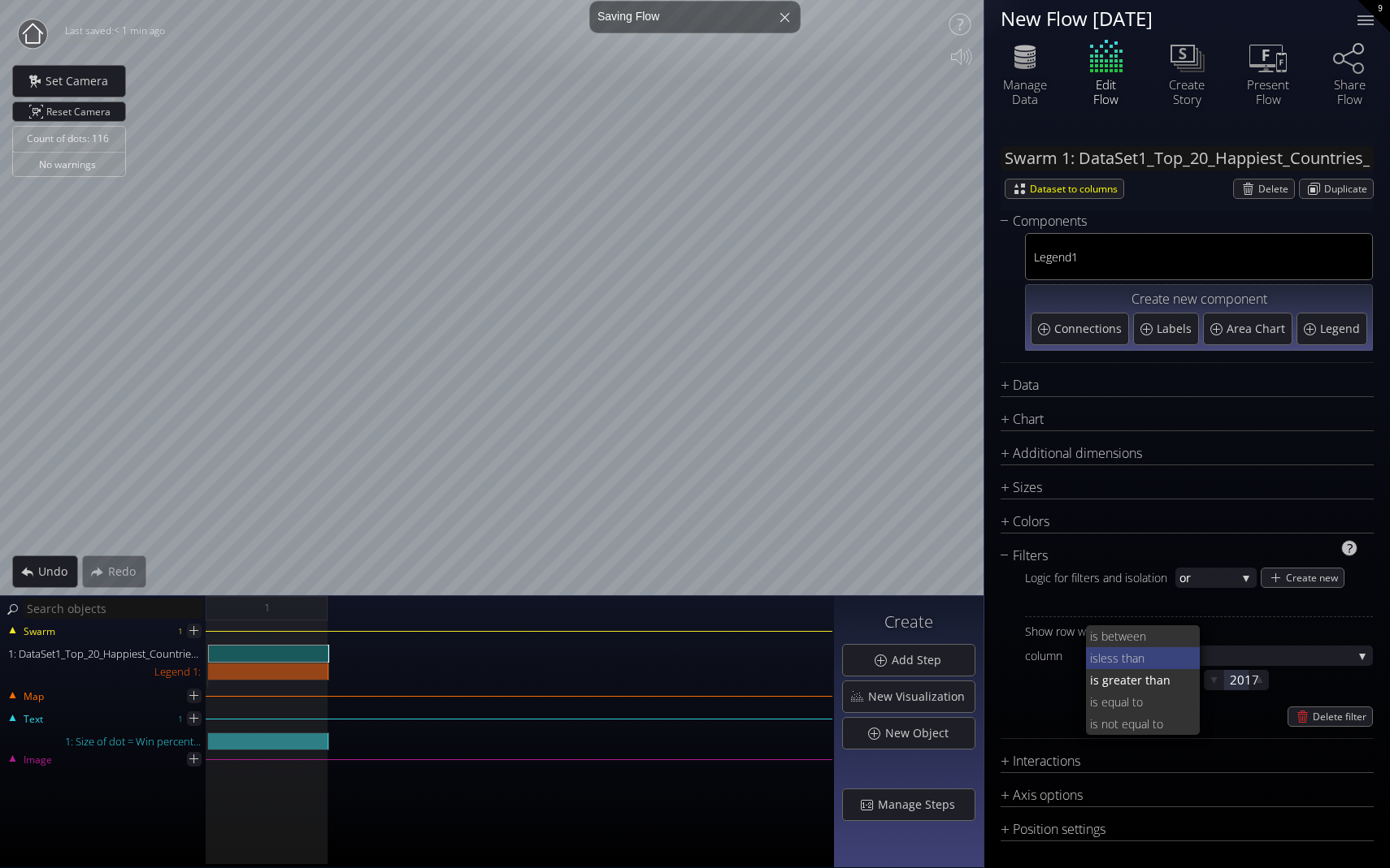
click at [973, 662] on span "less than" at bounding box center [1143, 658] width 90 height 21
click at [973, 676] on div at bounding box center [1236, 680] width 24 height 21
click at [973, 680] on input "2017" at bounding box center [1262, 680] width 65 height 21
type input "2023"
click at [973, 710] on div "Delete filter" at bounding box center [1199, 717] width 348 height 21
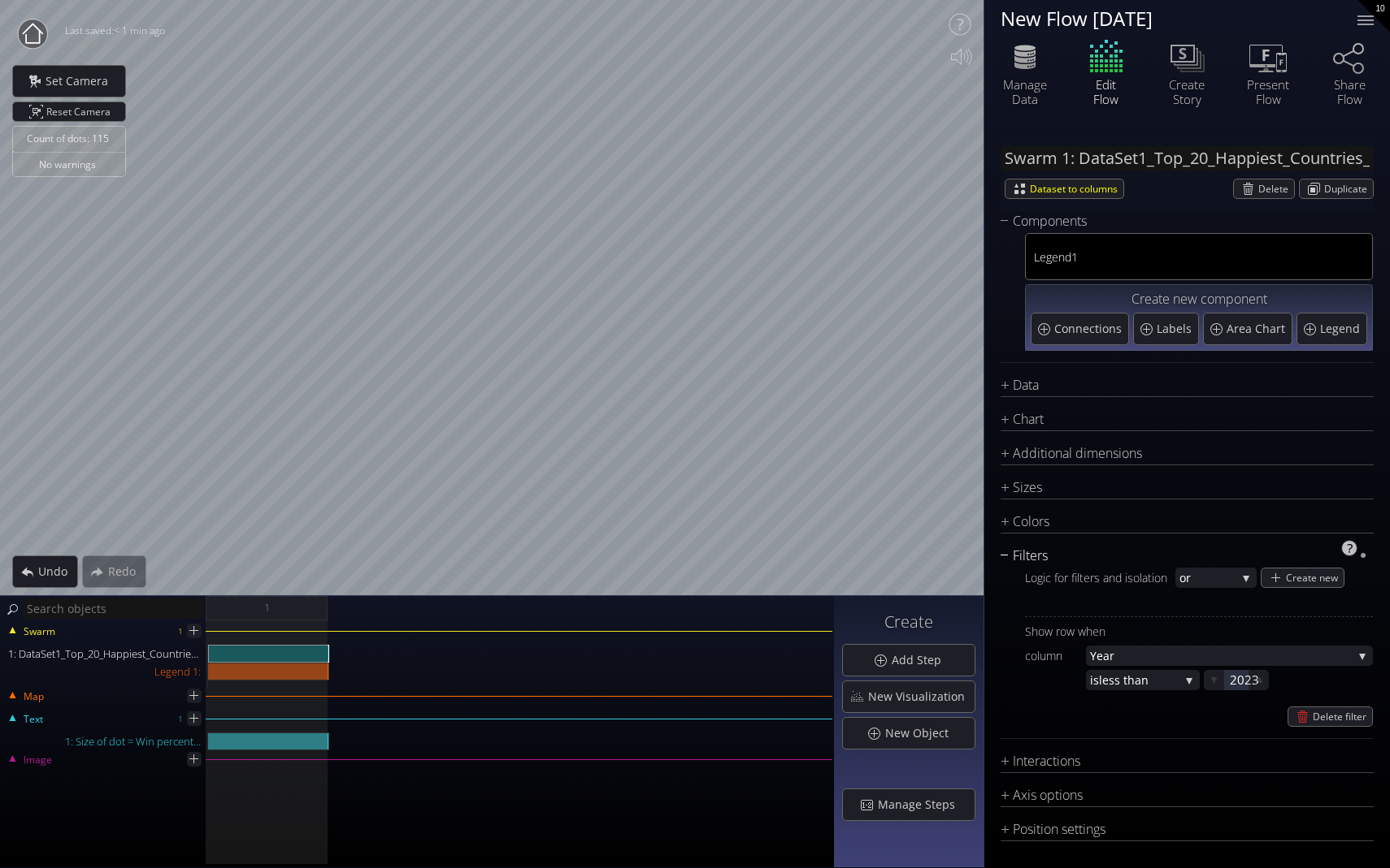
click at [942, 622] on div "Count of dots: 115 No warnings Close Calibrate to floor or table Close Tap anyw…" at bounding box center [695, 434] width 1390 height 868
click at [973, 682] on div "is less than" at bounding box center [1143, 680] width 113 height 21
click at [973, 707] on span "s equal to" at bounding box center [1139, 702] width 95 height 21
click at [973, 680] on div at bounding box center [1236, 680] width 24 height 21
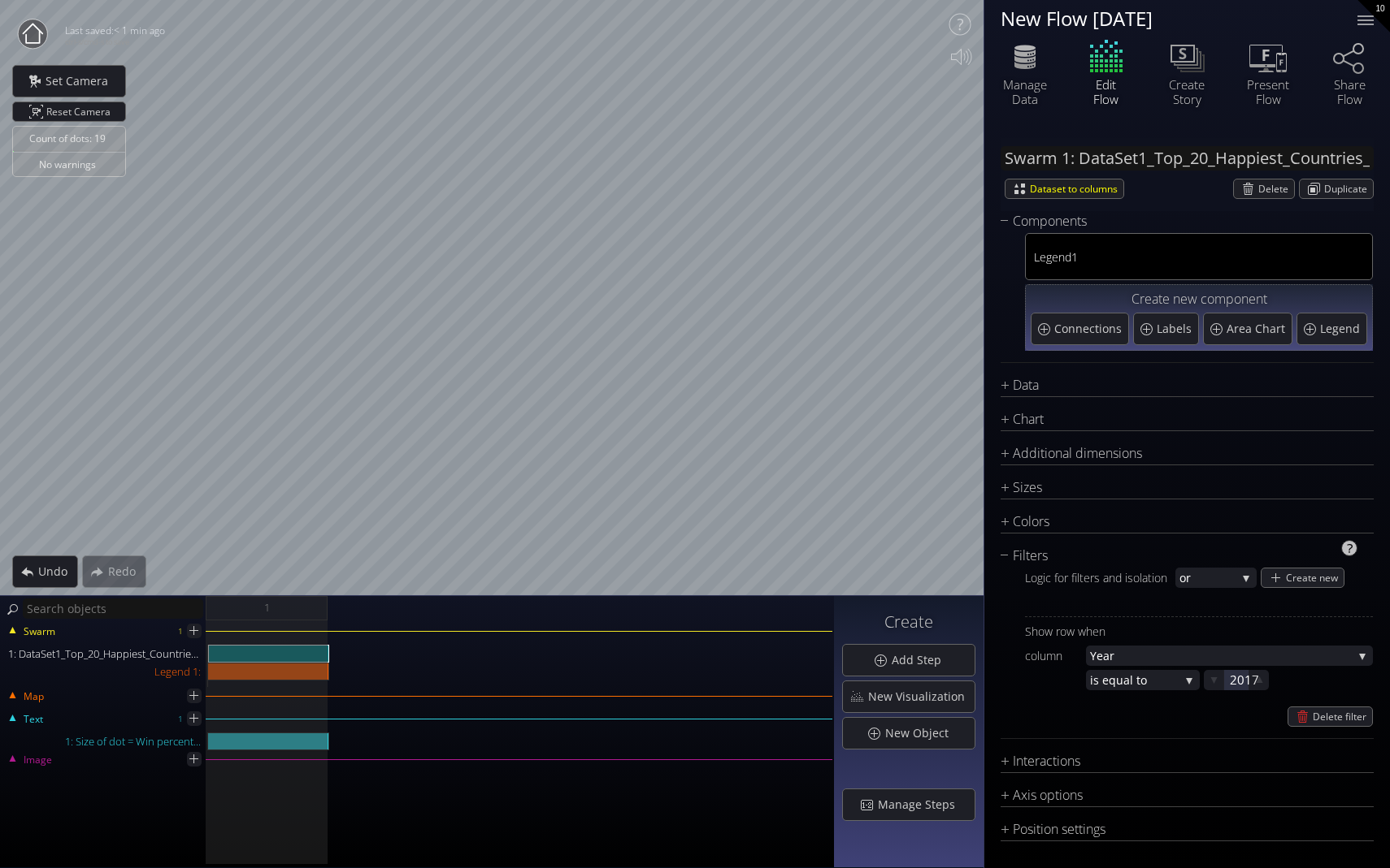
click at [973, 720] on div "Delete filter" at bounding box center [1199, 717] width 348 height 21
click at [973, 682] on div at bounding box center [1236, 680] width 24 height 21
type input "2017"
click at [973, 710] on div "Delete filter" at bounding box center [1199, 717] width 348 height 21
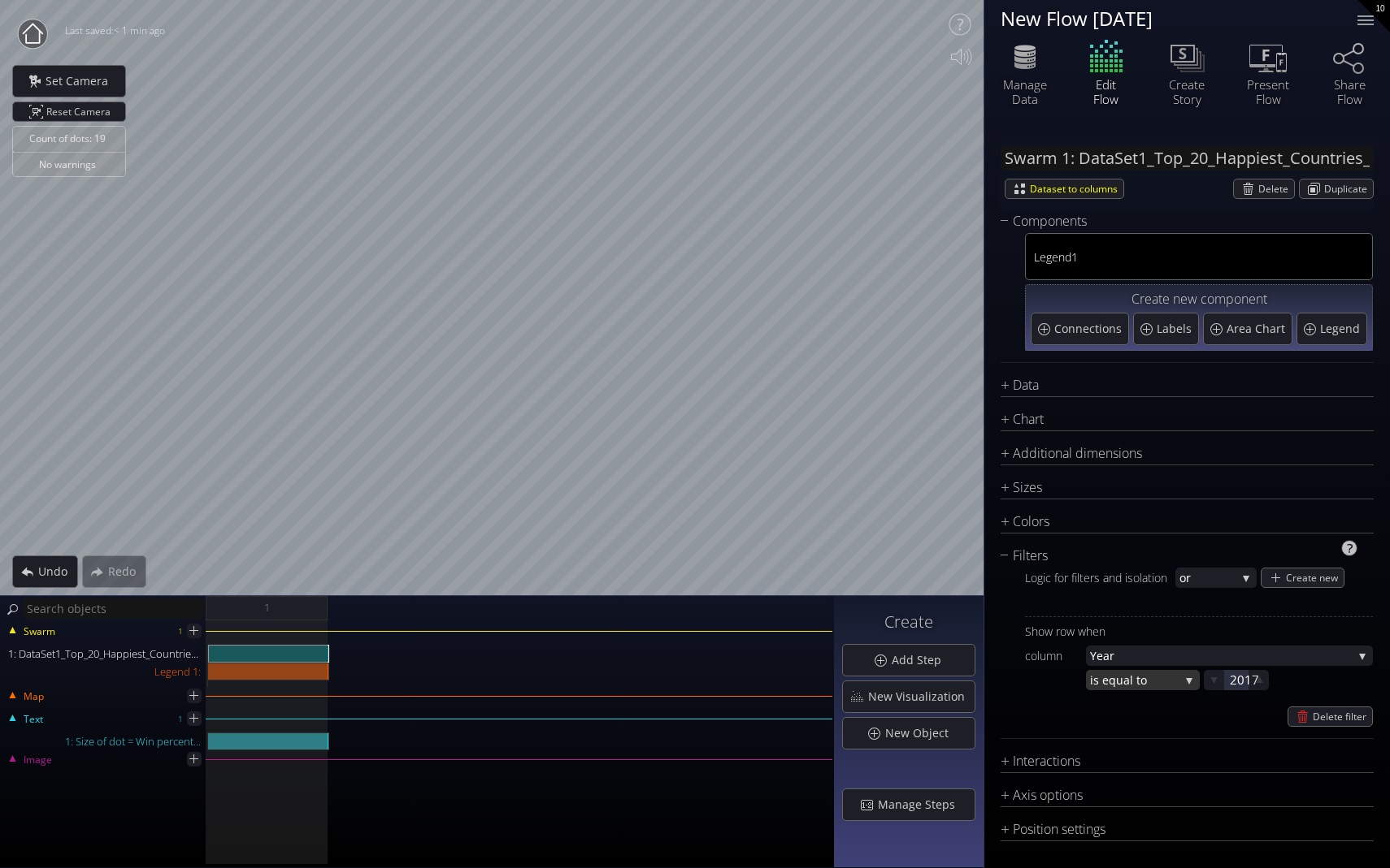
click at [973, 682] on span "s equal to" at bounding box center [1136, 680] width 86 height 21
click at [973, 666] on span "less than" at bounding box center [1143, 658] width 90 height 21
click at [973, 681] on div at bounding box center [1236, 680] width 24 height 21
type input "2017"
type input "2024"
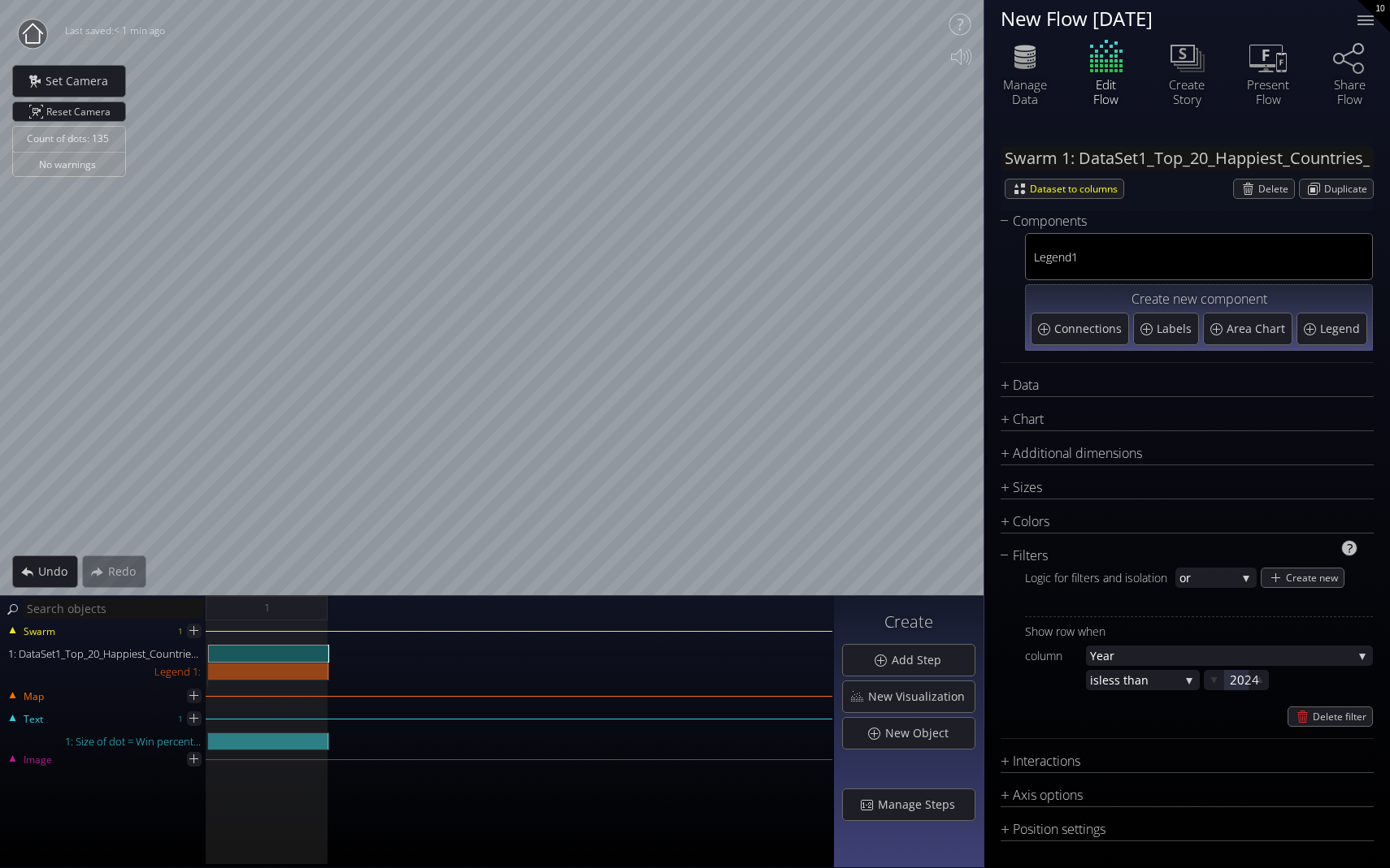
click at [973, 720] on div "Delete filter" at bounding box center [1199, 717] width 348 height 21
click at [973, 383] on div "Data" at bounding box center [1176, 385] width 353 height 21
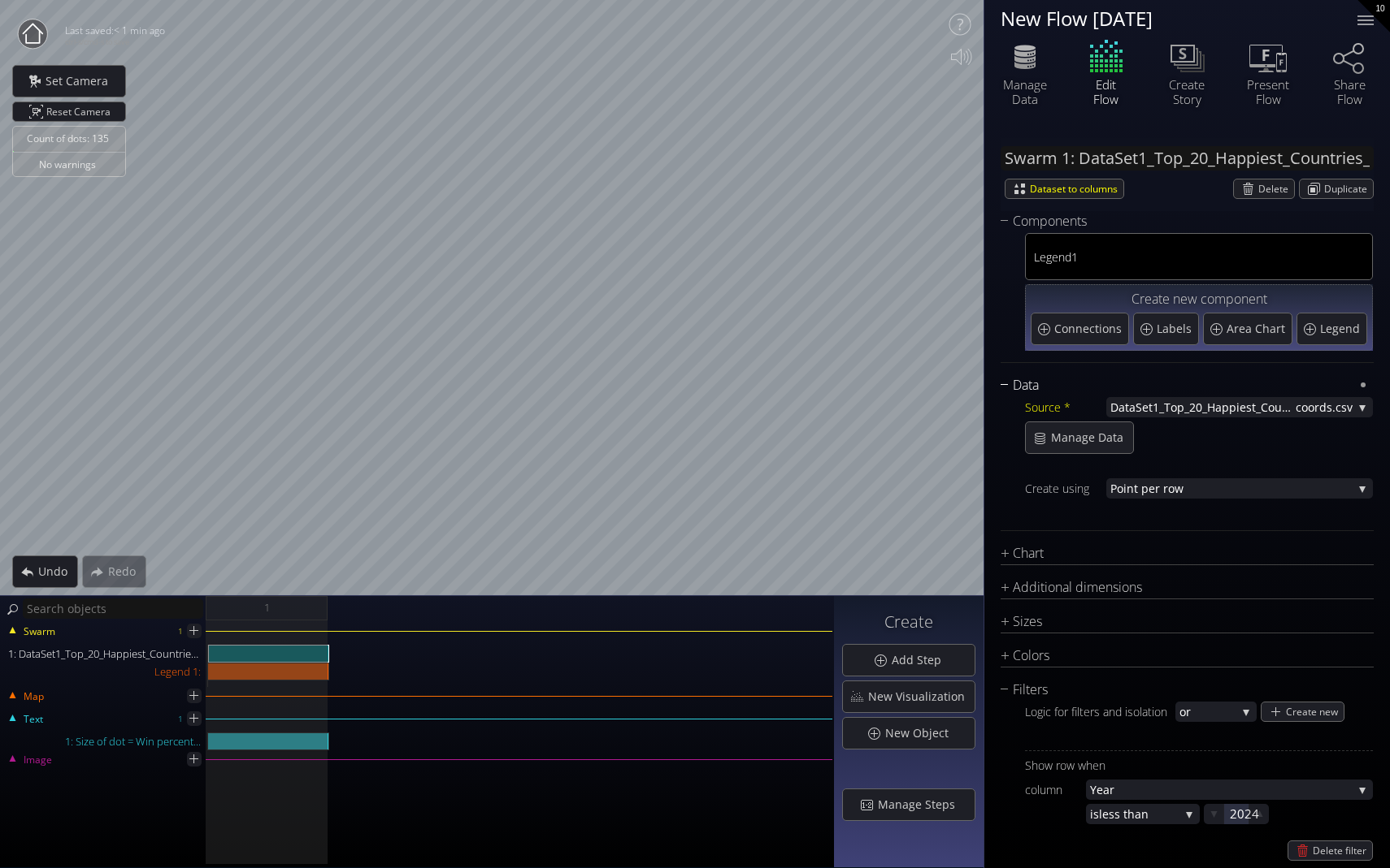
click at [973, 383] on div "Data" at bounding box center [1176, 385] width 353 height 21
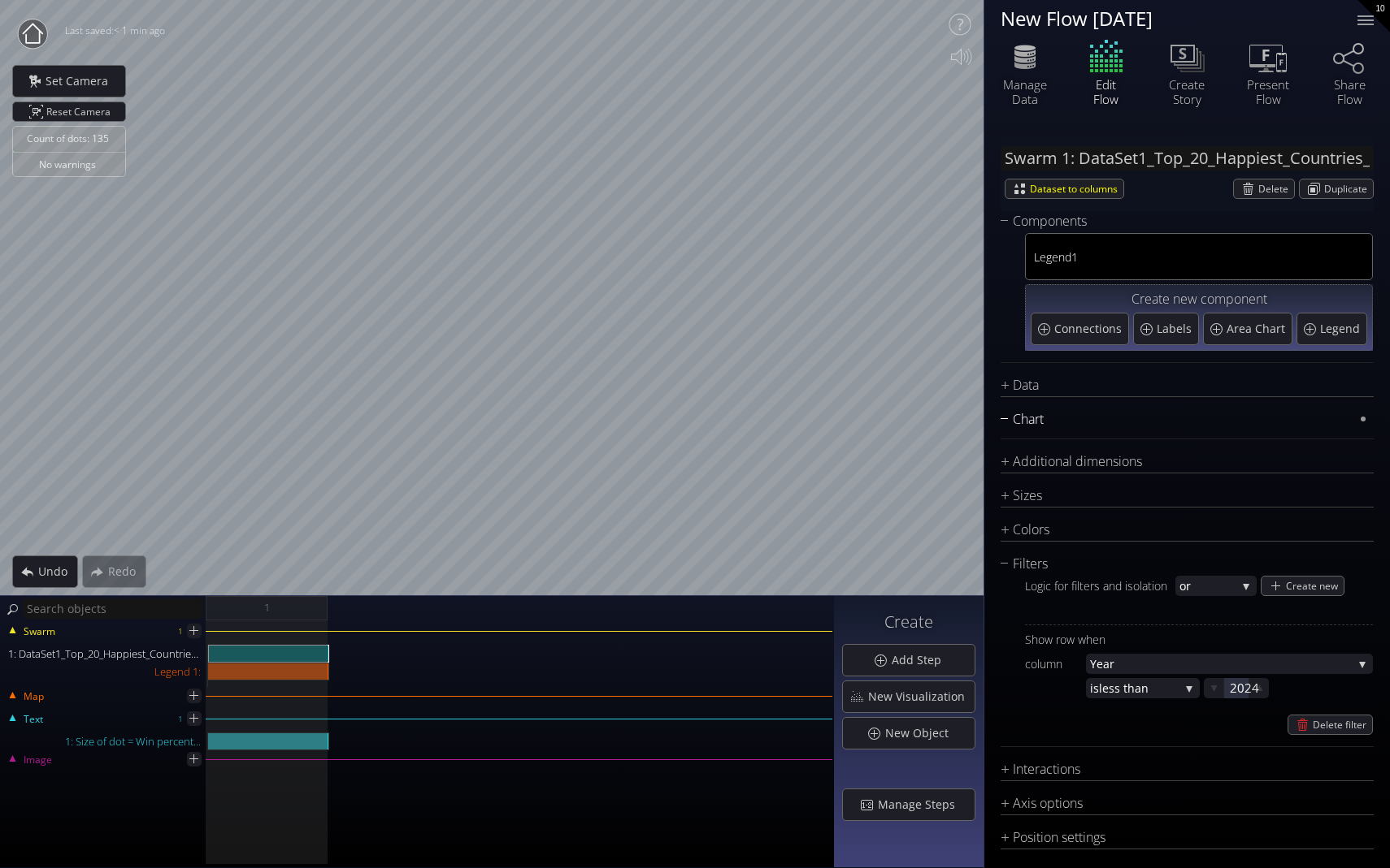
click at [973, 412] on div "Chart" at bounding box center [1176, 419] width 353 height 21
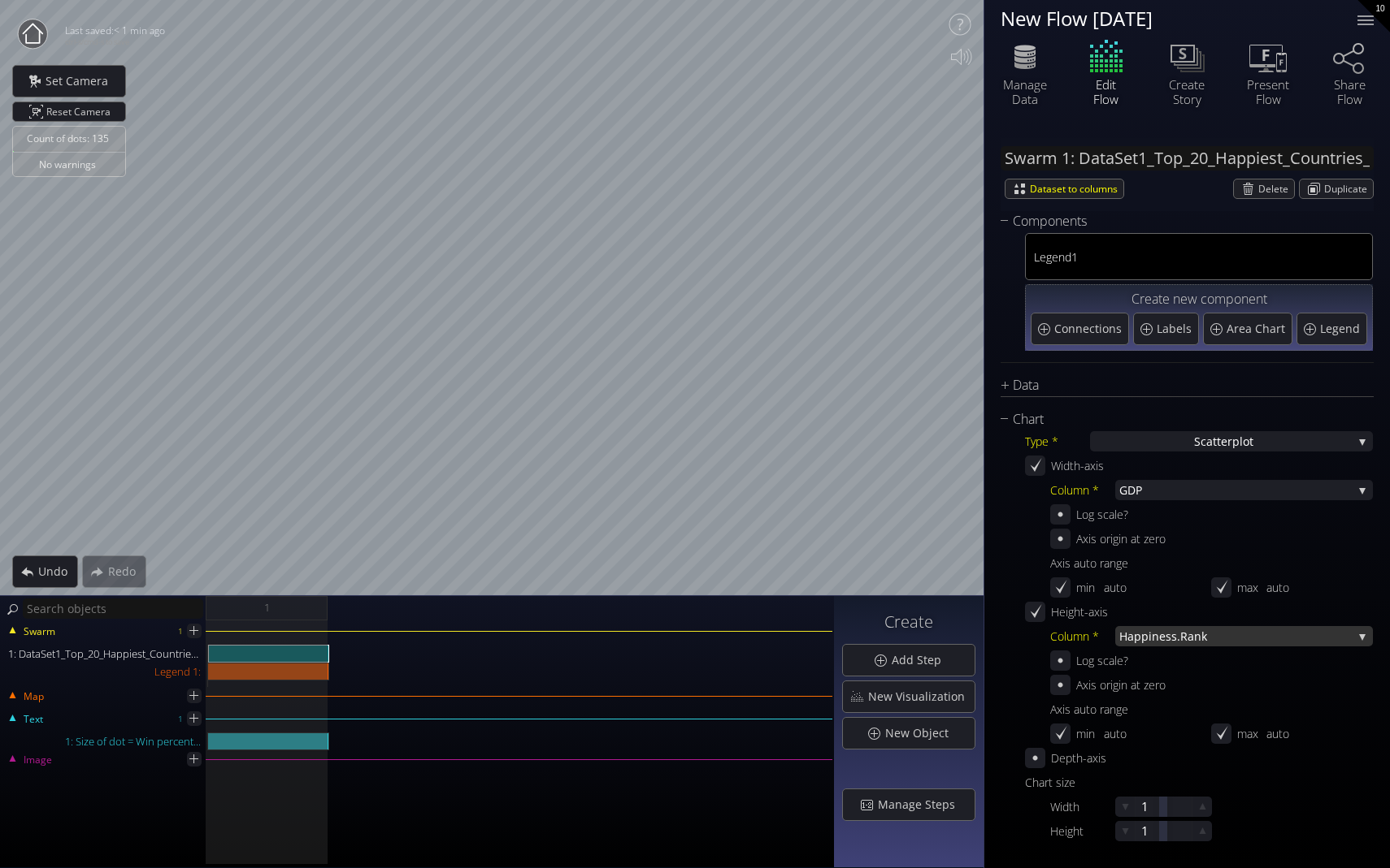
click at [973, 641] on span "iness.Rank" at bounding box center [1250, 637] width 204 height 21
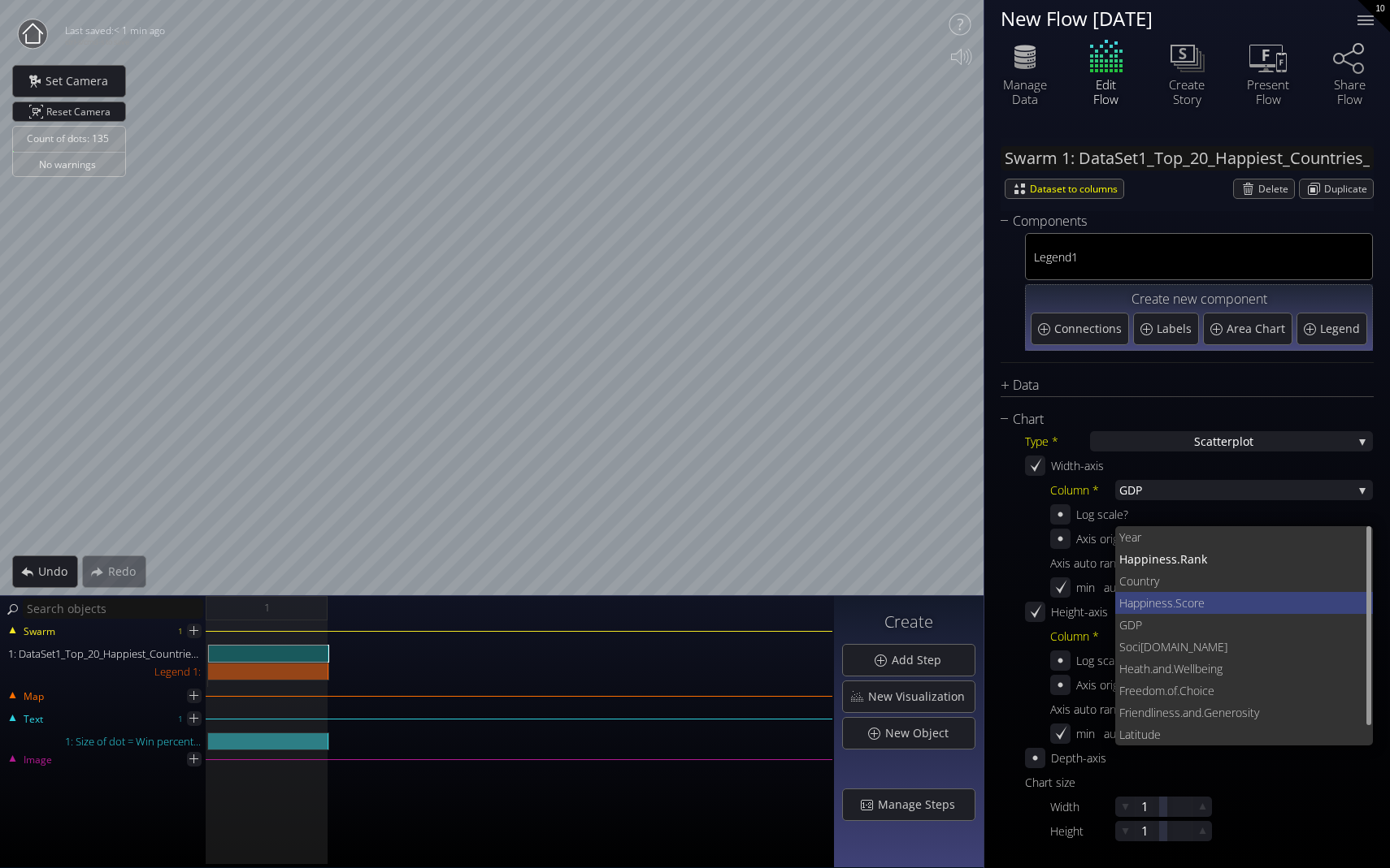
click at [973, 607] on span "ness.Score" at bounding box center [1254, 603] width 212 height 21
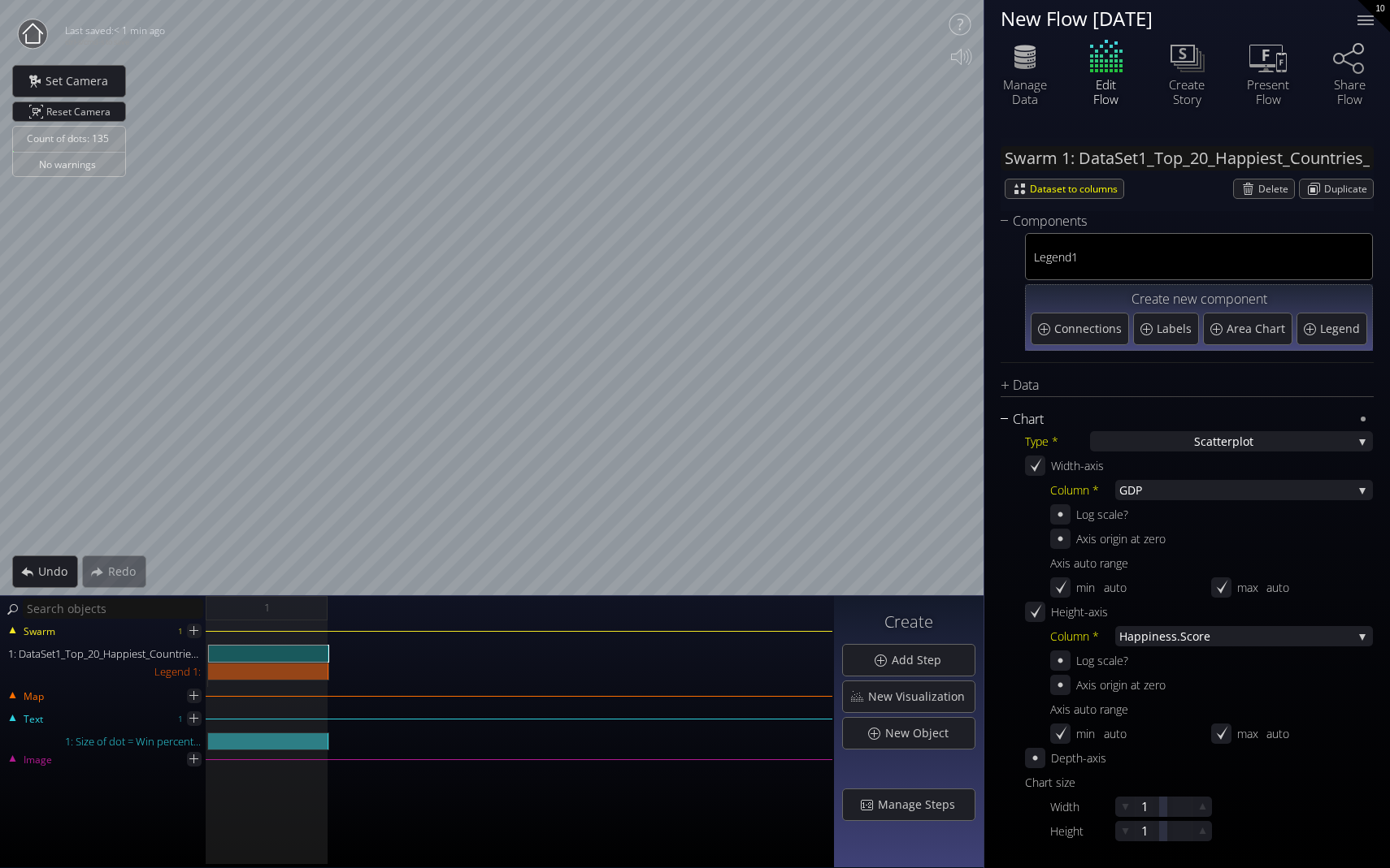
click at [973, 413] on div "Chart" at bounding box center [1176, 419] width 353 height 21
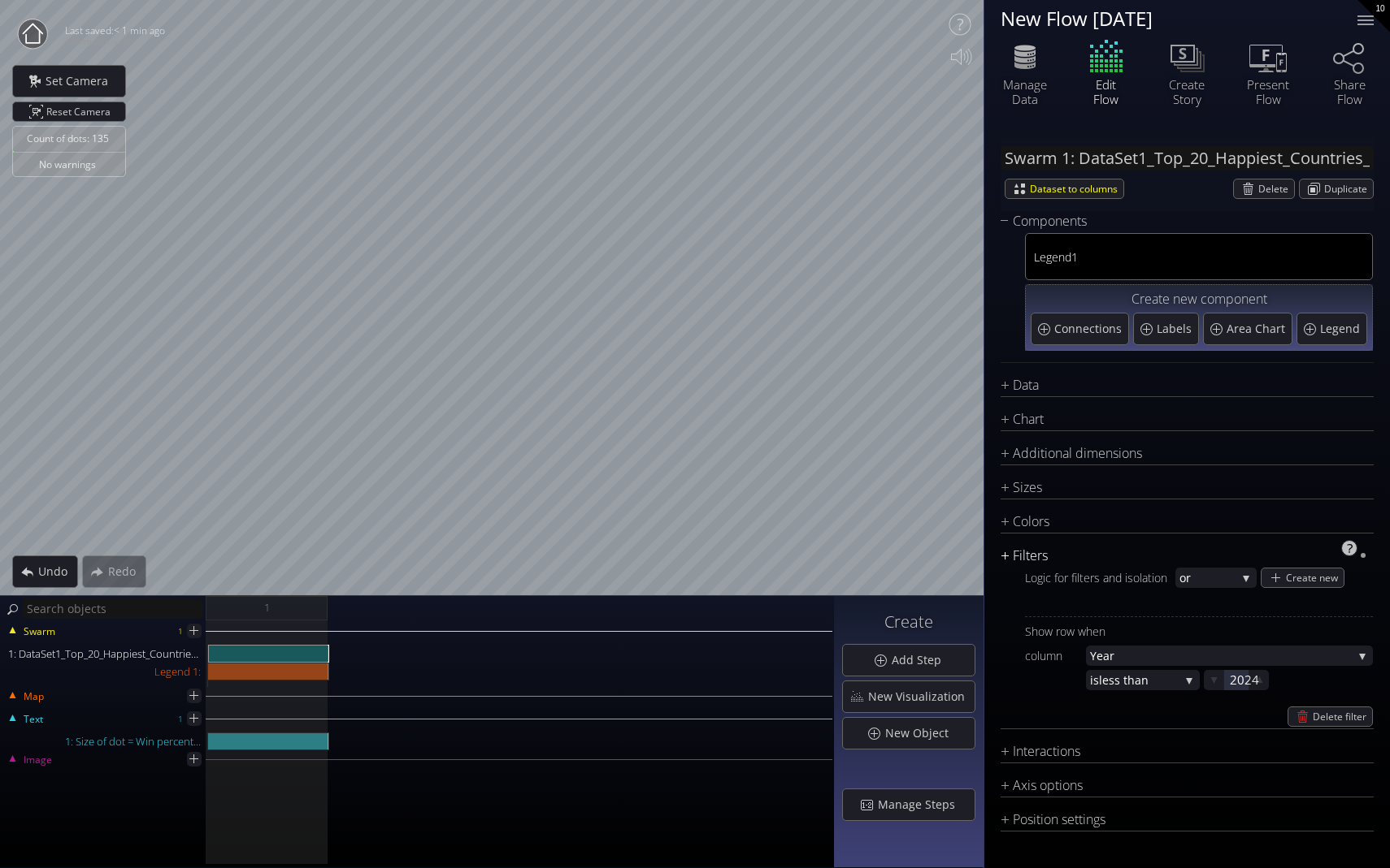
click at [973, 551] on div "Filters" at bounding box center [1176, 556] width 353 height 21
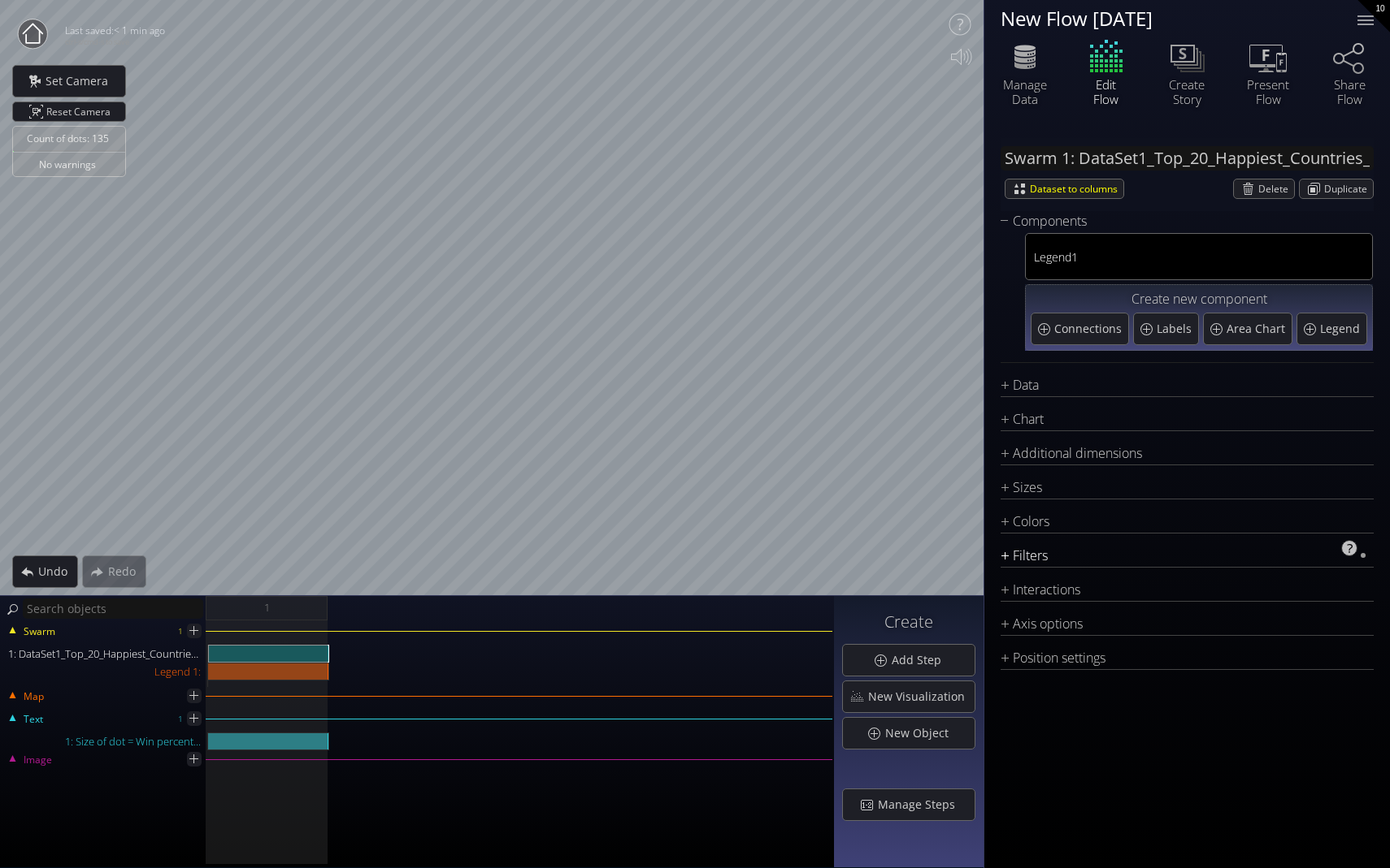
click at [973, 551] on div "Filters" at bounding box center [1176, 556] width 353 height 21
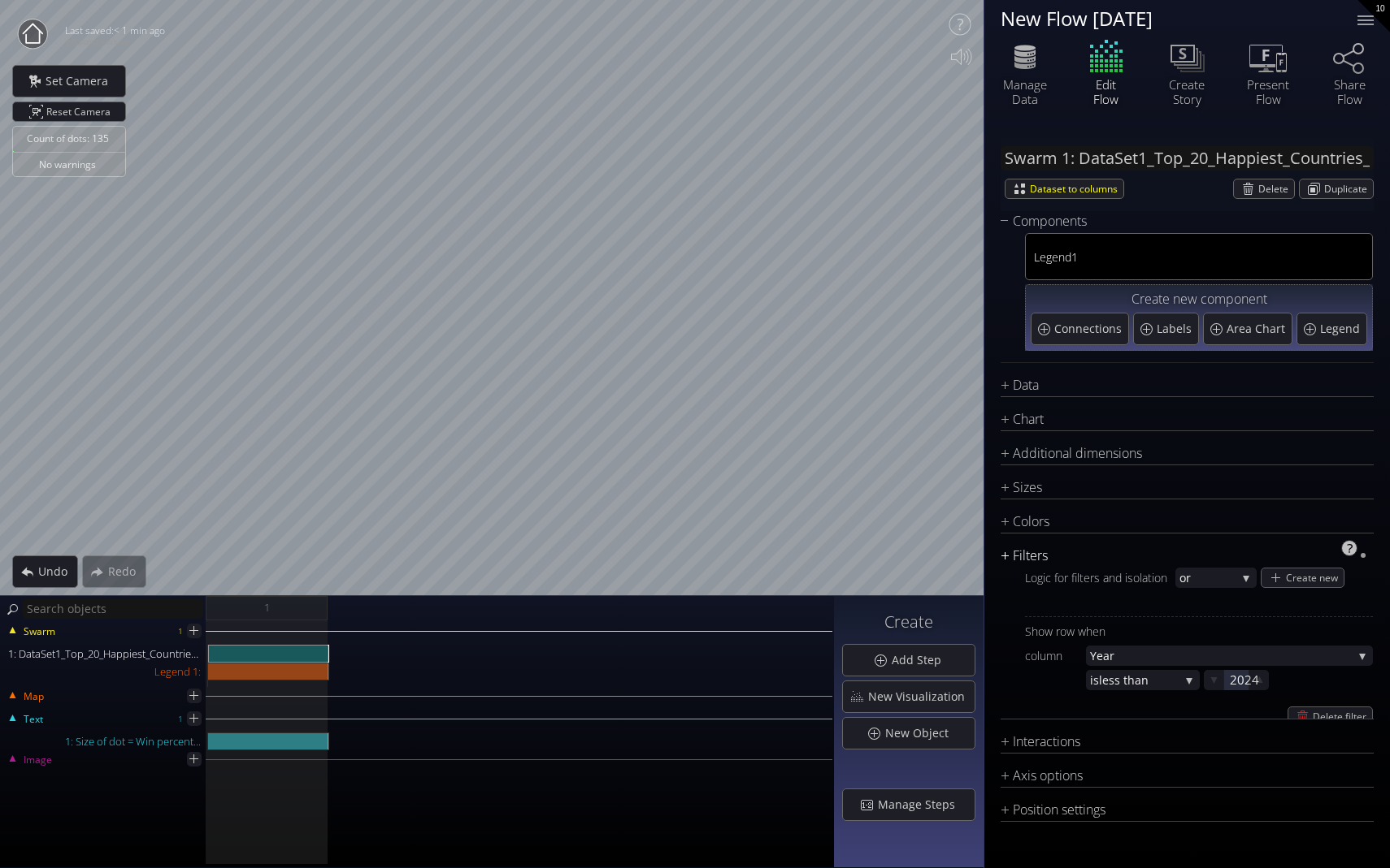
click at [973, 551] on div "Filters" at bounding box center [1176, 556] width 353 height 21
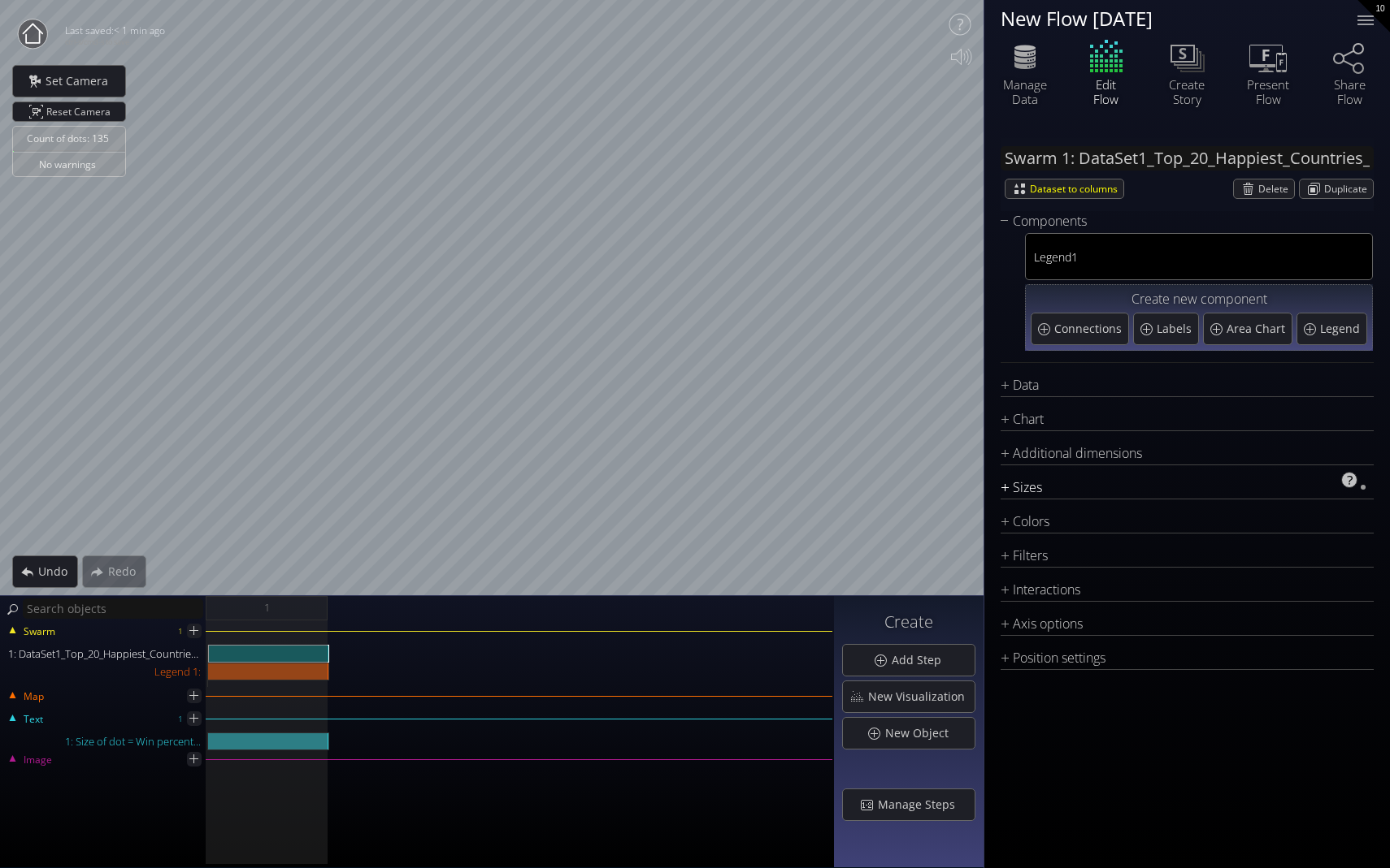
click at [973, 482] on div "Sizes" at bounding box center [1176, 487] width 353 height 21
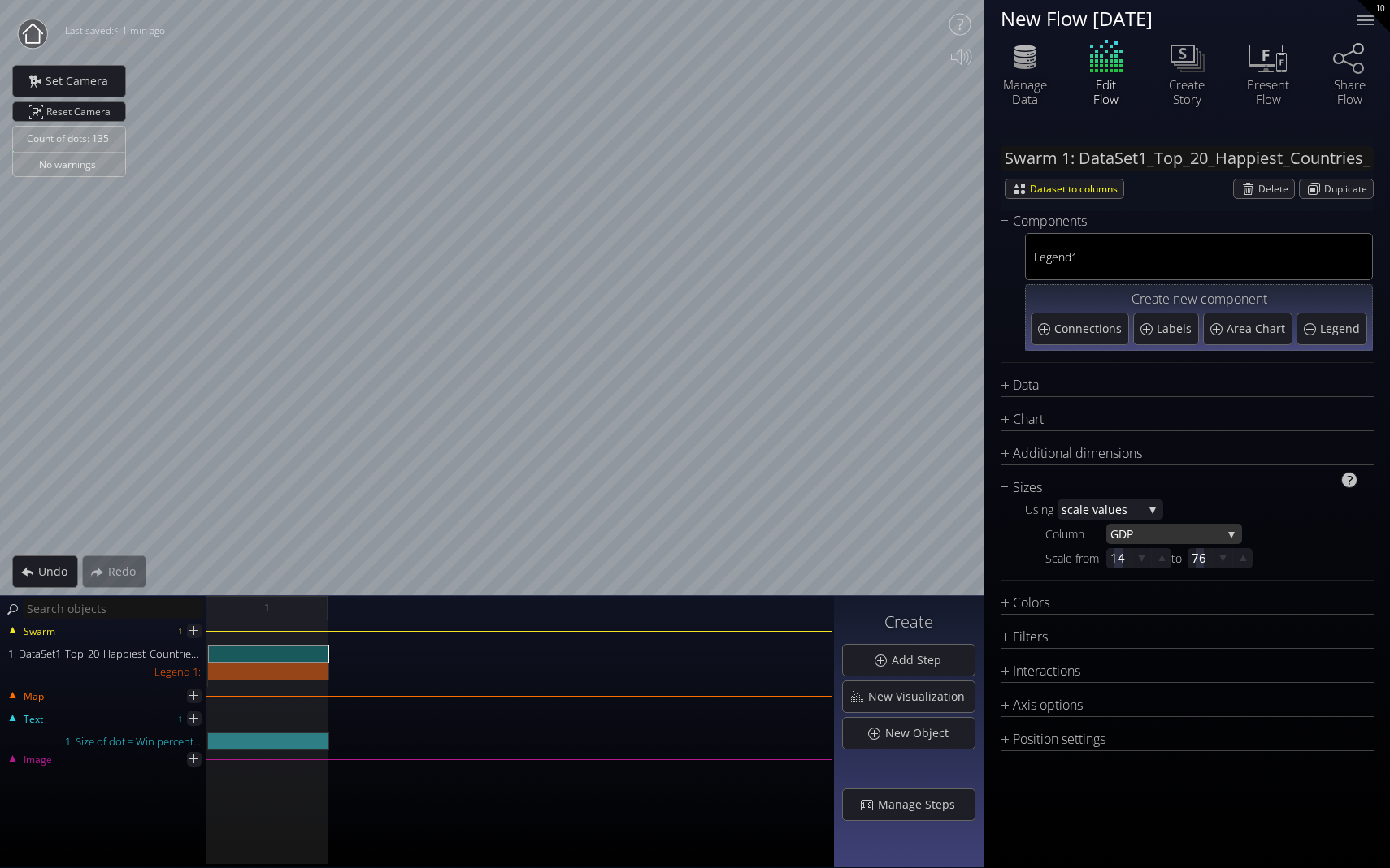
click at [973, 530] on span "GDP" at bounding box center [1166, 534] width 111 height 21
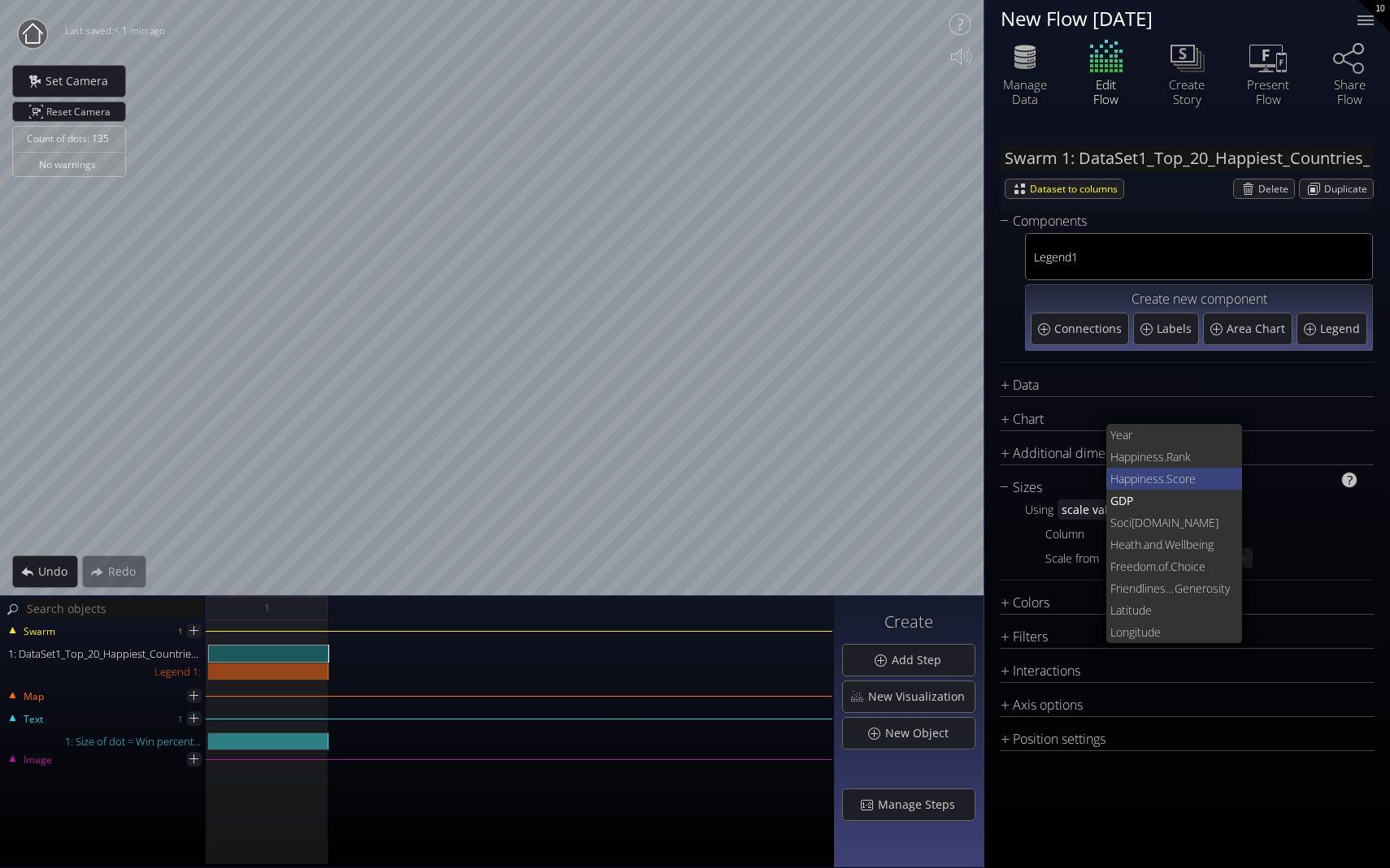
click at [973, 480] on span "ness.Score" at bounding box center [1185, 478] width 90 height 21
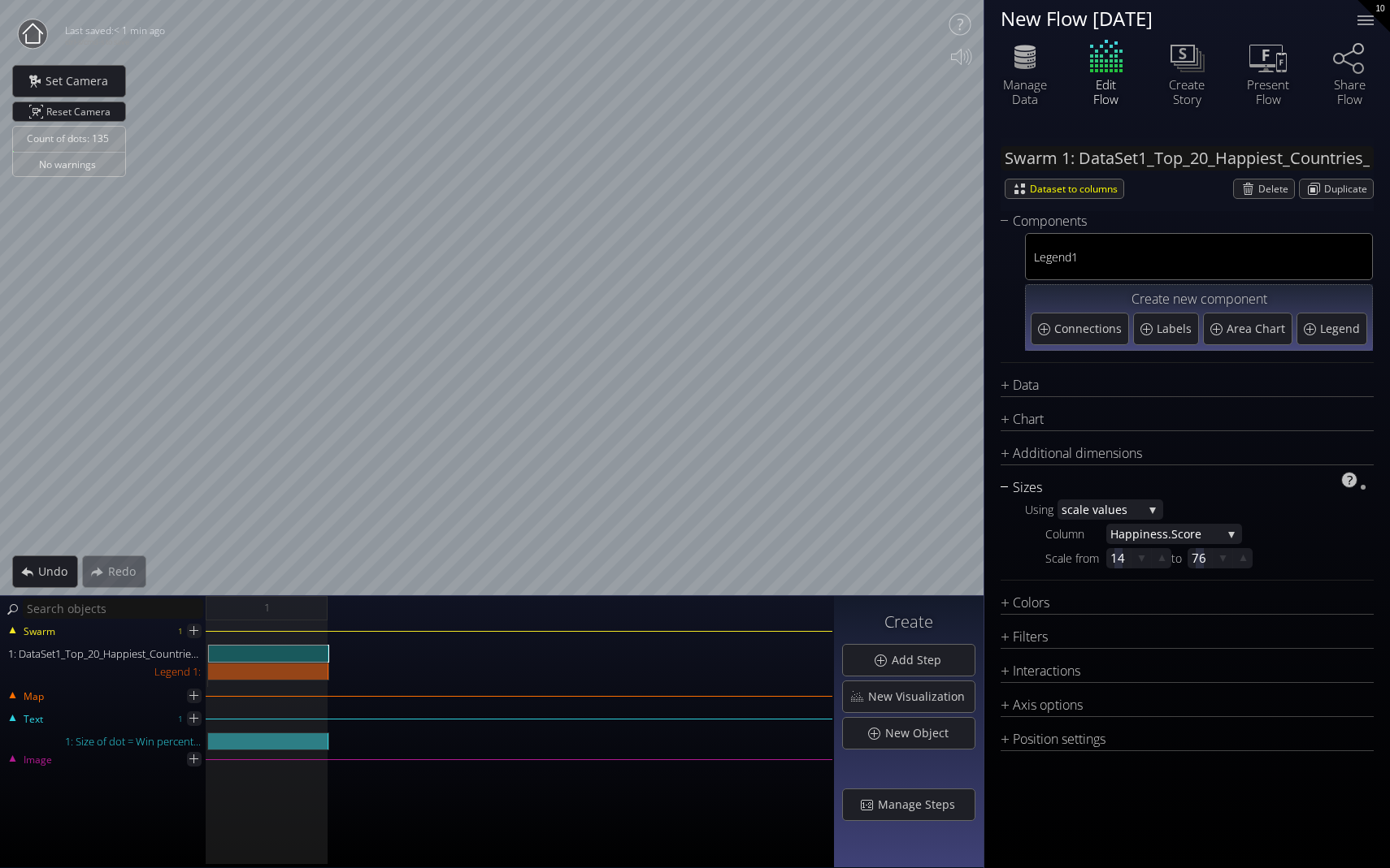
click at [973, 488] on div "Sizes" at bounding box center [1176, 487] width 353 height 21
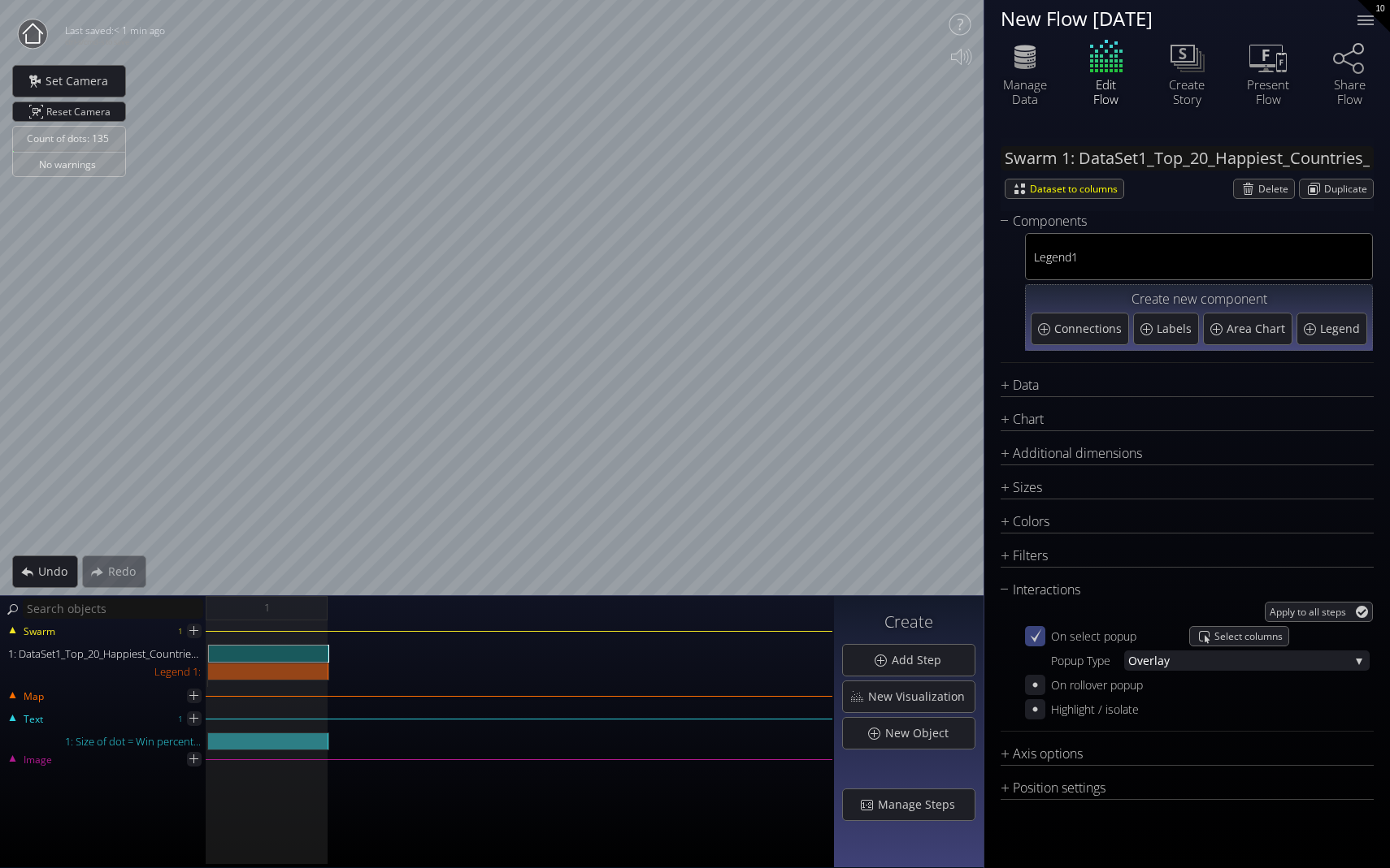
click at [973, 637] on icon at bounding box center [1035, 637] width 16 height 16
click at [973, 637] on icon at bounding box center [1035, 637] width 14 height 14
click at [973, 637] on icon at bounding box center [1035, 637] width 16 height 16
click at [973, 660] on span "lay" at bounding box center [1252, 660] width 195 height 21
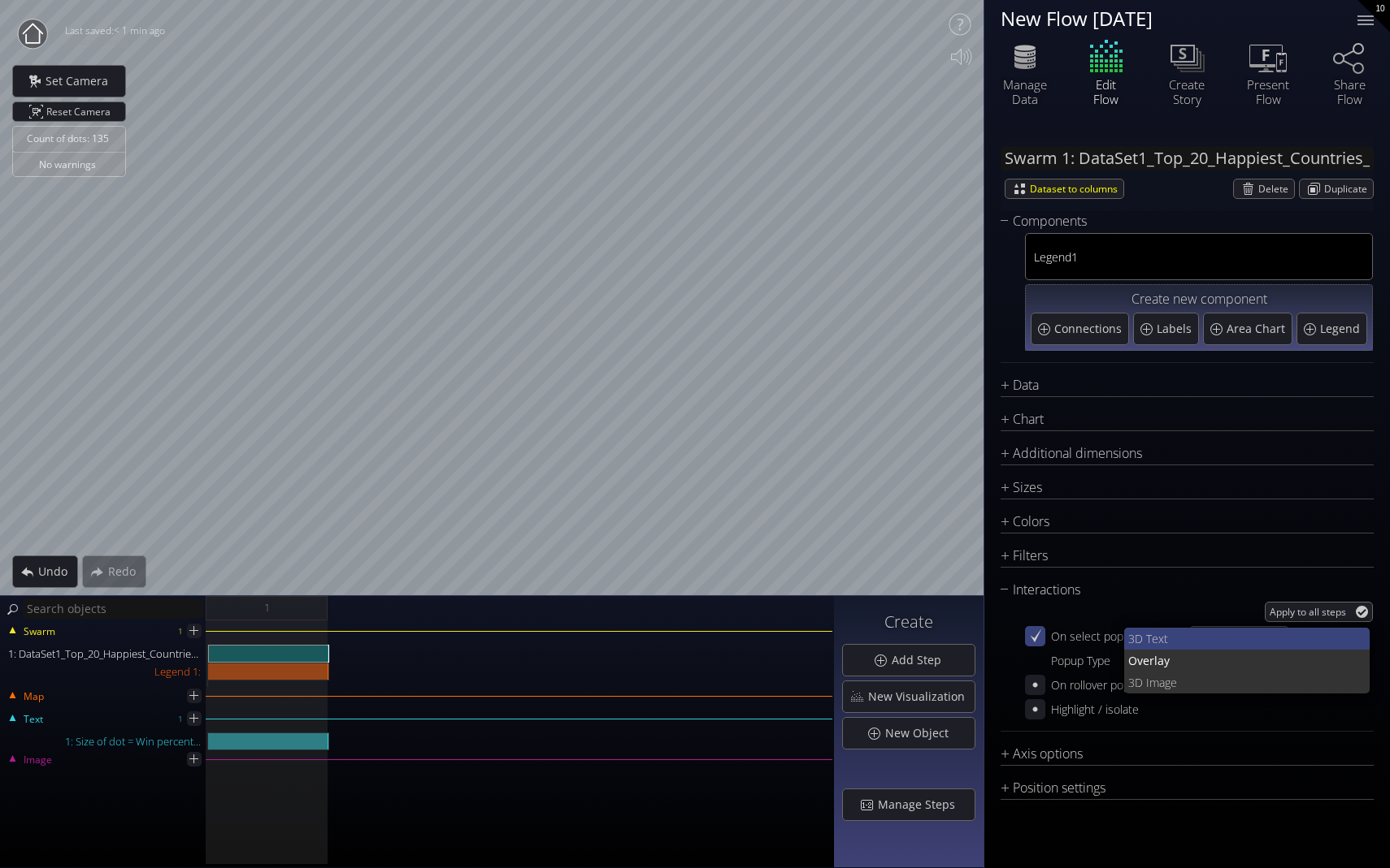
click at [973, 641] on span "ext" at bounding box center [1254, 639] width 206 height 21
click at [973, 663] on span "ext" at bounding box center [1250, 660] width 196 height 21
click at [973, 662] on span "lay" at bounding box center [1255, 661] width 205 height 21
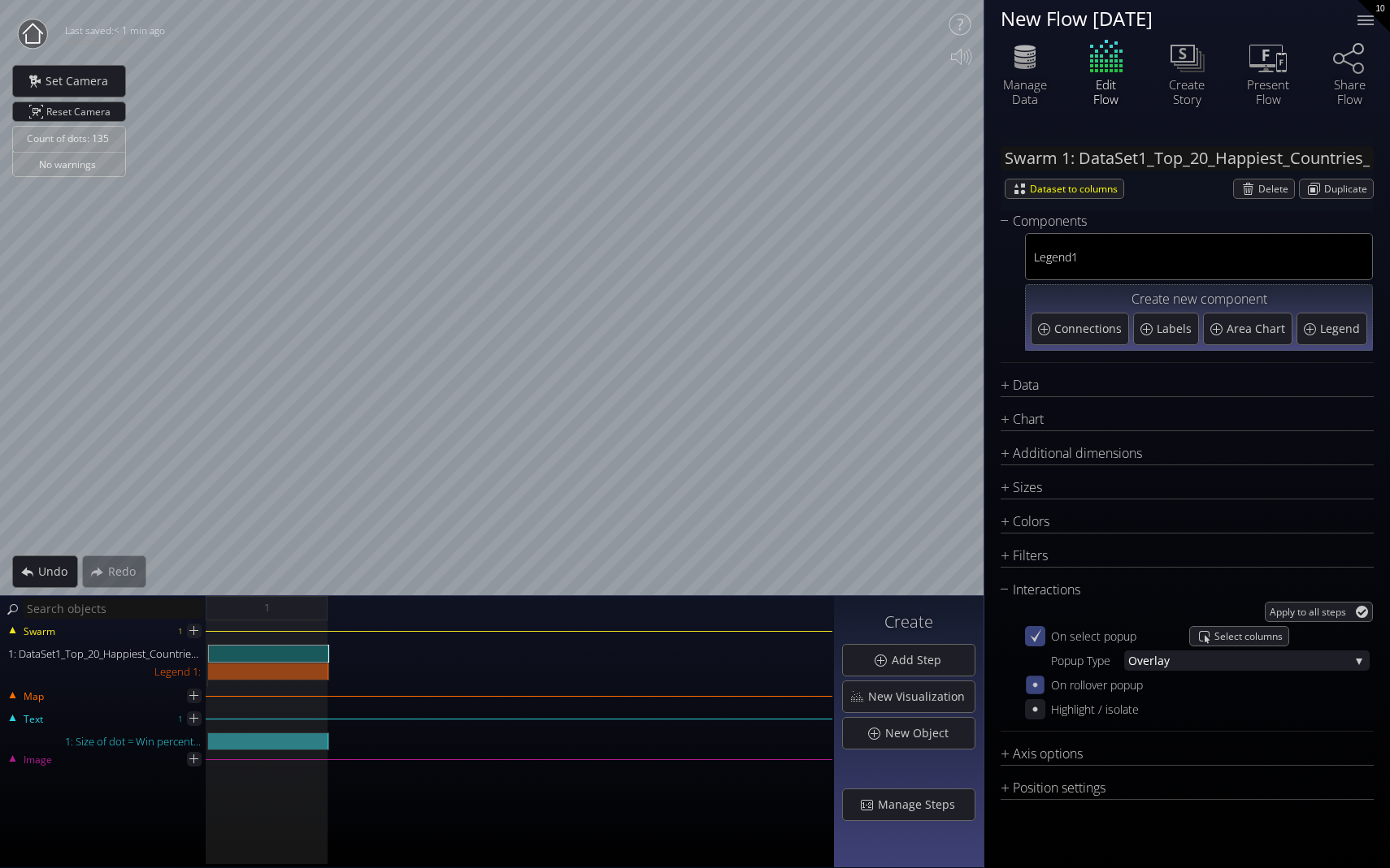
click at [973, 681] on icon at bounding box center [1035, 685] width 14 height 14
click at [973, 684] on icon at bounding box center [1035, 685] width 16 height 16
click at [973, 684] on span "Select columns" at bounding box center [1251, 684] width 74 height 19
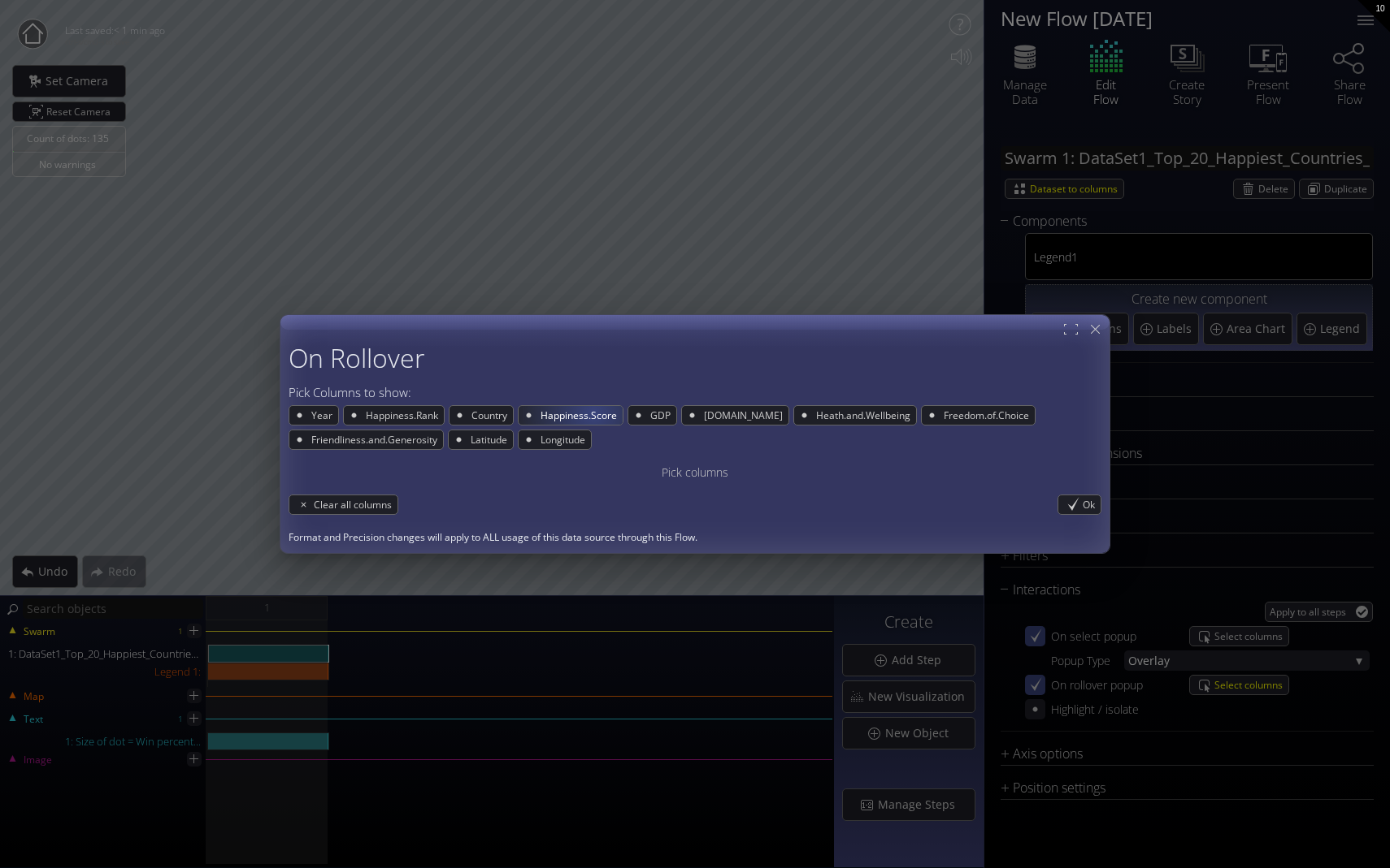
click at [593, 413] on span "Happiness.Score" at bounding box center [581, 415] width 84 height 19
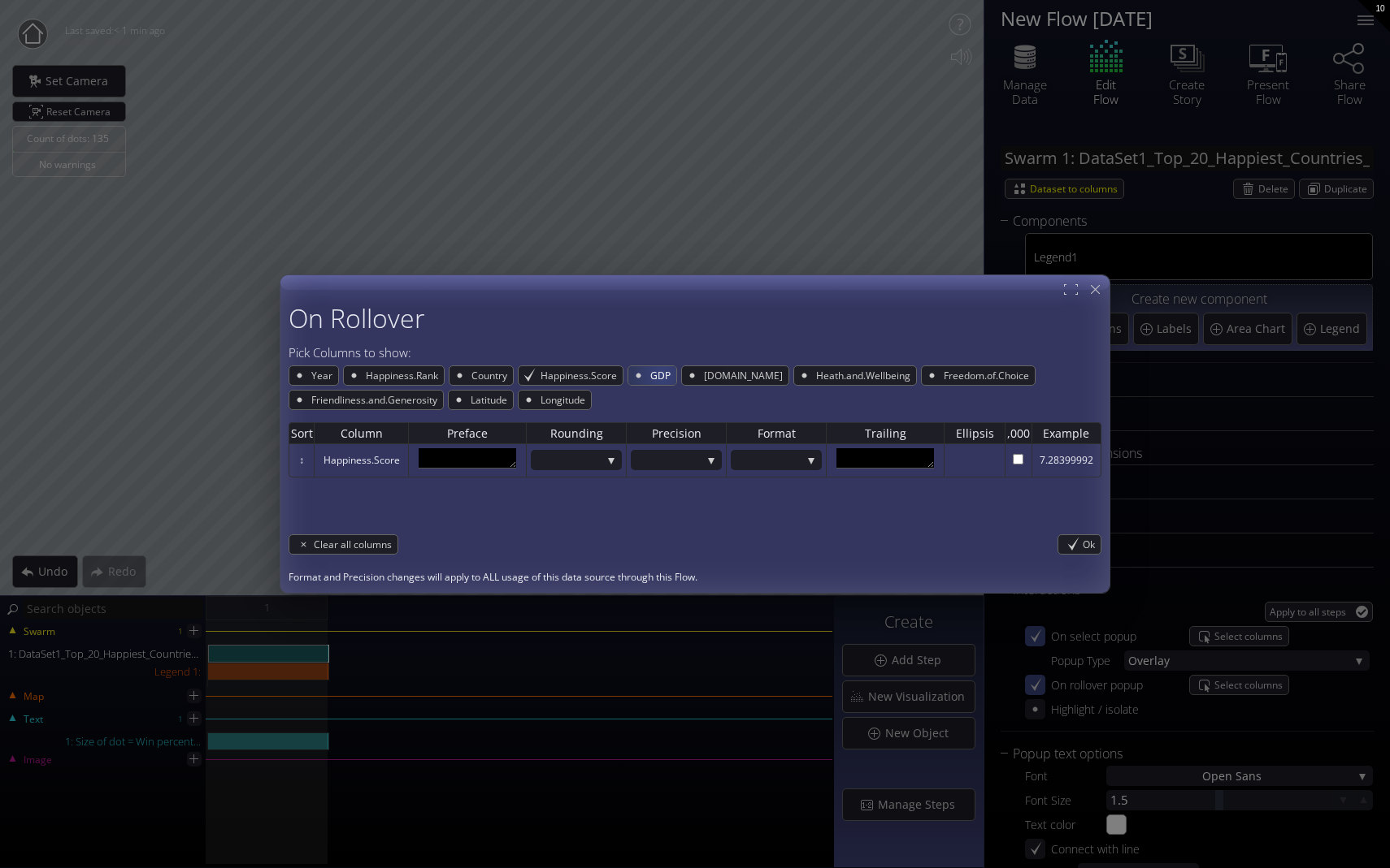
click at [661, 377] on span "GDP" at bounding box center [662, 375] width 27 height 19
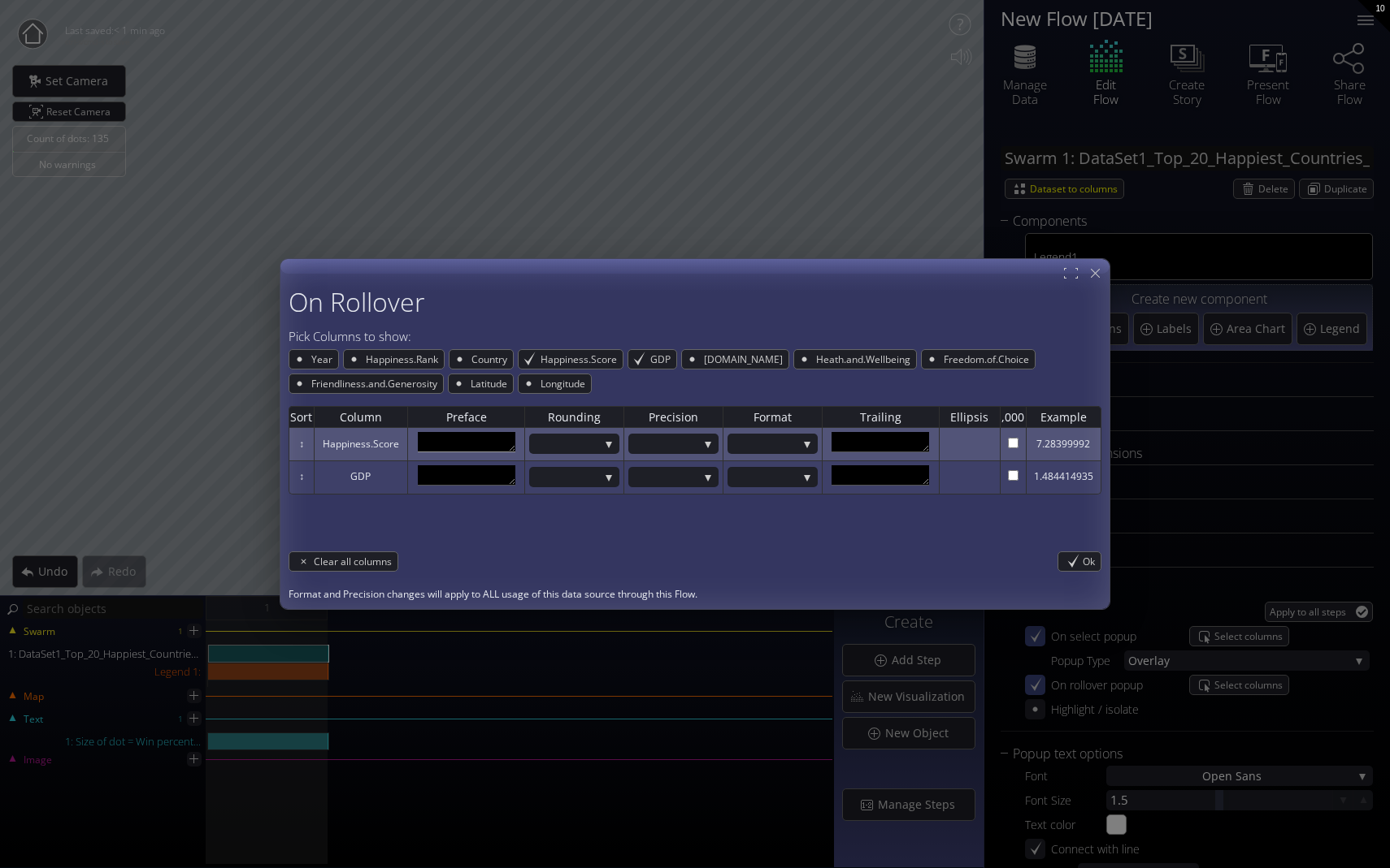
click at [483, 434] on textarea at bounding box center [467, 442] width 98 height 21
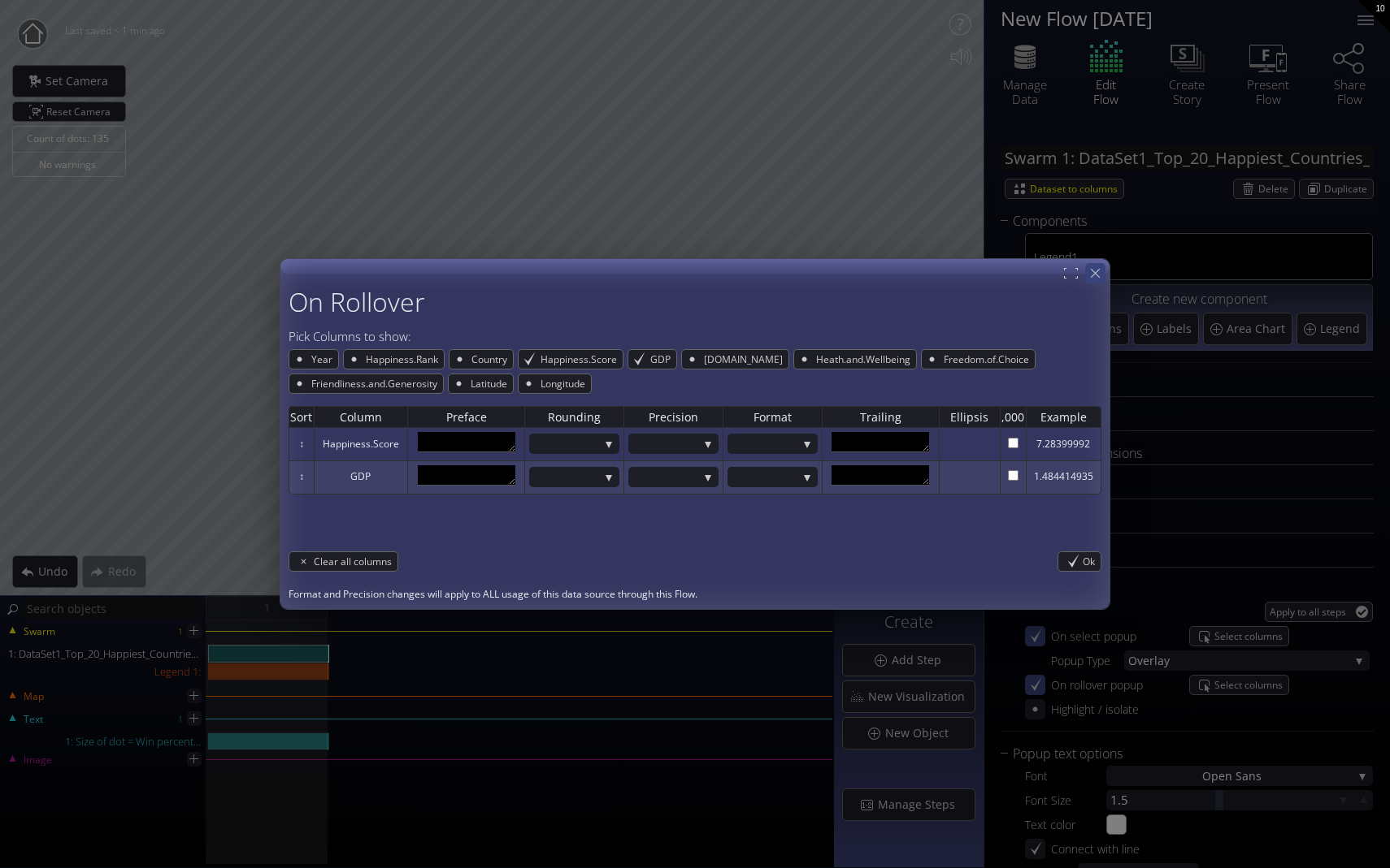
click at [973, 276] on icon at bounding box center [1095, 273] width 16 height 16
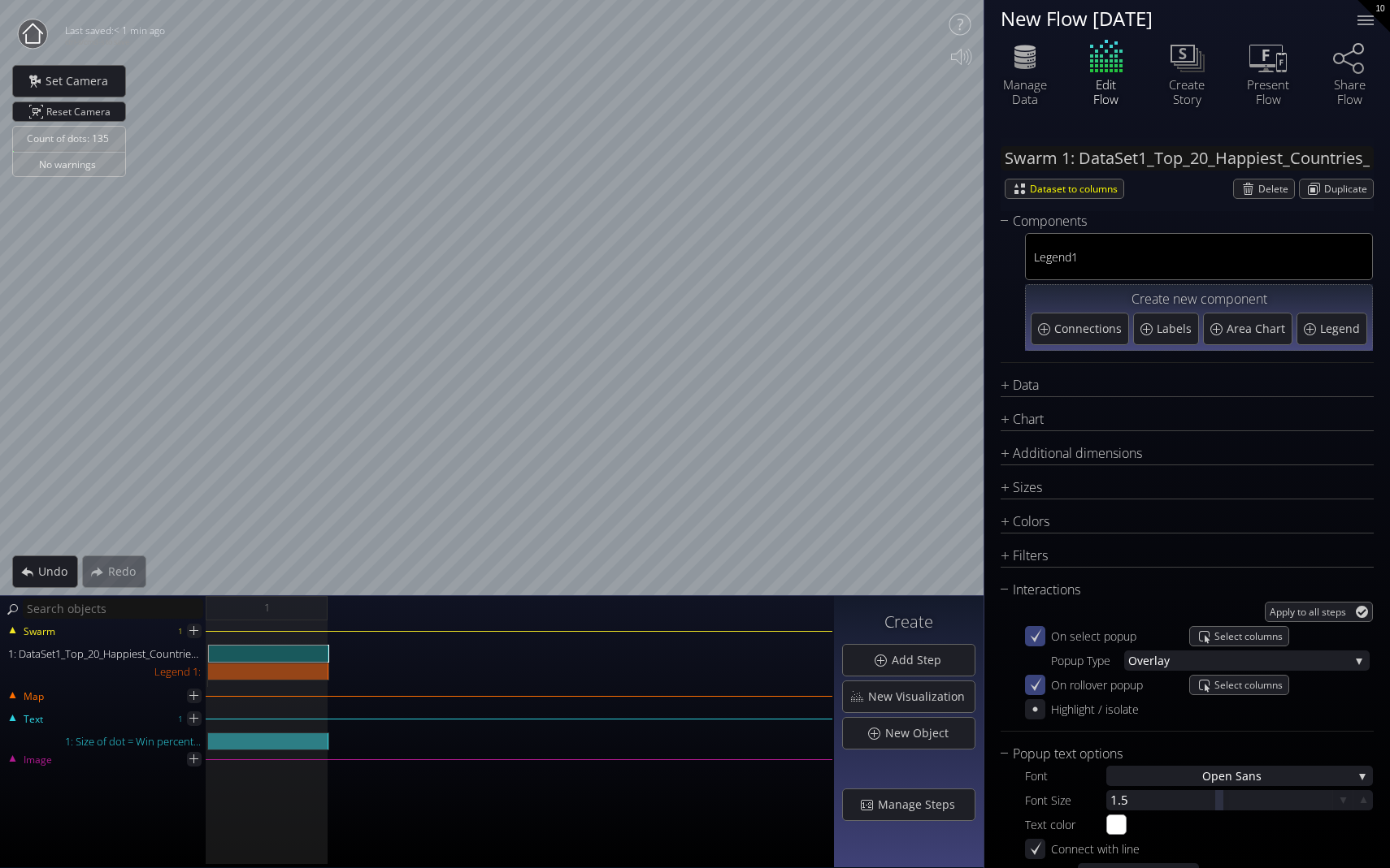
click at [973, 680] on icon at bounding box center [1035, 685] width 16 height 16
click at [973, 636] on span "Select columns" at bounding box center [1251, 636] width 74 height 19
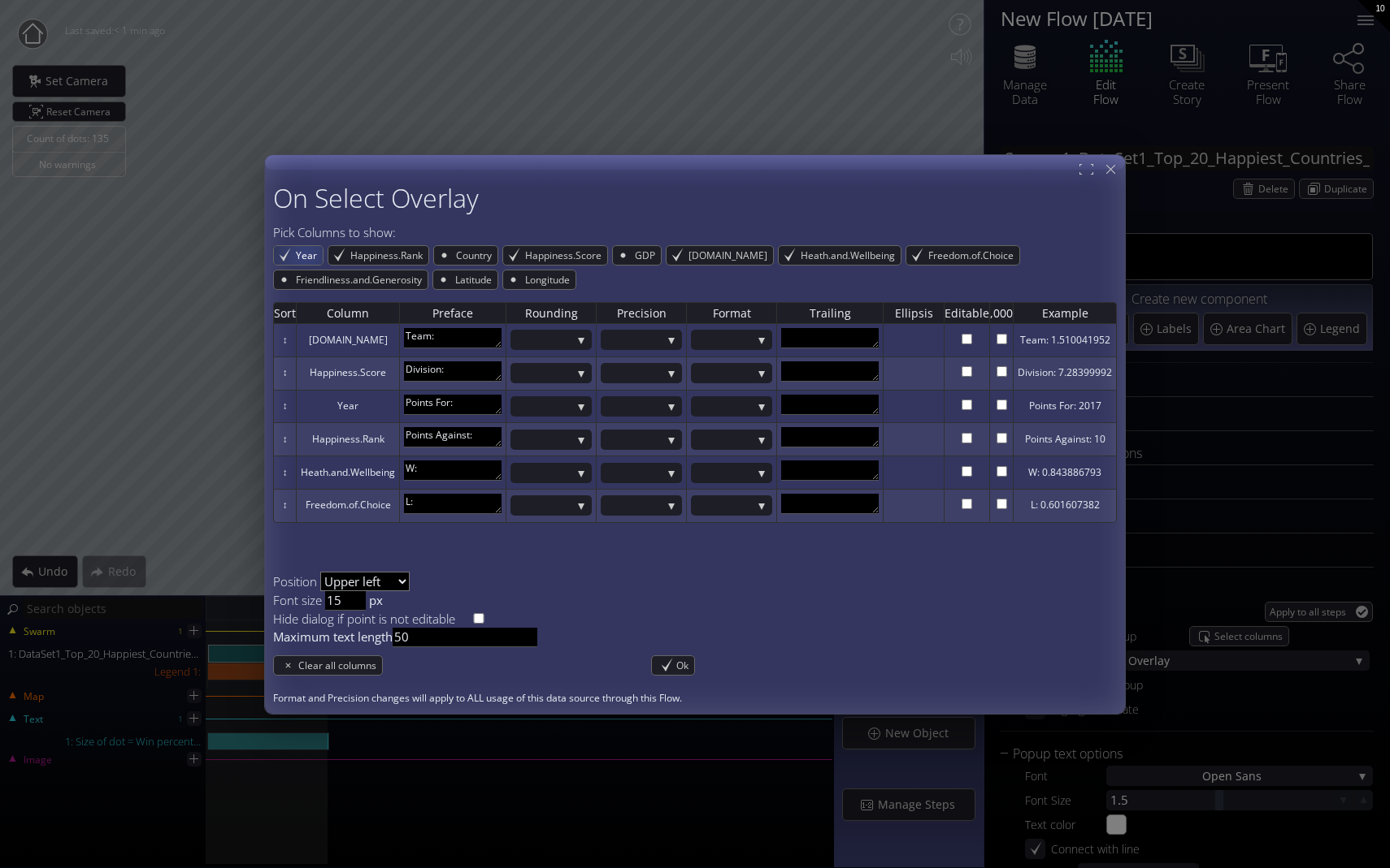
click at [306, 256] on span "Year" at bounding box center [308, 255] width 28 height 19
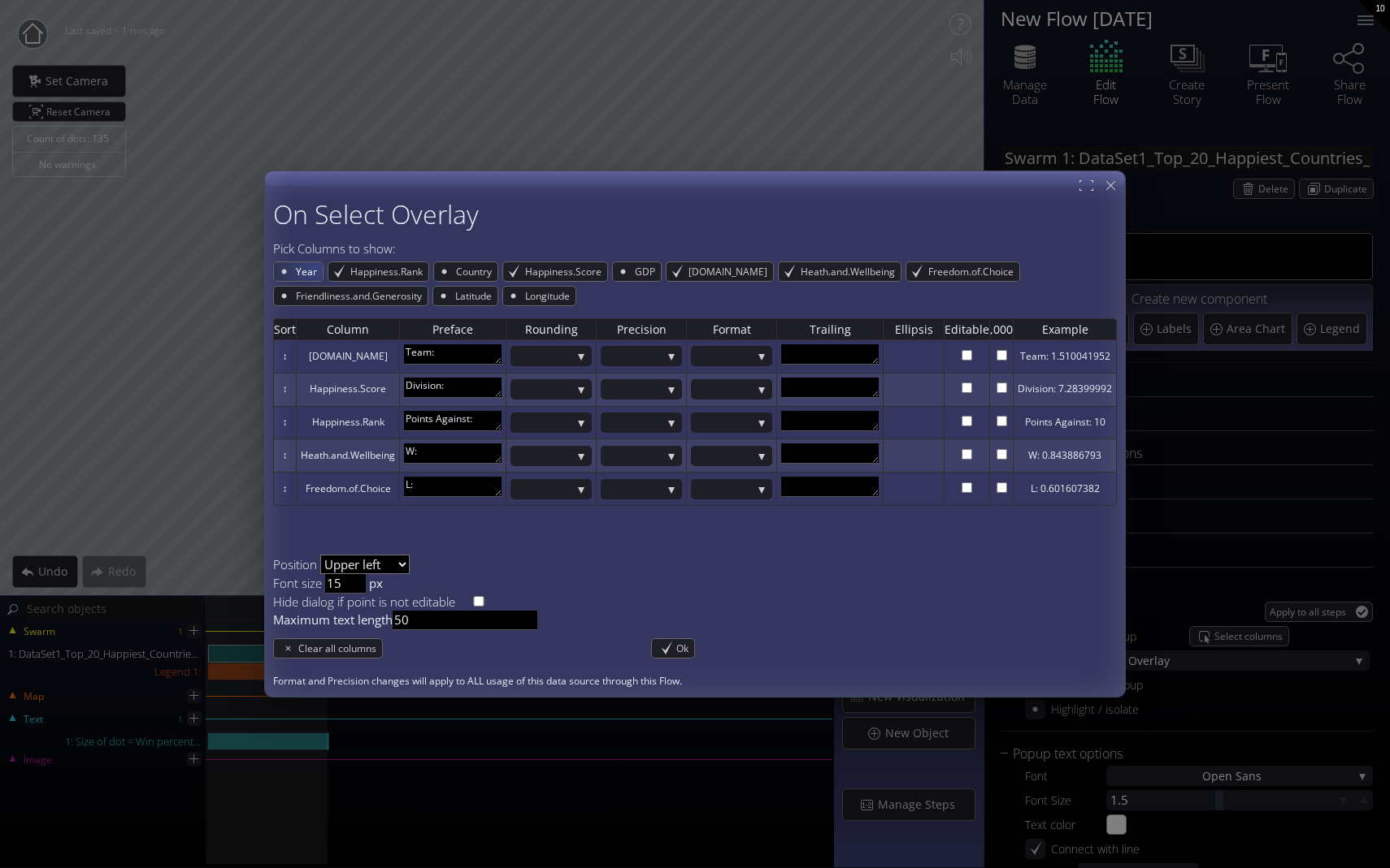
click at [316, 267] on span "Year" at bounding box center [308, 271] width 28 height 19
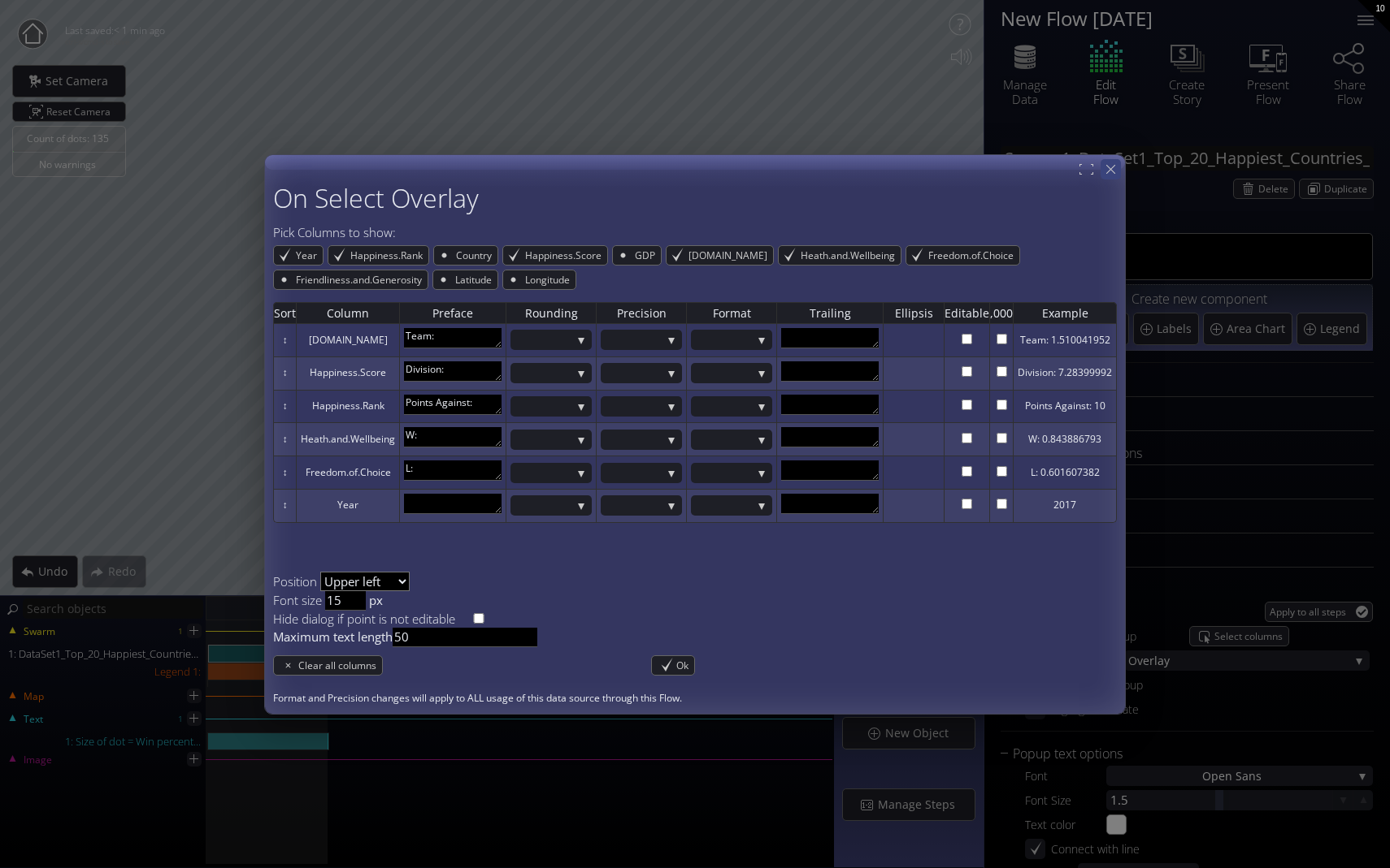
click at [973, 169] on div at bounding box center [1111, 169] width 21 height 21
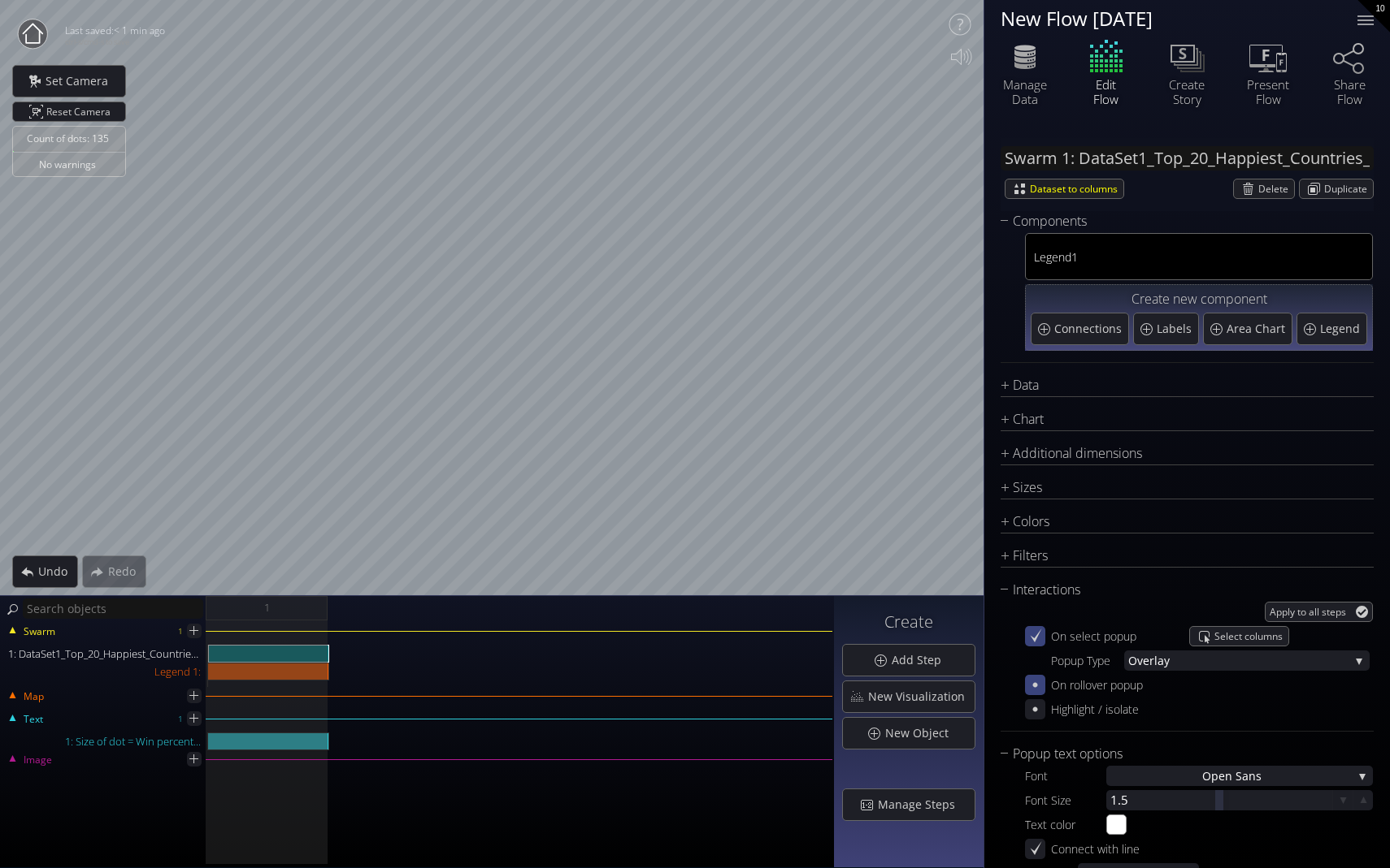
click at [973, 686] on icon at bounding box center [1035, 685] width 5 height 5
click at [973, 682] on span "Select columns" at bounding box center [1251, 684] width 74 height 19
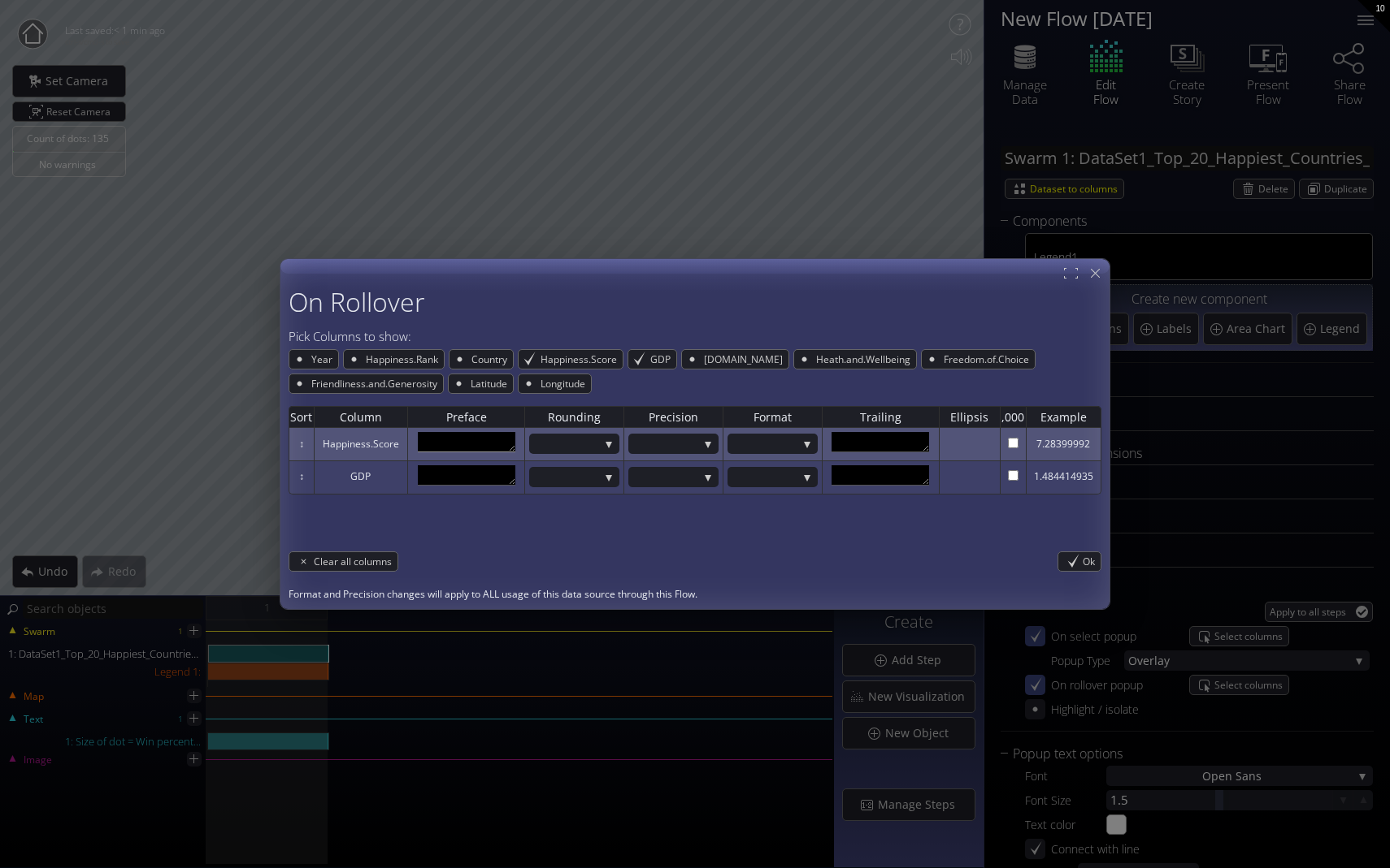
click at [471, 452] on textarea at bounding box center [467, 442] width 98 height 21
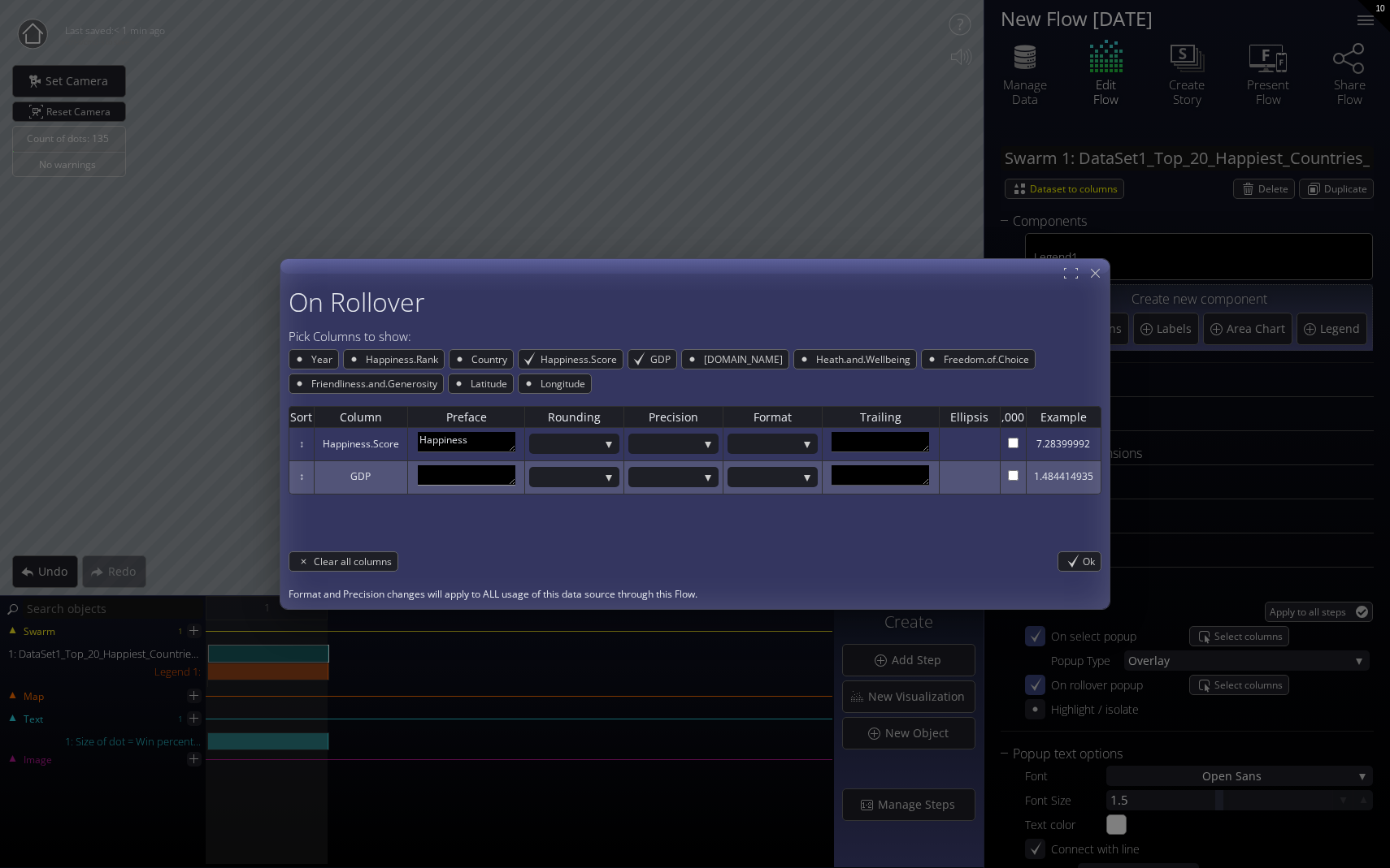
type textarea "Happiness"
click at [452, 481] on textarea at bounding box center [467, 475] width 98 height 21
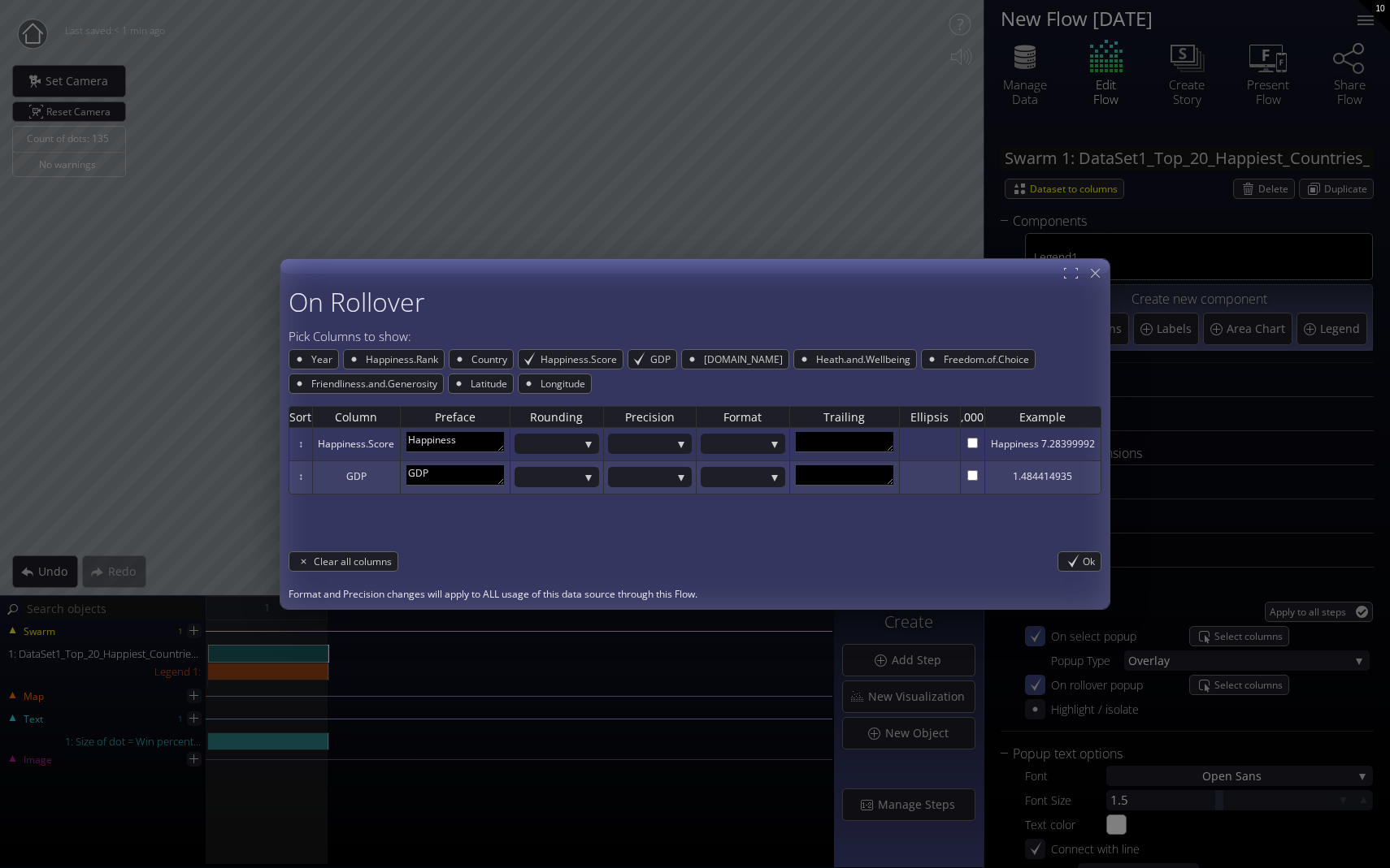
type textarea "GDP"
click at [534, 528] on div "Sort Column Preface Rounding Precision Format Trailing Ellipsis ,000 Example ↕ …" at bounding box center [695, 469] width 813 height 149
click at [973, 560] on div "Ok" at bounding box center [1078, 560] width 42 height 19
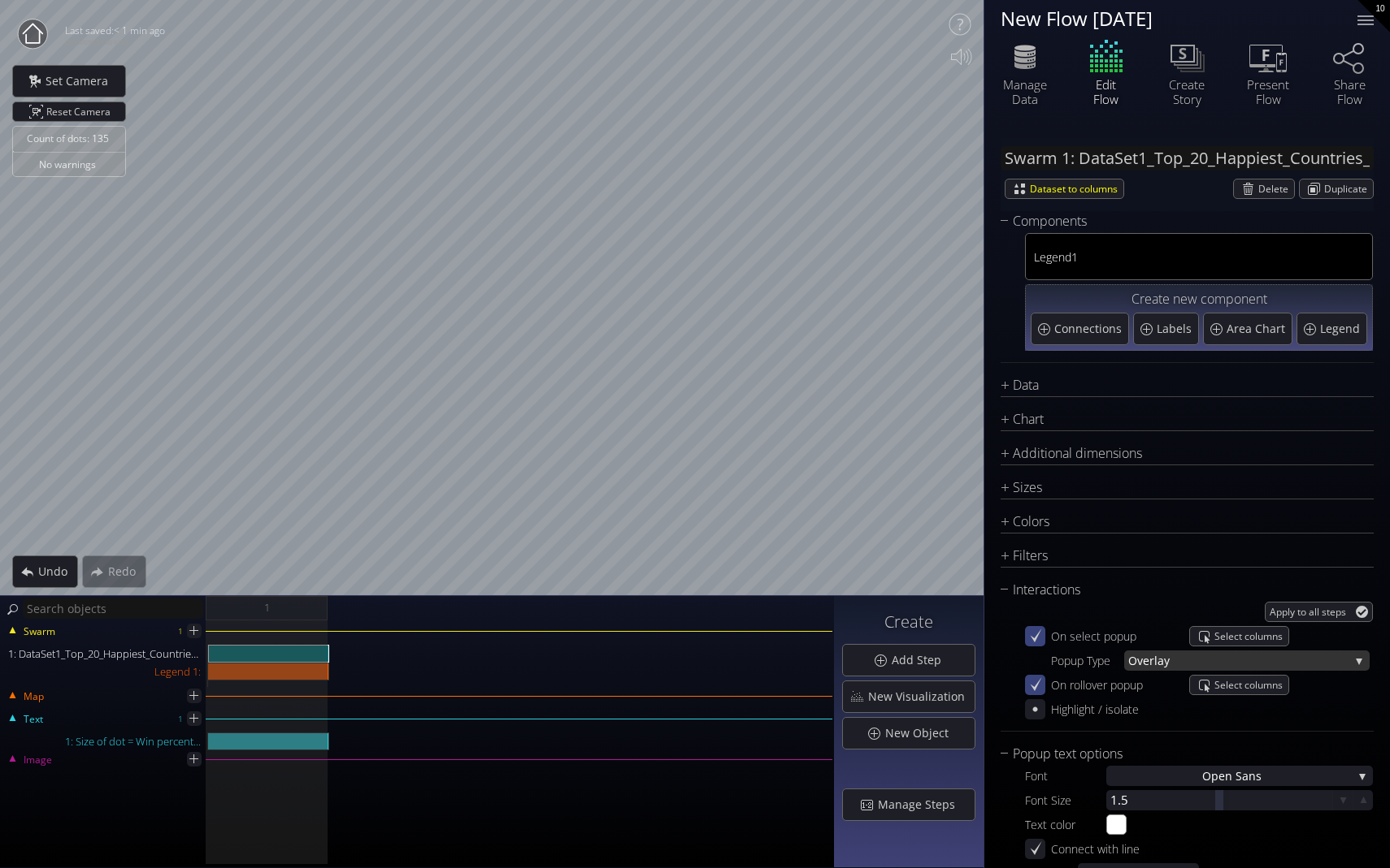
click at [973, 665] on span "lay" at bounding box center [1252, 660] width 195 height 21
click at [973, 641] on span "ext" at bounding box center [1254, 639] width 206 height 21
click at [973, 653] on span "ext" at bounding box center [1250, 660] width 196 height 21
click at [973, 684] on span "ge" at bounding box center [1260, 682] width 192 height 21
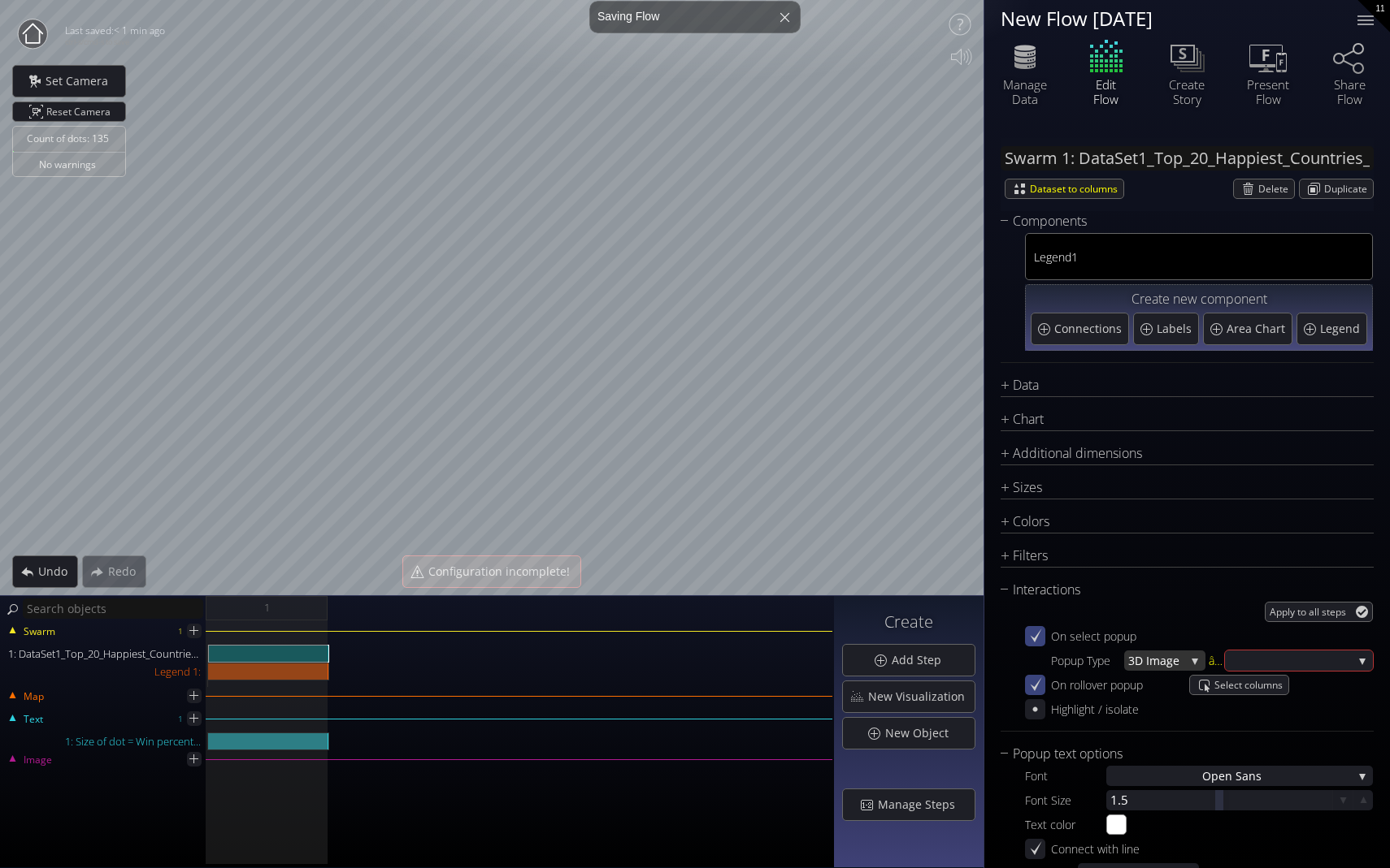
click at [973, 657] on span "3D Ima" at bounding box center [1147, 660] width 38 height 21
click at [973, 634] on span "3D T" at bounding box center [1140, 639] width 23 height 21
click at [973, 662] on span "ext" at bounding box center [1250, 660] width 196 height 21
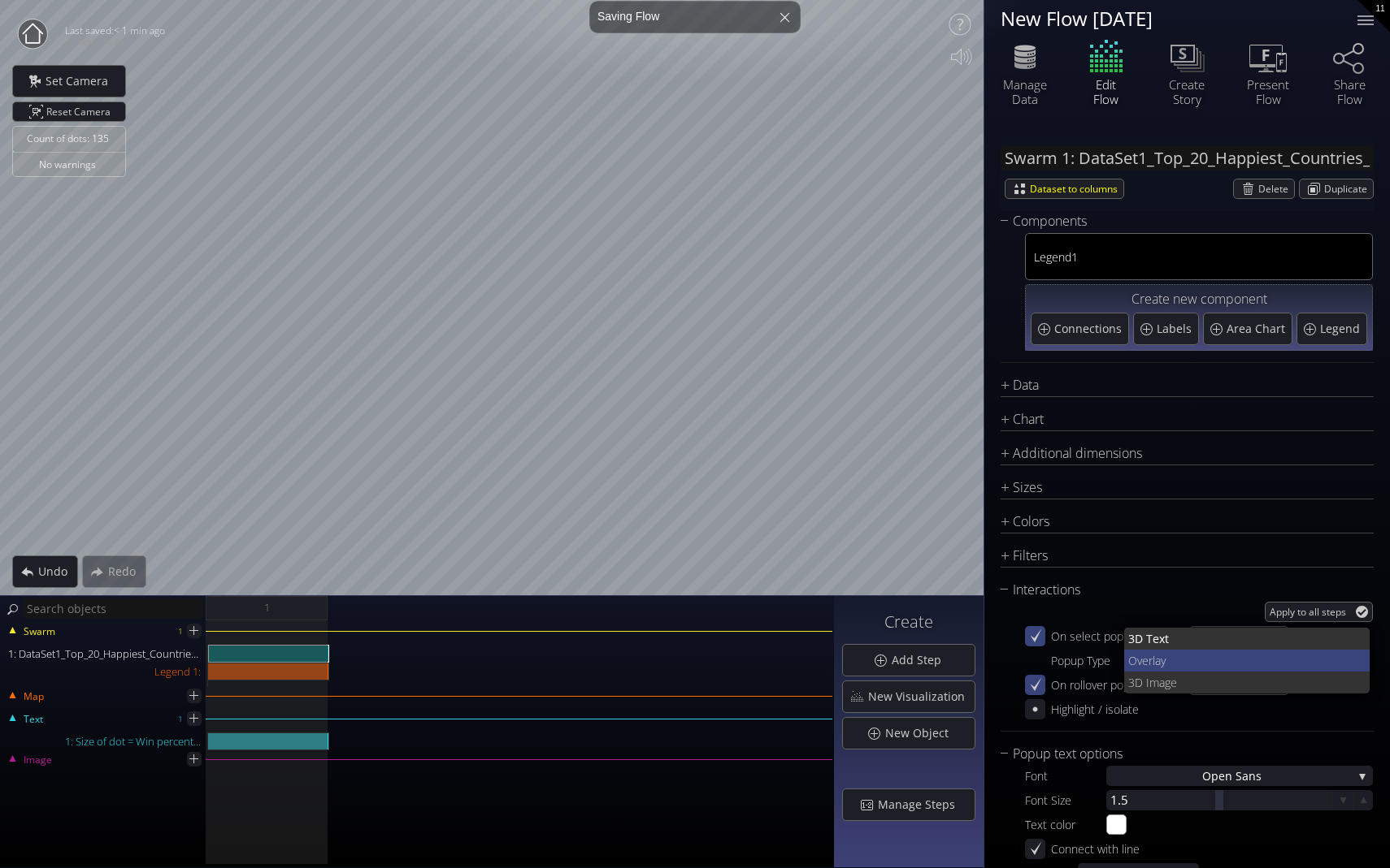
click at [973, 660] on span "lay" at bounding box center [1255, 661] width 205 height 21
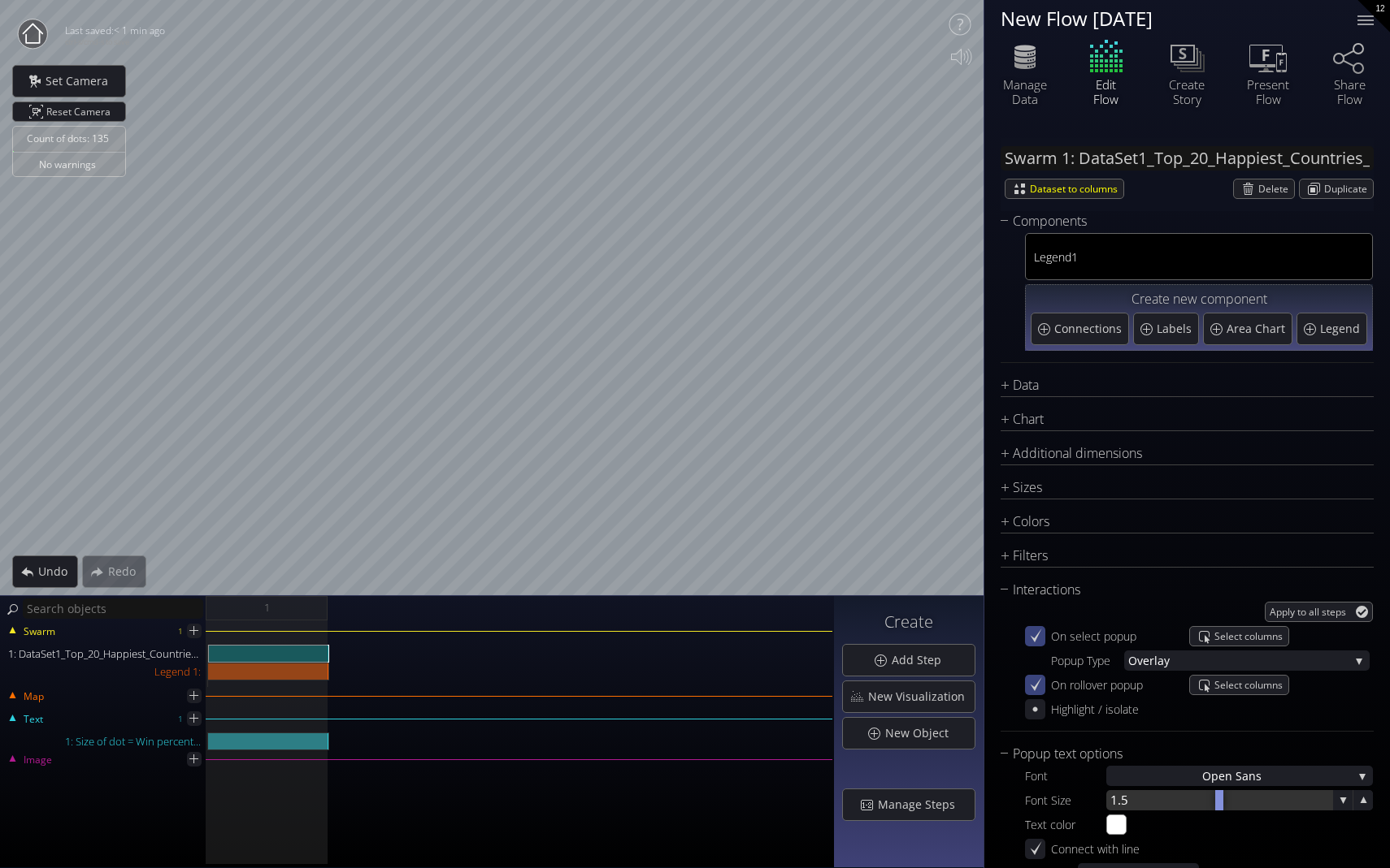
click at [973, 720] on div at bounding box center [1218, 801] width 226 height 21
type input "1.5"
type input "2"
click at [973, 720] on div "Text color #ffffff" at bounding box center [1199, 825] width 348 height 21
click at [973, 720] on div at bounding box center [1218, 801] width 226 height 21
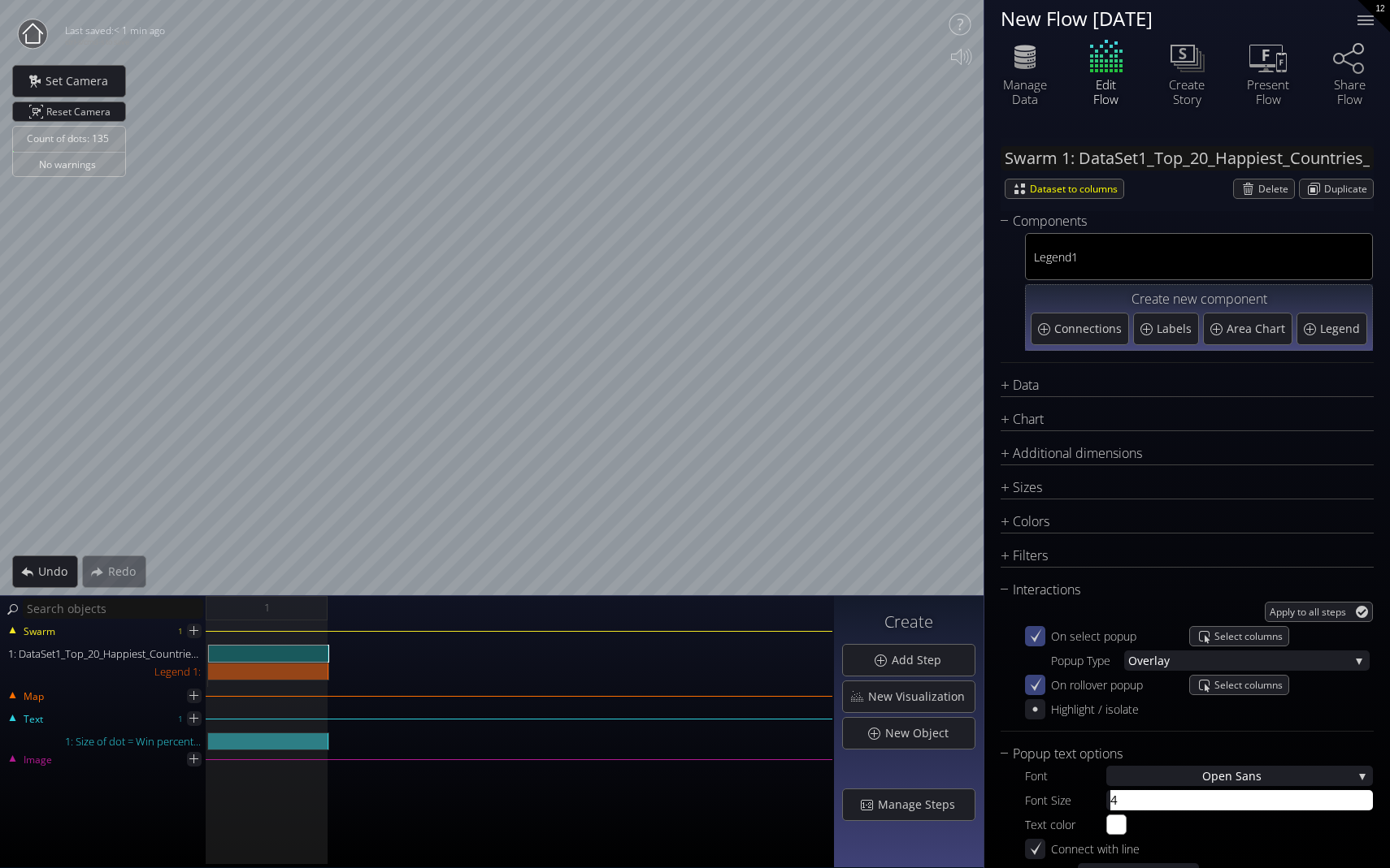
type input "4"
click at [973, 720] on div "Text color #ffffff" at bounding box center [1199, 825] width 348 height 21
click at [973, 720] on div at bounding box center [1218, 801] width 226 height 21
click at [973, 720] on div "Text color #ffffff" at bounding box center [1199, 825] width 348 height 21
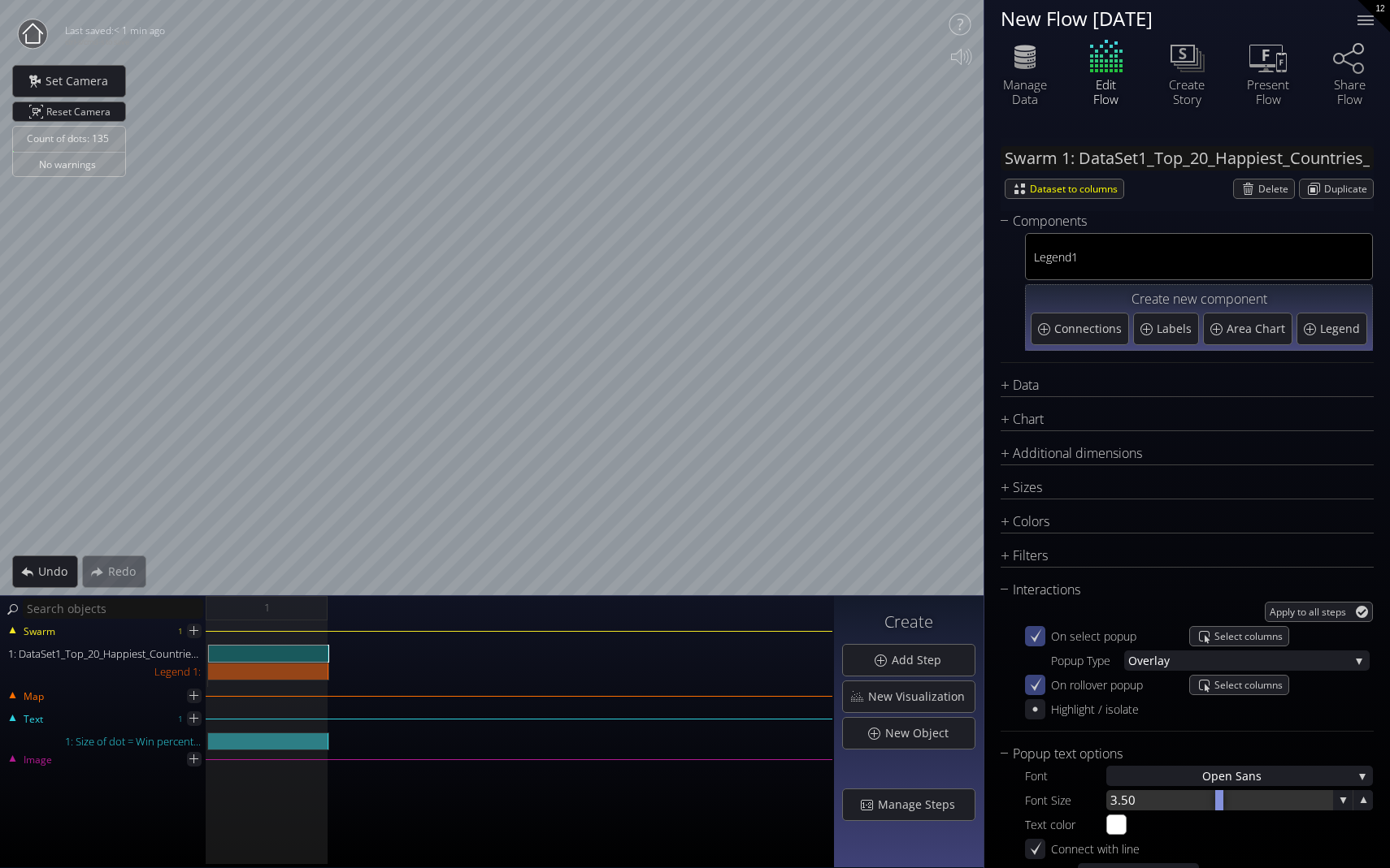
click at [973, 720] on div at bounding box center [1218, 801] width 226 height 21
type input "3.50"
type input "3"
click at [973, 720] on div "Text color #ffffff" at bounding box center [1199, 825] width 348 height 21
click at [274, 673] on div "Legend 1:" at bounding box center [269, 672] width 121 height 18
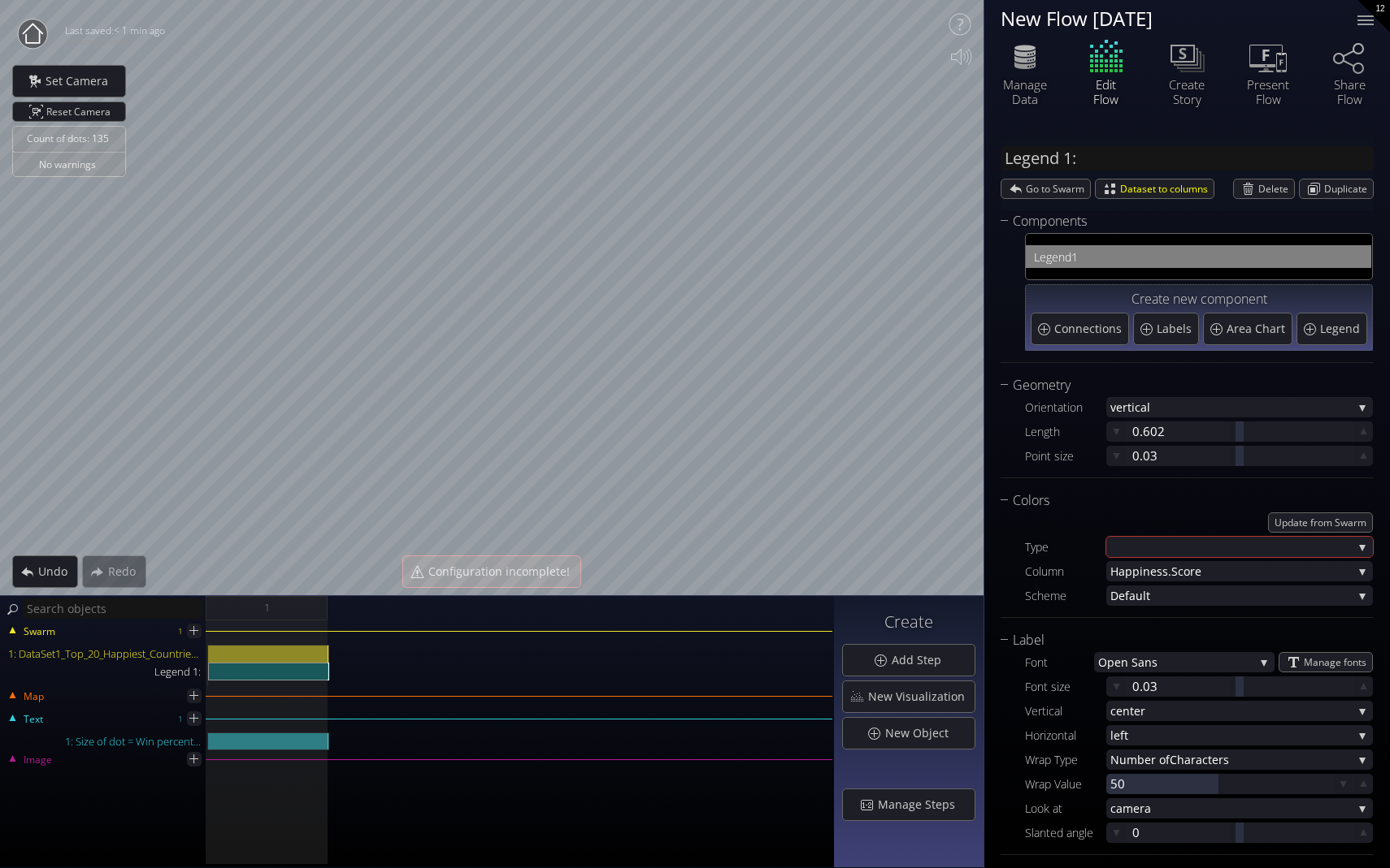
click at [370, 720] on div "Swarm 1 1: DataSet1_Top_20_Happiest_Countries_2017_2023_with_coords.csv Legend …" at bounding box center [417, 745] width 834 height 248
click at [313, 669] on div "Legend 1:" at bounding box center [269, 672] width 121 height 18
click at [128, 719] on div "Text" at bounding box center [89, 718] width 175 height 15
click at [128, 720] on div "Text" at bounding box center [89, 718] width 175 height 15
click at [321, 720] on div "Swarm 1 1: DataSet1_Top_20_Happiest_Countries_2017_2023_with_coords.csv Legend …" at bounding box center [417, 745] width 834 height 248
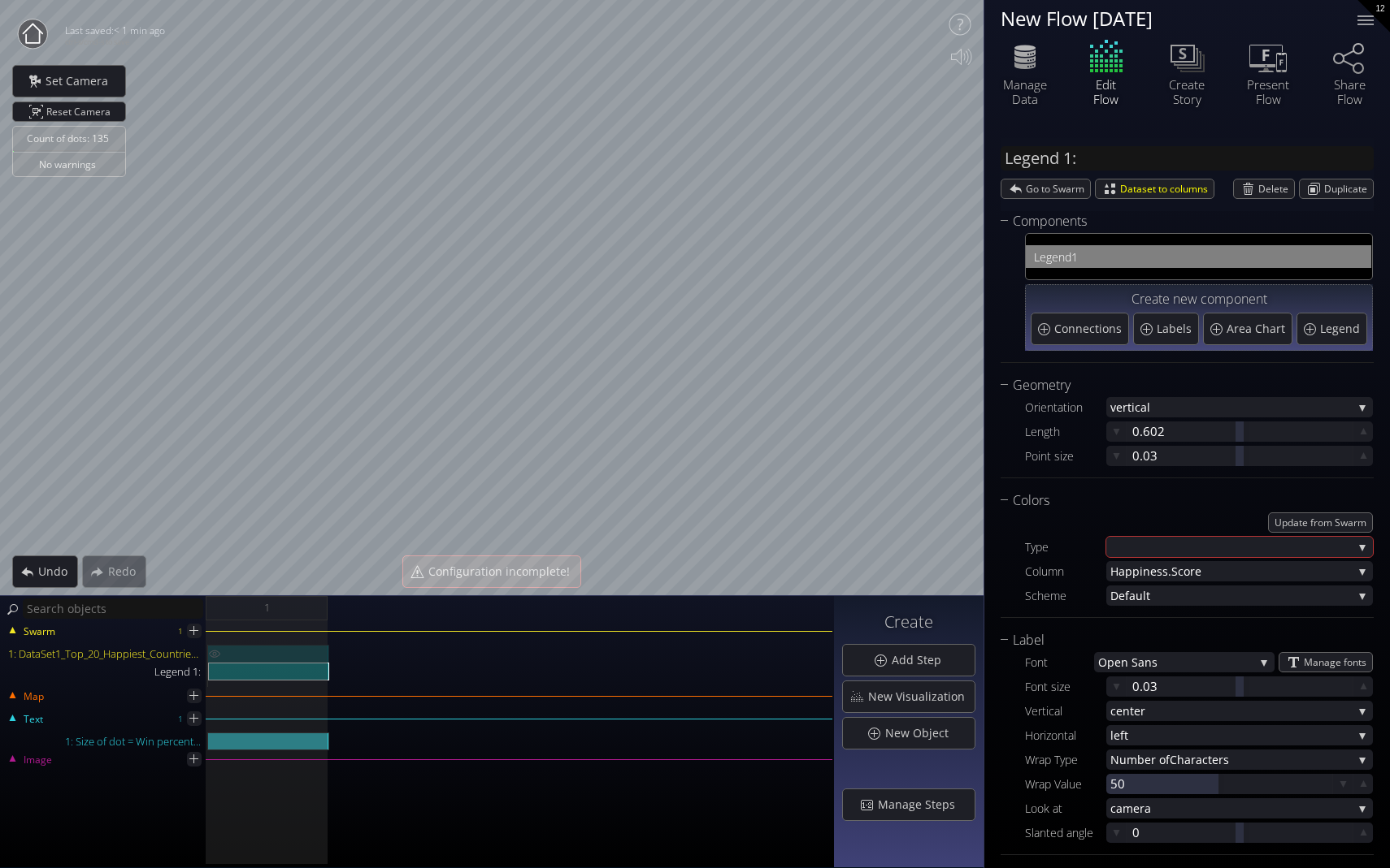
click at [300, 652] on div "1: DataSet1_Top_20_Happiest_Countries_2017_2023_with_coords.csv" at bounding box center [269, 654] width 121 height 18
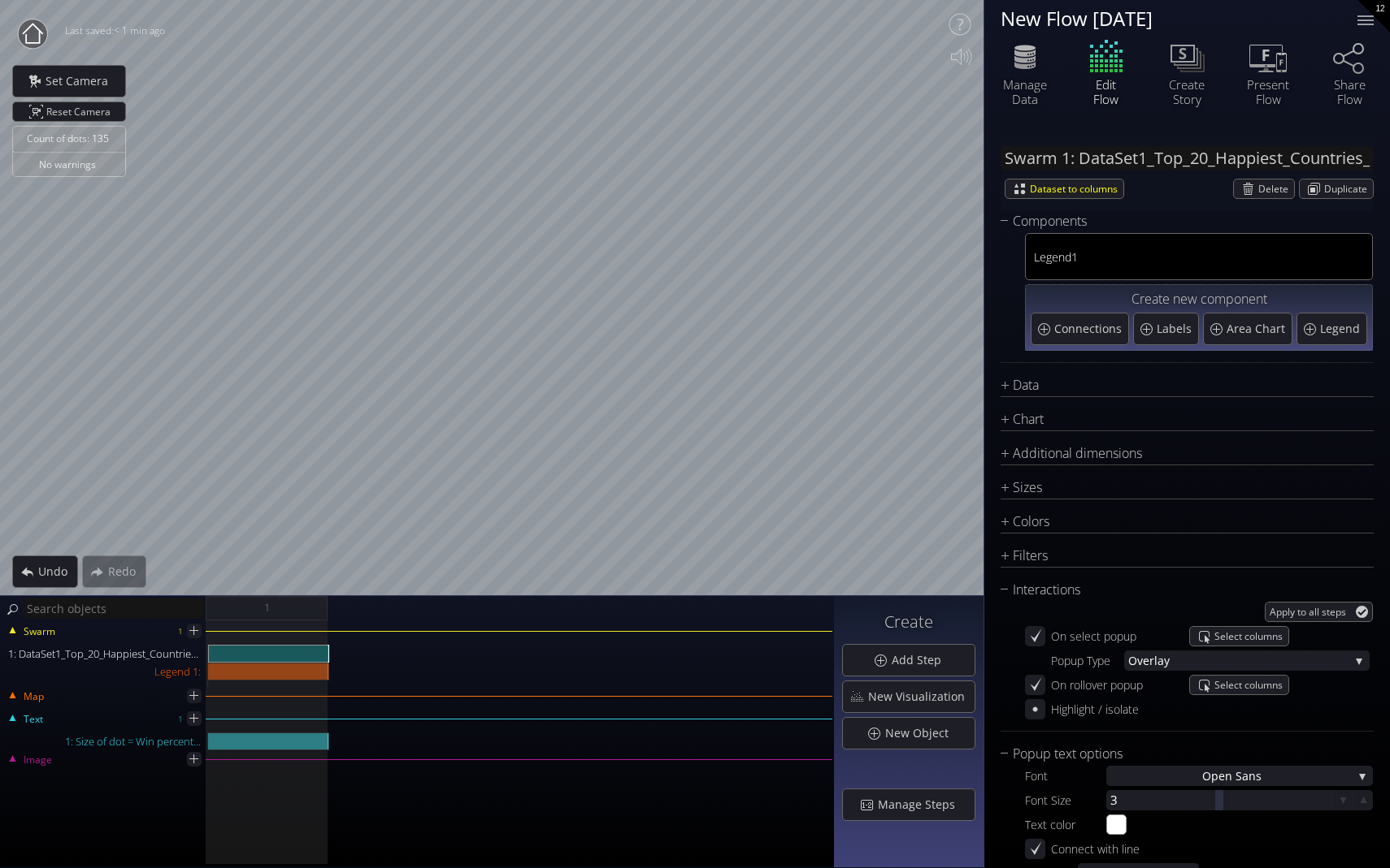
click at [487, 720] on div "Swarm 1 1: DataSet1_Top_20_Happiest_Countries_2017_2023_with_coords.csv Legend …" at bounding box center [417, 745] width 834 height 248
click at [973, 545] on div "Chart Type * S catterplot S catterplot Categoriz ed columns Map from c oordinat…" at bounding box center [1187, 699] width 373 height 580
click at [973, 558] on div "Filters" at bounding box center [1176, 556] width 353 height 21
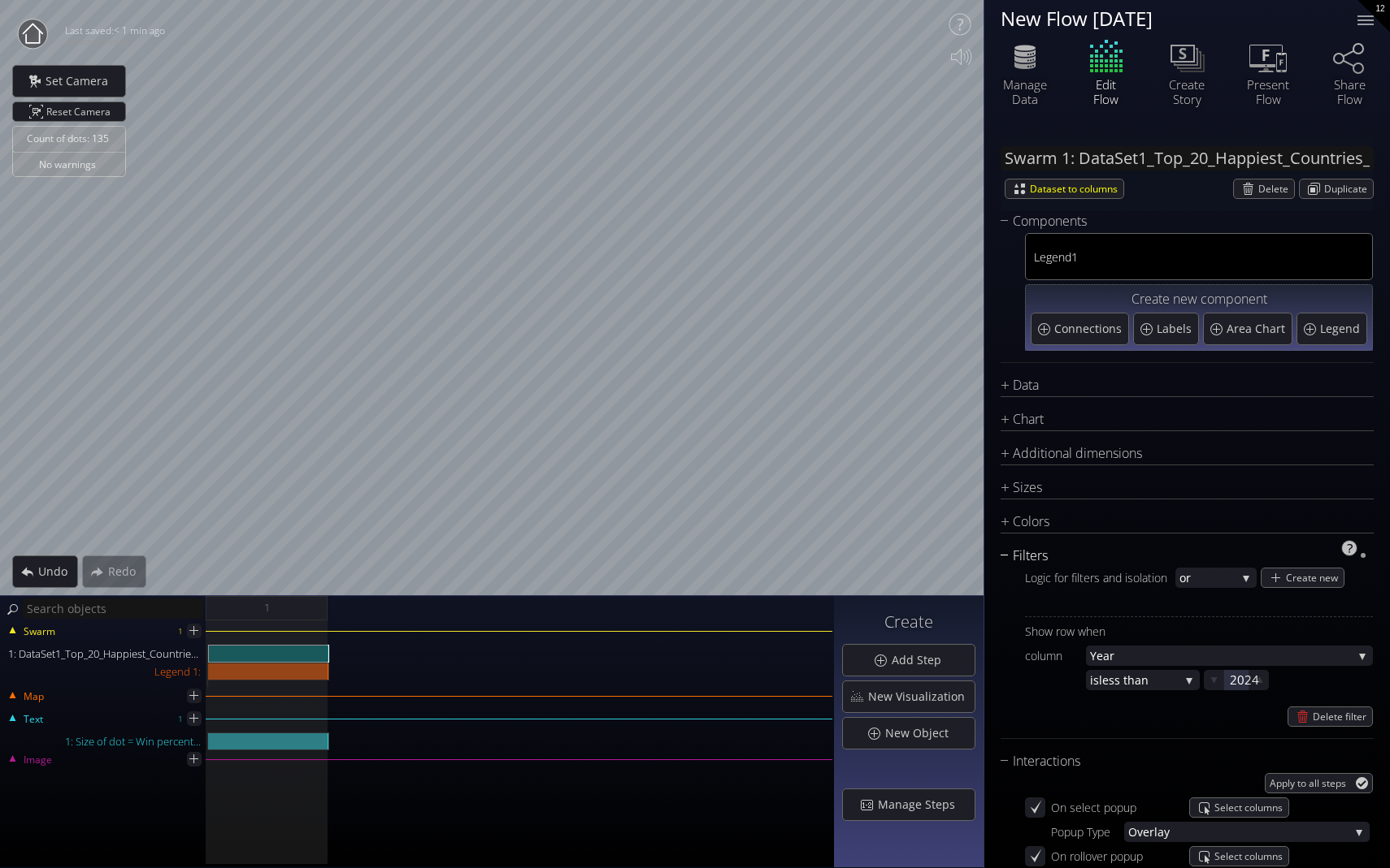
click at [973, 558] on div "Filters" at bounding box center [1176, 556] width 353 height 21
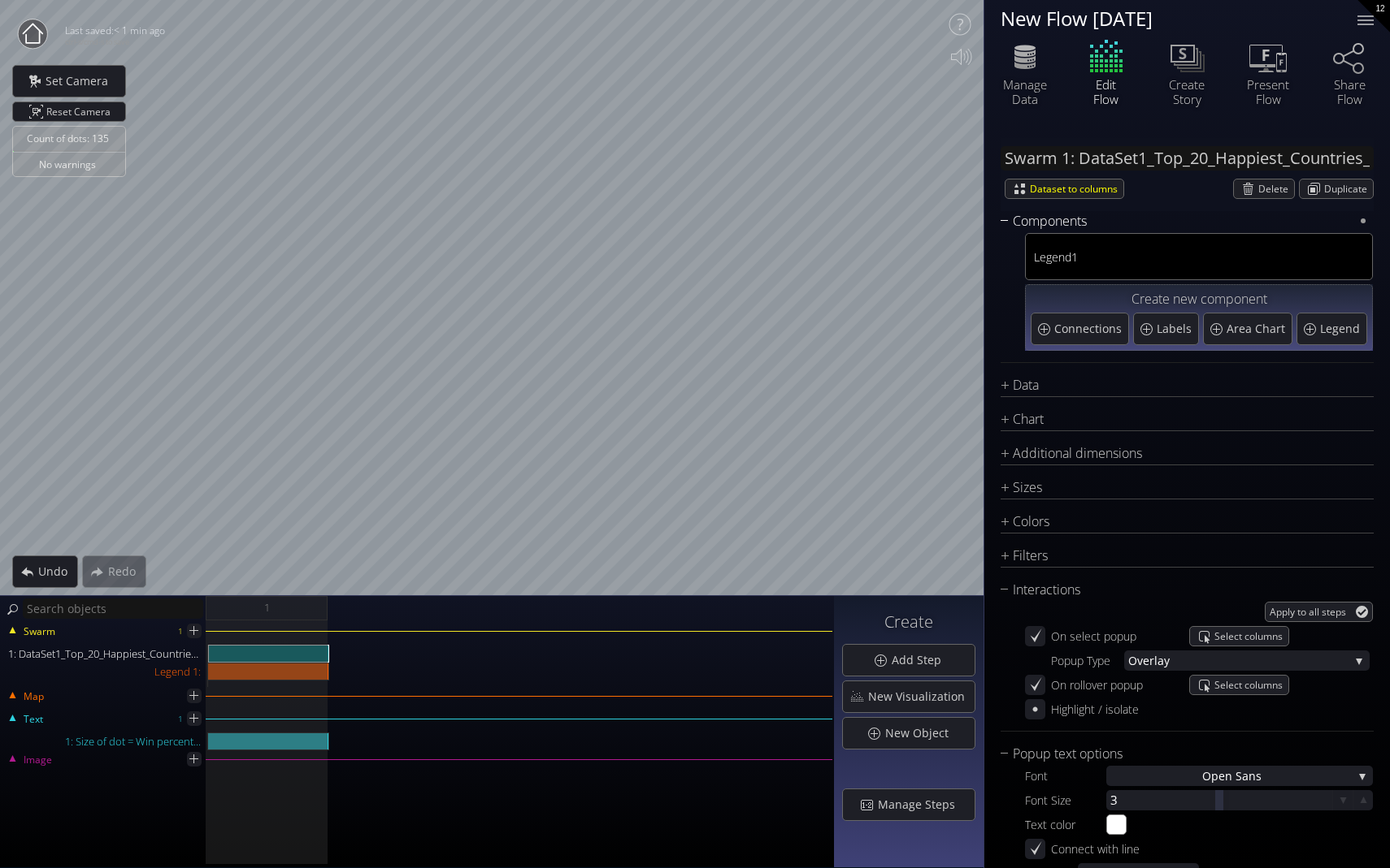
click at [973, 219] on div "Components" at bounding box center [1176, 221] width 353 height 21
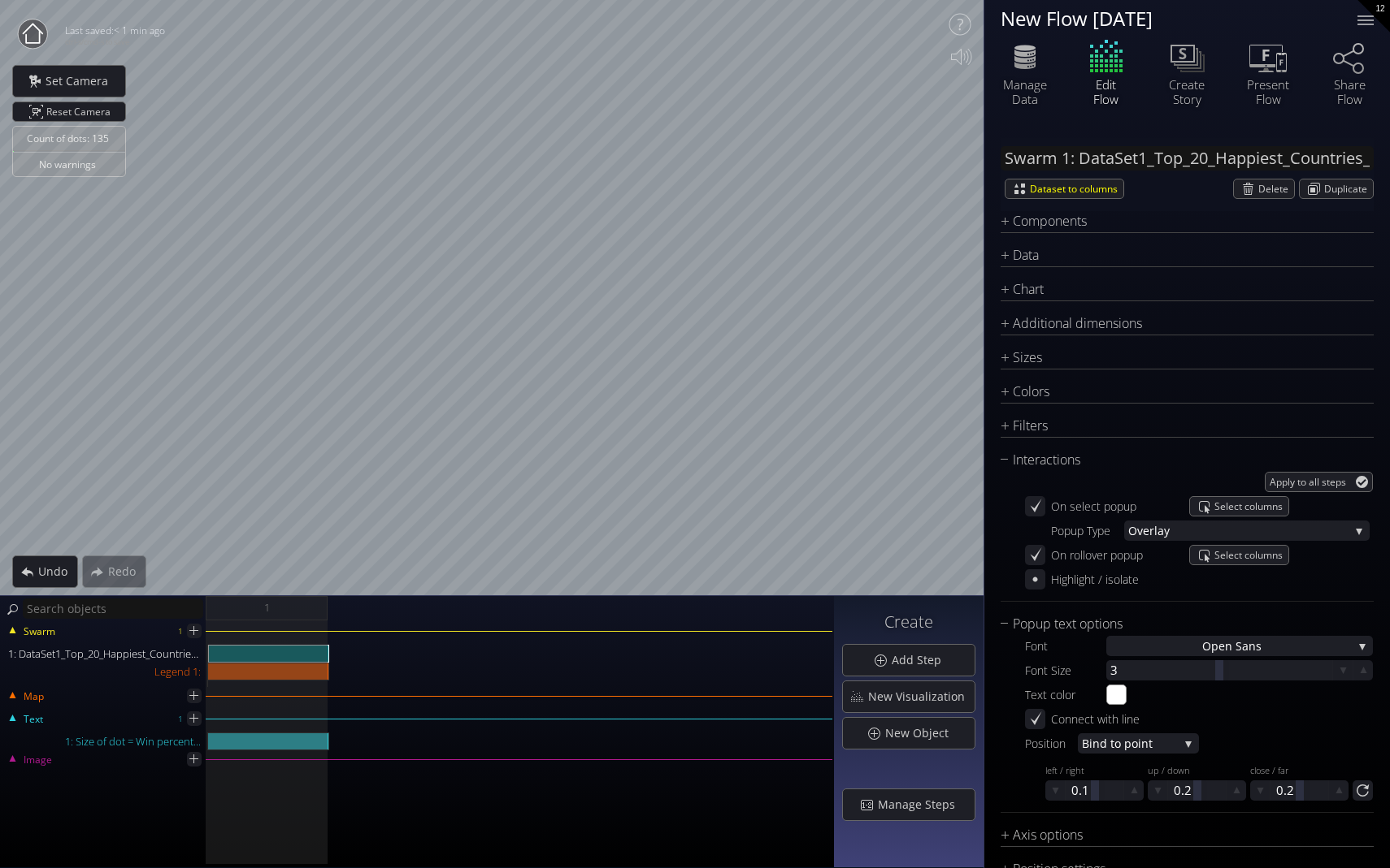
click at [655, 720] on div "Swarm 1 1: DataSet1_Top_20_Happiest_Countries_2017_2023_with_coords.csv Legend …" at bounding box center [417, 745] width 834 height 248
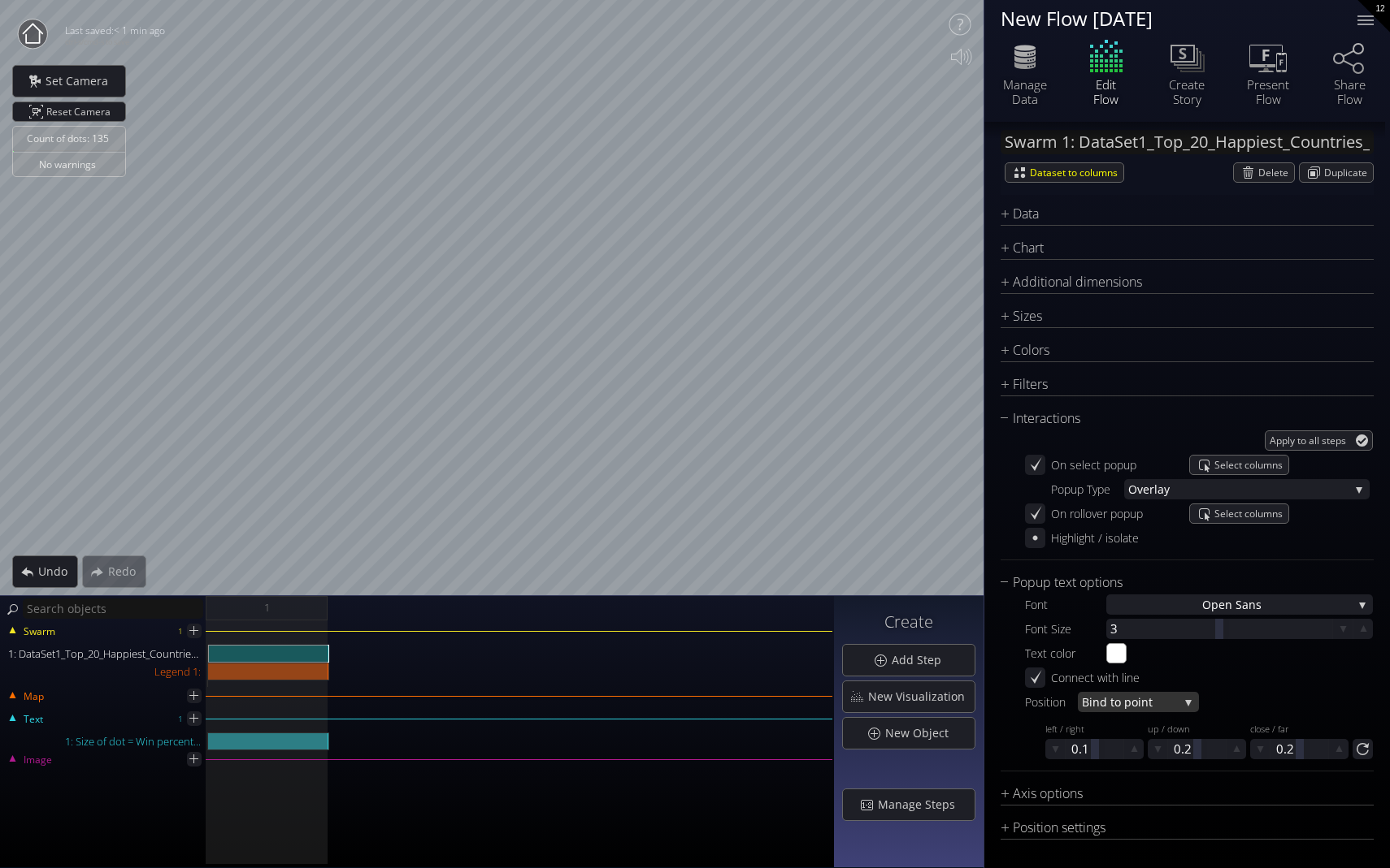
scroll to position [41, 0]
click at [973, 573] on div "Chart Type * S catterplot S catterplot Categoriz ed columns Map from c oordinat…" at bounding box center [1187, 528] width 373 height 580
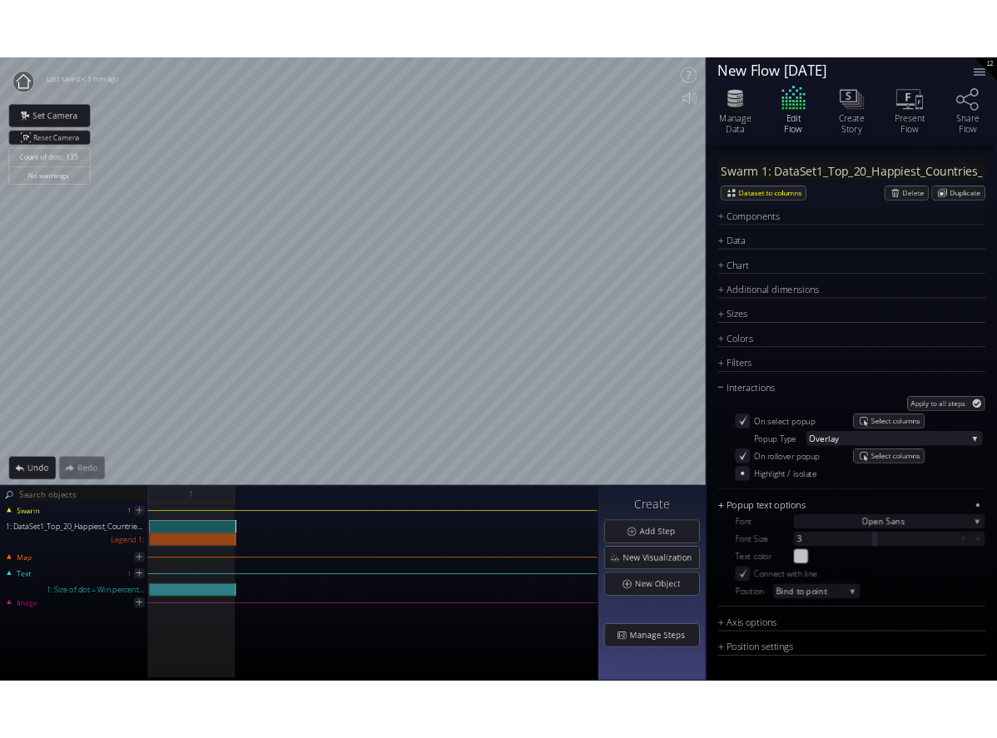
scroll to position [0, 0]
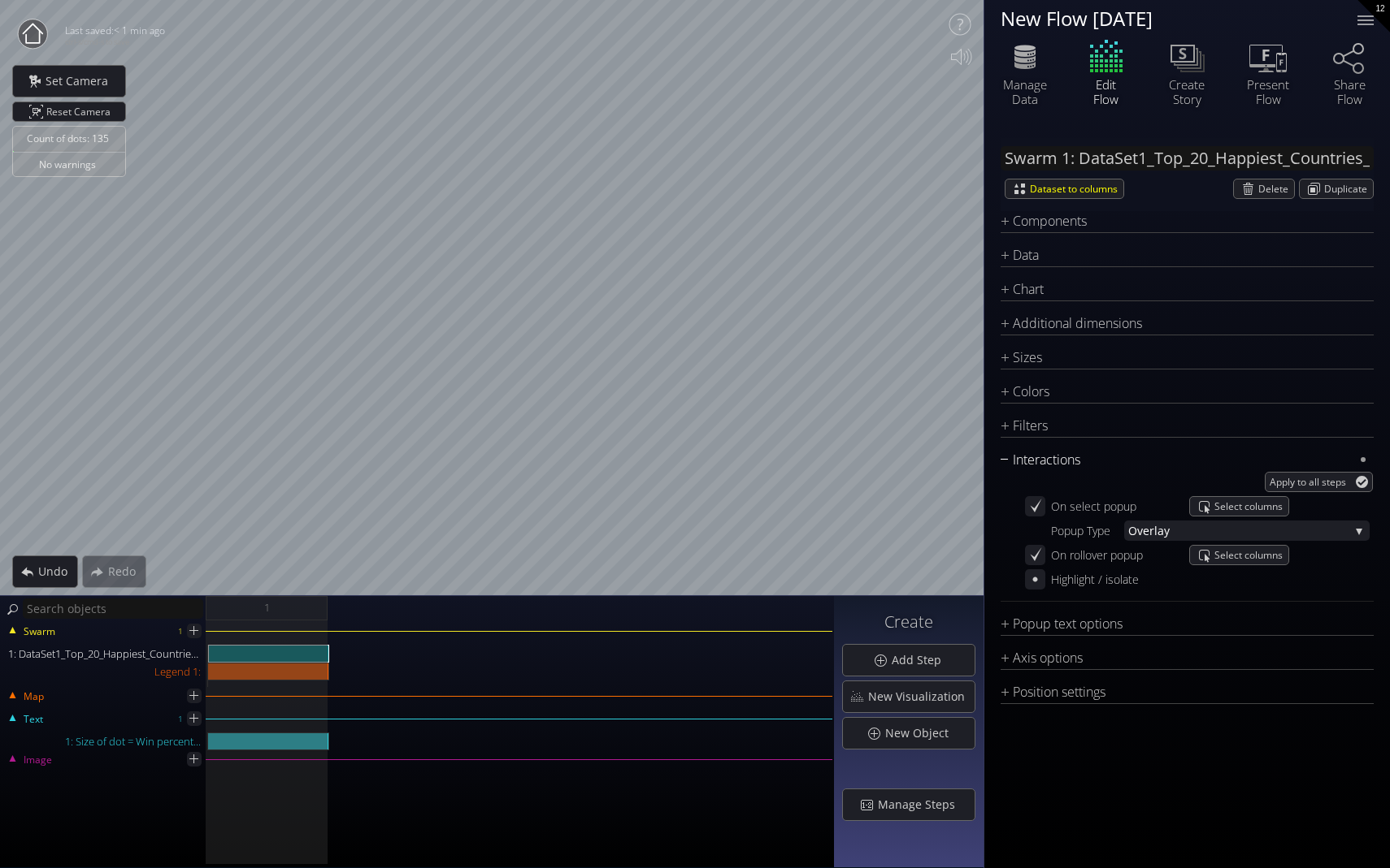
click at [973, 466] on div "Interactions" at bounding box center [1176, 460] width 353 height 21
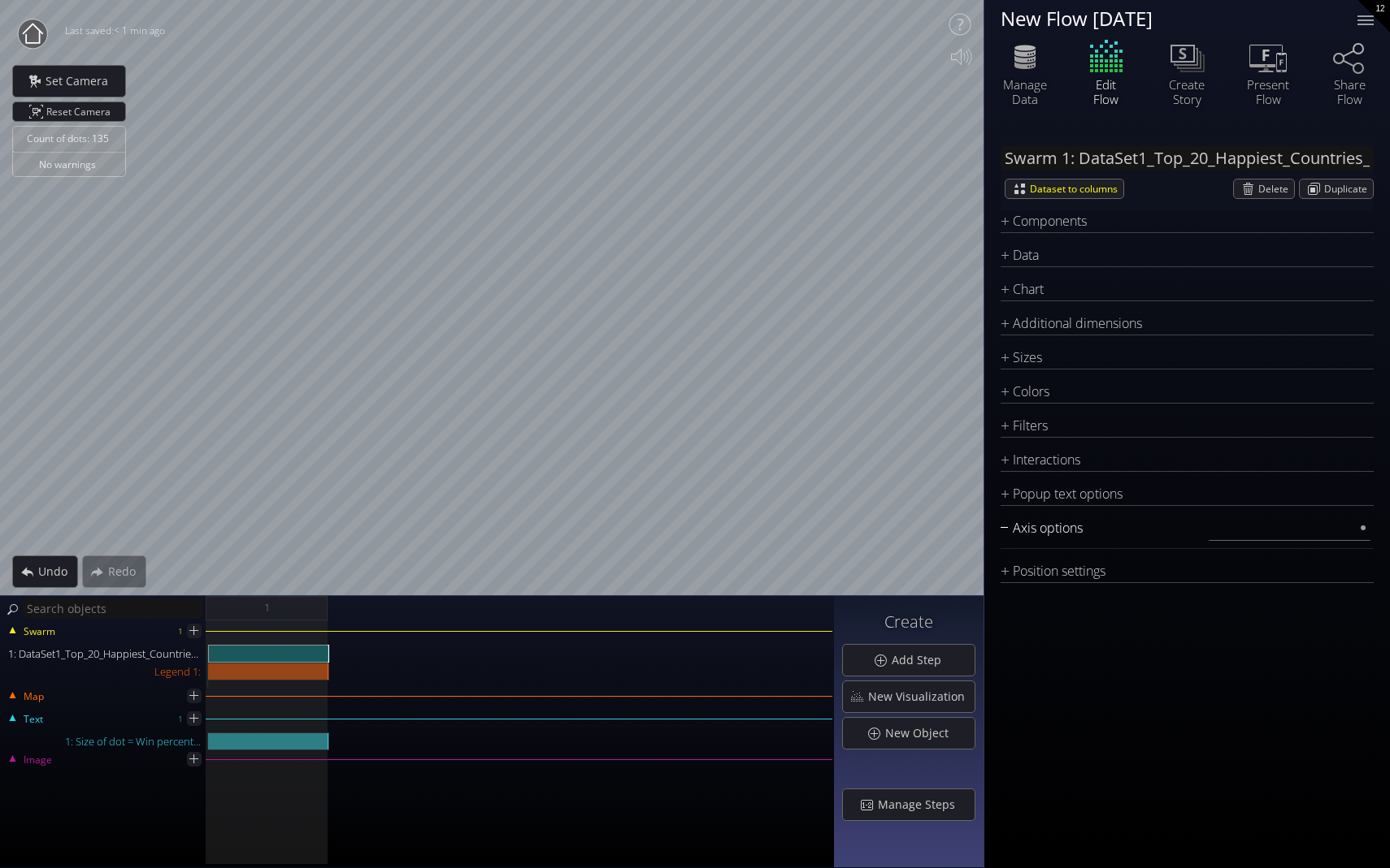
click at [973, 533] on div "Axis options" at bounding box center [1176, 528] width 353 height 21
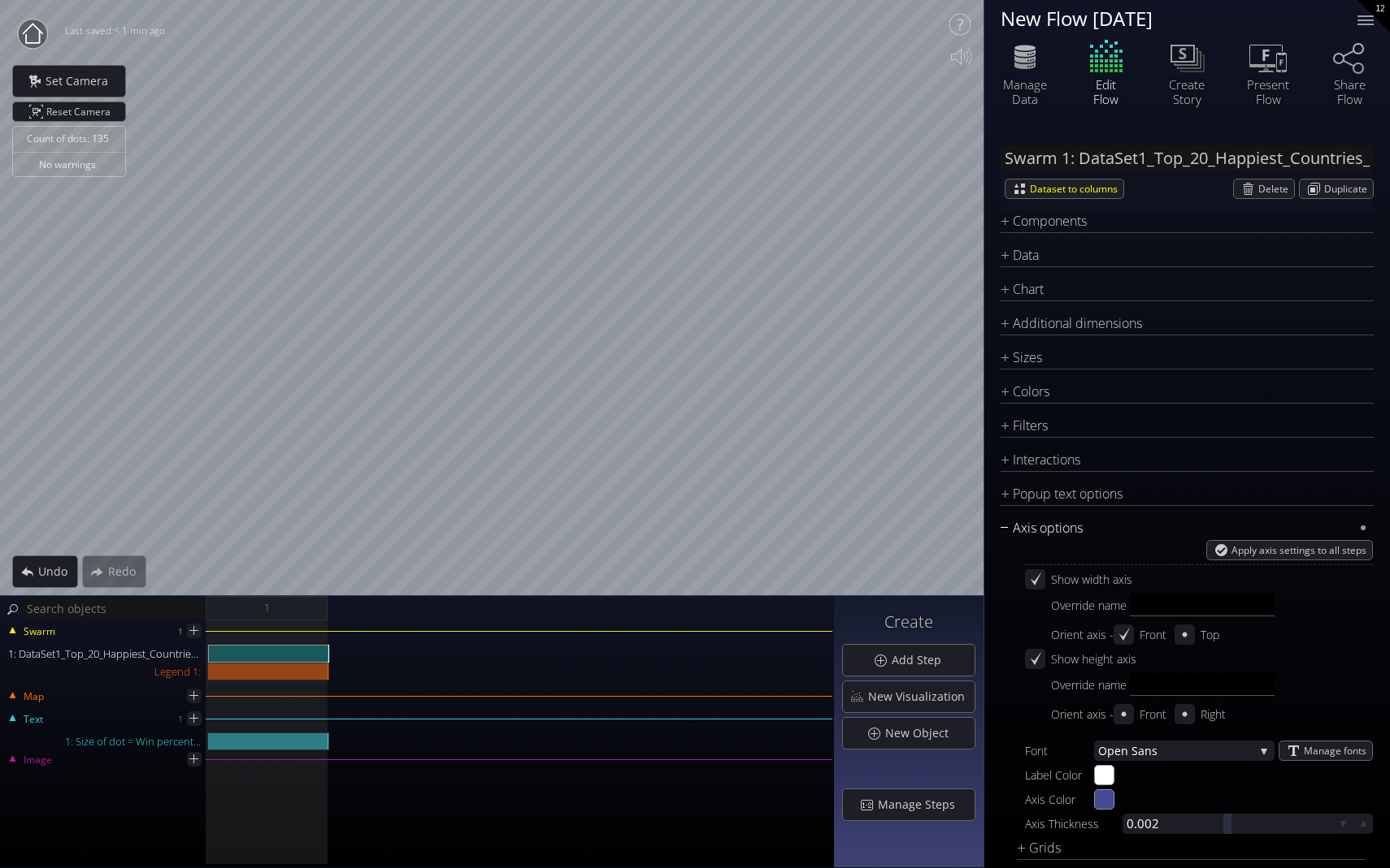
click at [973, 533] on div "Axis options" at bounding box center [1176, 528] width 353 height 21
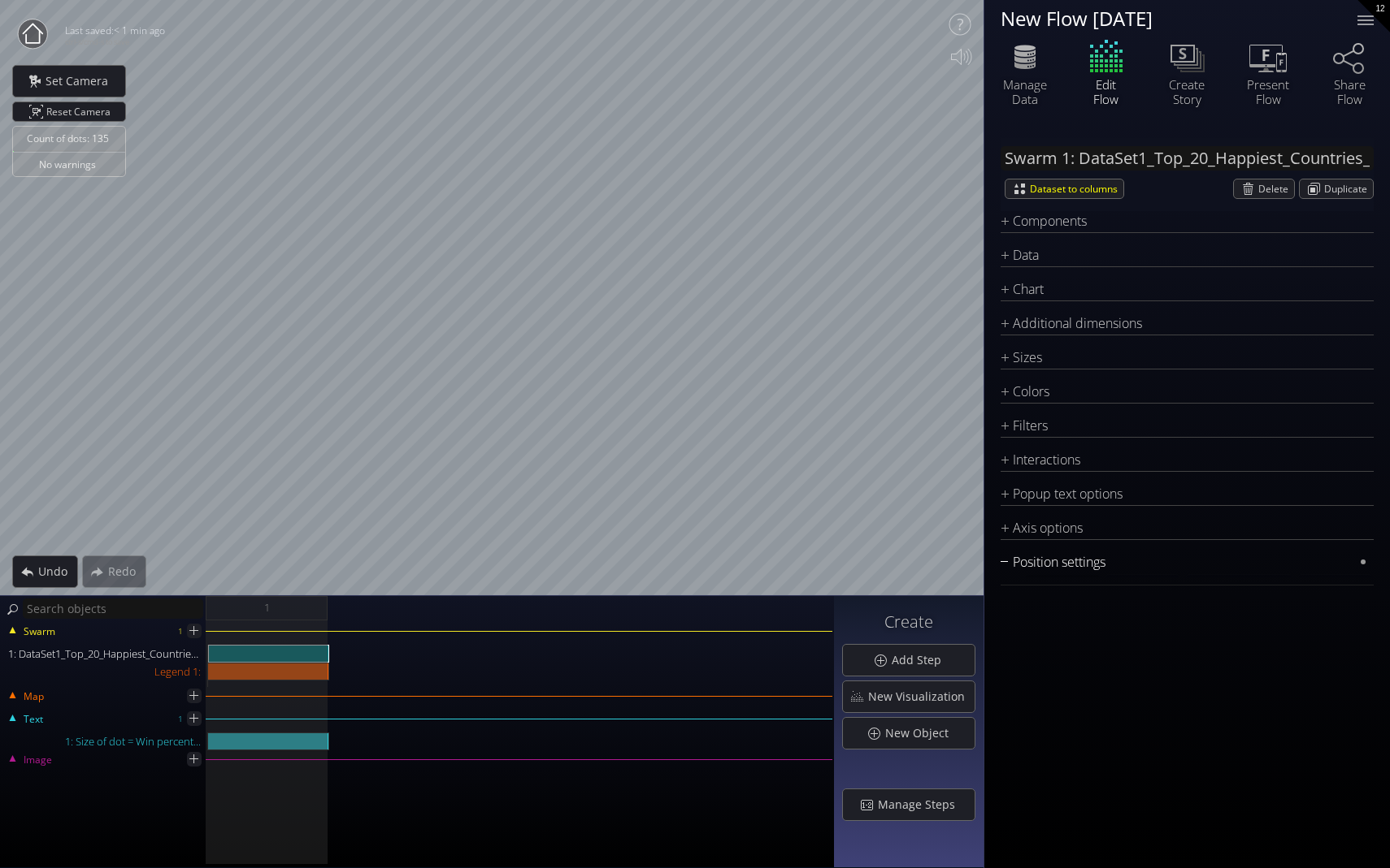
click at [973, 564] on div "Position settings" at bounding box center [1176, 562] width 353 height 21
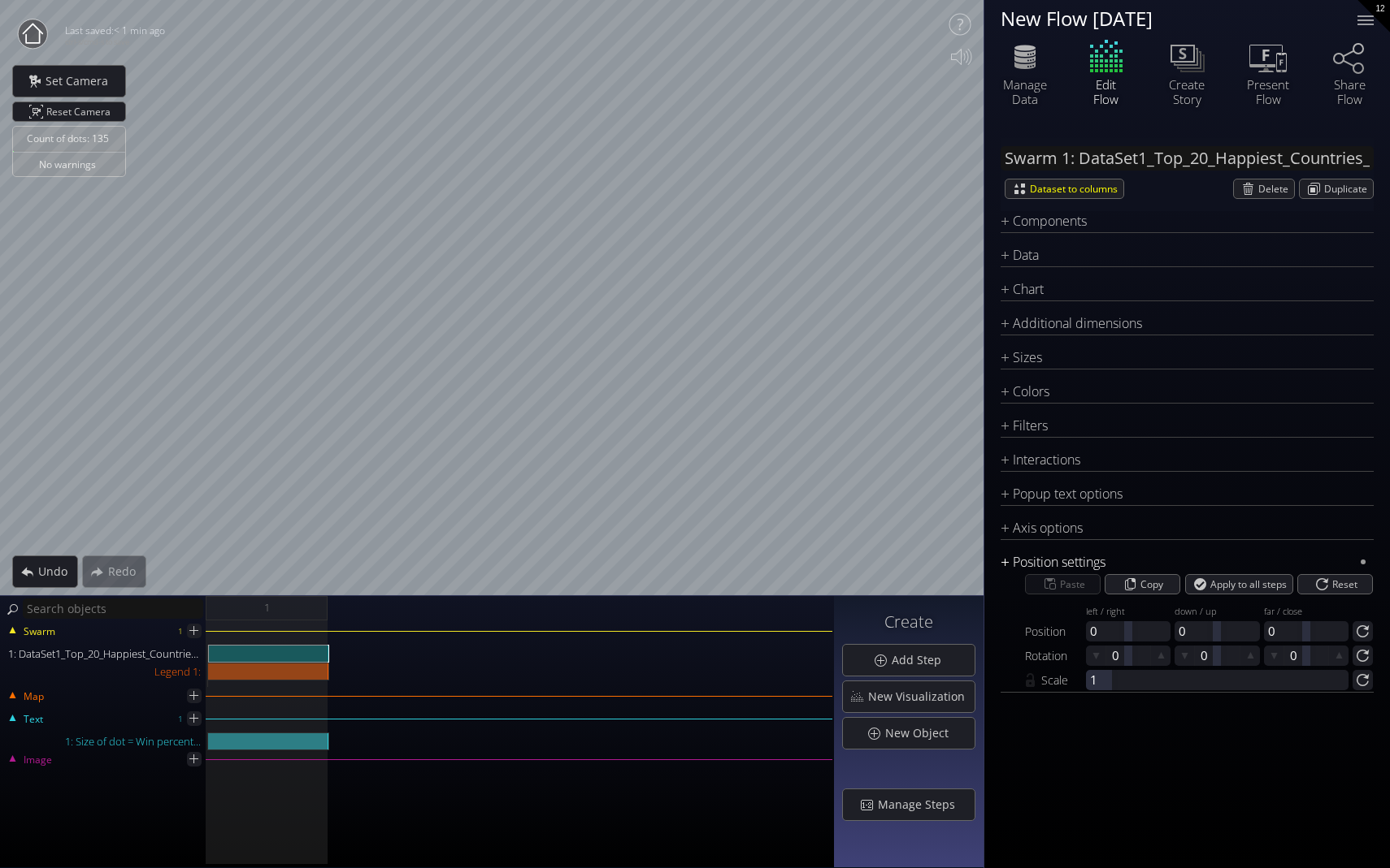
click at [973, 563] on div "Position settings" at bounding box center [1176, 562] width 353 height 21
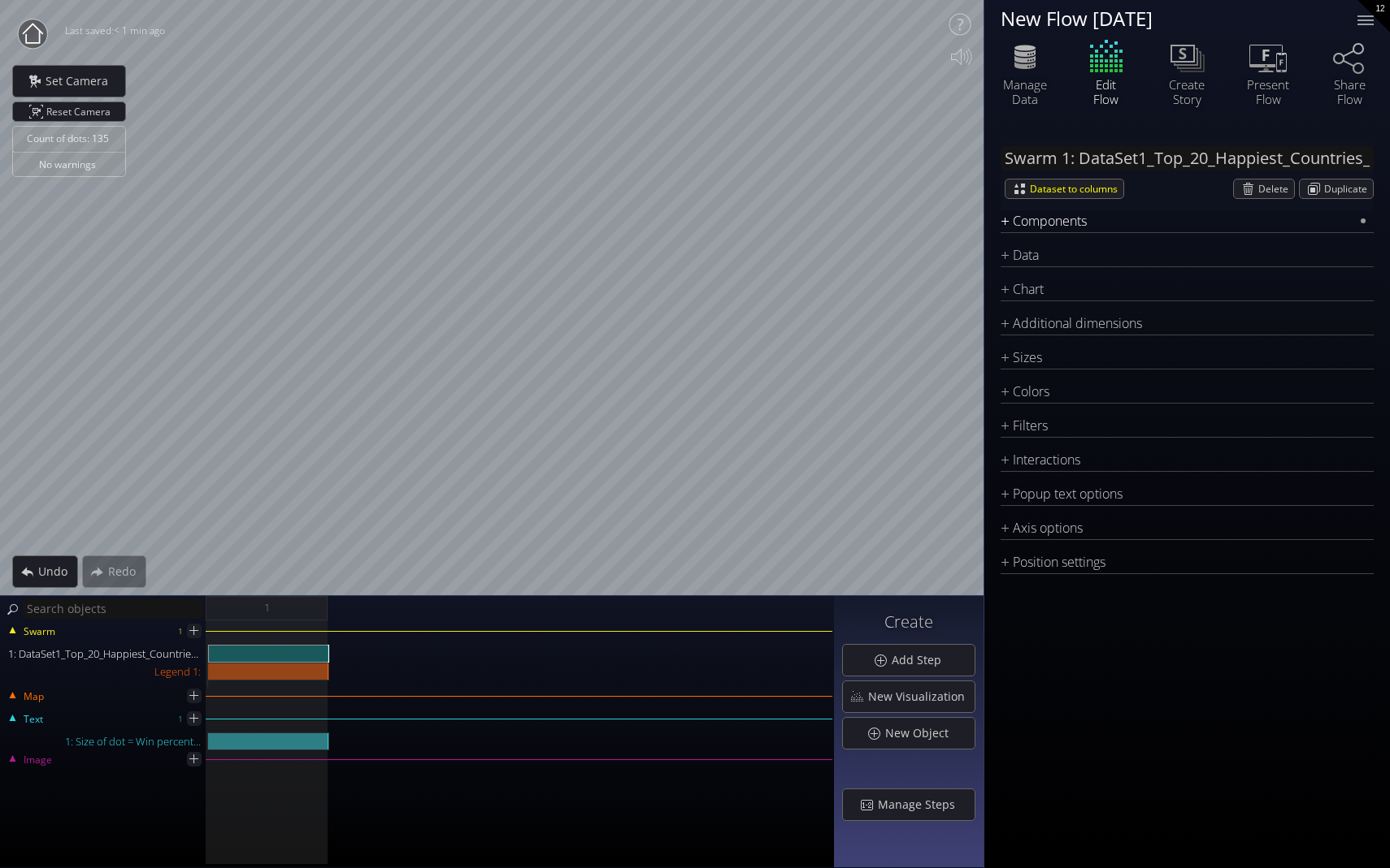
click at [973, 225] on div "Components" at bounding box center [1176, 221] width 353 height 21
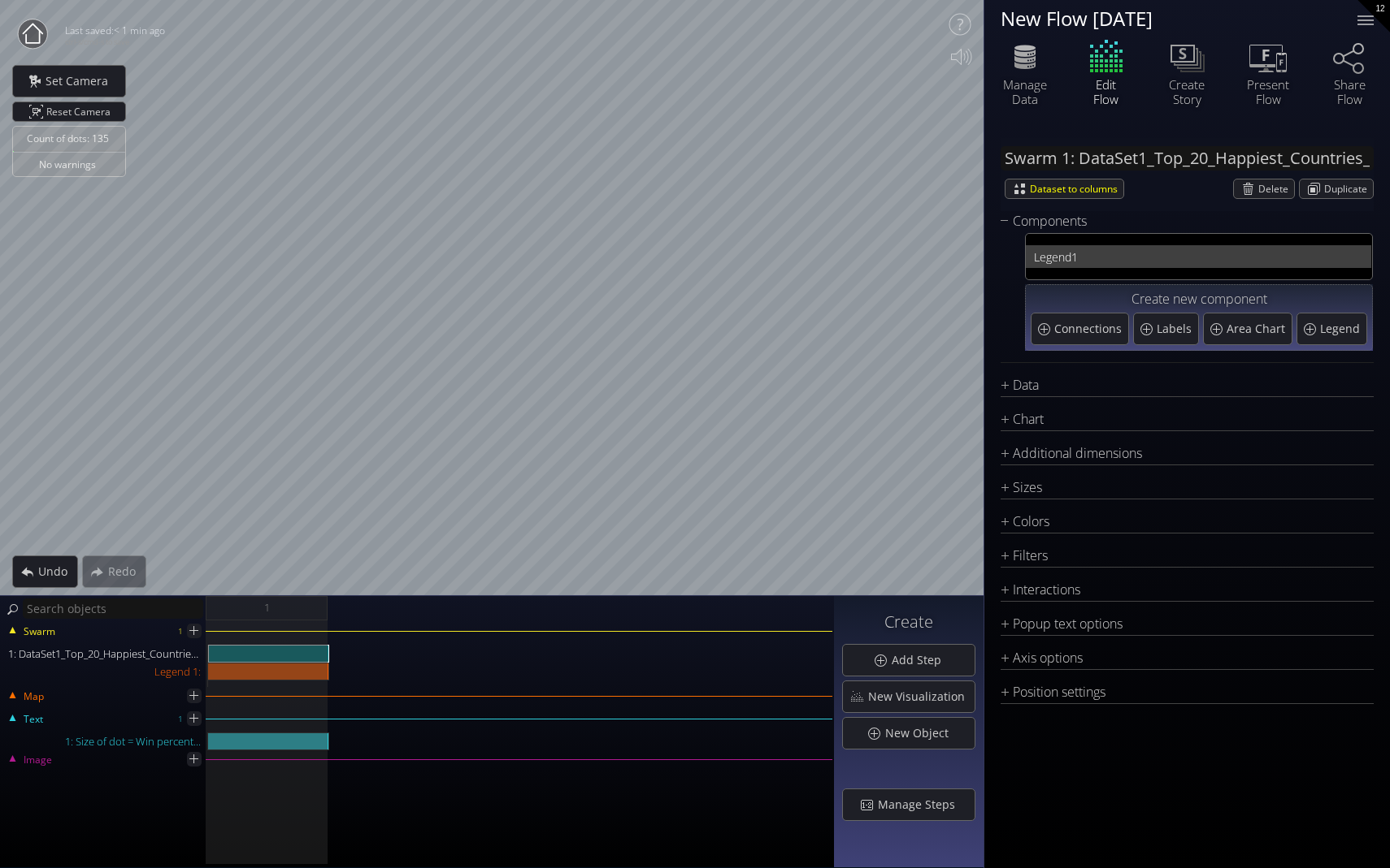
click at [973, 248] on span "1" at bounding box center [1217, 257] width 292 height 21
type input "Legend 1:"
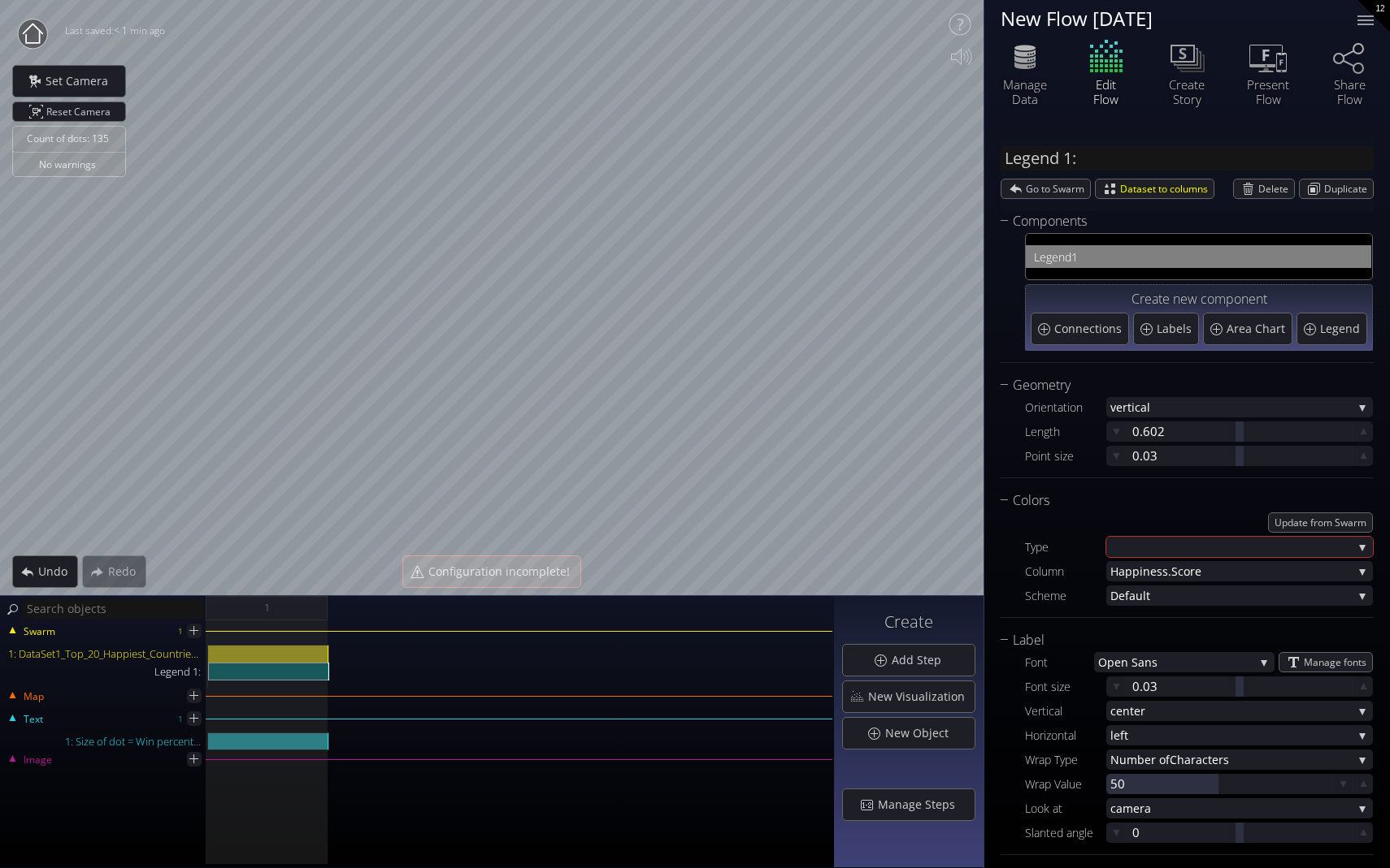
click at [973, 254] on span "1" at bounding box center [1217, 257] width 292 height 21
click at [311, 670] on div "Legend 1:" at bounding box center [269, 672] width 121 height 18
drag, startPoint x: 236, startPoint y: 670, endPoint x: 354, endPoint y: 677, distance: 118.2
click at [354, 677] on div "1: DataSet1_Top_20_Happiest_Countries_2017_2023_with_coords.csv Legend 1:" at bounding box center [417, 666] width 830 height 42
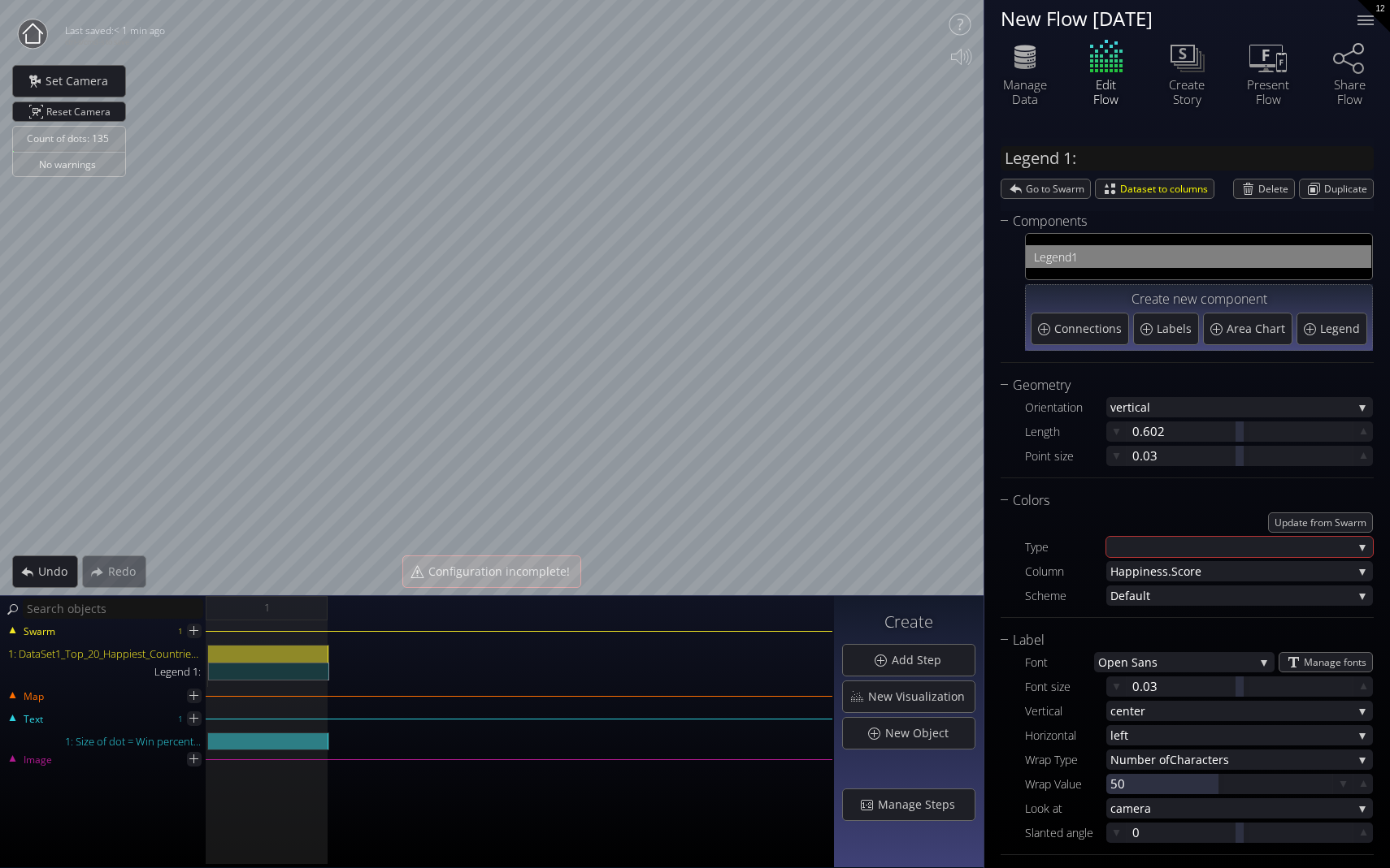
click at [973, 248] on span "1" at bounding box center [1217, 257] width 292 height 21
click at [225, 671] on div "Legend 1:" at bounding box center [269, 672] width 121 height 18
click at [278, 672] on div "Legend 1:" at bounding box center [269, 672] width 121 height 18
click at [973, 247] on span "1" at bounding box center [1217, 257] width 292 height 21
click at [973, 265] on span "1" at bounding box center [1217, 257] width 292 height 21
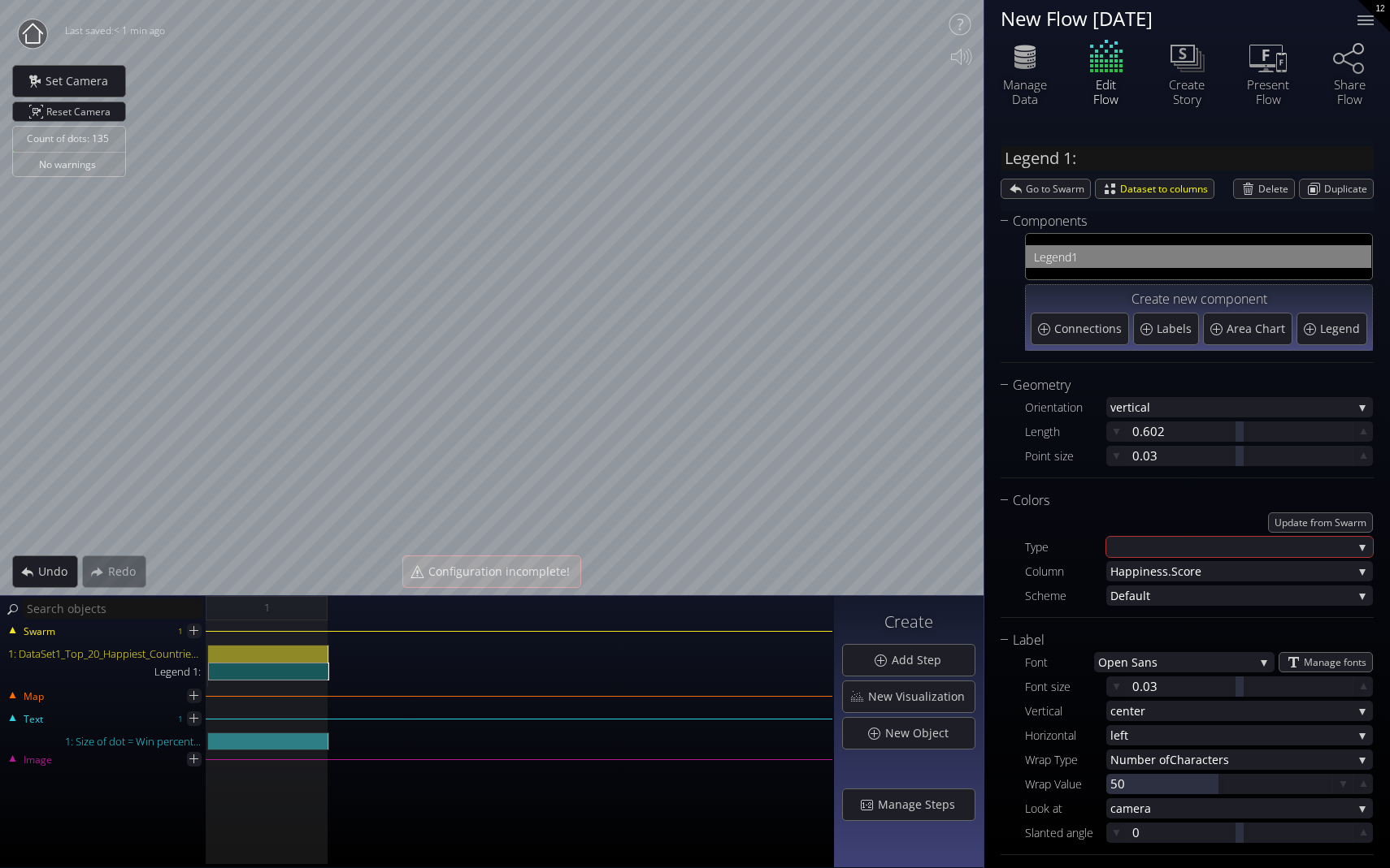
click at [973, 265] on span "1" at bounding box center [1217, 257] width 292 height 21
click at [973, 191] on span "Delete" at bounding box center [1276, 188] width 36 height 19
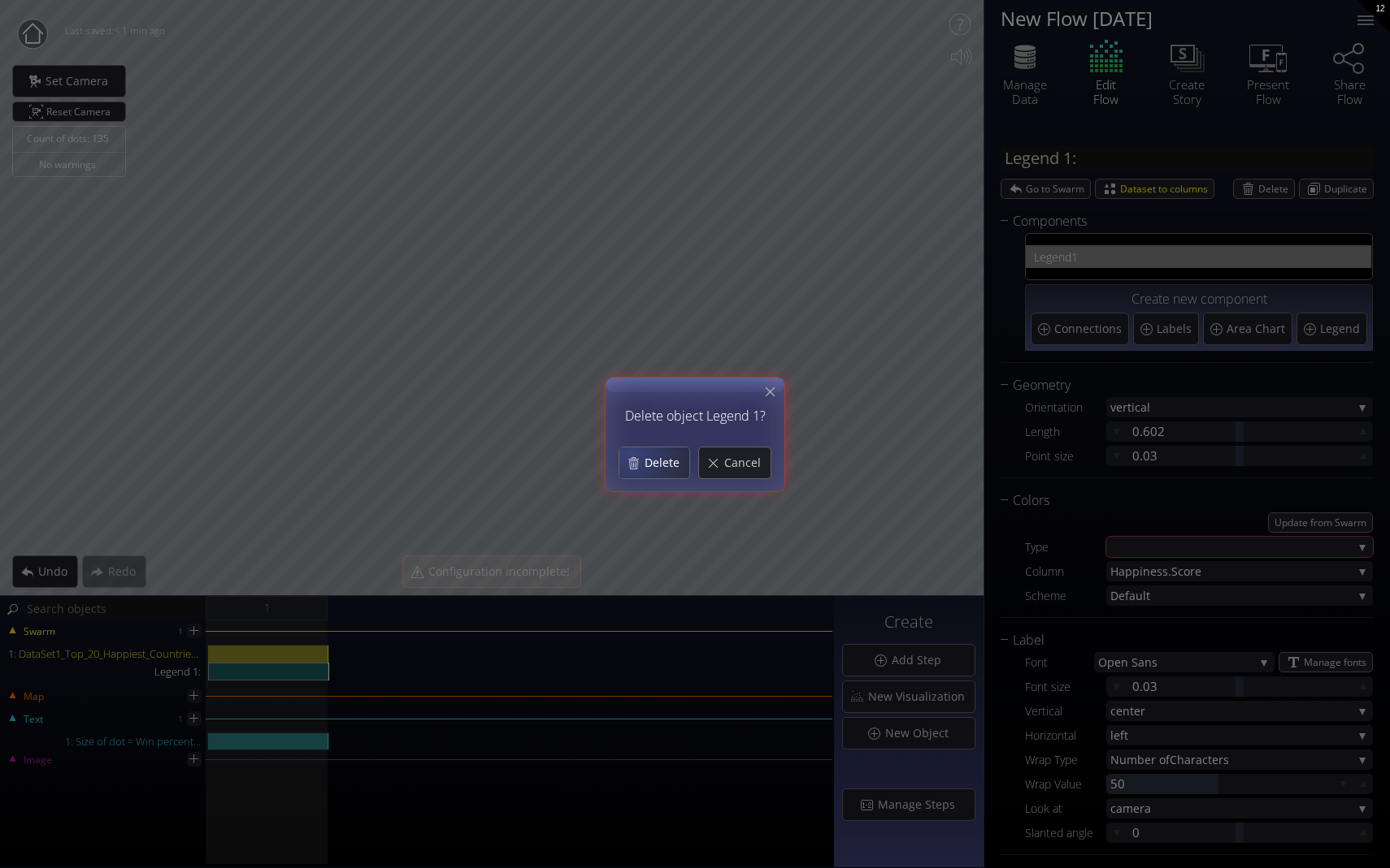
click at [629, 456] on div "Delete" at bounding box center [654, 463] width 70 height 31
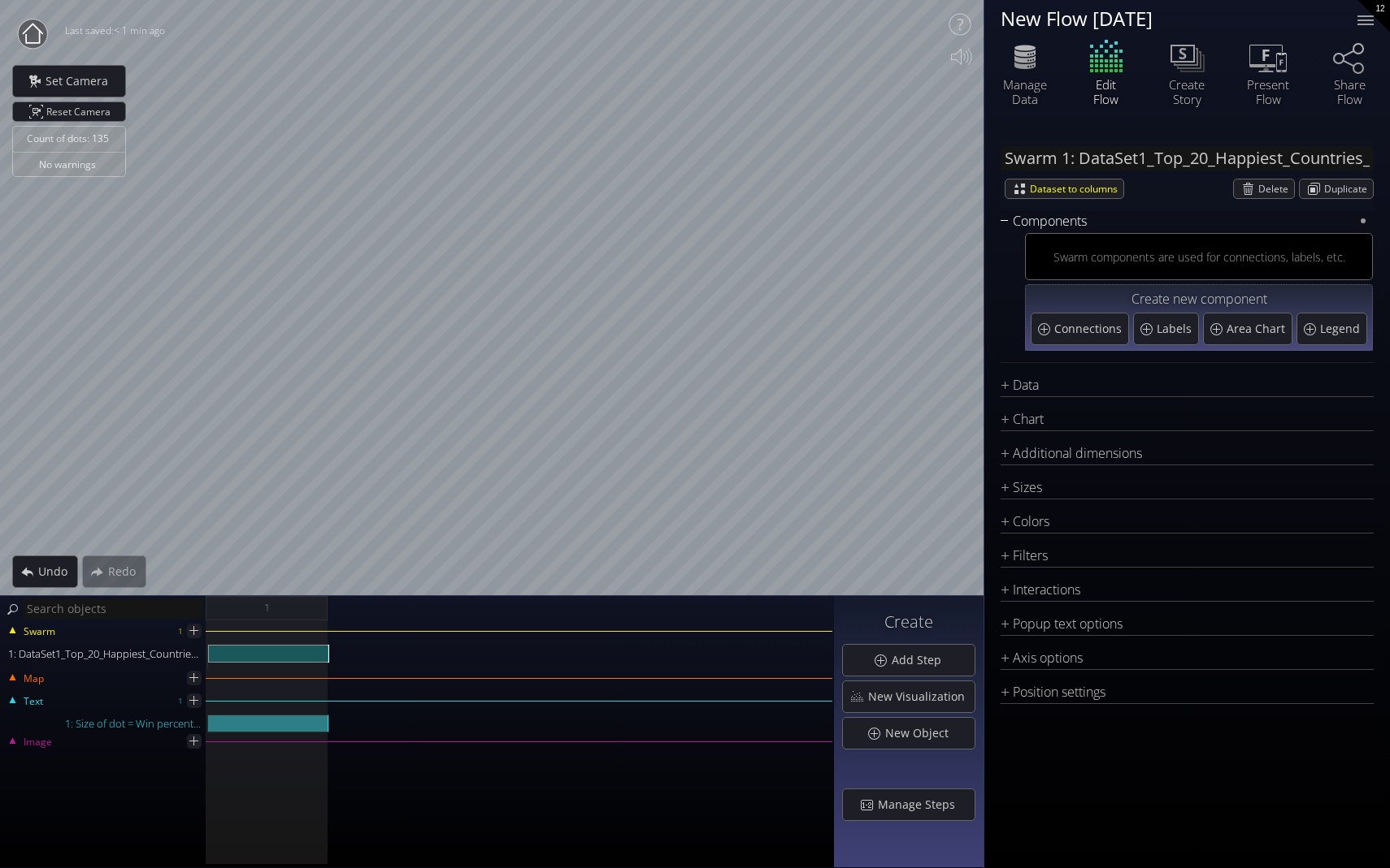
click at [973, 213] on div "Components" at bounding box center [1176, 221] width 353 height 21
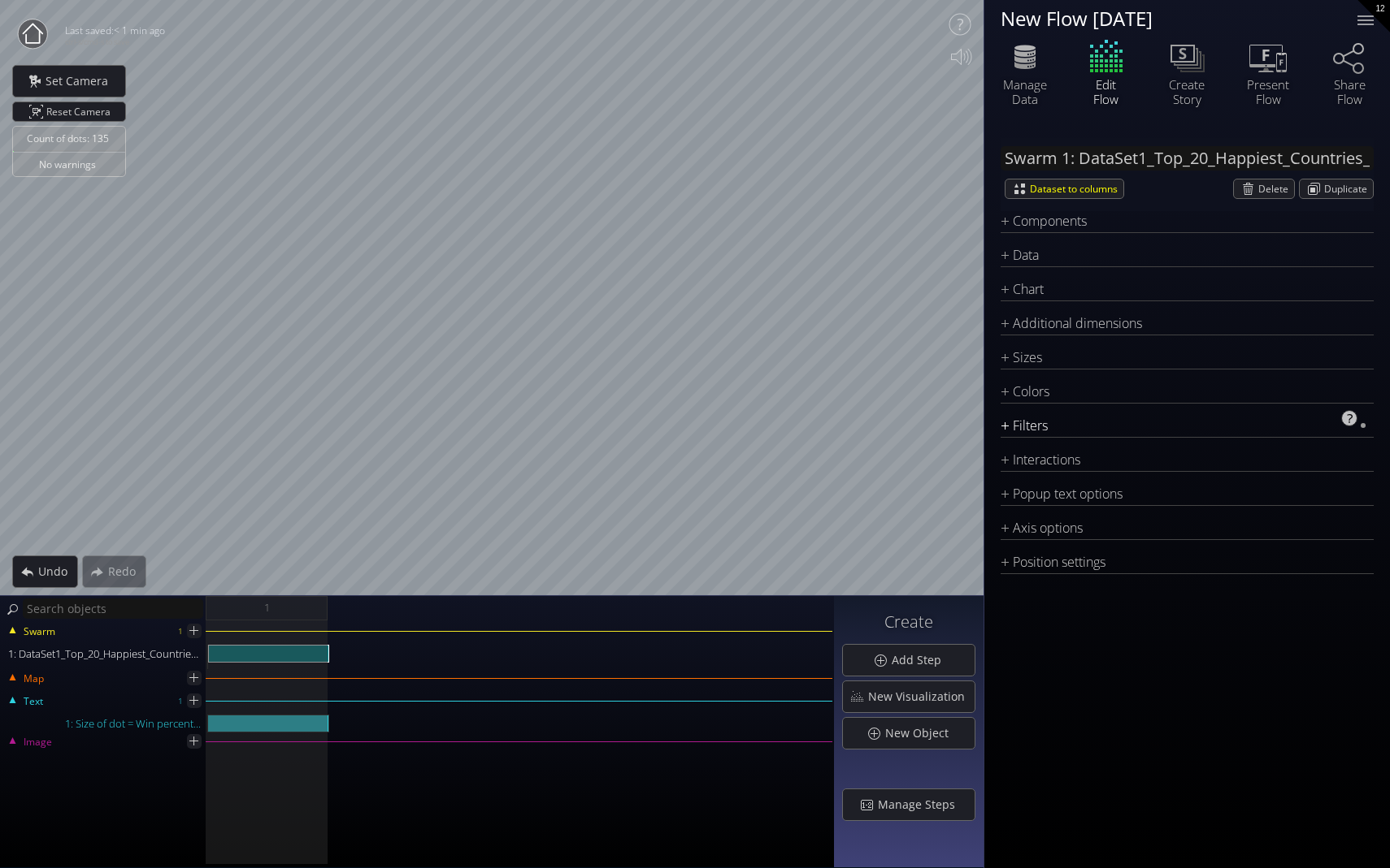
click at [973, 431] on div "Filters" at bounding box center [1176, 426] width 353 height 21
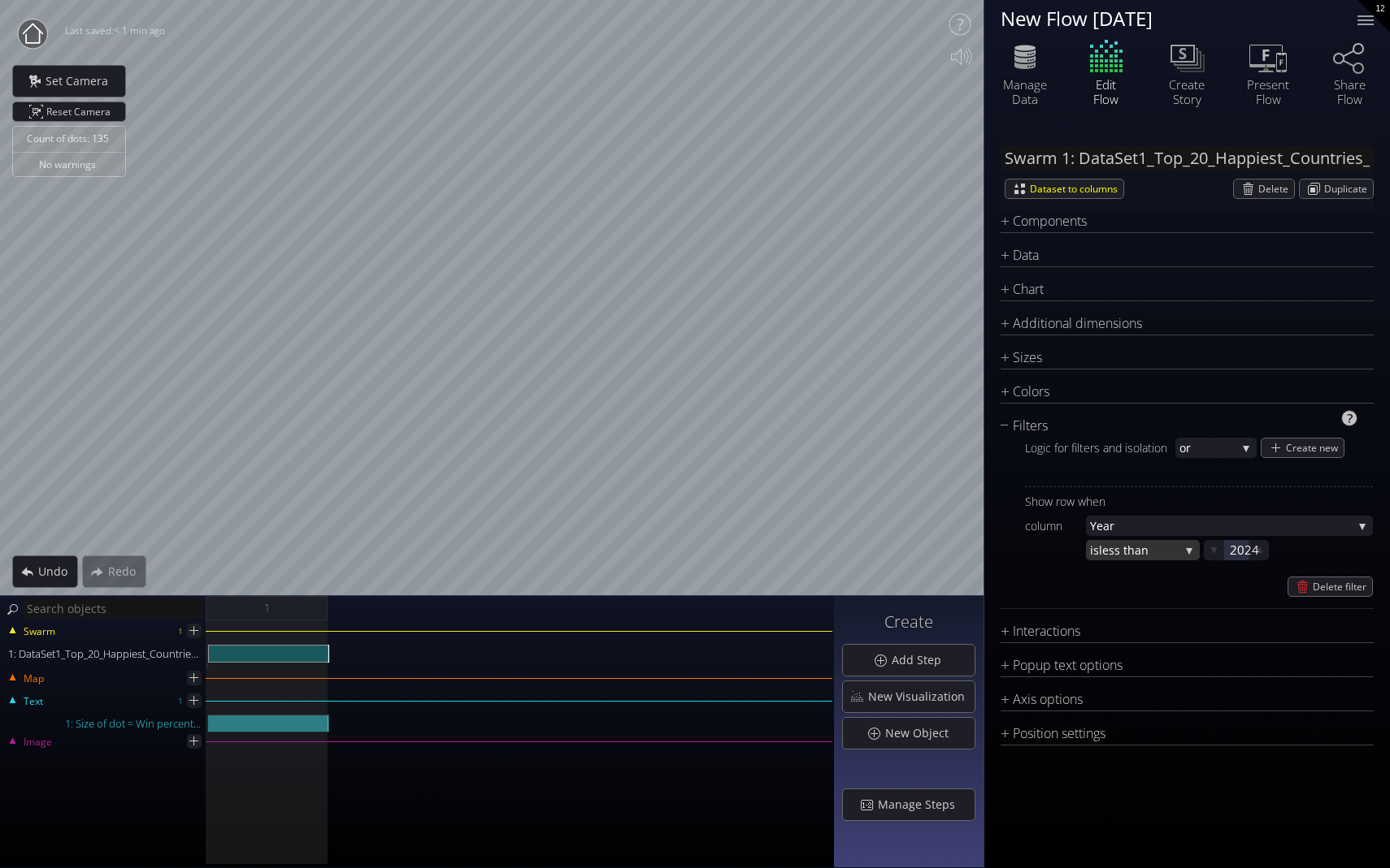
click at [973, 550] on span "less than" at bounding box center [1139, 550] width 80 height 21
click at [973, 565] on span "s equal to" at bounding box center [1139, 572] width 95 height 21
click at [973, 547] on div at bounding box center [1236, 550] width 24 height 21
click at [973, 554] on input "2024" at bounding box center [1262, 550] width 65 height 21
click at [973, 582] on div "Delete filter" at bounding box center [1199, 587] width 348 height 21
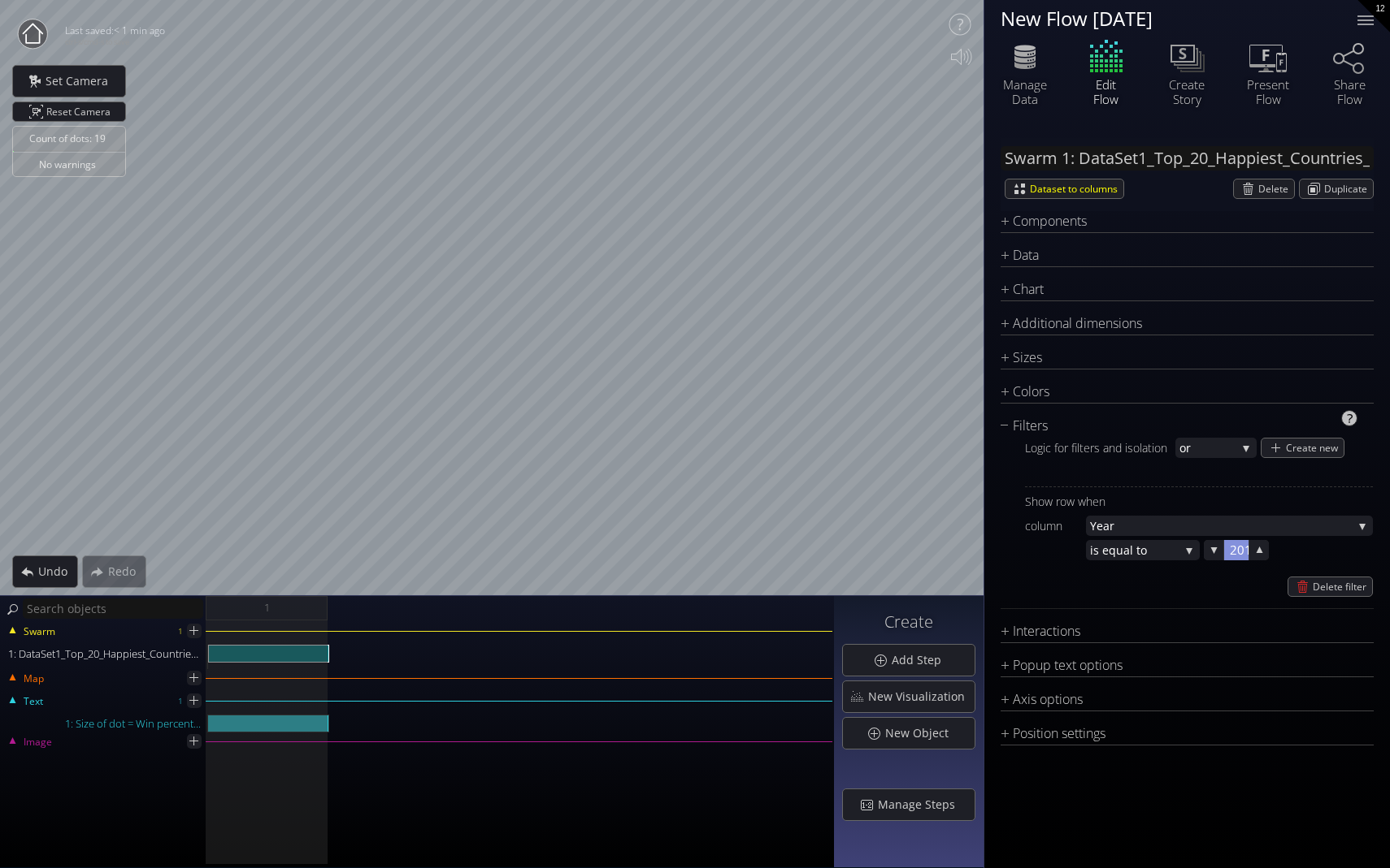
click at [973, 552] on div at bounding box center [1236, 550] width 24 height 21
click at [973, 553] on input "2017" at bounding box center [1262, 550] width 65 height 21
click at [973, 574] on div "Show row when column Year Year [PERSON_NAME].Rank Coun try [PERSON_NAME].Score …" at bounding box center [1199, 541] width 348 height 110
click at [973, 544] on div at bounding box center [1236, 550] width 24 height 21
click at [973, 554] on input "2016" at bounding box center [1262, 550] width 65 height 21
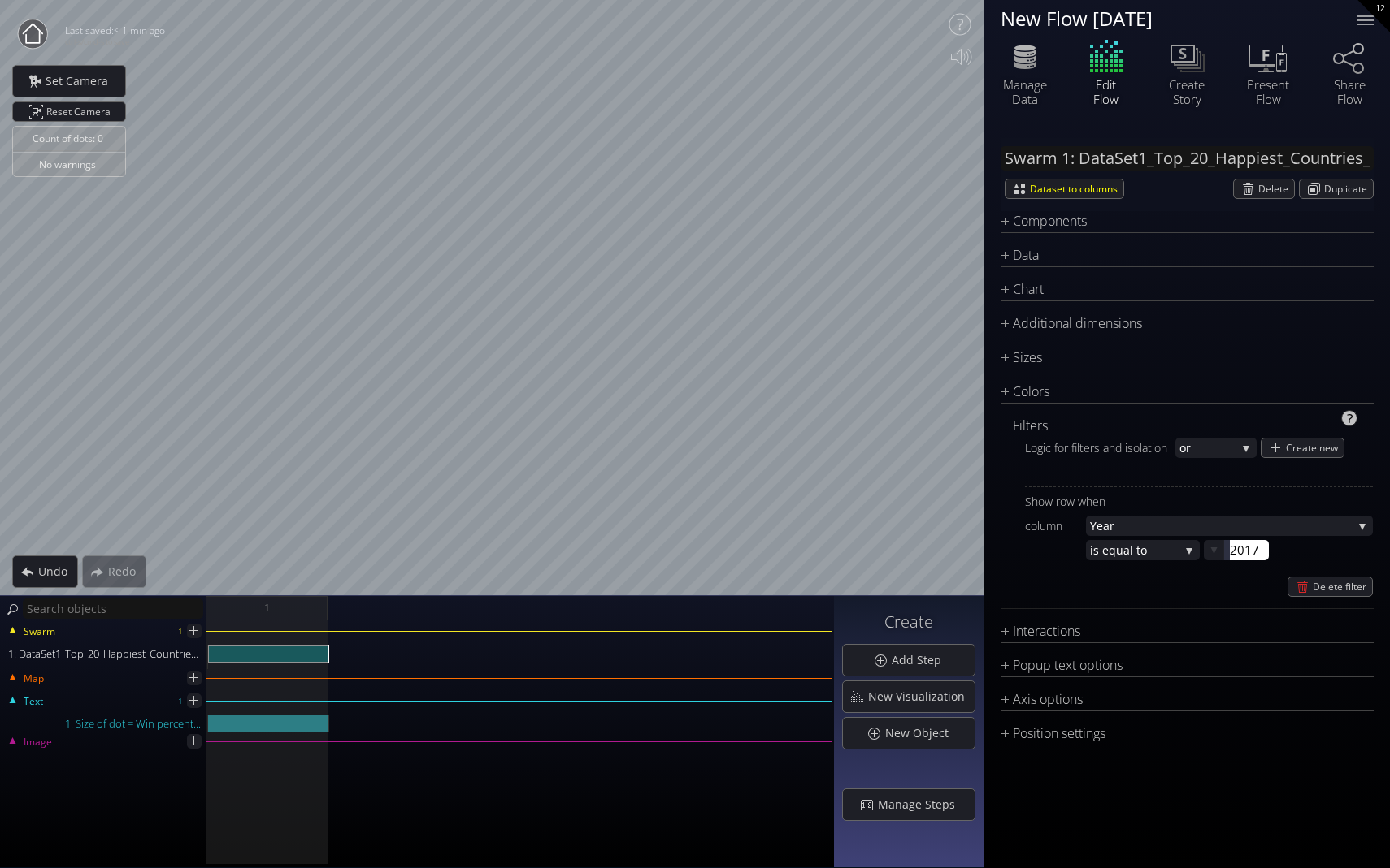
click at [973, 587] on div "Delete filter" at bounding box center [1199, 587] width 348 height 21
click at [927, 656] on span "Add Step" at bounding box center [921, 660] width 61 height 17
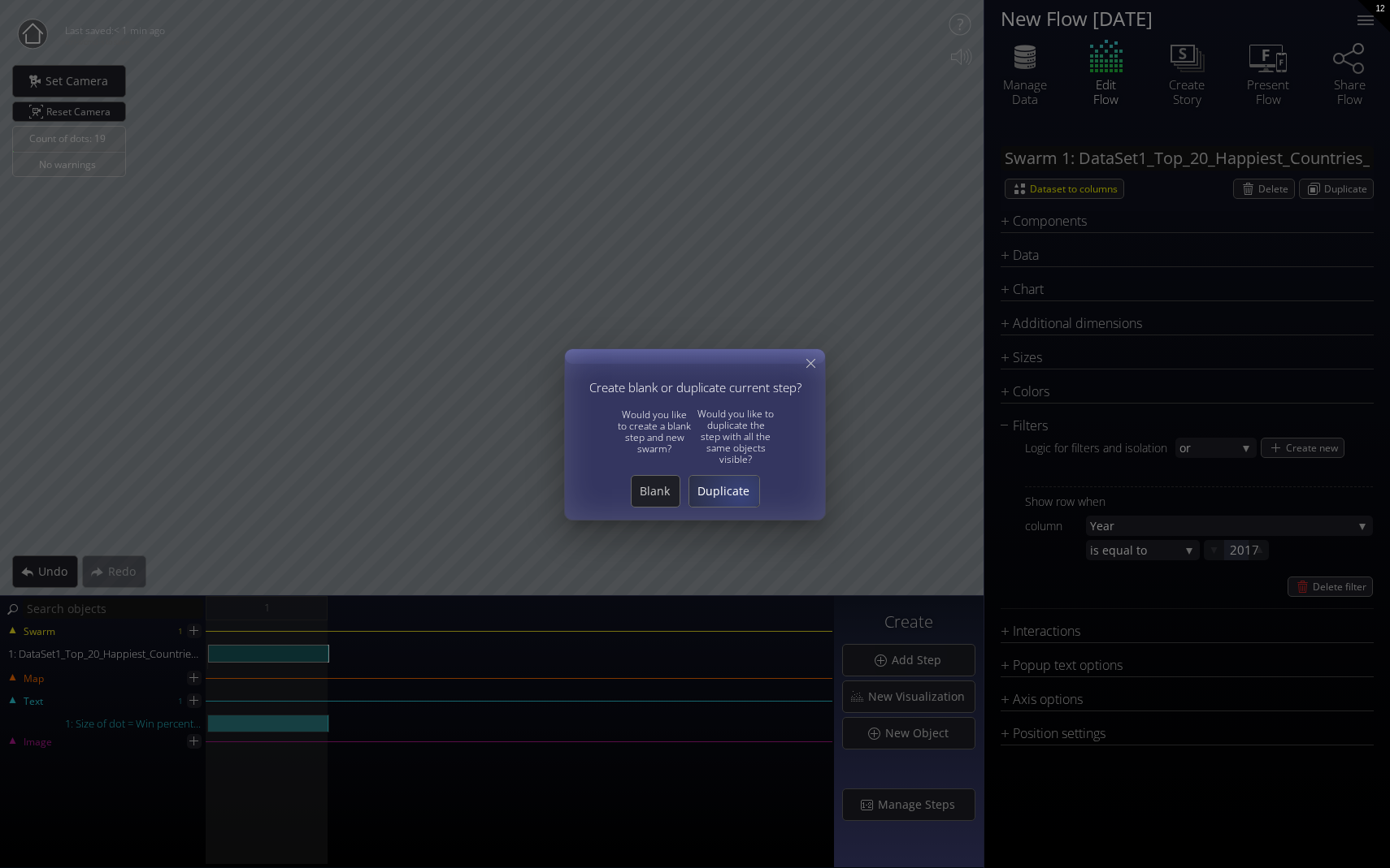
click at [737, 491] on span "Duplicate" at bounding box center [725, 491] width 70 height 17
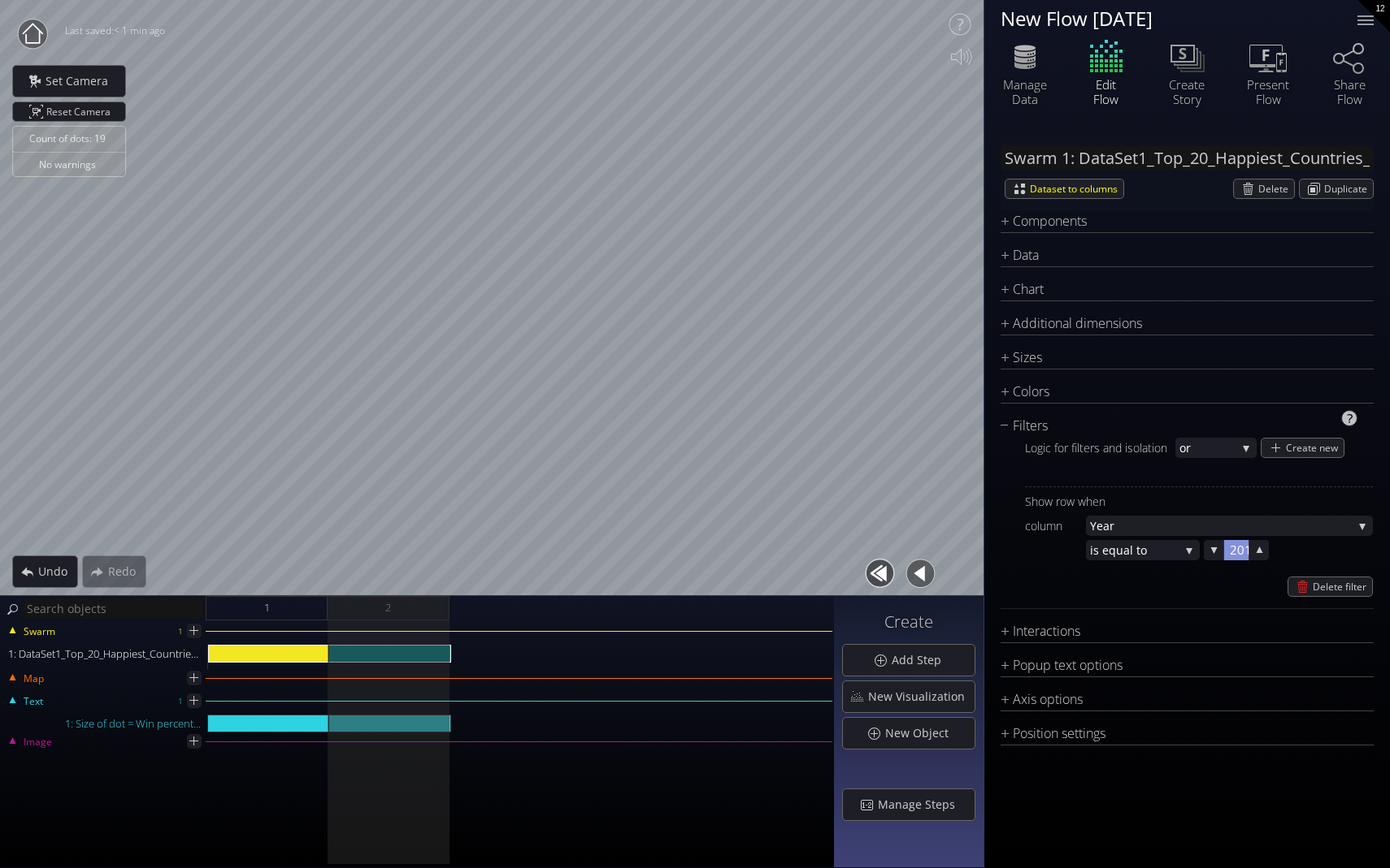
click at [973, 552] on div at bounding box center [1236, 550] width 24 height 21
click at [973, 553] on input "2017" at bounding box center [1262, 550] width 65 height 21
click at [973, 605] on div "Filters Logic for filters and isolation or or and Create new Show row when colu…" at bounding box center [1187, 513] width 373 height 193
click at [304, 650] on div "1: DataSet1_Top_20_Happiest_Countries_2017_2023_with_coords.csv" at bounding box center [269, 654] width 121 height 18
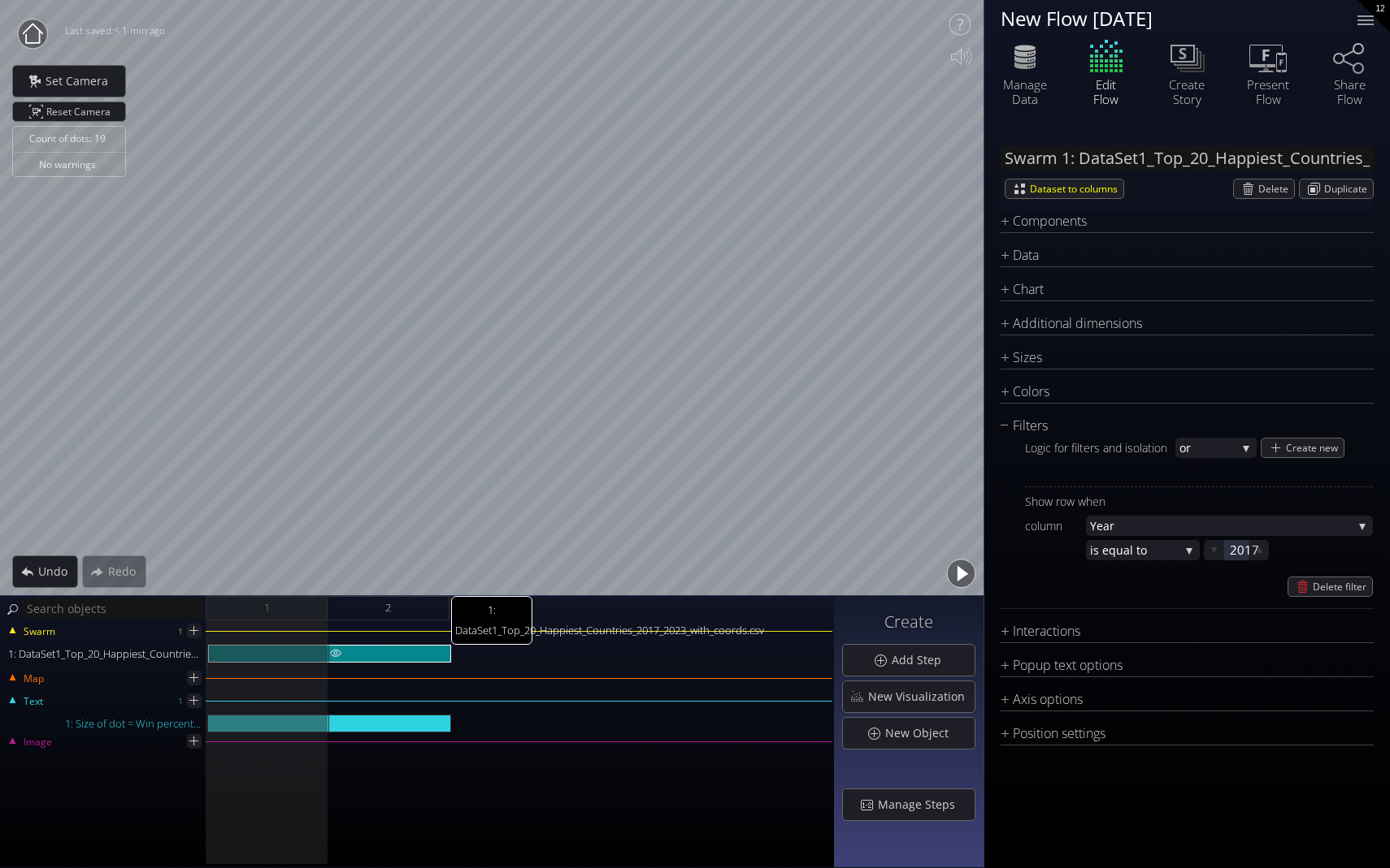
click at [375, 651] on div "1: DataSet1_Top_20_Happiest_Countries_2017_2023_with_coords.csv" at bounding box center [390, 654] width 122 height 18
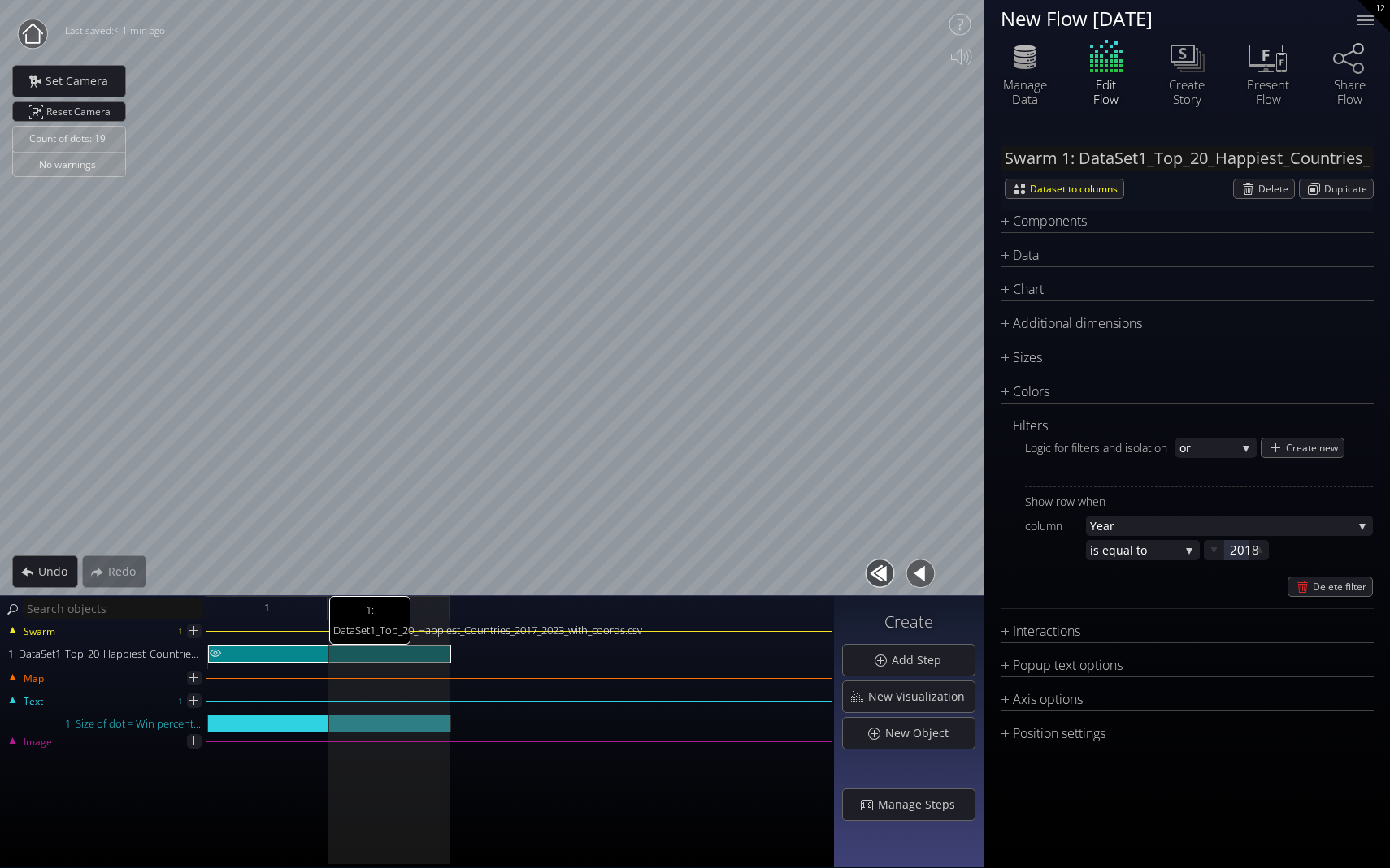
click at [281, 650] on div "1: DataSet1_Top_20_Happiest_Countries_2017_2023_with_coords.csv" at bounding box center [269, 654] width 121 height 18
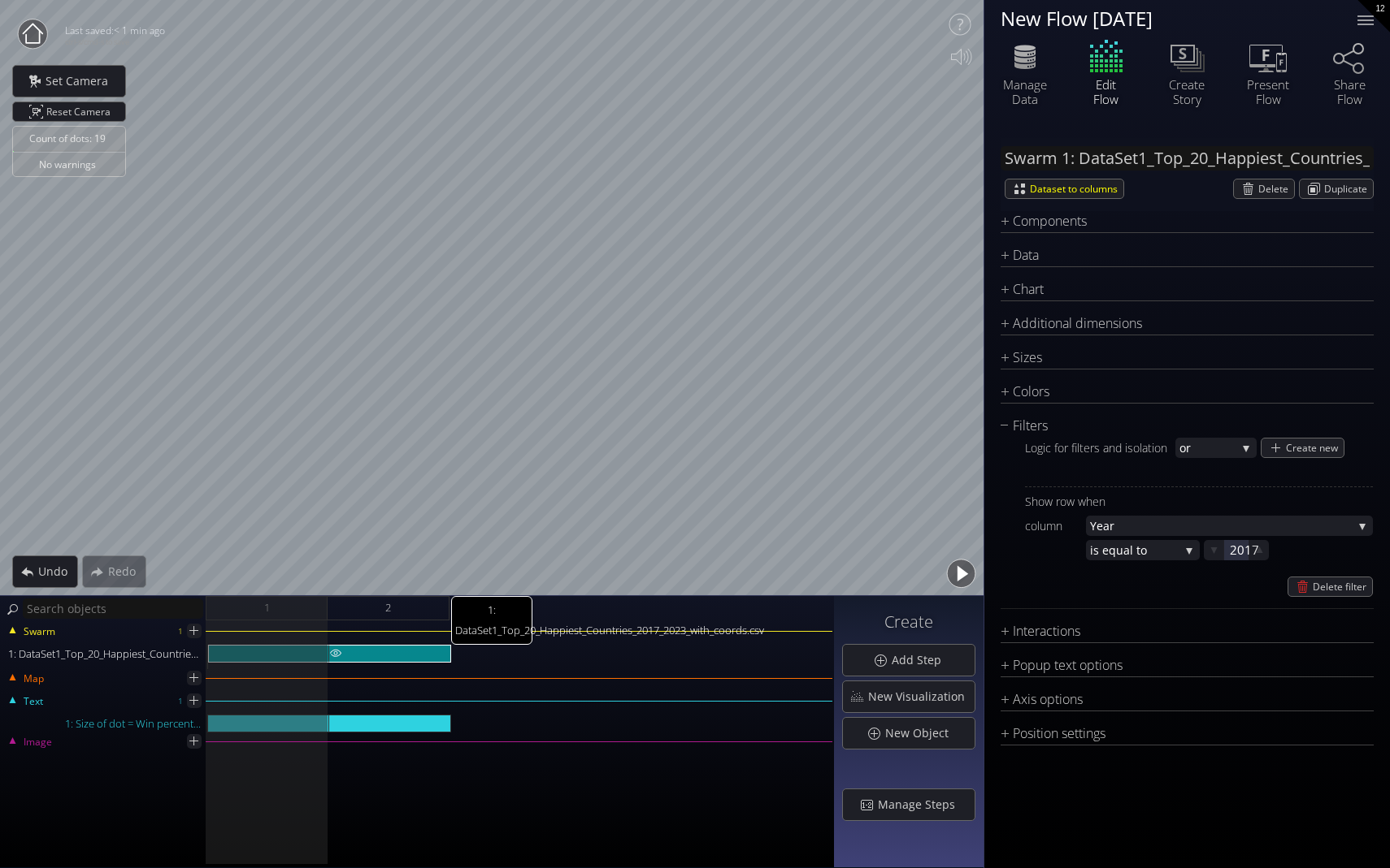
click at [442, 647] on div "1: DataSet1_Top_20_Happiest_Countries_2017_2023_with_coords.csv" at bounding box center [390, 654] width 122 height 18
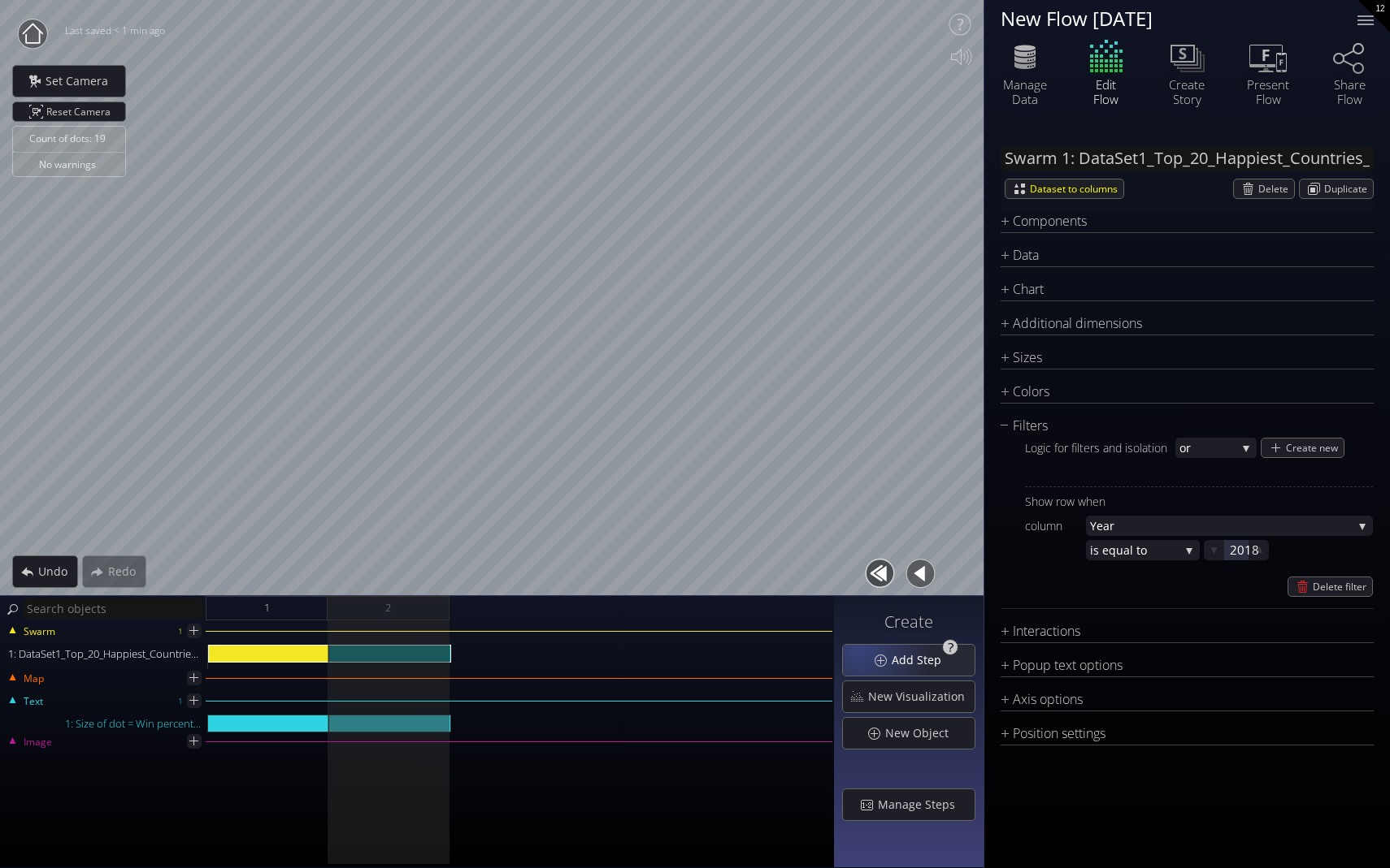
click at [871, 657] on div "Add Step" at bounding box center [908, 661] width 132 height 31
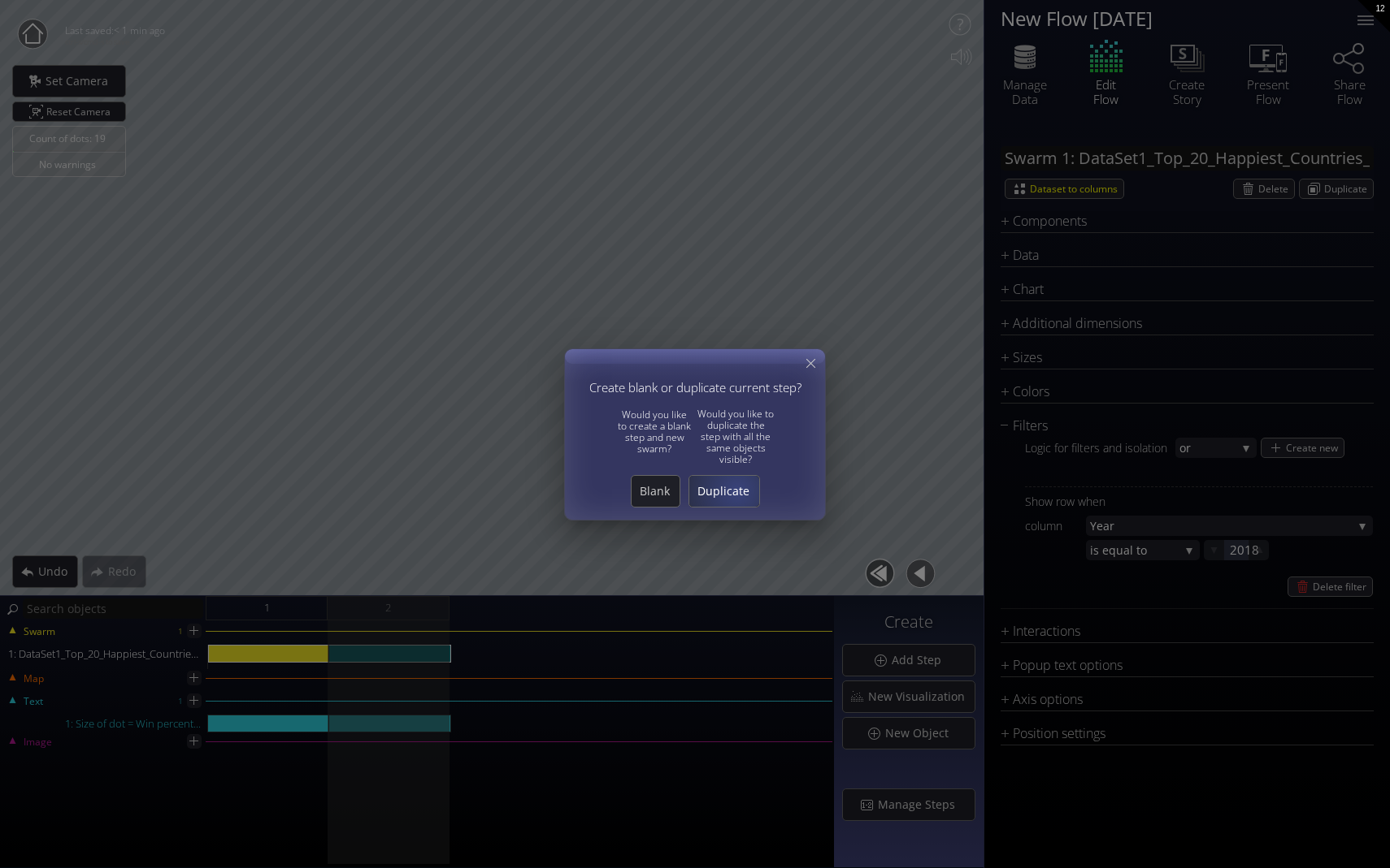
click at [734, 488] on span "Duplicate" at bounding box center [725, 491] width 70 height 17
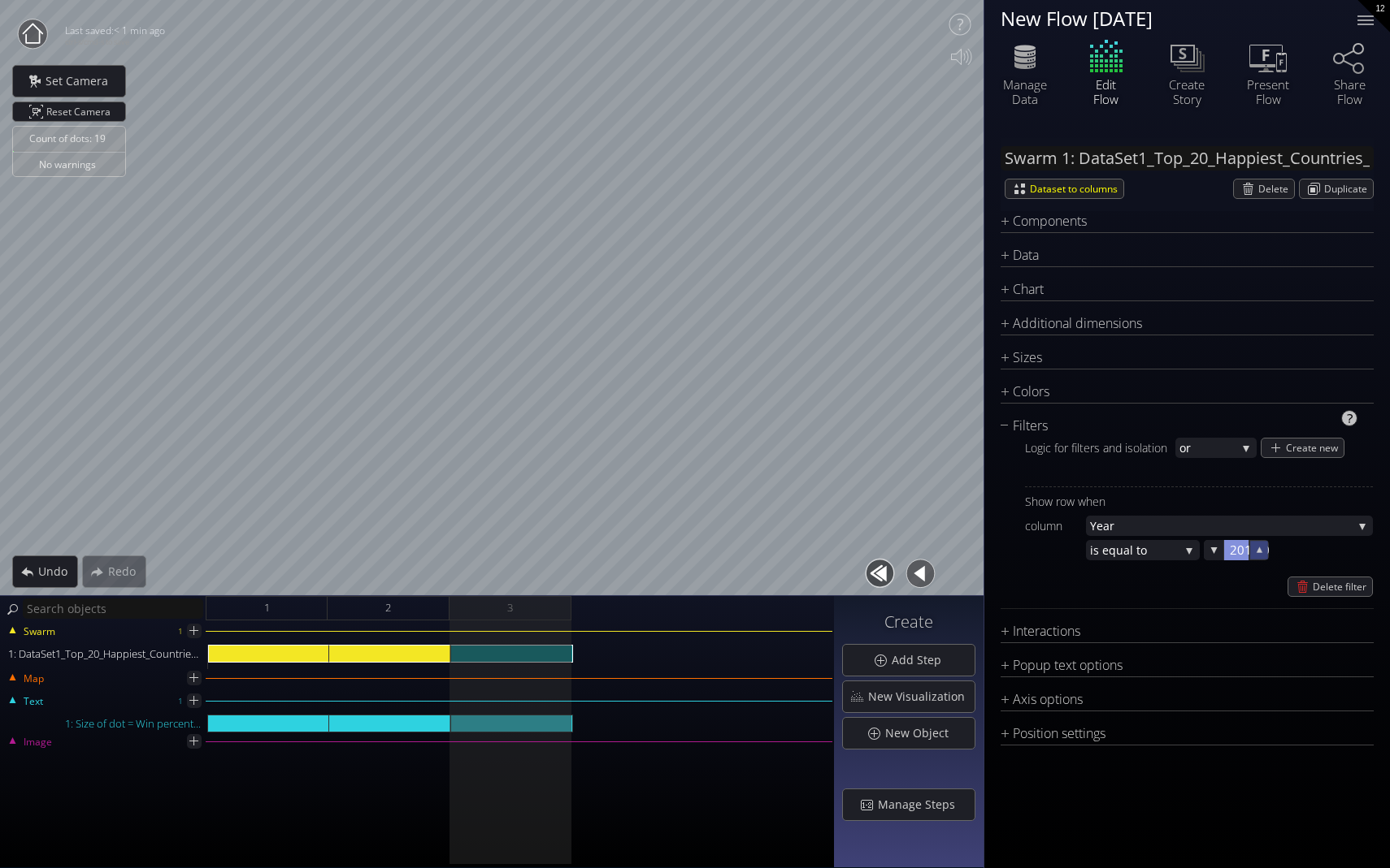
click at [973, 555] on div "2018.05 2018" at bounding box center [1236, 550] width 65 height 21
click at [973, 554] on div at bounding box center [1236, 550] width 24 height 21
click at [973, 554] on icon at bounding box center [1214, 551] width 14 height 14
click at [973, 551] on input "2018.1" at bounding box center [1262, 550] width 65 height 21
click at [973, 554] on input "2018.1" at bounding box center [1262, 550] width 65 height 21
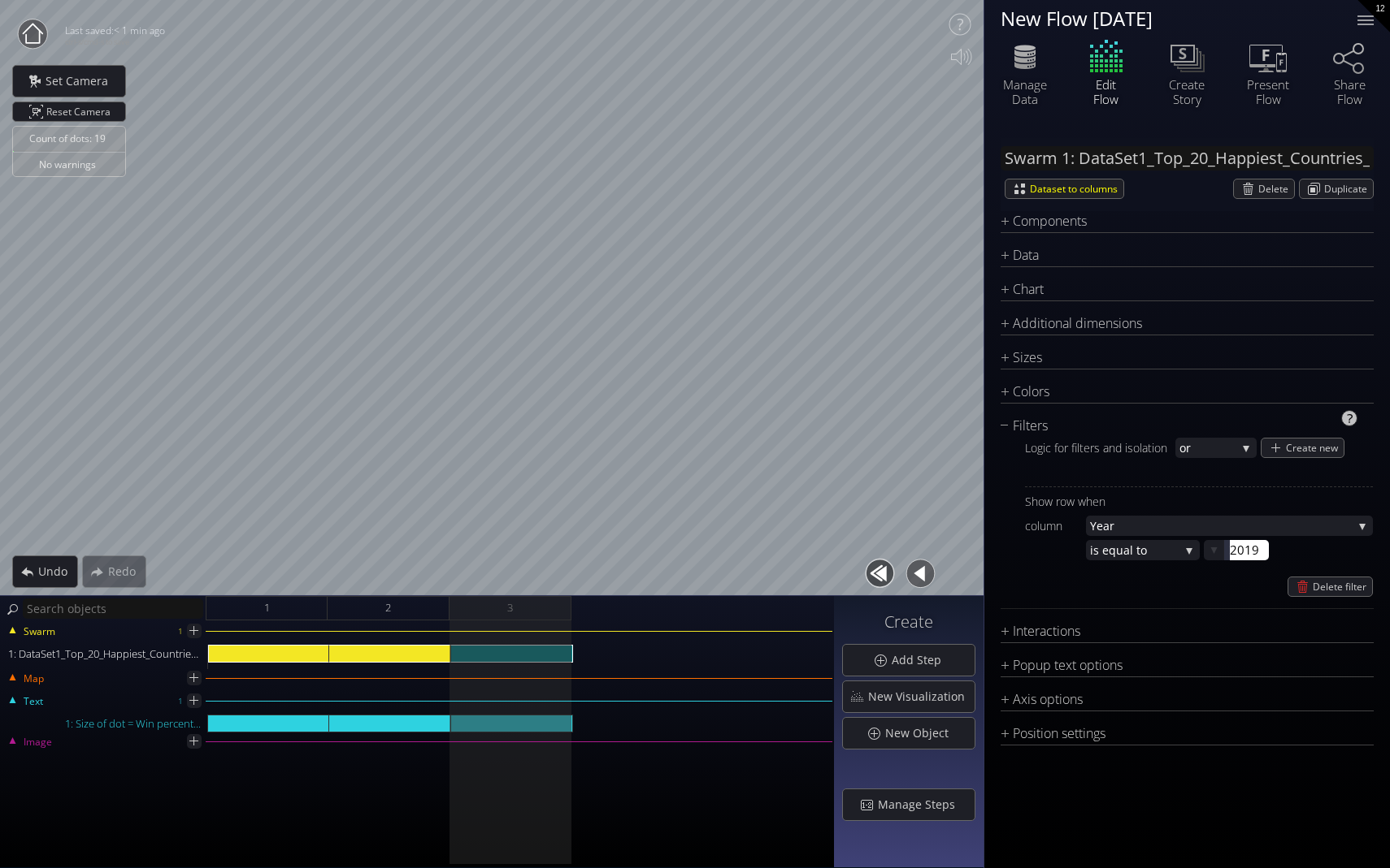
click at [973, 586] on div "Delete filter" at bounding box center [1199, 587] width 348 height 21
click at [397, 647] on div "1: DataSet1_Top_20_Happiest_Countries_2017_2023_with_coords.csv" at bounding box center [390, 654] width 122 height 18
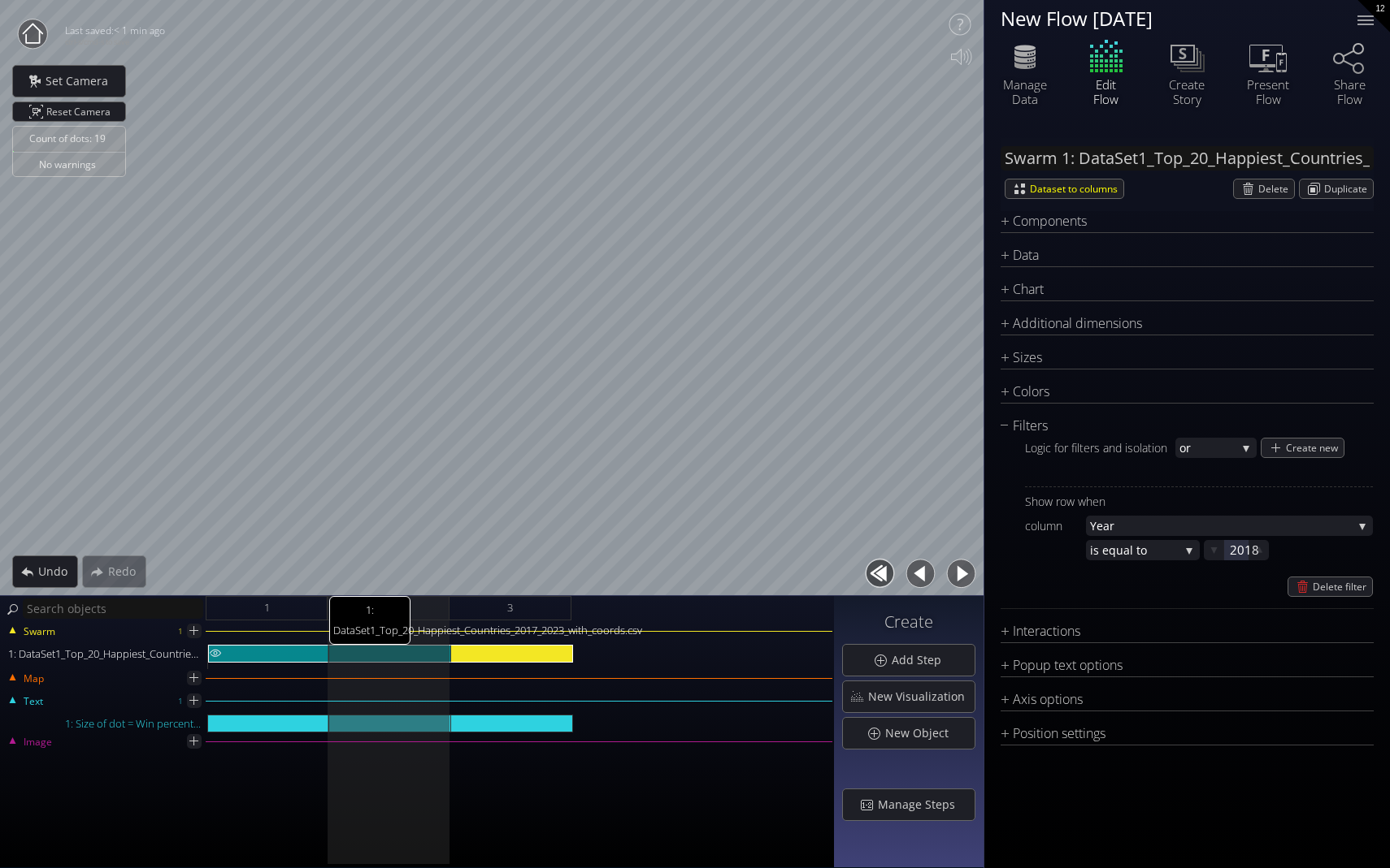
click at [300, 655] on div "1: DataSet1_Top_20_Happiest_Countries_2017_2023_with_coords.csv" at bounding box center [269, 654] width 121 height 18
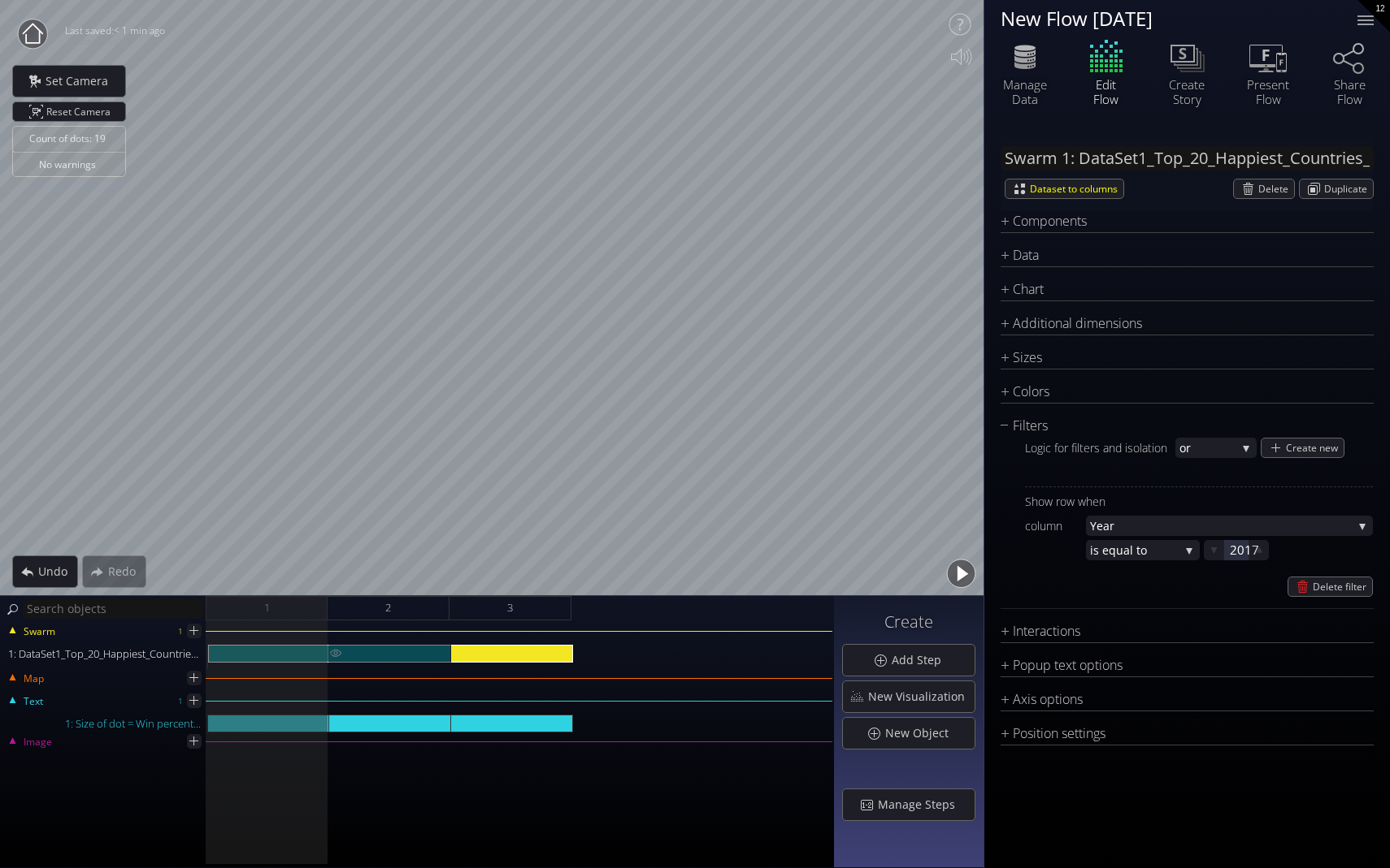
click at [422, 655] on div "1: DataSet1_Top_20_Happiest_Countries_2017_2023_with_coords.csv" at bounding box center [390, 654] width 122 height 18
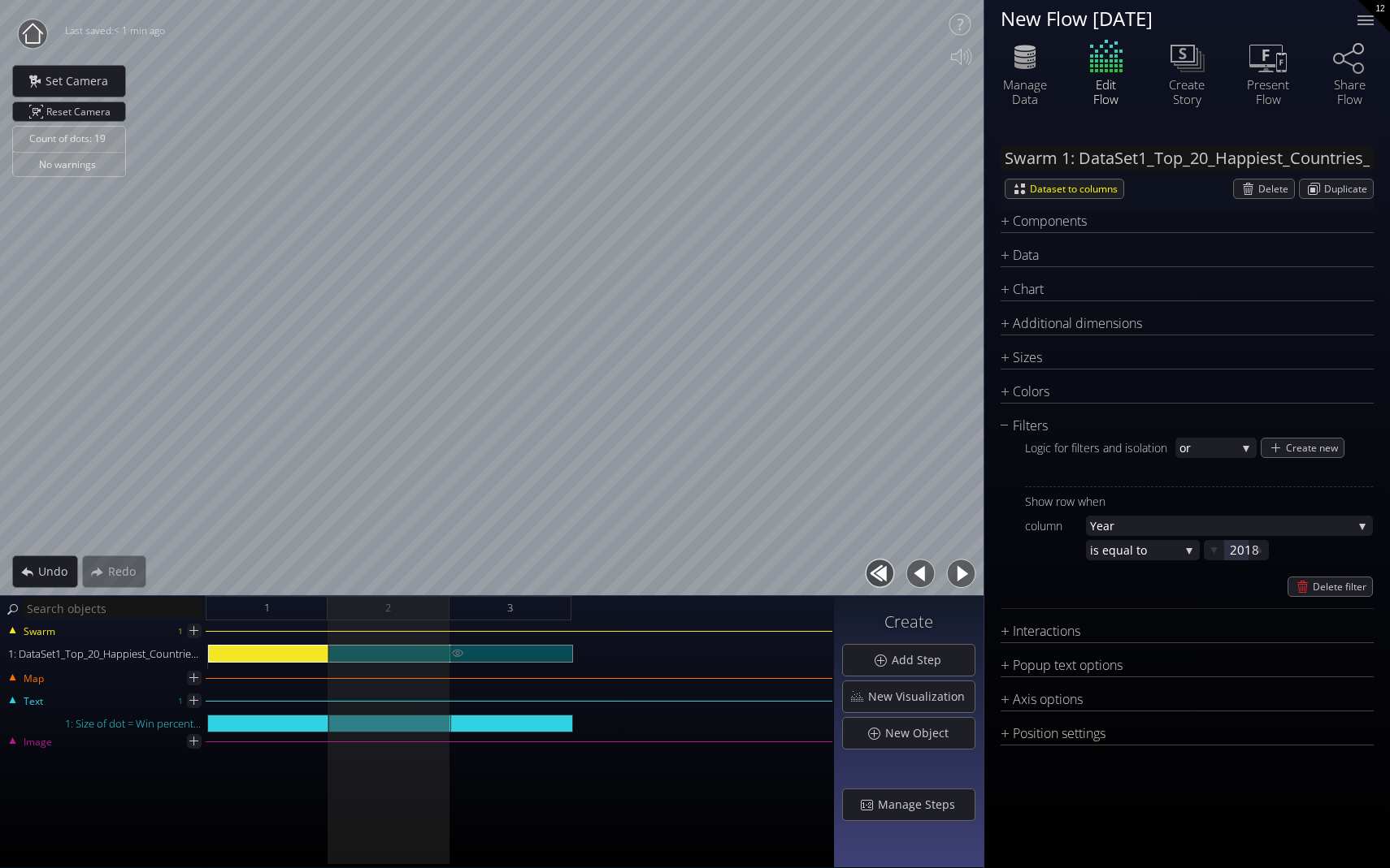
click at [508, 645] on div "1: DataSet1_Top_20_Happiest_Countries_2017_2023_with_coords.csv" at bounding box center [512, 654] width 122 height 18
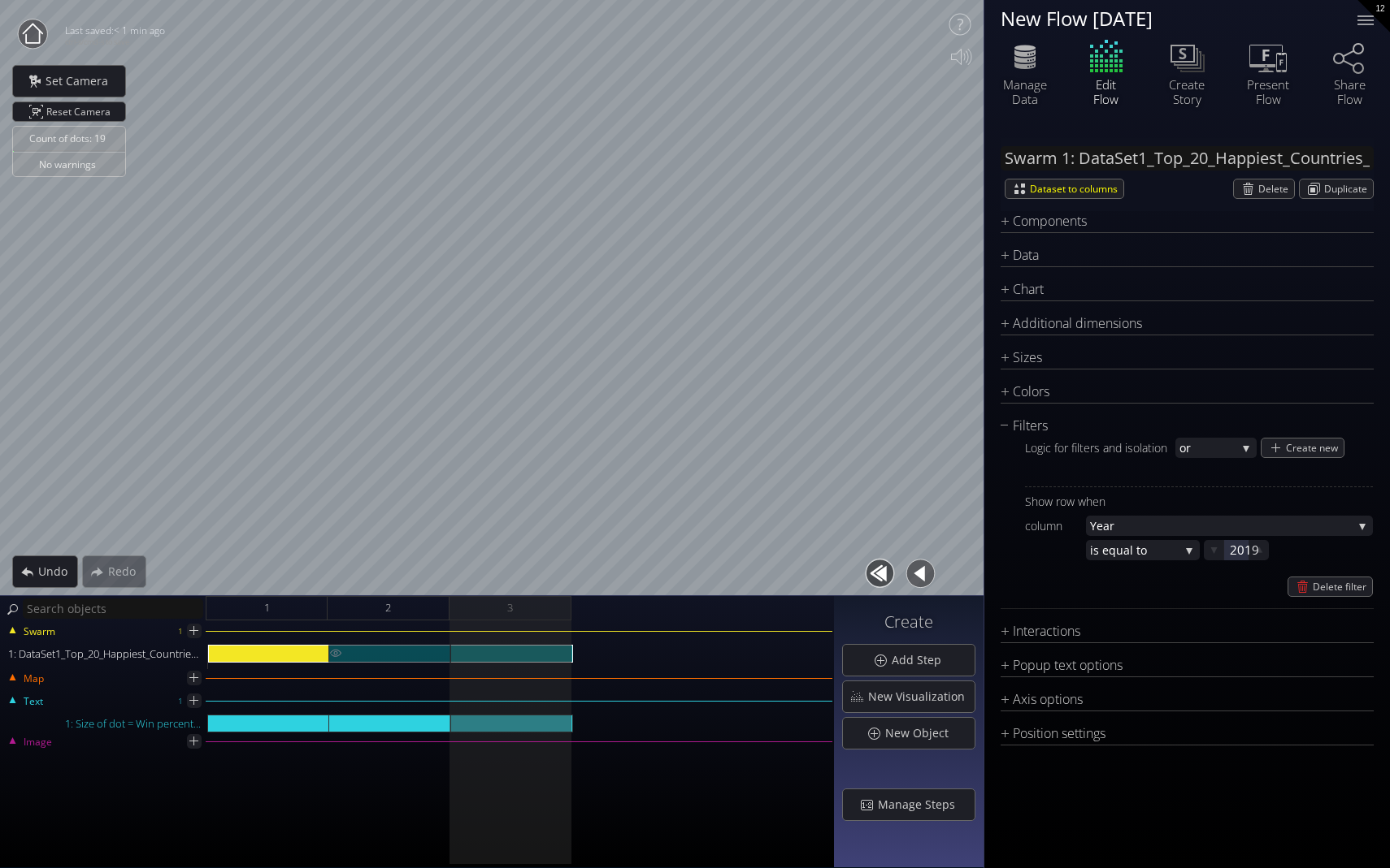
click at [419, 660] on div "1: DataSet1_Top_20_Happiest_Countries_2017_2023_with_coords.csv" at bounding box center [390, 654] width 122 height 18
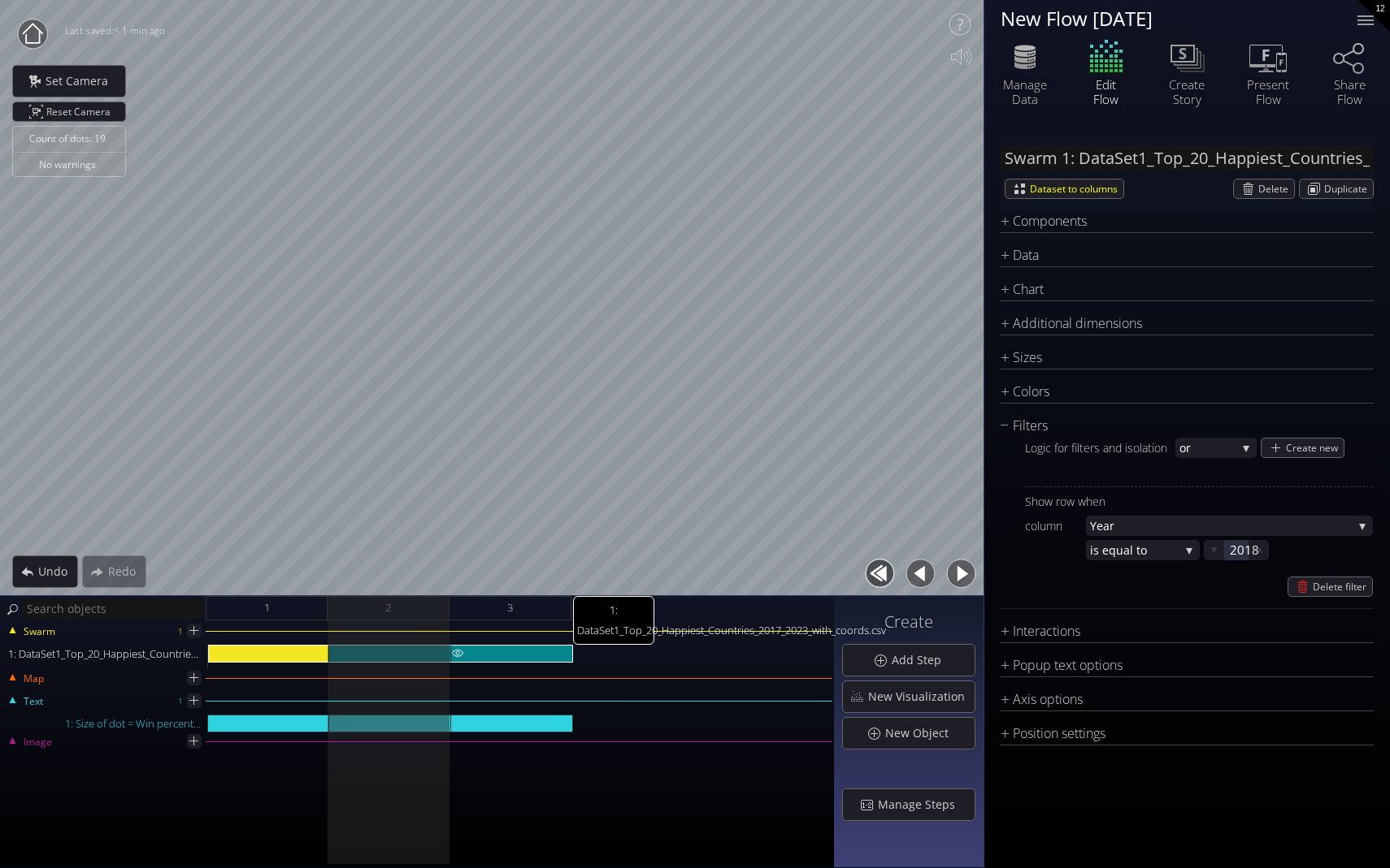
click at [507, 651] on div "1: DataSet1_Top_20_Happiest_Countries_2017_2023_with_coords.csv" at bounding box center [512, 654] width 122 height 18
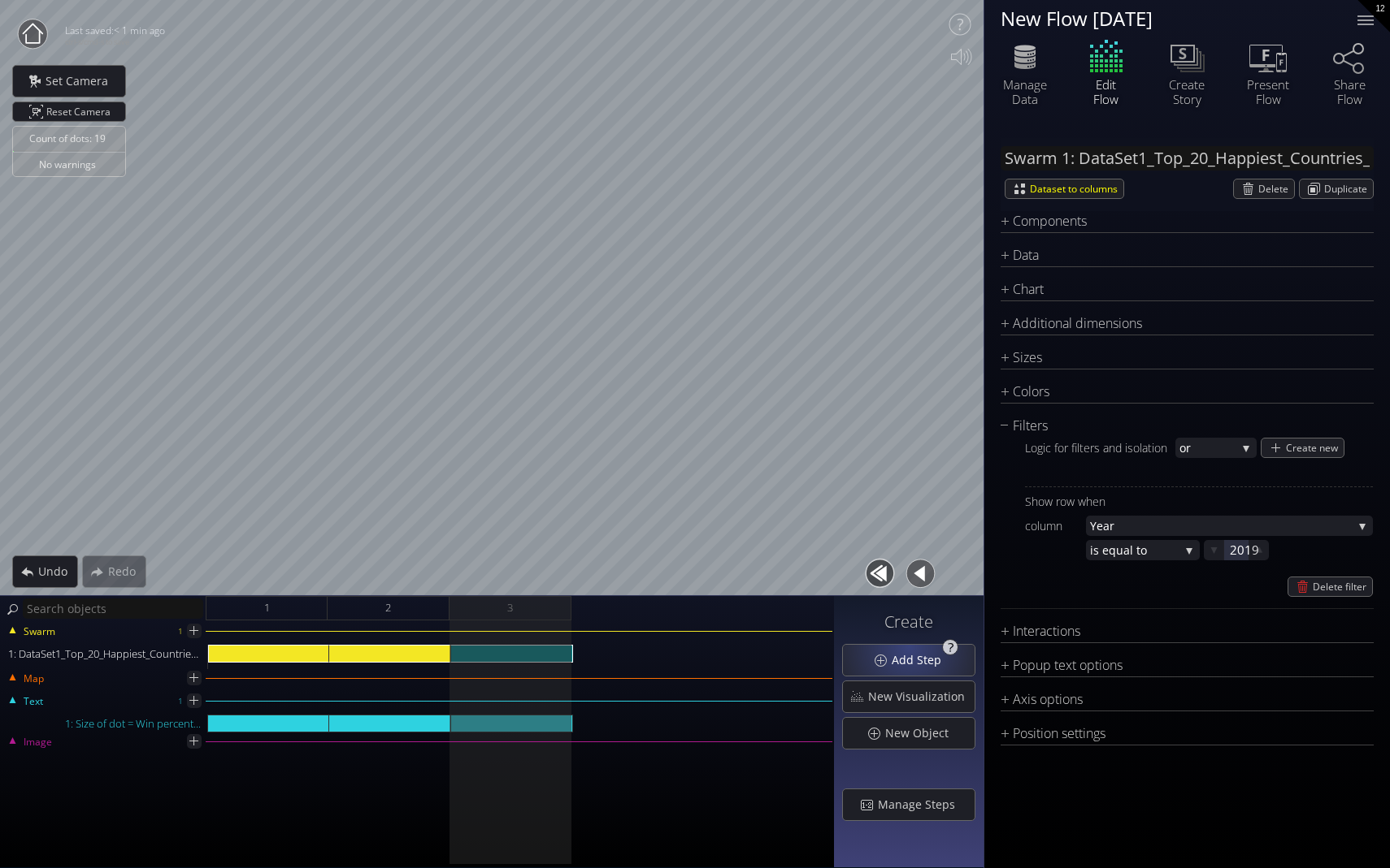
click at [912, 656] on span "Add Step" at bounding box center [921, 660] width 61 height 17
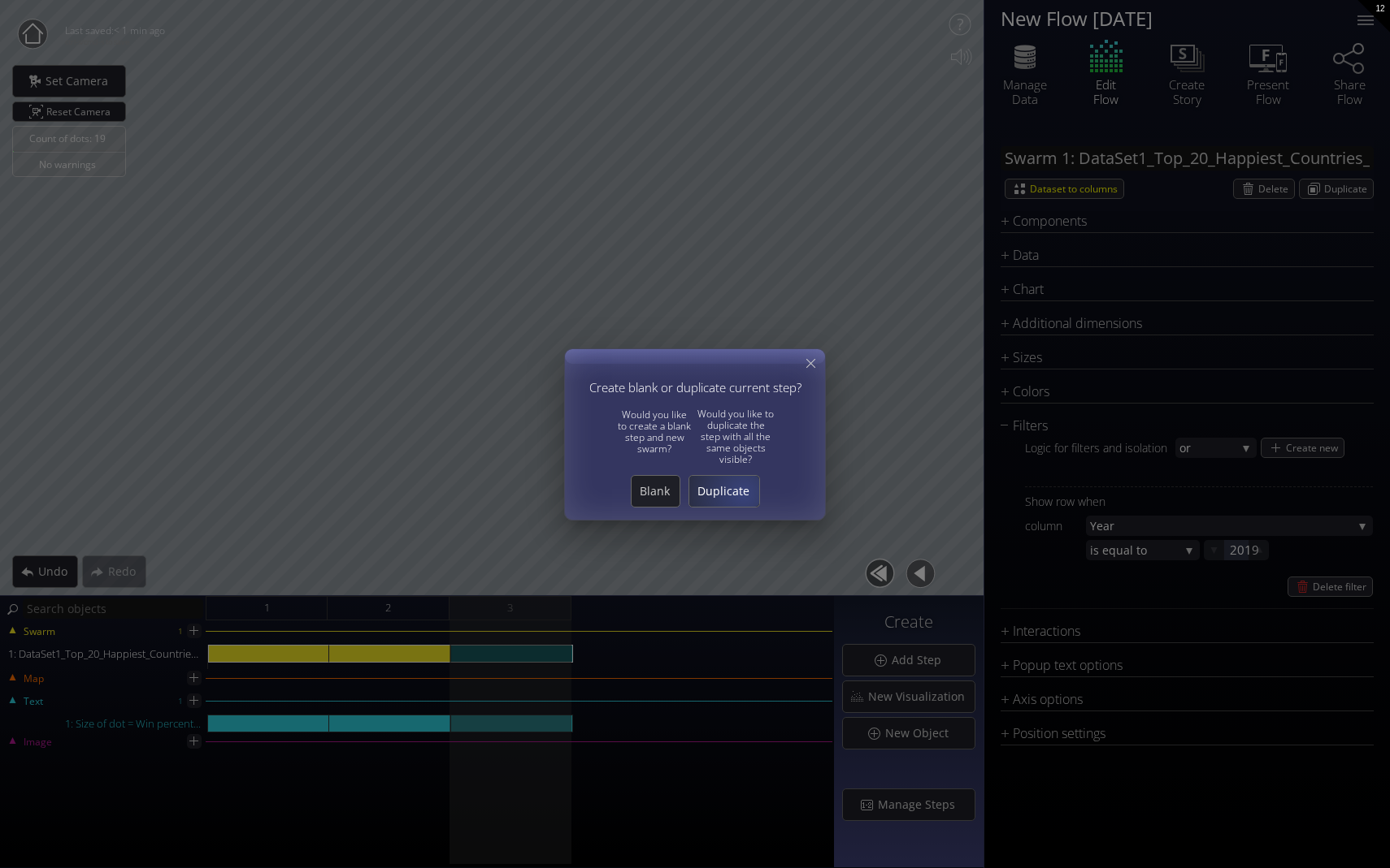
click at [737, 492] on span "Duplicate" at bounding box center [725, 491] width 70 height 17
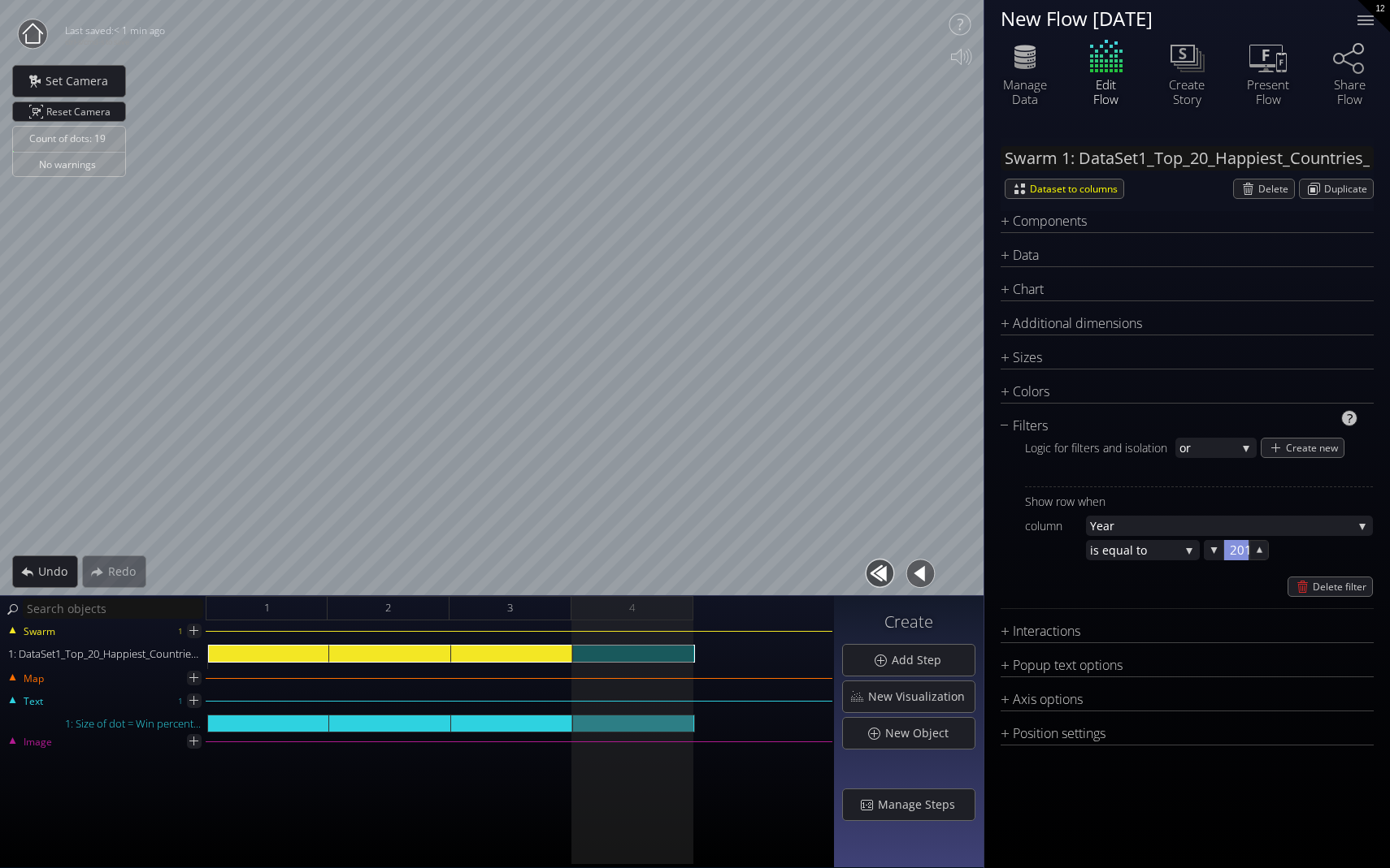
click at [973, 554] on div at bounding box center [1236, 550] width 24 height 21
click at [973, 549] on input "2019" at bounding box center [1262, 550] width 65 height 21
click at [973, 589] on div "Delete filter" at bounding box center [1199, 587] width 348 height 21
click at [886, 657] on div "Add Step" at bounding box center [908, 661] width 132 height 31
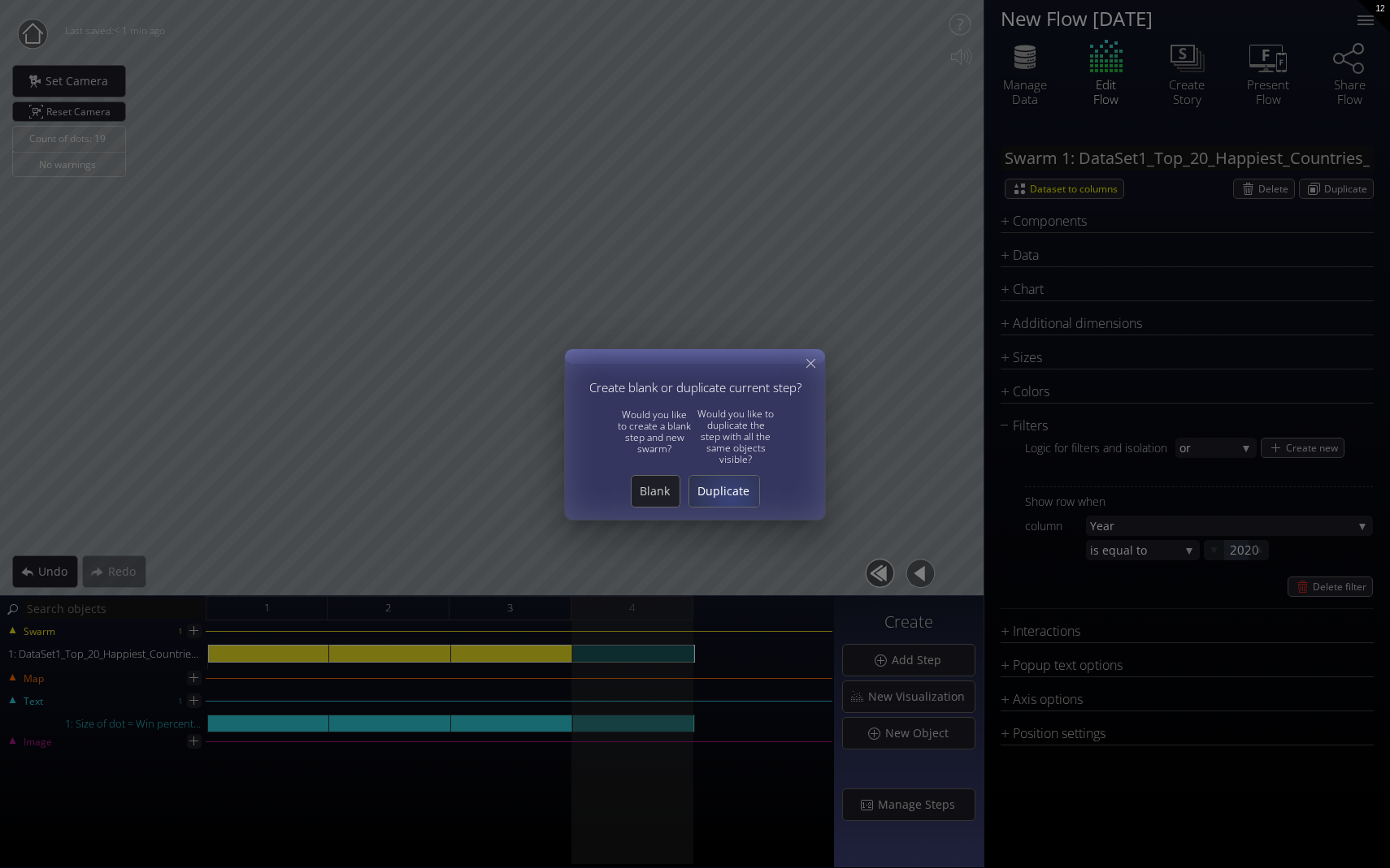
click at [729, 496] on span "Duplicate" at bounding box center [725, 491] width 70 height 17
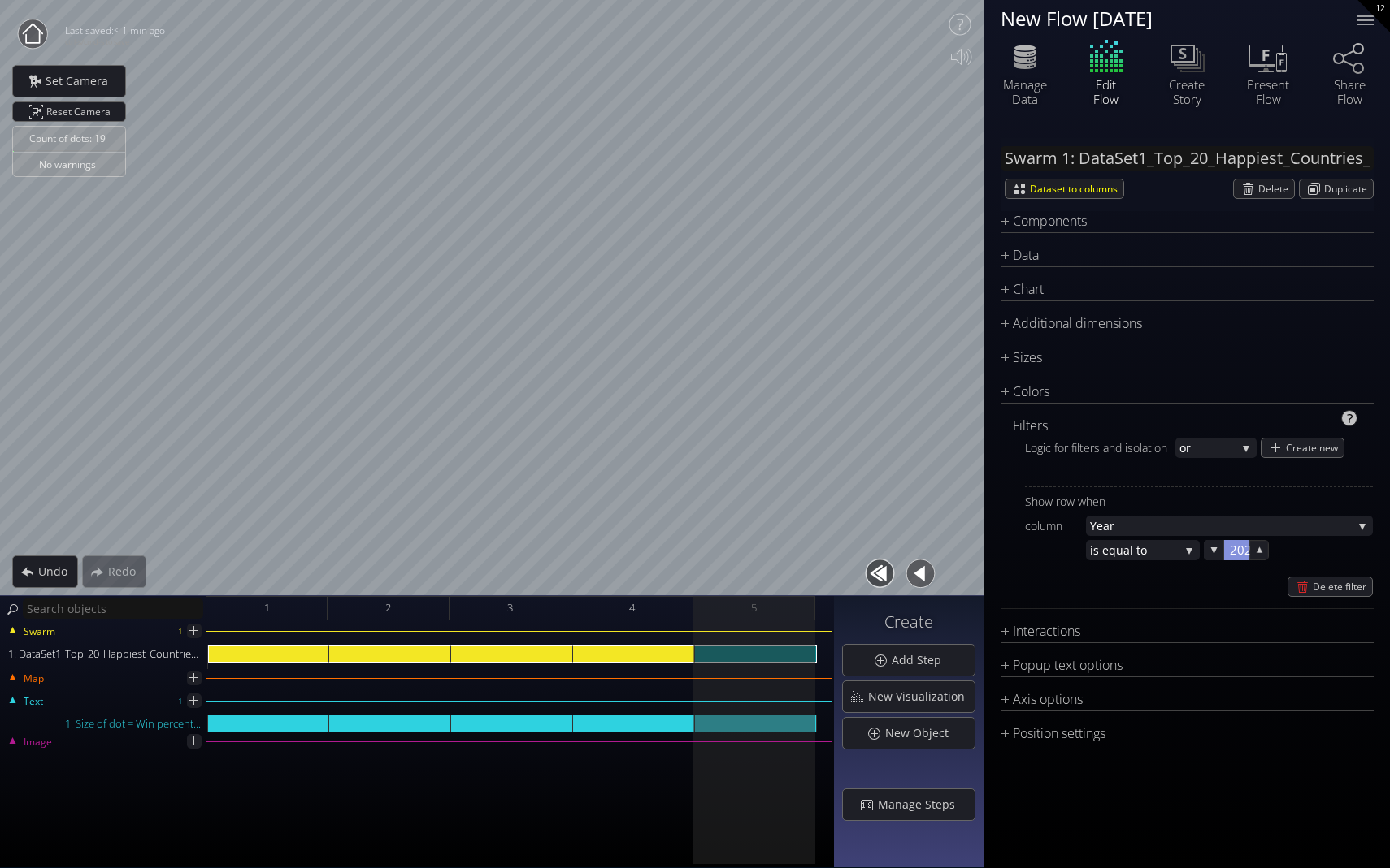
click at [973, 558] on div at bounding box center [1236, 550] width 24 height 21
click at [973, 552] on input "2020" at bounding box center [1262, 550] width 65 height 21
click at [973, 595] on div "Delete filter" at bounding box center [1199, 587] width 348 height 21
click at [873, 659] on div "Add Step" at bounding box center [908, 661] width 132 height 31
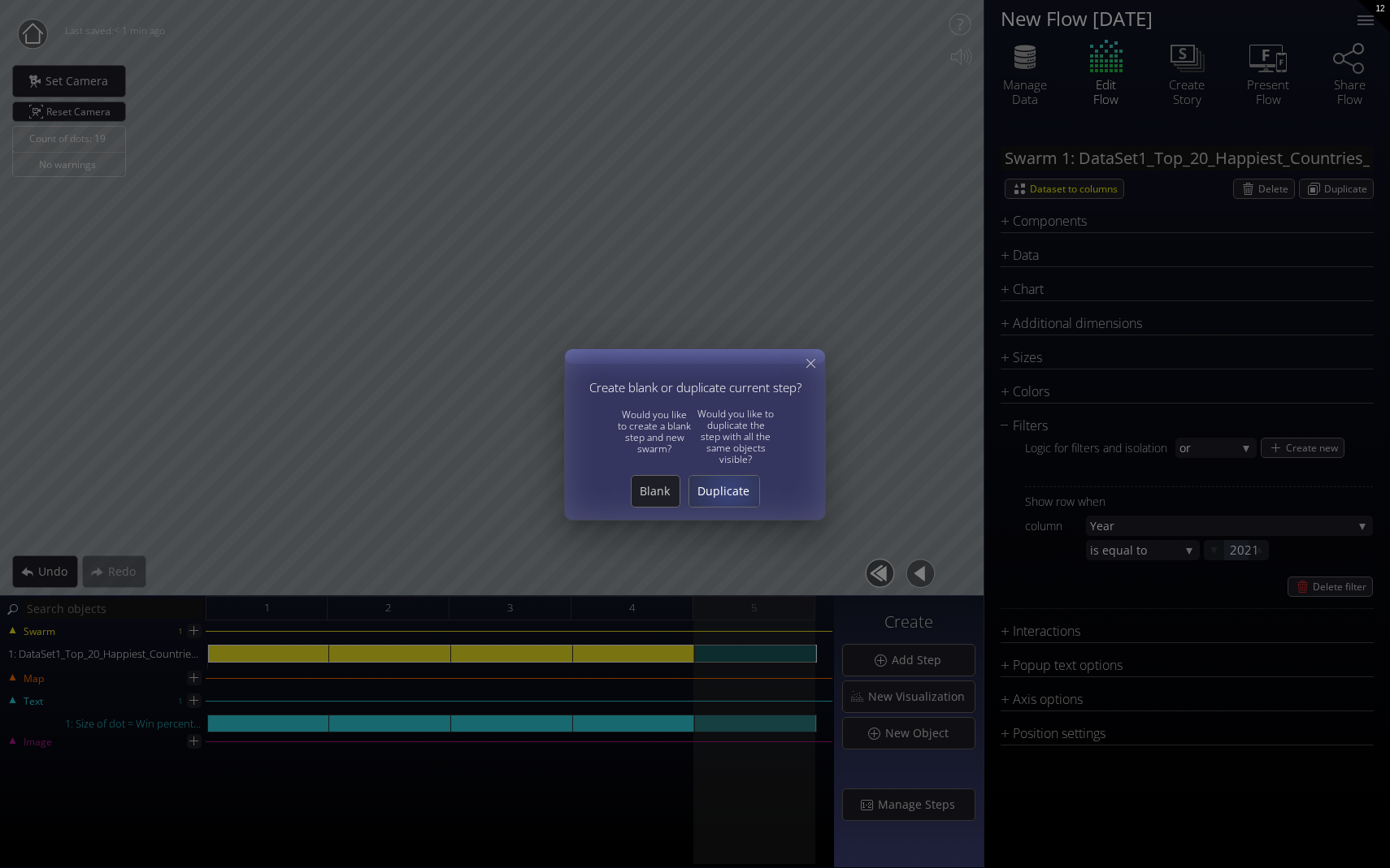
click at [729, 491] on span "Duplicate" at bounding box center [725, 491] width 70 height 17
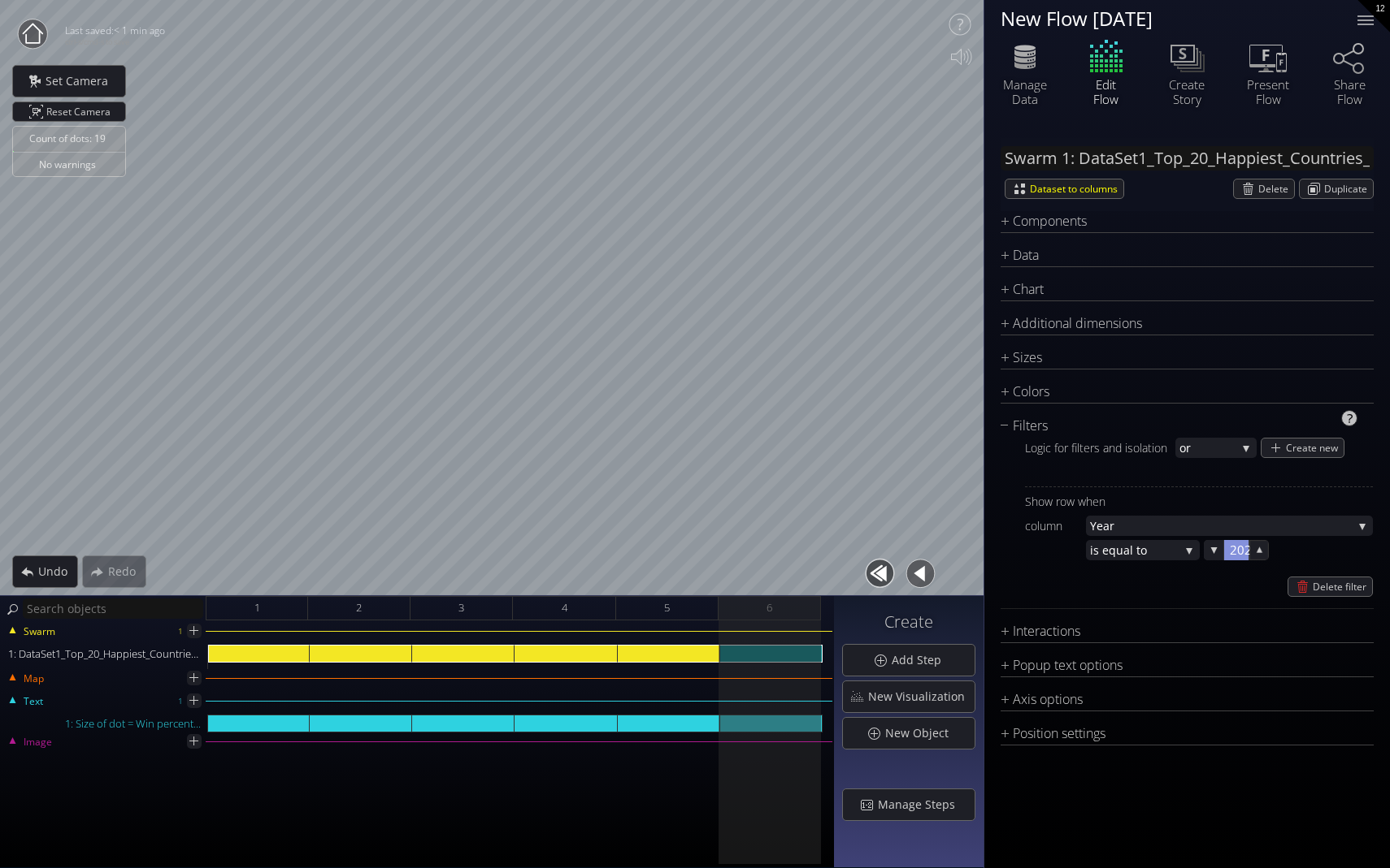
click at [973, 554] on div at bounding box center [1236, 550] width 24 height 21
click at [973, 551] on input "2021" at bounding box center [1262, 550] width 65 height 21
click at [973, 589] on div "Delete filter" at bounding box center [1199, 587] width 348 height 21
click at [675, 665] on div at bounding box center [668, 657] width 103 height 24
click at [677, 642] on div "Swarm 1 1: DataSet1_Top_20_Happiest_Countries_2017_2023_with_coords.csv" at bounding box center [417, 651] width 830 height 36
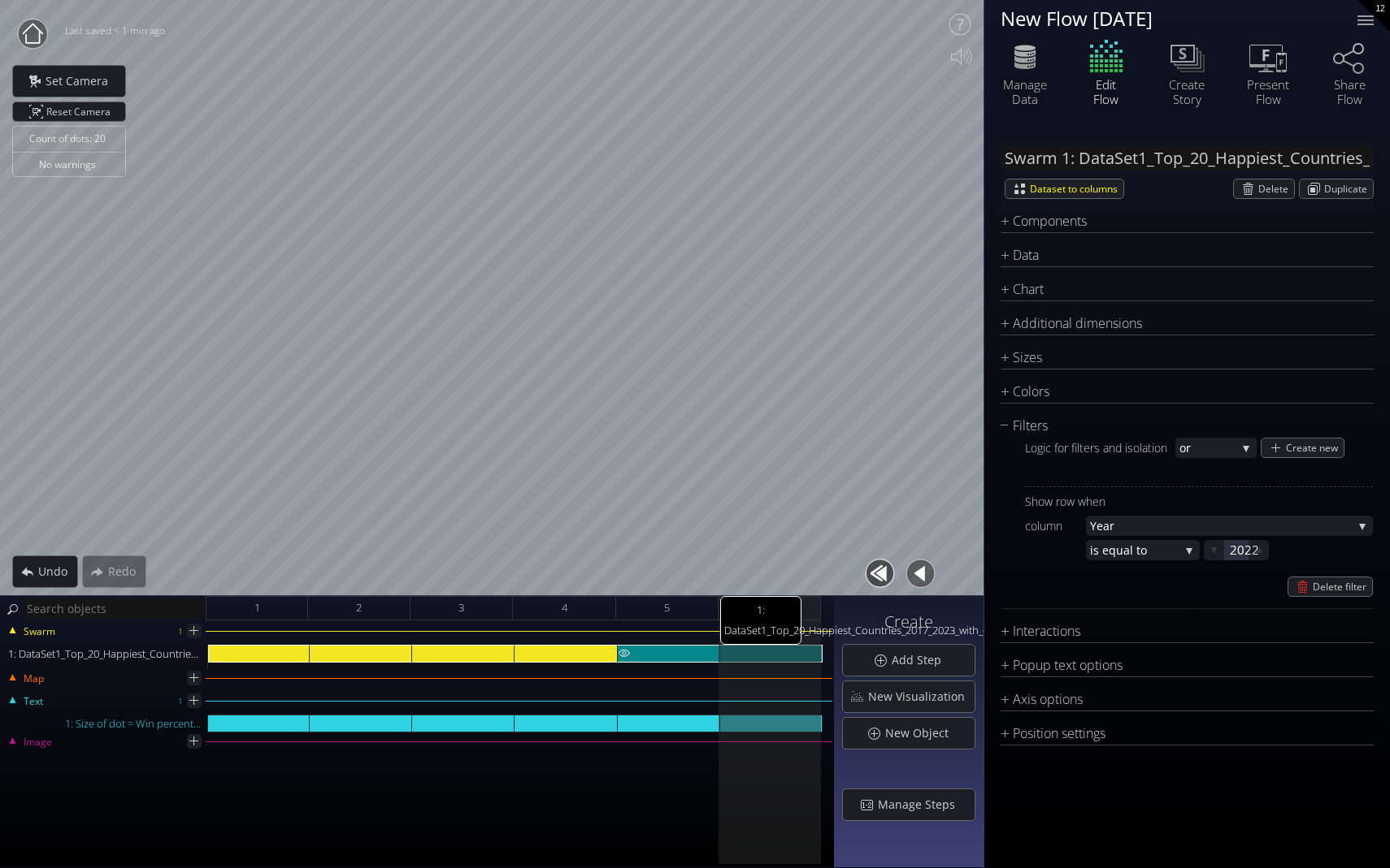
click at [677, 653] on div "1: DataSet1_Top_20_Happiest_Countries_2017_2023_with_coords.csv" at bounding box center [668, 654] width 103 height 18
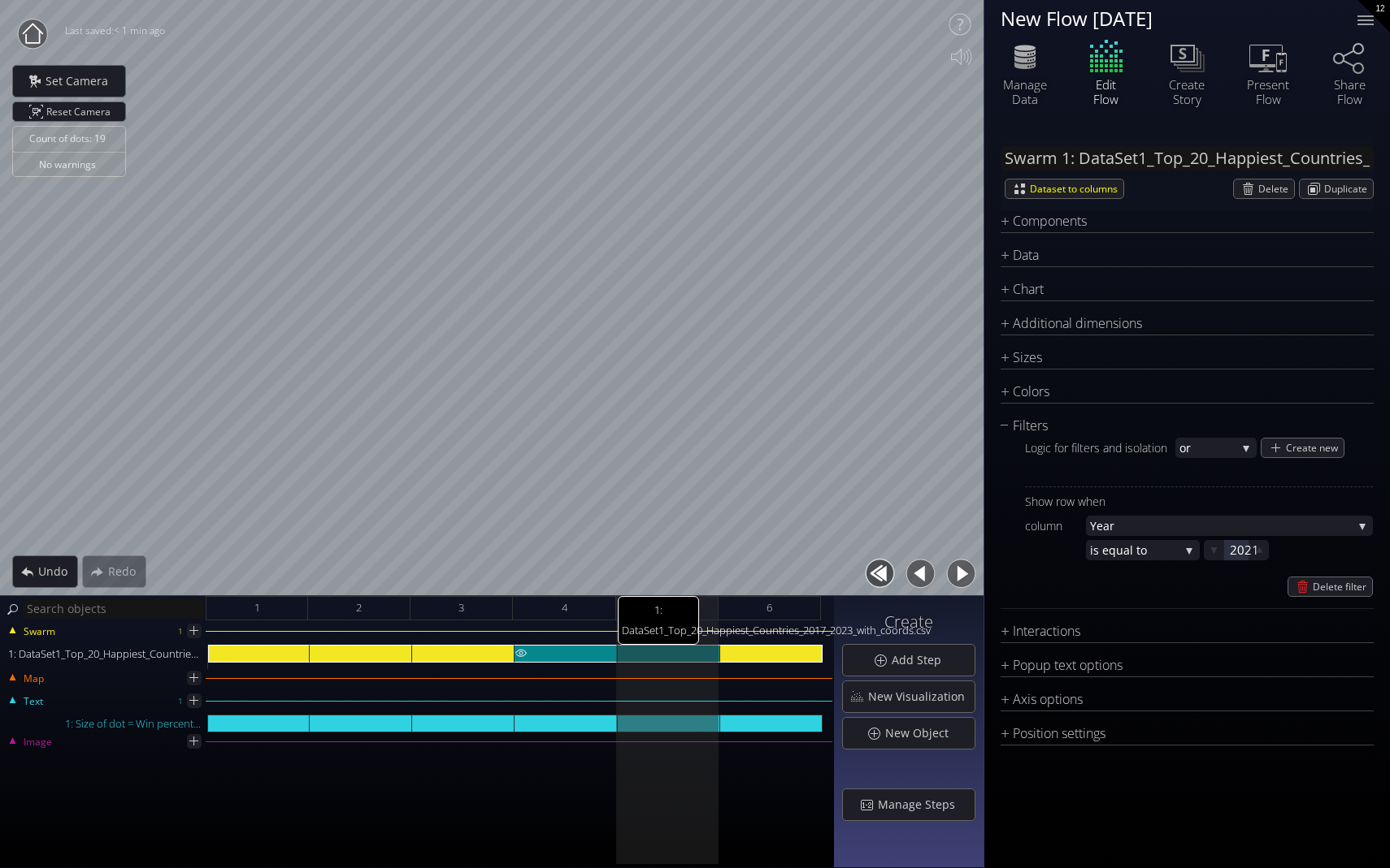
click at [575, 646] on div "1: DataSet1_Top_20_Happiest_Countries_2017_2023_with_coords.csv" at bounding box center [566, 654] width 103 height 18
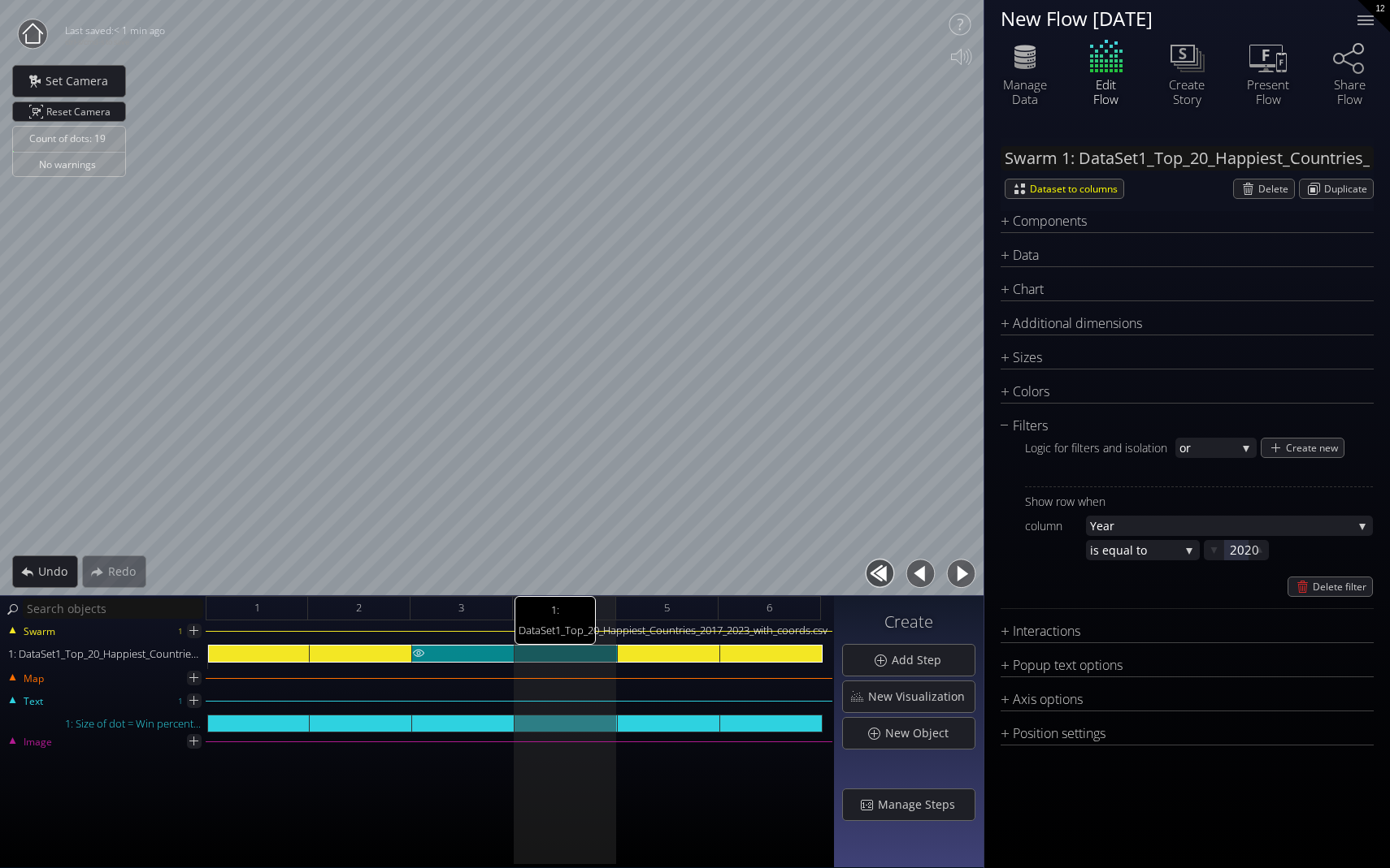
click at [452, 657] on div "1: DataSet1_Top_20_Happiest_Countries_2017_2023_with_coords.csv" at bounding box center [463, 654] width 103 height 18
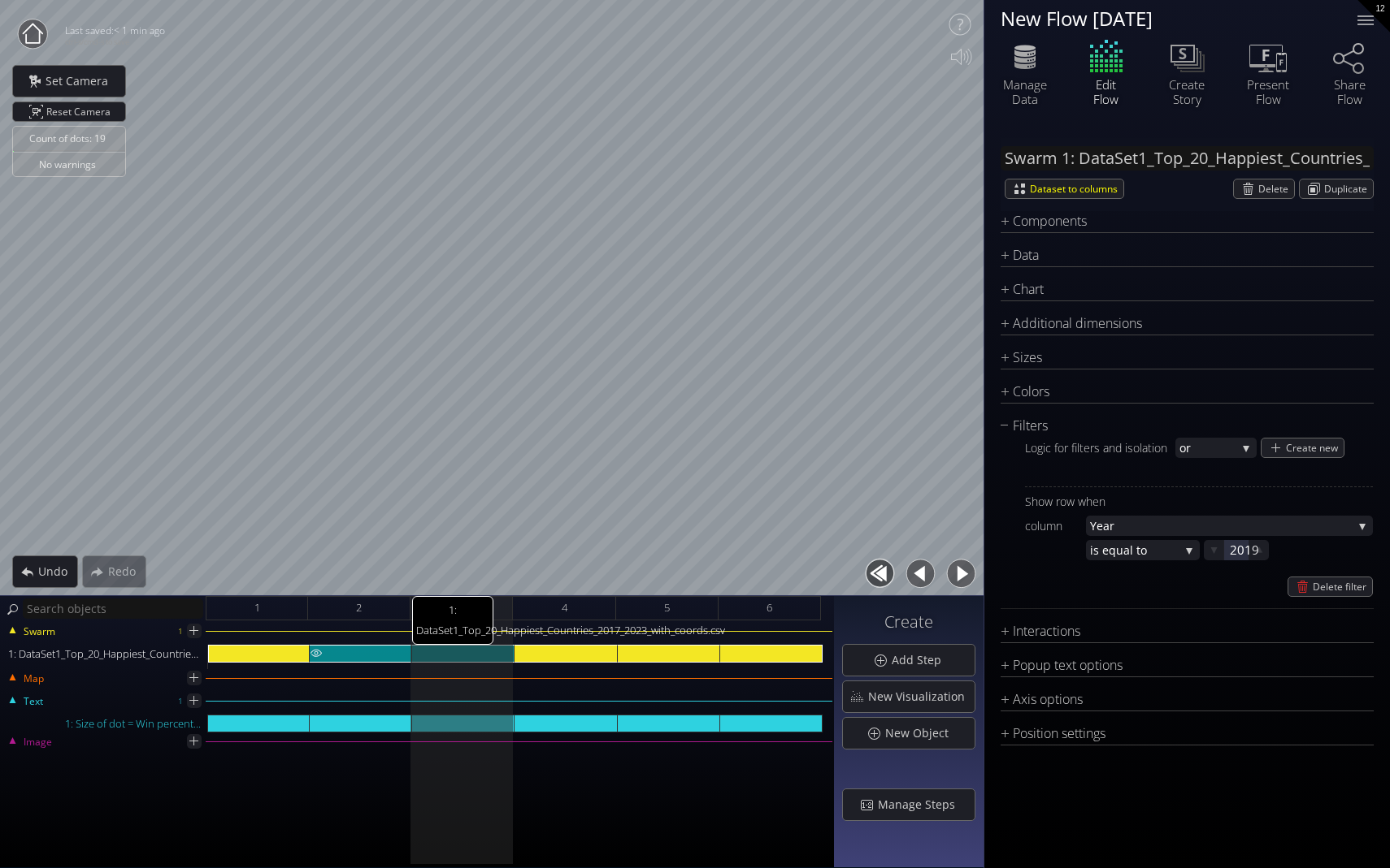
click at [370, 654] on div "1: DataSet1_Top_20_Happiest_Countries_2017_2023_with_coords.csv" at bounding box center [360, 654] width 103 height 18
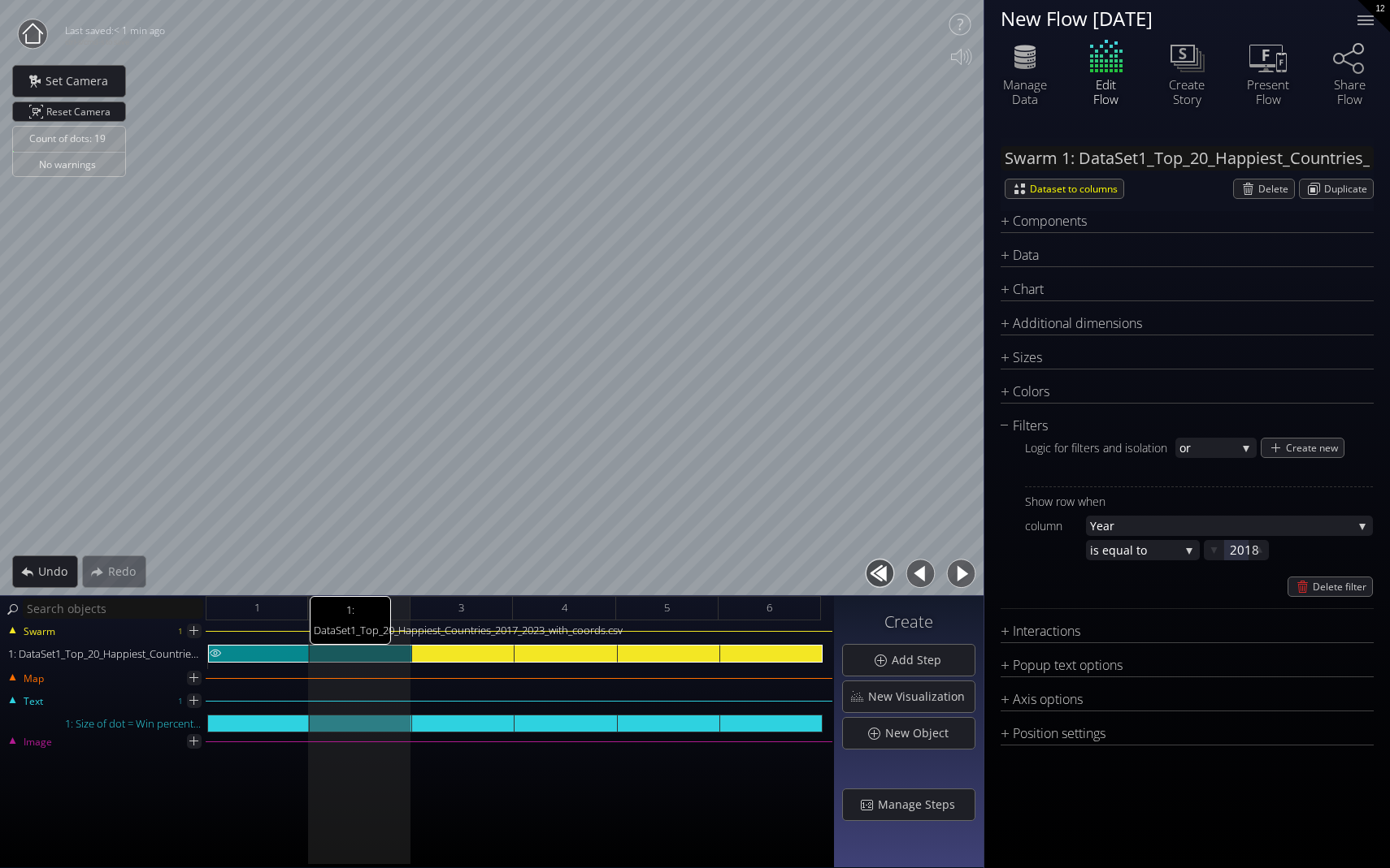
click at [259, 653] on div "1: DataSet1_Top_20_Happiest_Countries_2017_2023_with_coords.csv" at bounding box center [259, 654] width 102 height 18
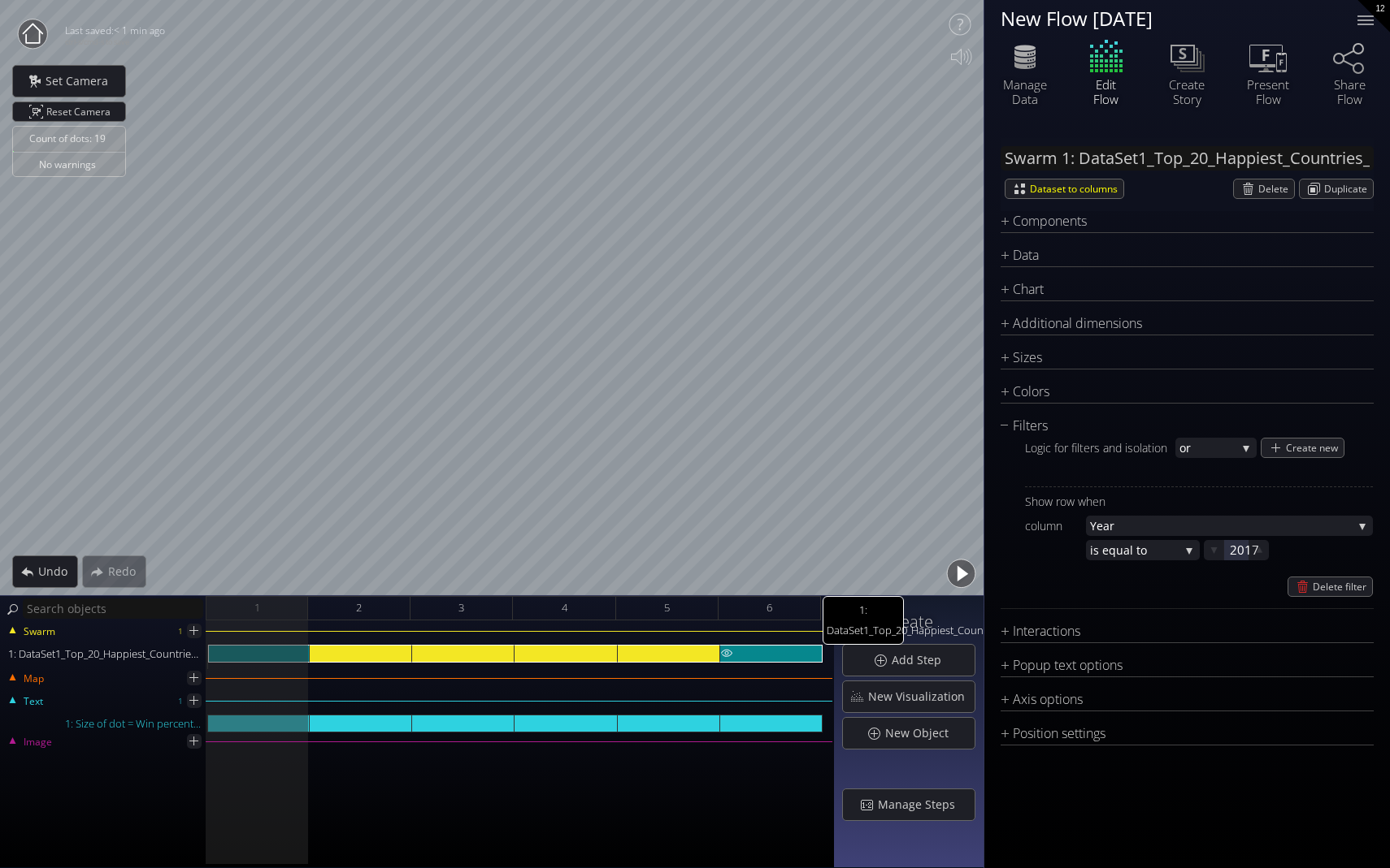
click at [779, 654] on div "1: DataSet1_Top_20_Happiest_Countries_2017_2023_with_coords.csv" at bounding box center [771, 654] width 103 height 18
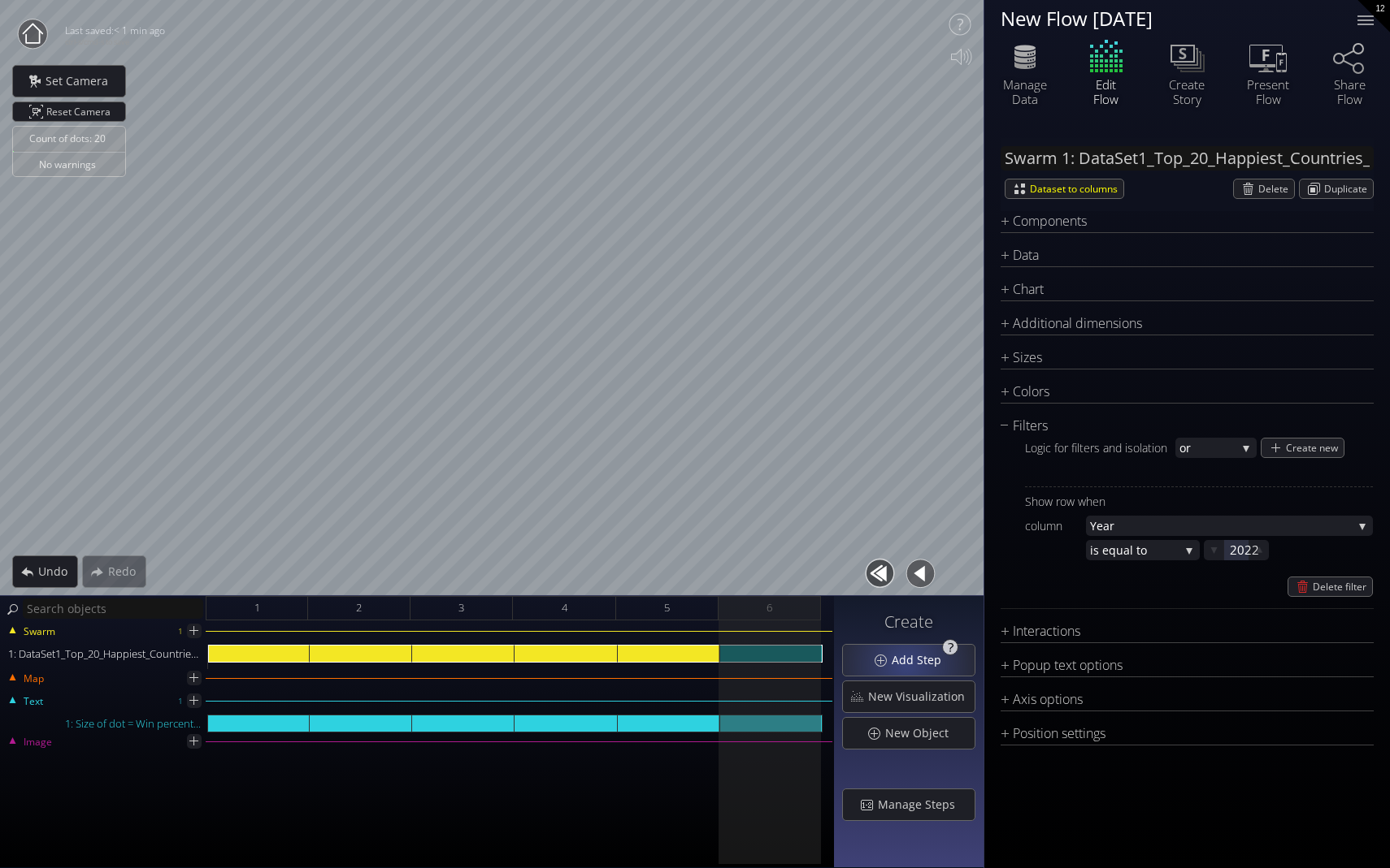
click at [909, 665] on span "Add Step" at bounding box center [921, 660] width 61 height 17
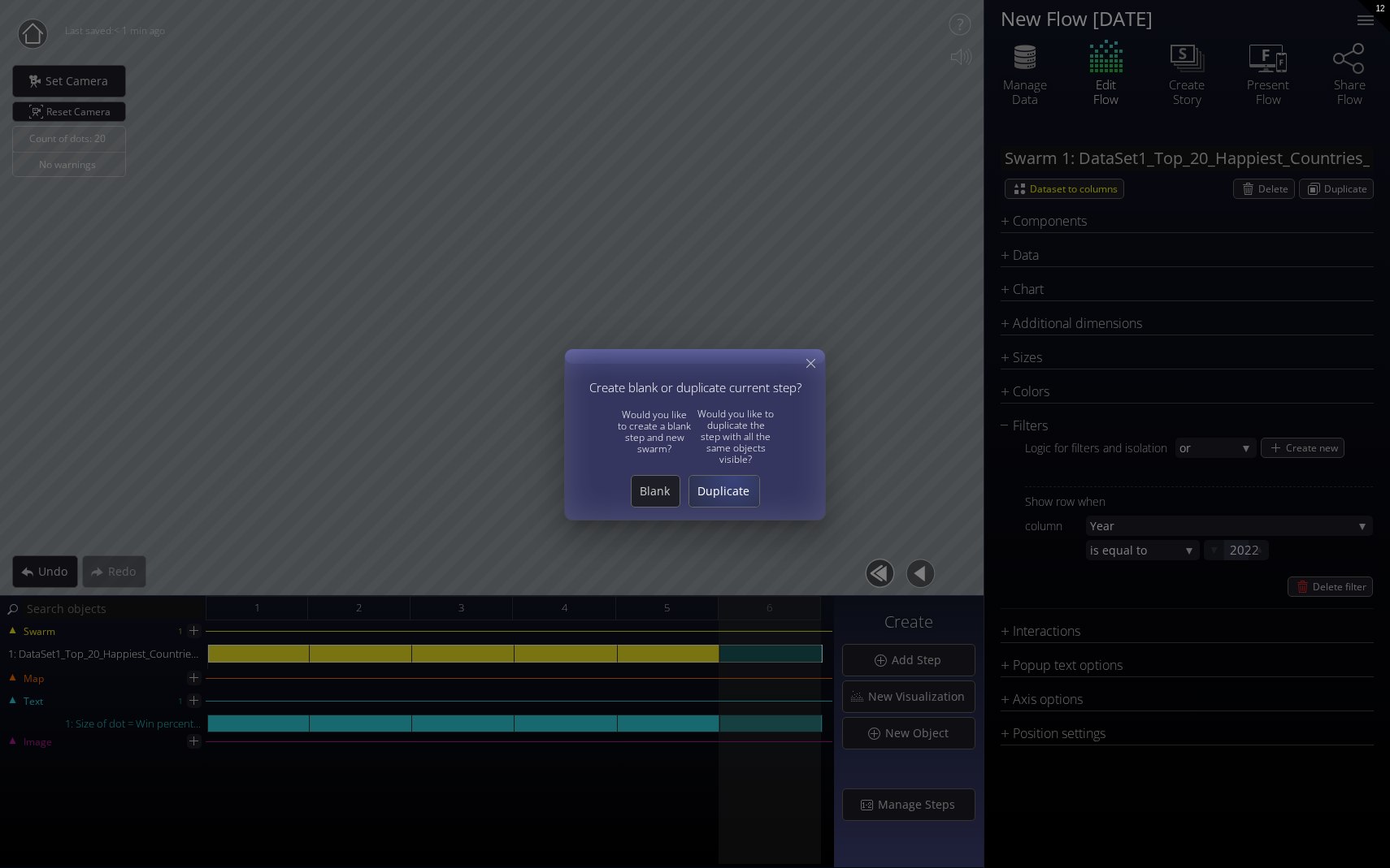
click at [730, 478] on div "Duplicate" at bounding box center [725, 492] width 70 height 31
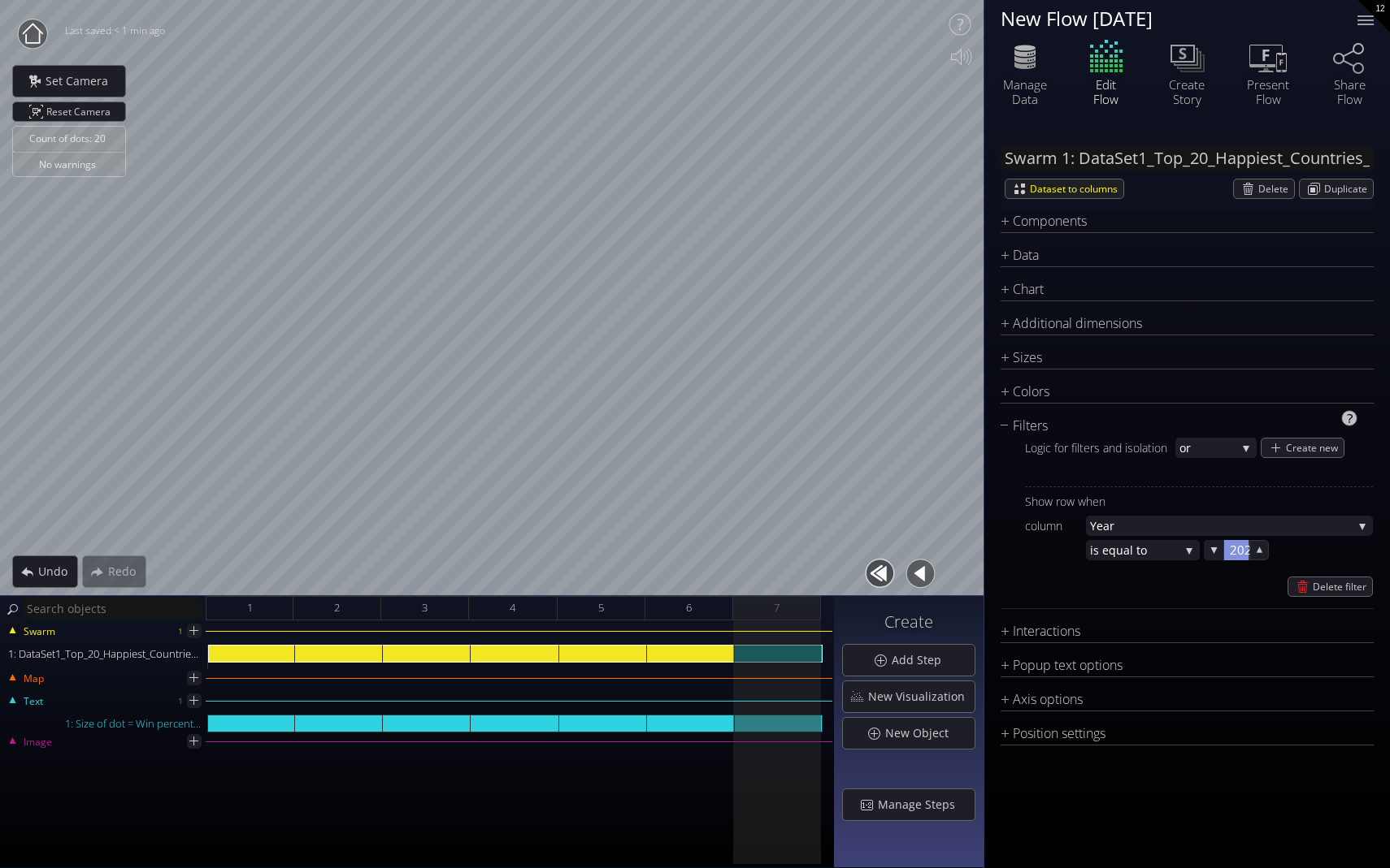
click at [973, 551] on div at bounding box center [1236, 550] width 24 height 21
click at [973, 554] on input "2022" at bounding box center [1262, 550] width 65 height 21
click at [973, 578] on div "Delete filter" at bounding box center [1199, 587] width 348 height 21
click at [973, 553] on div at bounding box center [1236, 550] width 24 height 21
click at [973, 553] on input "2023" at bounding box center [1262, 550] width 65 height 21
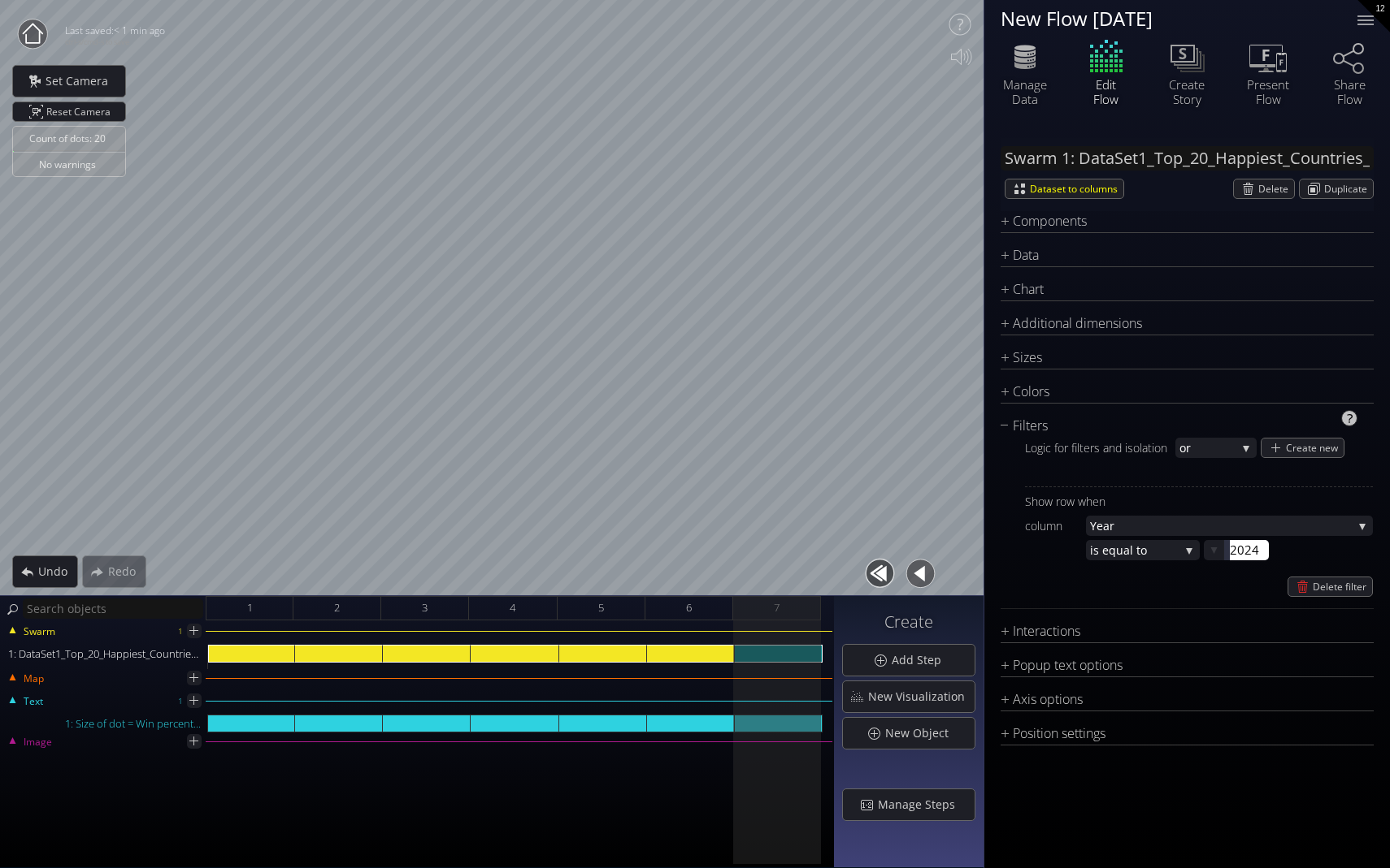
click at [973, 573] on div "Show row when column Year Year [PERSON_NAME].Rank Coun try [PERSON_NAME].Score …" at bounding box center [1199, 541] width 348 height 110
click at [973, 553] on div at bounding box center [1236, 550] width 24 height 21
click at [973, 554] on input "2024" at bounding box center [1262, 550] width 65 height 21
type input "2023"
click at [973, 573] on div "Show row when column Year Year [PERSON_NAME].Rank Coun try [PERSON_NAME].Score …" at bounding box center [1199, 541] width 348 height 110
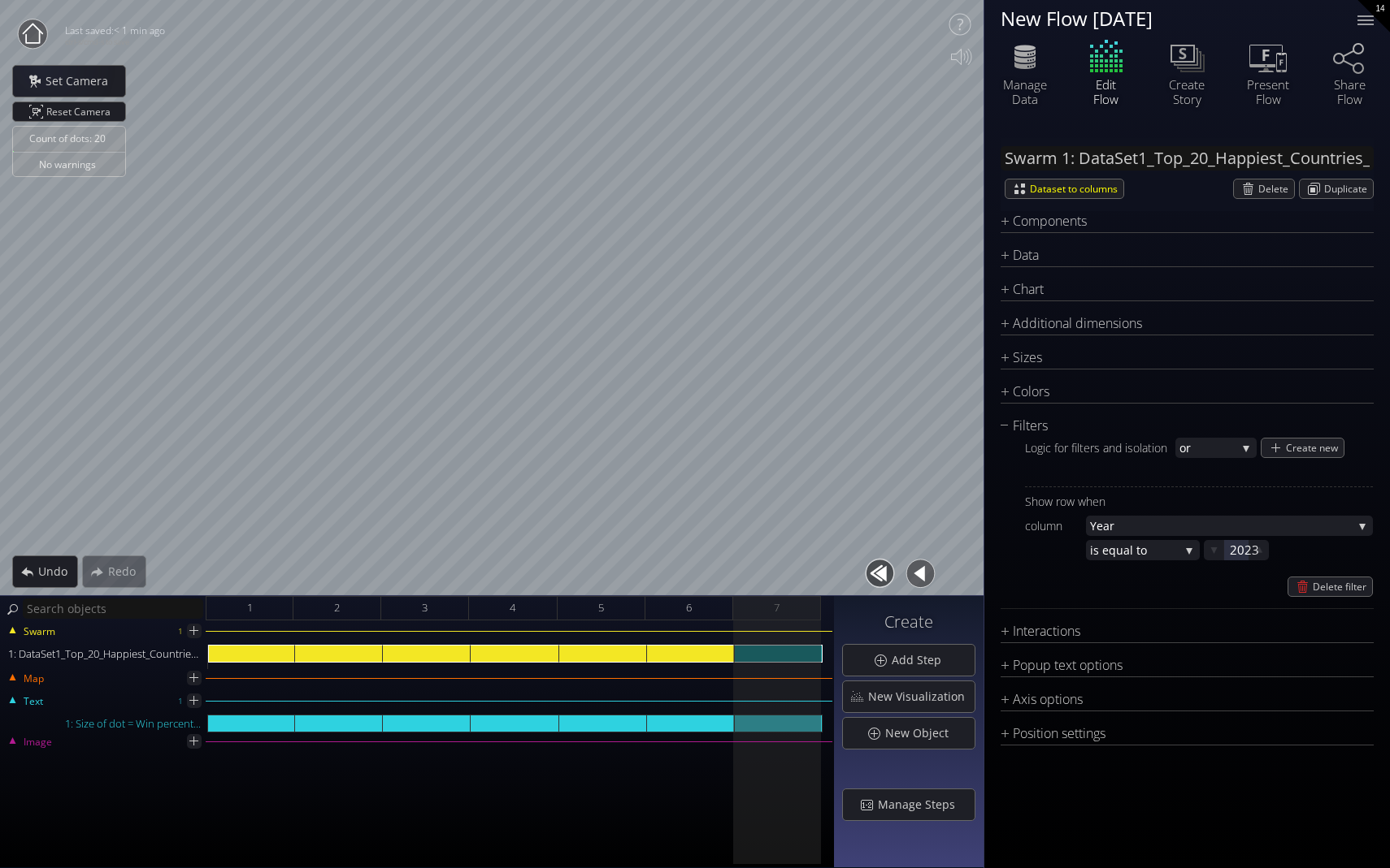
click at [38, 45] on circle at bounding box center [32, 34] width 29 height 29
click at [33, 38] on circle at bounding box center [32, 34] width 29 height 29
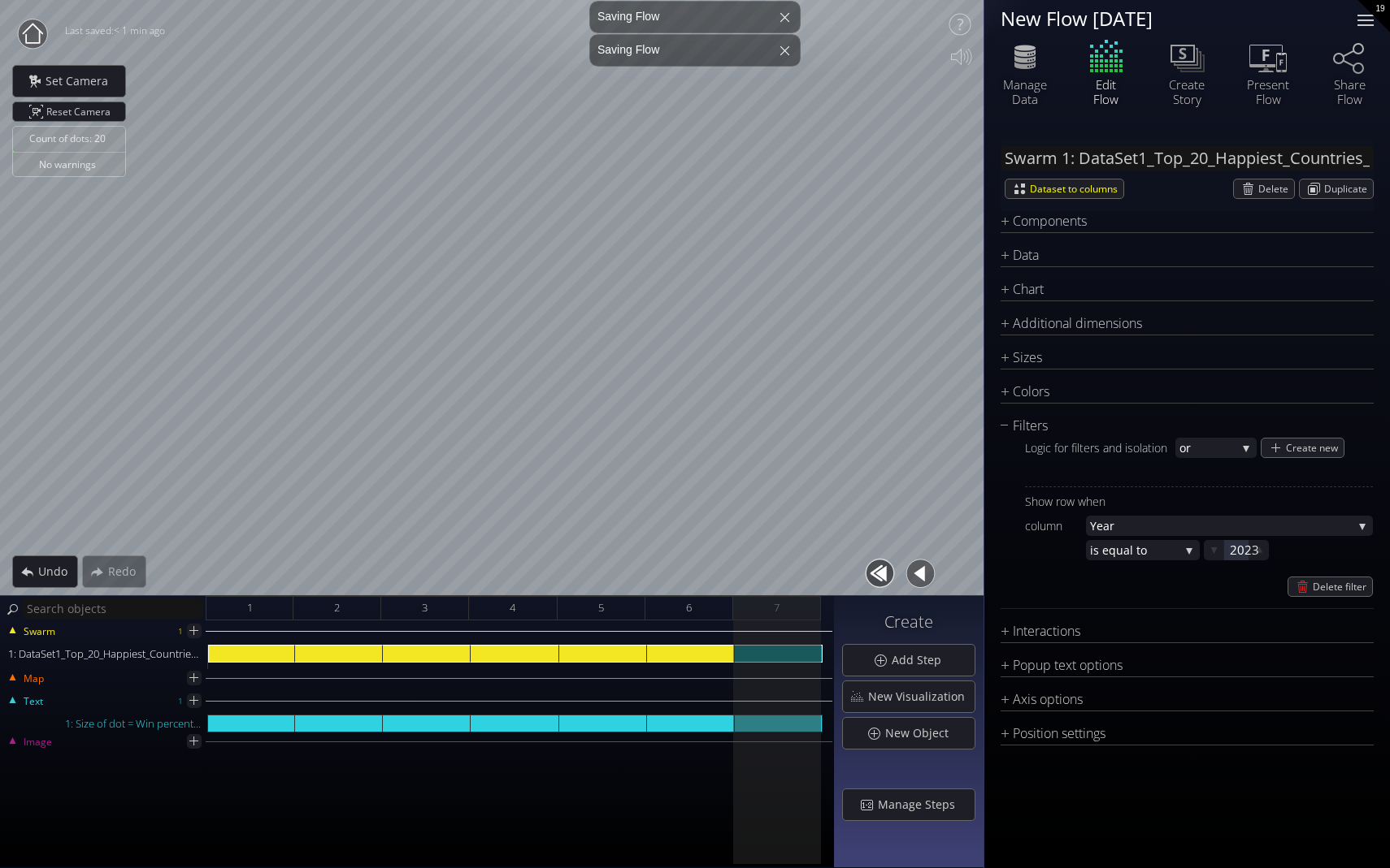
click at [973, 15] on div at bounding box center [1365, 20] width 32 height 32
click at [25, 37] on icon at bounding box center [32, 32] width 21 height 21
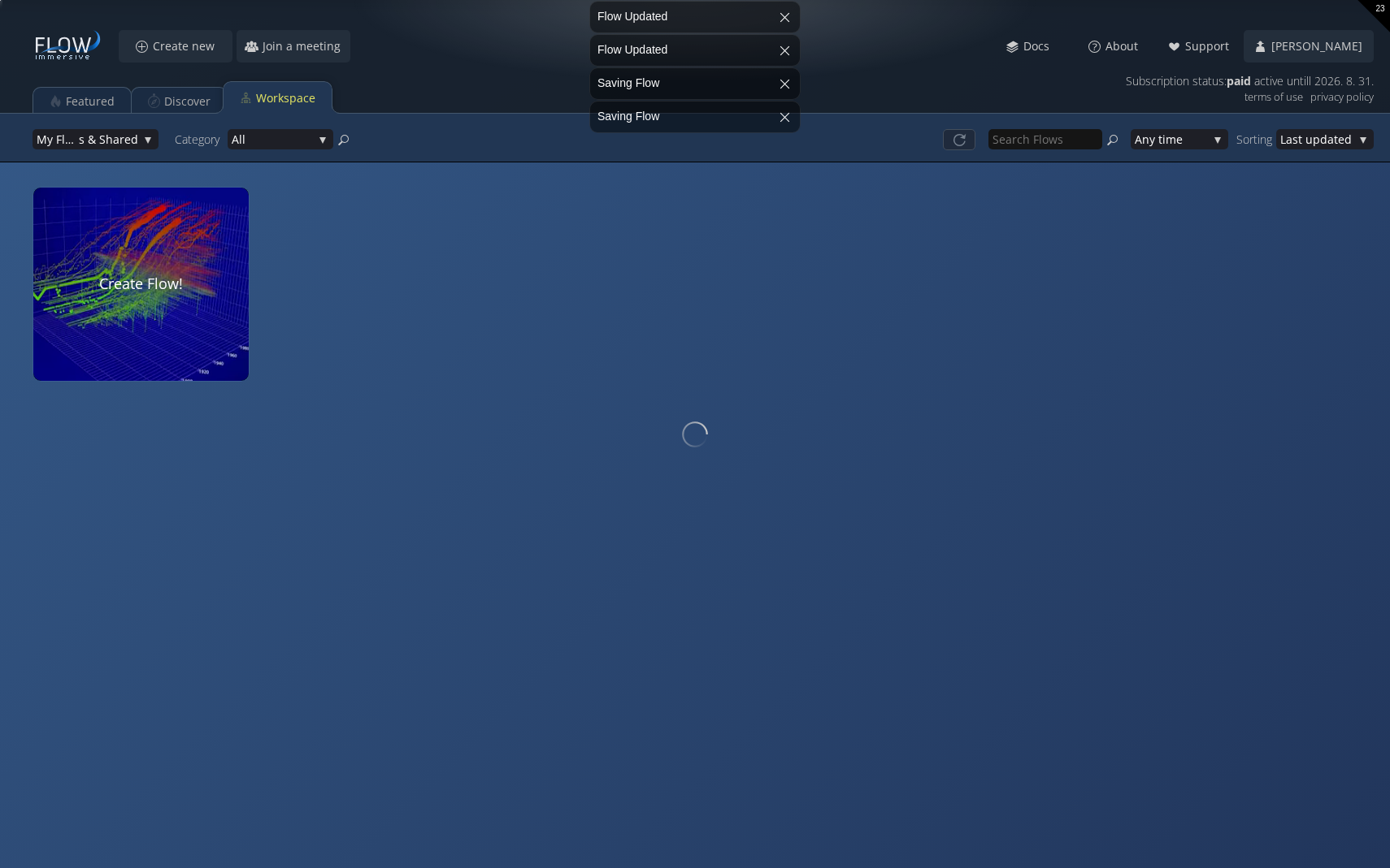
click at [25, 32] on div "Create new Join a meeting Meet Docs About Support Jun Sang My Profile Subscript…" at bounding box center [695, 81] width 1390 height 162
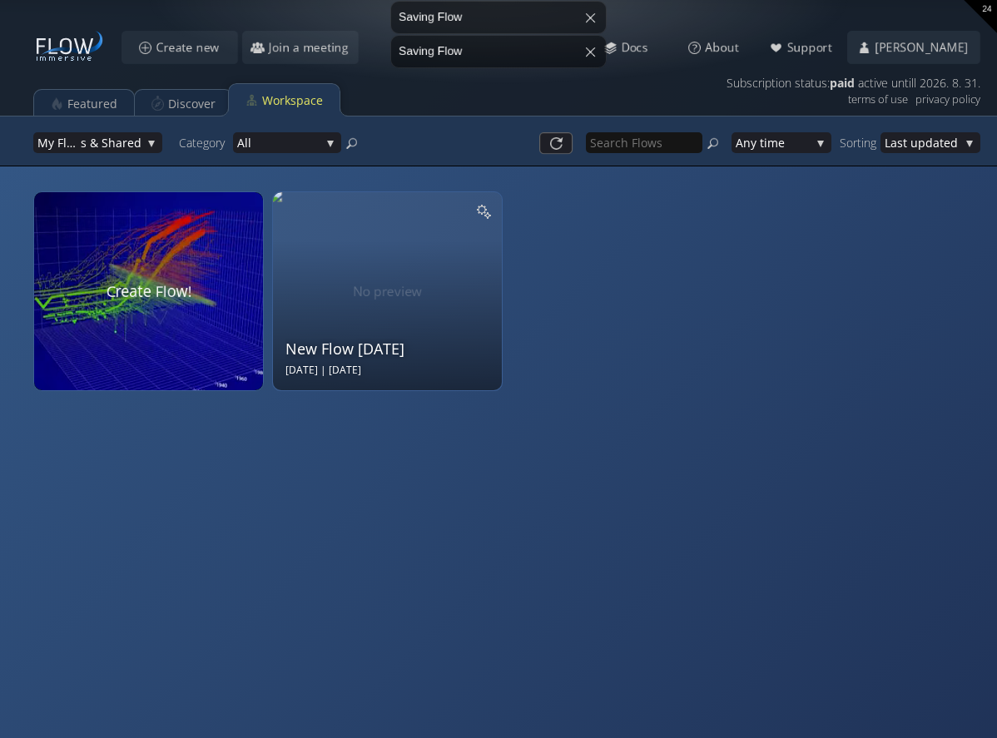
click at [383, 309] on div "New Flow [DATE] Sep 17 2025 | [DATE]" at bounding box center [389, 289] width 208 height 177
